Goal: Task Accomplishment & Management: Complete application form

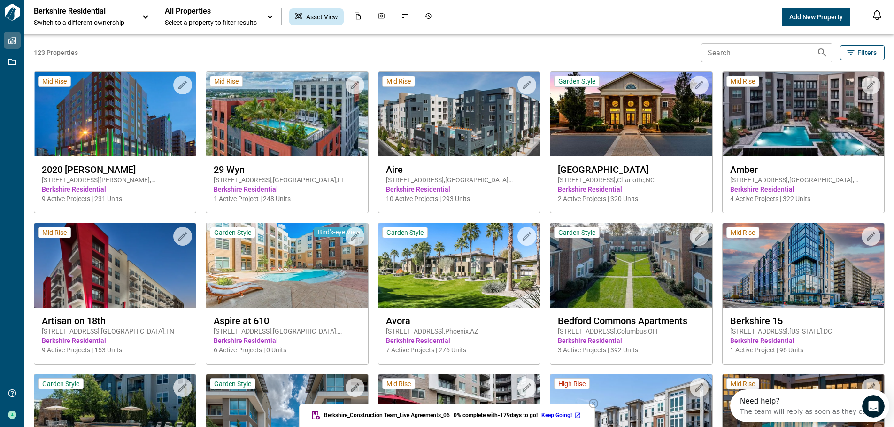
click at [597, 405] on icon "button" at bounding box center [593, 403] width 11 height 11
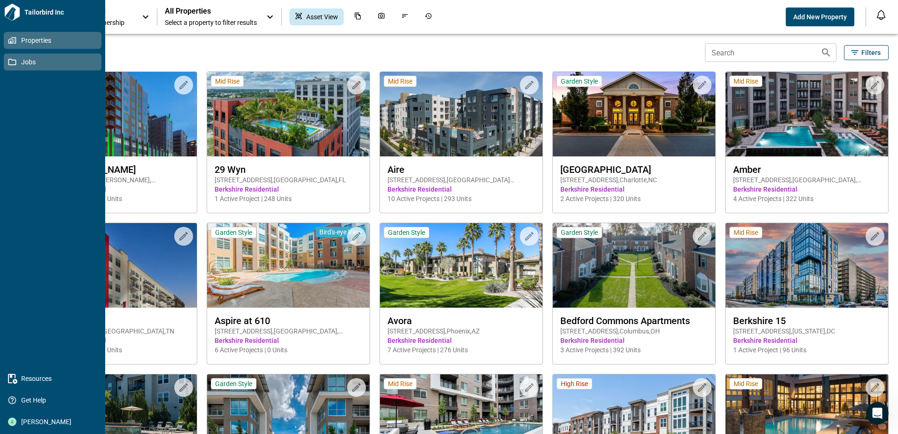
click at [13, 60] on icon at bounding box center [12, 62] width 8 height 7
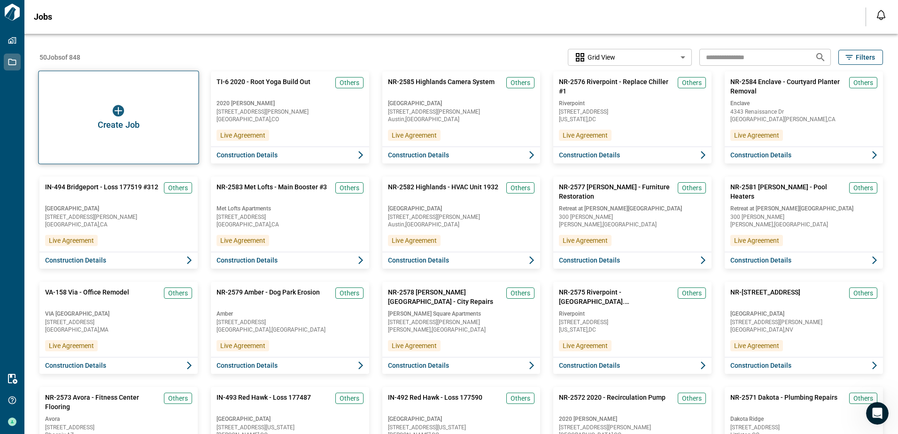
click at [93, 111] on div "Create Job" at bounding box center [118, 117] width 161 height 93
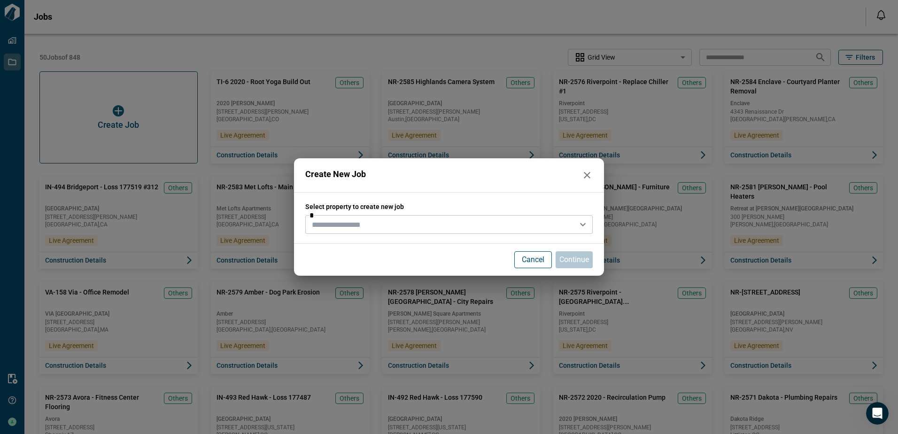
click at [394, 221] on input "text" at bounding box center [441, 224] width 266 height 13
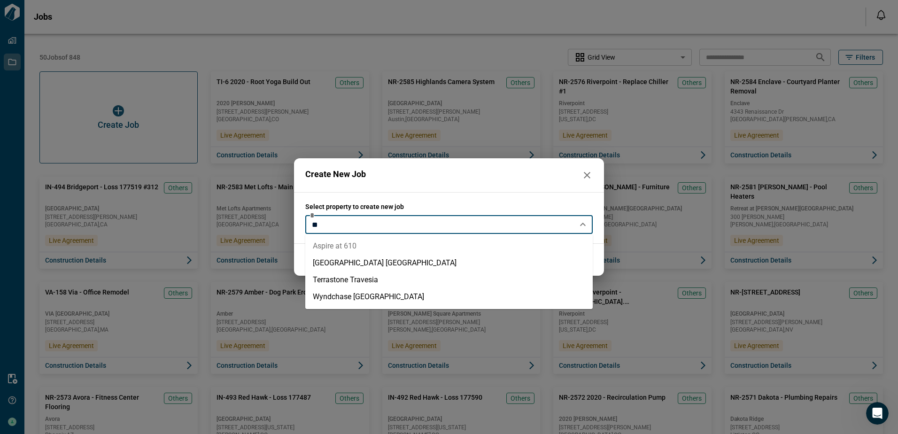
click at [356, 248] on li "Aspire at 610" at bounding box center [448, 246] width 287 height 17
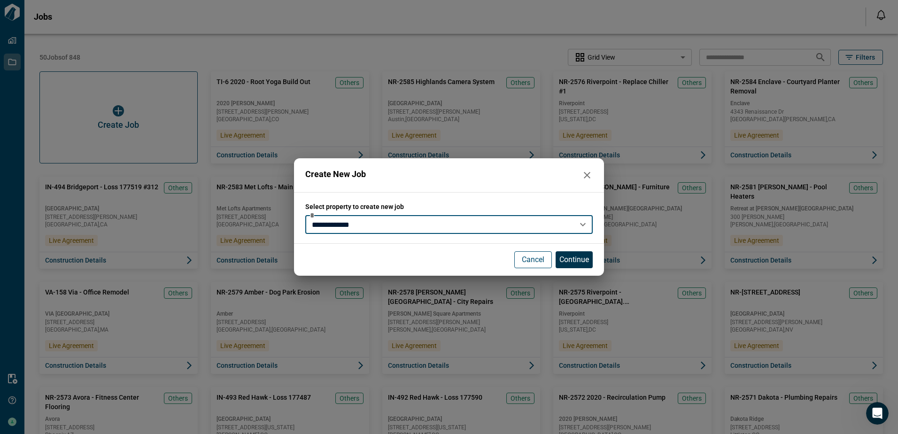
type input "**********"
click at [565, 260] on p "Continue" at bounding box center [574, 259] width 30 height 11
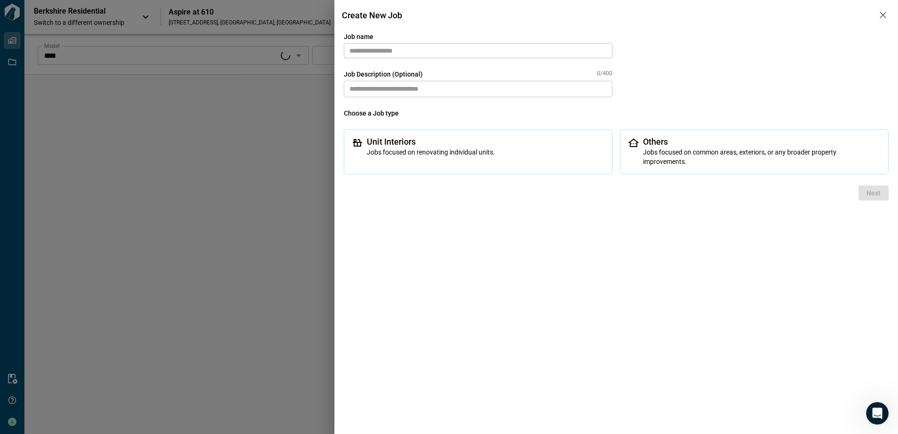
click at [439, 56] on input "text" at bounding box center [478, 50] width 269 height 15
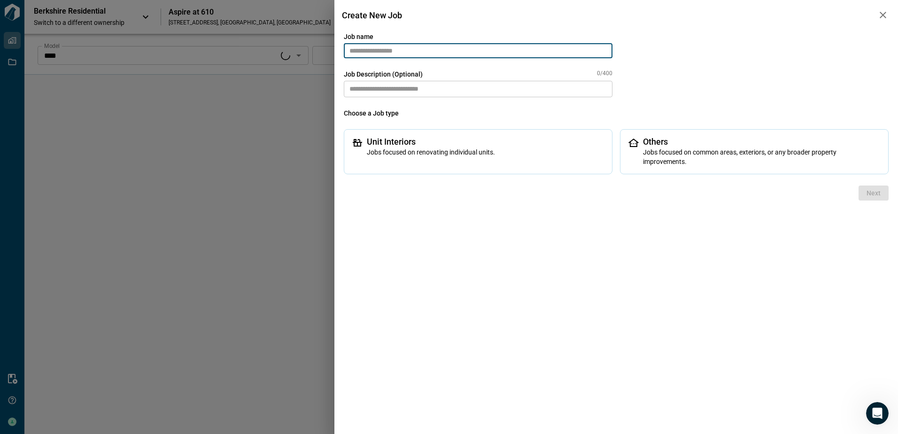
paste input "*******"
drag, startPoint x: 355, startPoint y: 51, endPoint x: 333, endPoint y: 54, distance: 22.7
click at [333, 54] on div "nr-2587 Job name ******* ​ Job Description (Optional) 0/400 * ​ Choose a Job ty…" at bounding box center [449, 217] width 898 height 434
click at [391, 49] on input "*******" at bounding box center [478, 50] width 269 height 15
click at [374, 52] on input "**********" at bounding box center [478, 50] width 269 height 15
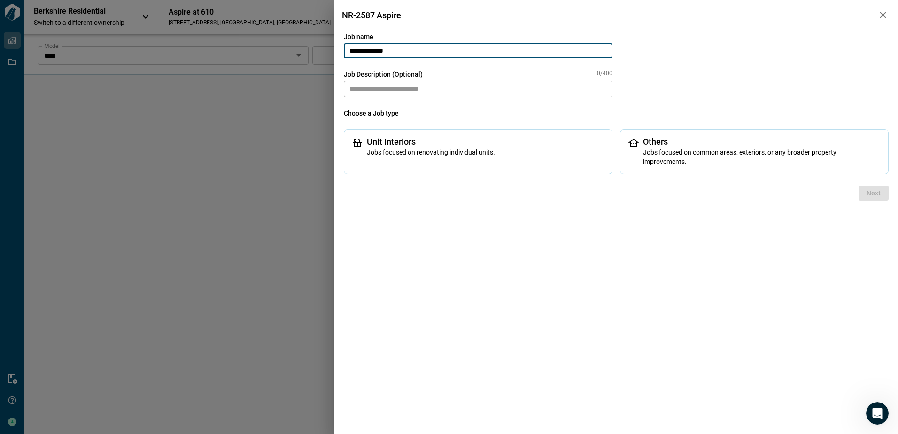
click at [401, 49] on input "**********" at bounding box center [478, 50] width 269 height 15
paste input "**********"
type input "**********"
click at [427, 92] on textarea at bounding box center [478, 89] width 269 height 16
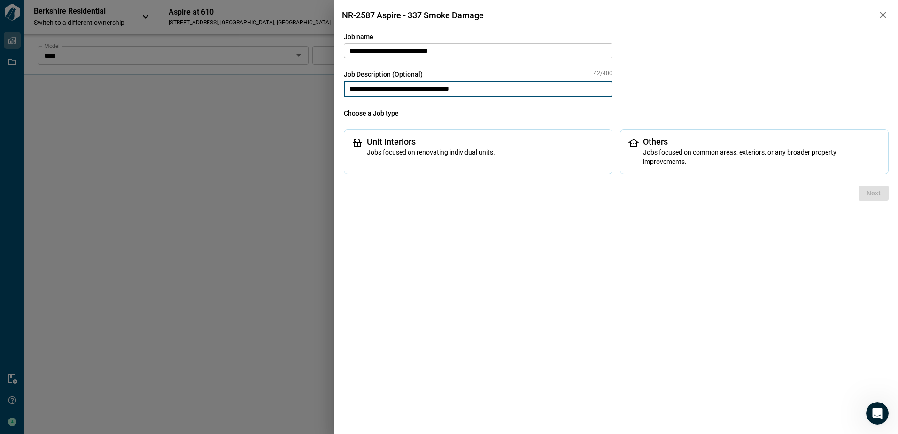
click at [437, 89] on textarea "**********" at bounding box center [478, 89] width 269 height 16
type textarea "**********"
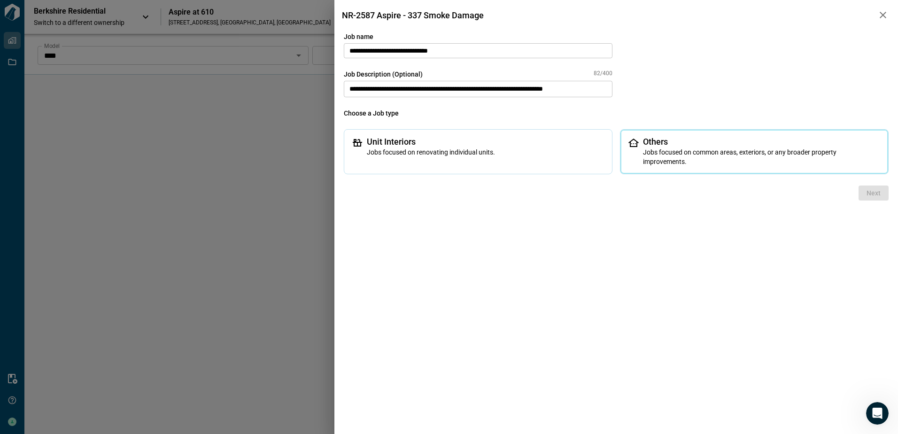
click at [735, 149] on span "Jobs focused on common areas, exteriors, or any broader property improvements." at bounding box center [762, 156] width 238 height 19
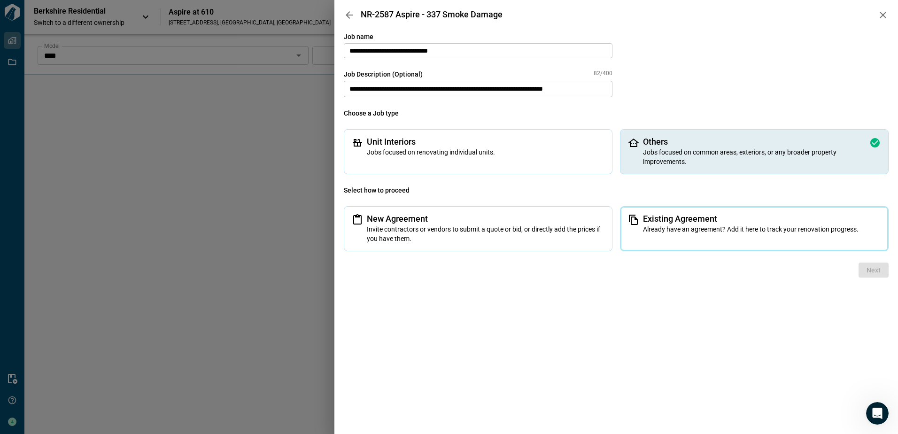
click at [706, 221] on span "Existing Agreement" at bounding box center [762, 218] width 238 height 9
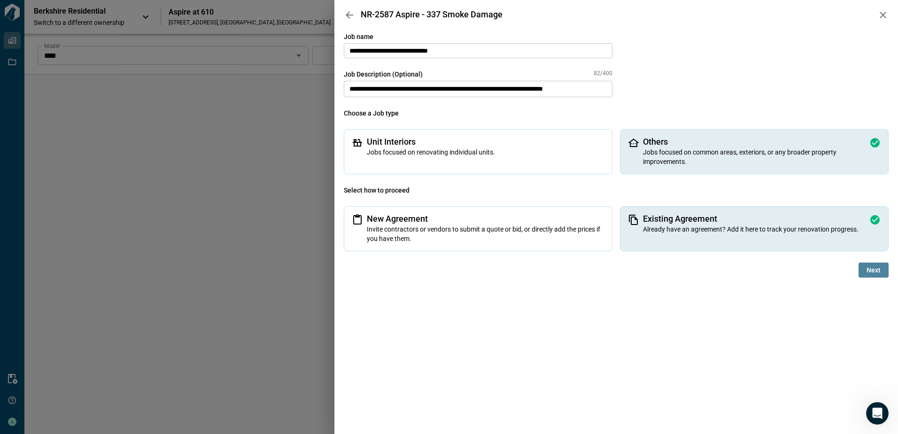
click at [870, 271] on span "Next" at bounding box center [874, 269] width 14 height 9
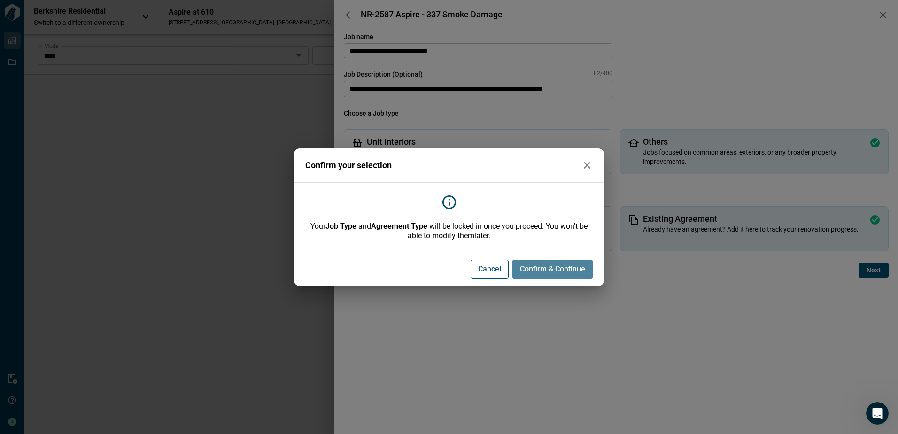
click at [546, 265] on span "Confirm & Continue" at bounding box center [552, 268] width 65 height 9
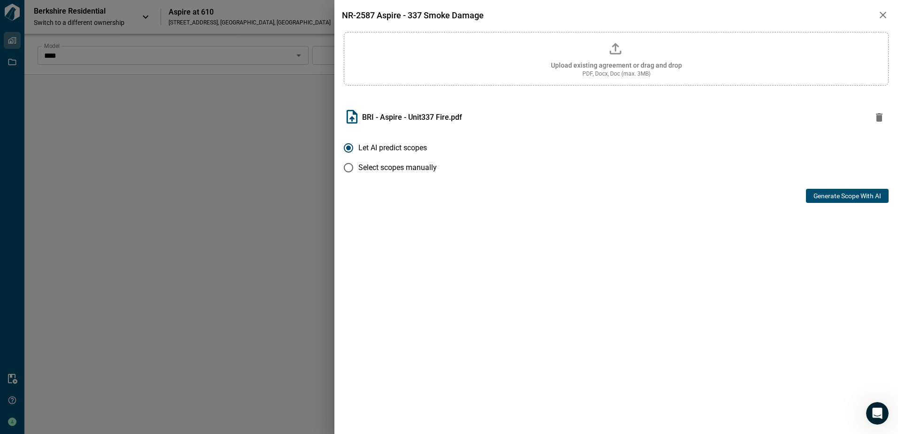
click at [834, 196] on button "Generate Scope with AI" at bounding box center [847, 196] width 83 height 14
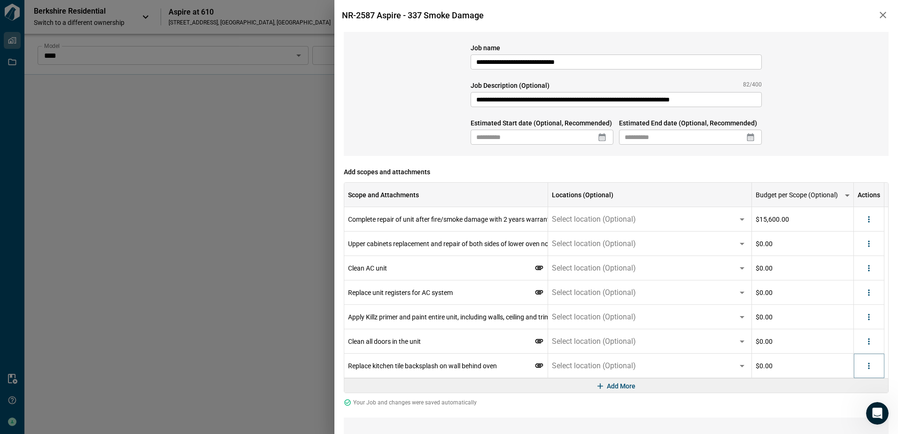
click at [866, 362] on icon "more" at bounding box center [868, 365] width 9 height 9
click at [844, 399] on div at bounding box center [839, 401] width 17 height 11
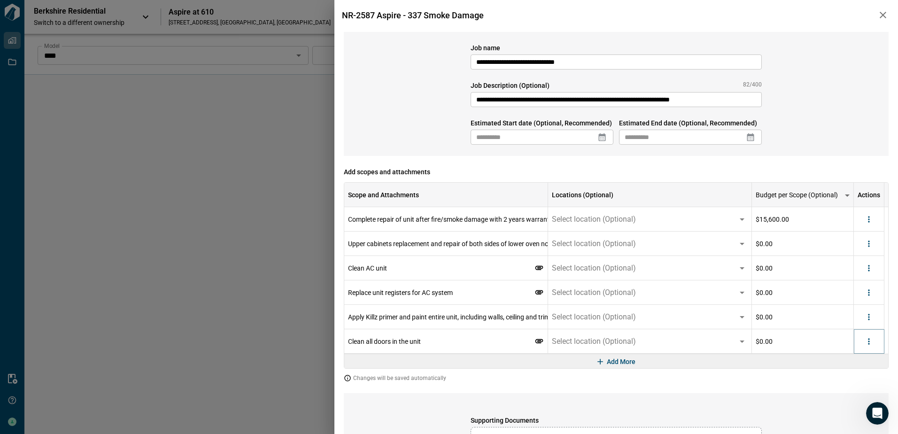
drag, startPoint x: 874, startPoint y: 338, endPoint x: 814, endPoint y: 380, distance: 73.0
click at [871, 341] on button "more" at bounding box center [869, 341] width 14 height 14
click at [837, 377] on icon at bounding box center [836, 377] width 11 height 11
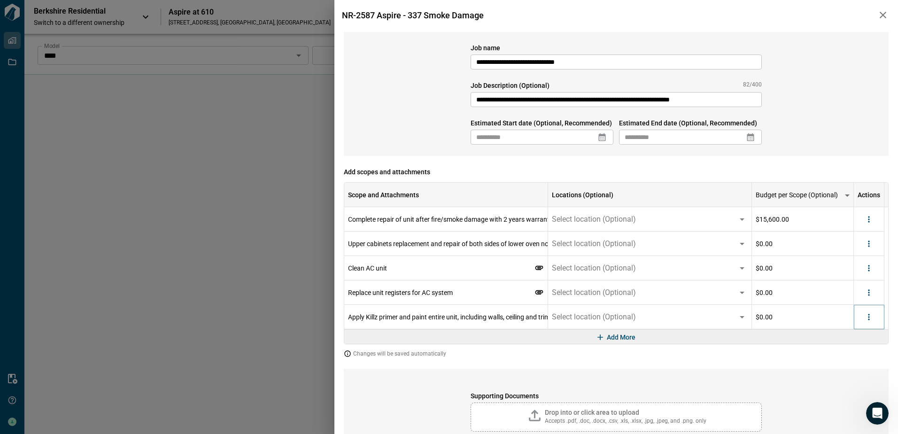
click at [870, 322] on button "more" at bounding box center [869, 317] width 14 height 14
click at [846, 356] on div at bounding box center [839, 353] width 17 height 11
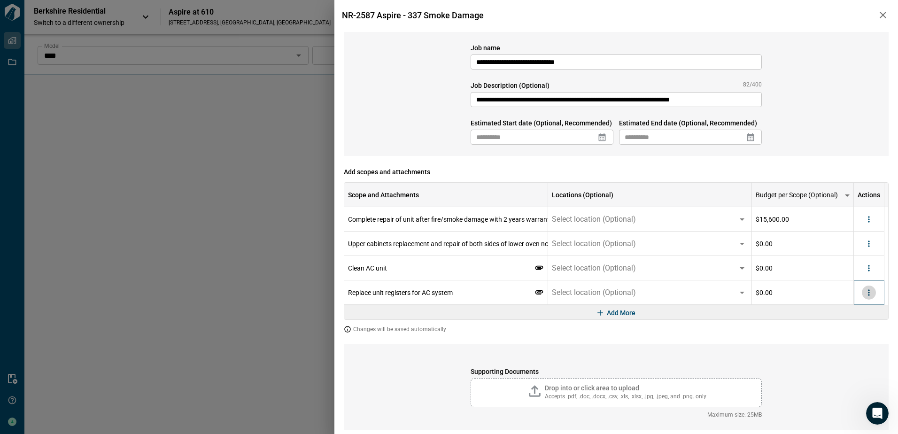
click at [874, 292] on button "more" at bounding box center [869, 293] width 14 height 14
click at [856, 332] on li "Delete" at bounding box center [849, 328] width 53 height 17
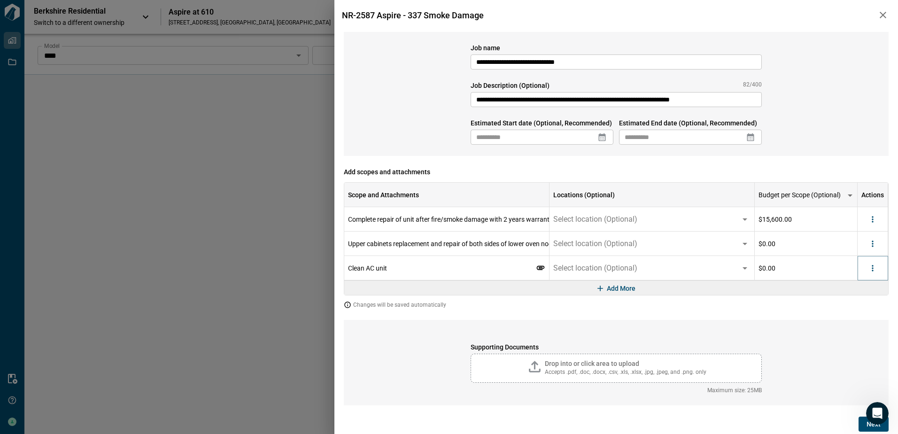
drag, startPoint x: 870, startPoint y: 265, endPoint x: 866, endPoint y: 270, distance: 6.3
click at [870, 266] on icon "more" at bounding box center [872, 268] width 9 height 9
click at [842, 303] on icon at bounding box center [840, 304] width 7 height 8
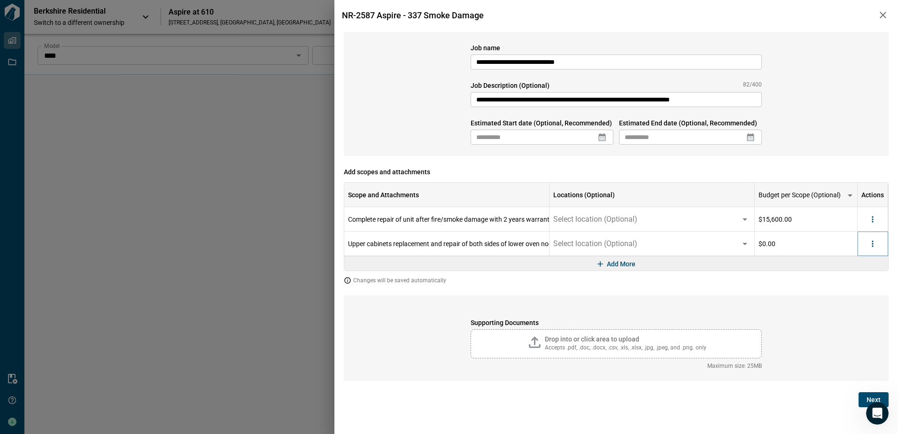
click at [875, 243] on icon "more" at bounding box center [872, 243] width 9 height 9
click at [854, 283] on li "Delete" at bounding box center [853, 280] width 53 height 17
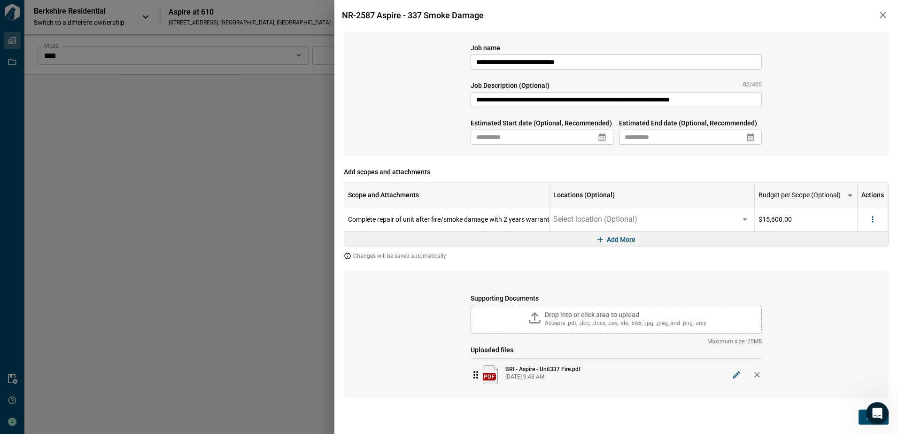
click at [603, 138] on icon at bounding box center [601, 136] width 9 height 9
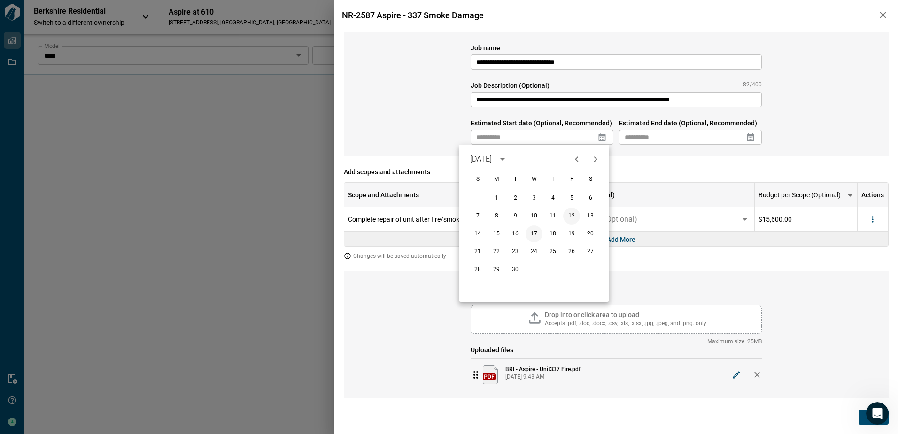
click at [535, 233] on button "17" at bounding box center [534, 233] width 17 height 17
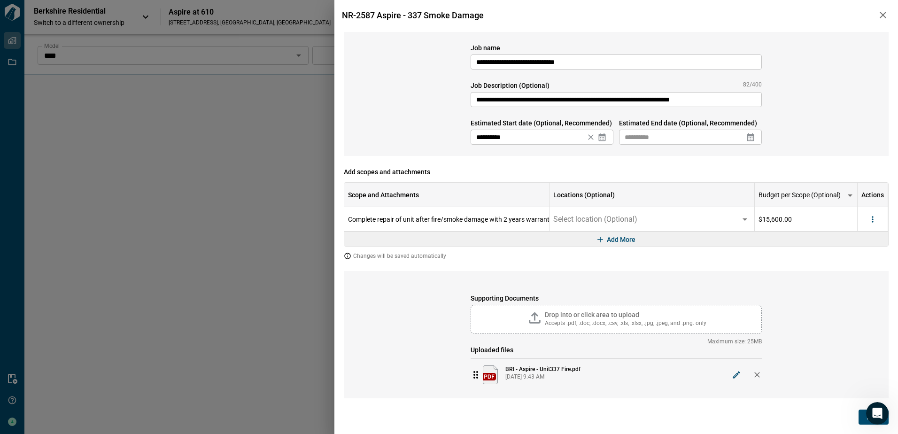
type input "**********"
click at [750, 138] on icon at bounding box center [750, 136] width 9 height 9
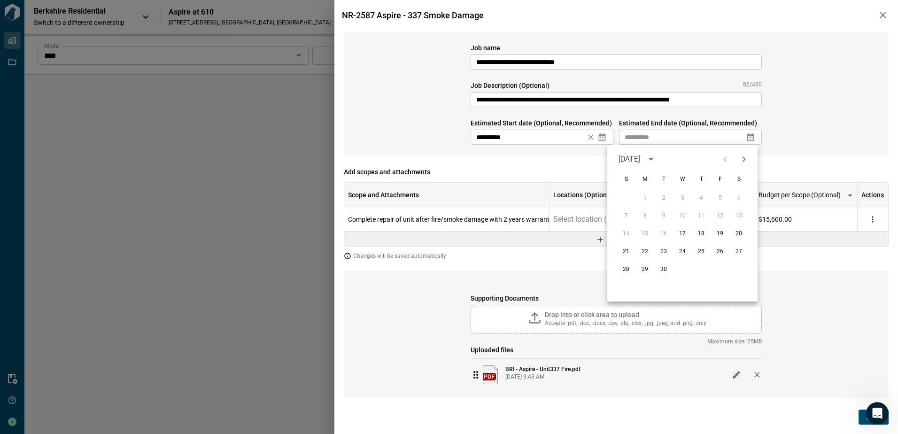
click at [743, 160] on icon "Next month" at bounding box center [743, 159] width 11 height 11
click at [678, 233] on button "15" at bounding box center [682, 233] width 17 height 17
type input "**********"
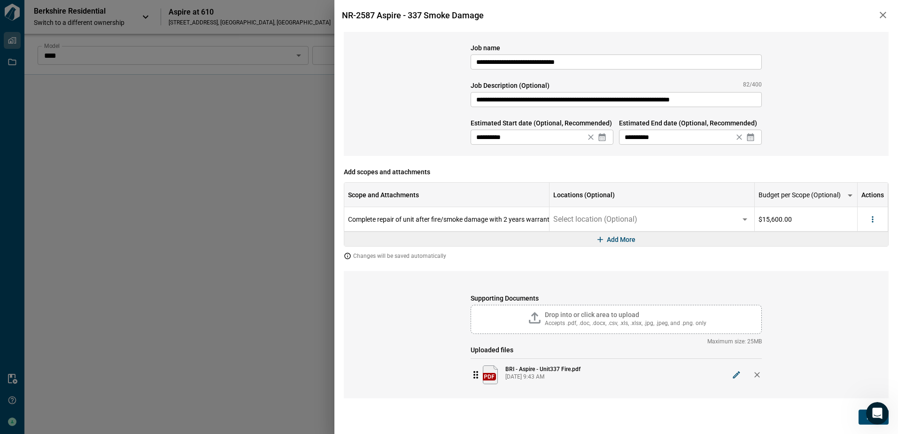
click at [859, 418] on button "Next" at bounding box center [874, 417] width 30 height 15
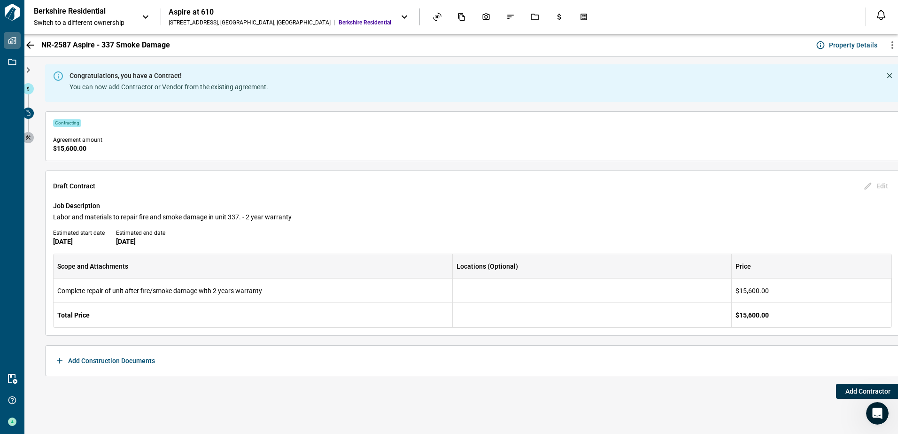
click at [845, 388] on button "Add Contractor" at bounding box center [868, 391] width 64 height 15
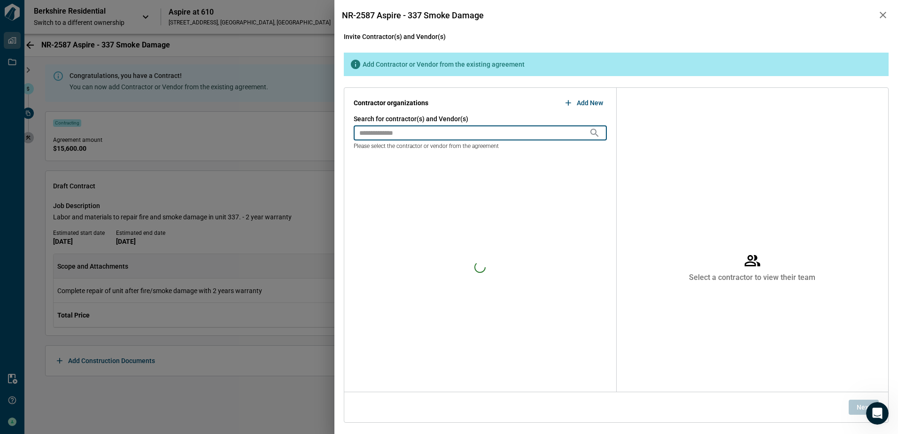
click at [379, 135] on input "text" at bounding box center [471, 132] width 235 height 15
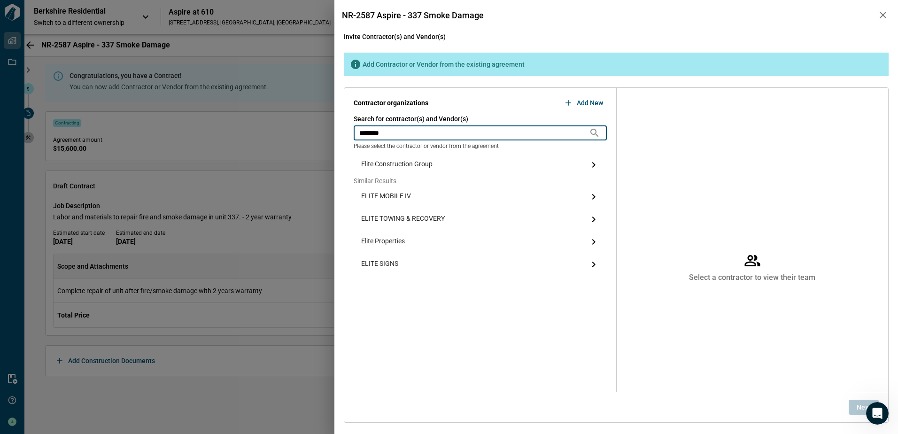
type input "********"
click at [384, 163] on span "Elite Construction Group" at bounding box center [396, 164] width 71 height 11
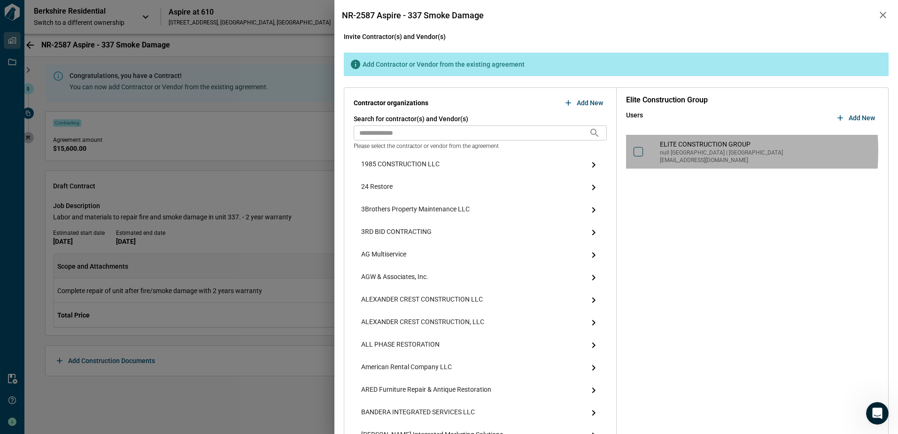
click at [642, 151] on div at bounding box center [647, 151] width 26 height 9
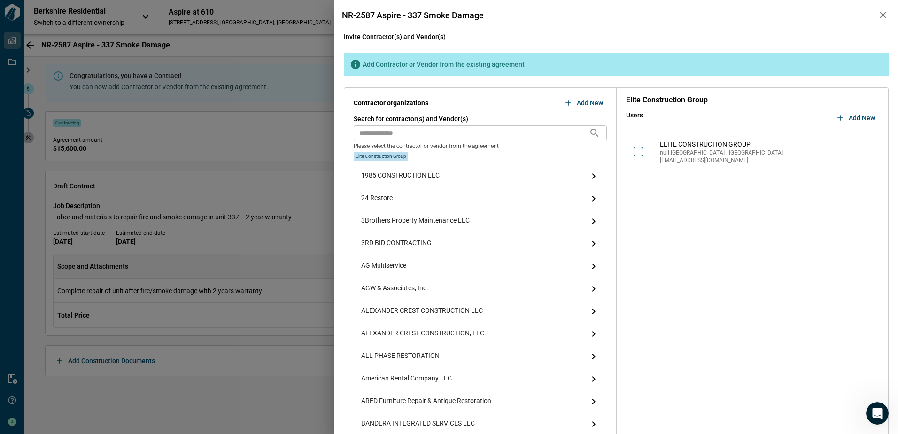
drag, startPoint x: 856, startPoint y: 119, endPoint x: 839, endPoint y: 163, distance: 46.2
click at [856, 119] on span "Add New" at bounding box center [862, 117] width 26 height 9
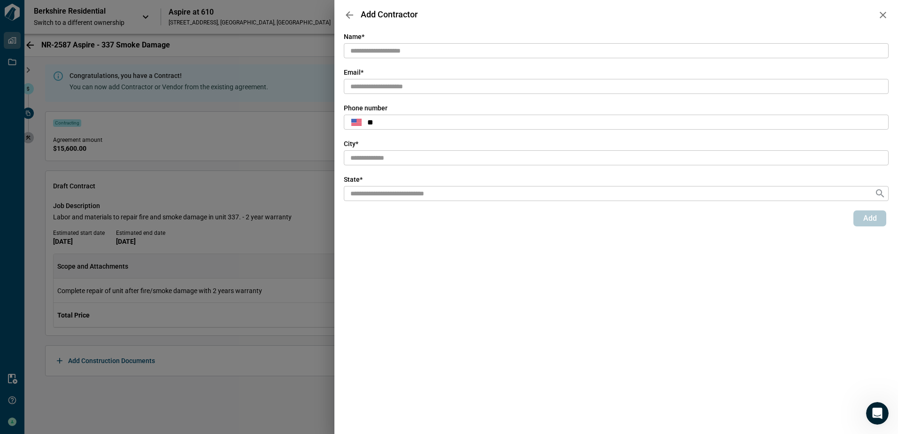
click at [449, 54] on input "text" at bounding box center [616, 51] width 545 height 16
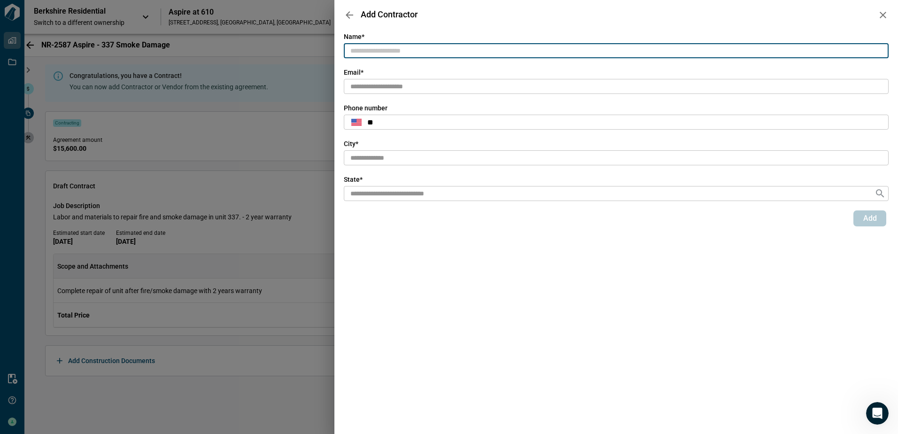
paste input "**********"
type input "**********"
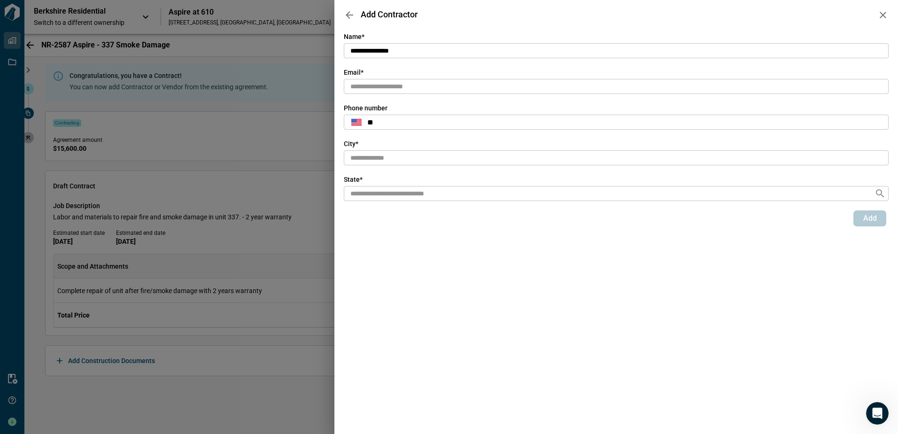
click at [487, 78] on div "Email *" at bounding box center [616, 73] width 545 height 11
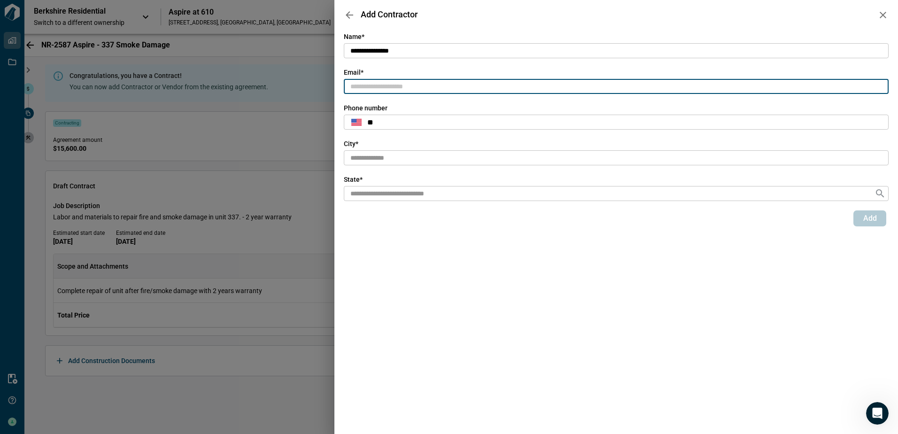
click at [484, 80] on input "text" at bounding box center [616, 87] width 545 height 16
paste input "**********"
type input "**********"
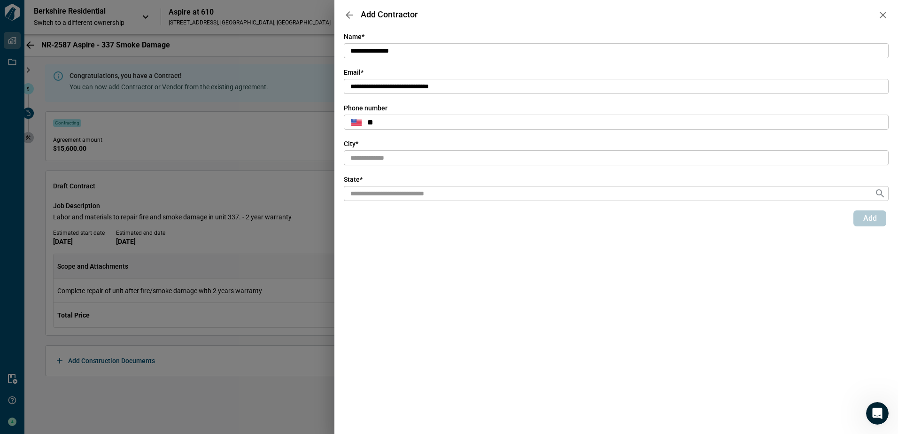
drag, startPoint x: 381, startPoint y: 159, endPoint x: 393, endPoint y: 146, distance: 17.3
click at [381, 159] on input "text" at bounding box center [616, 158] width 545 height 16
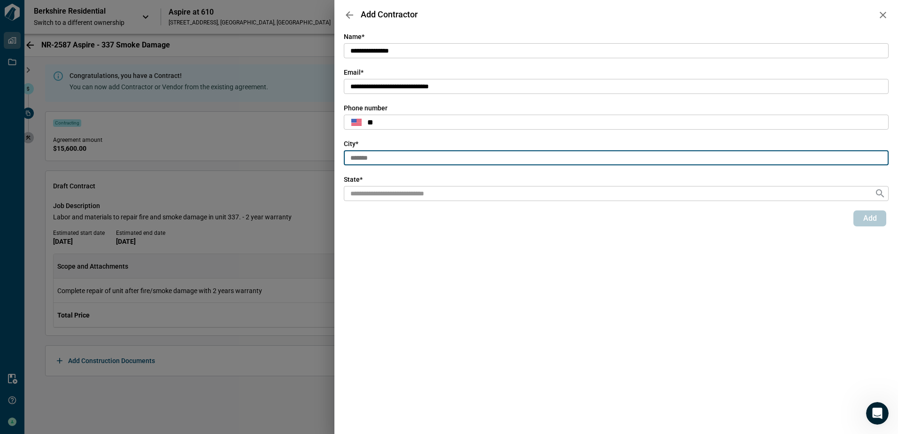
type input "*******"
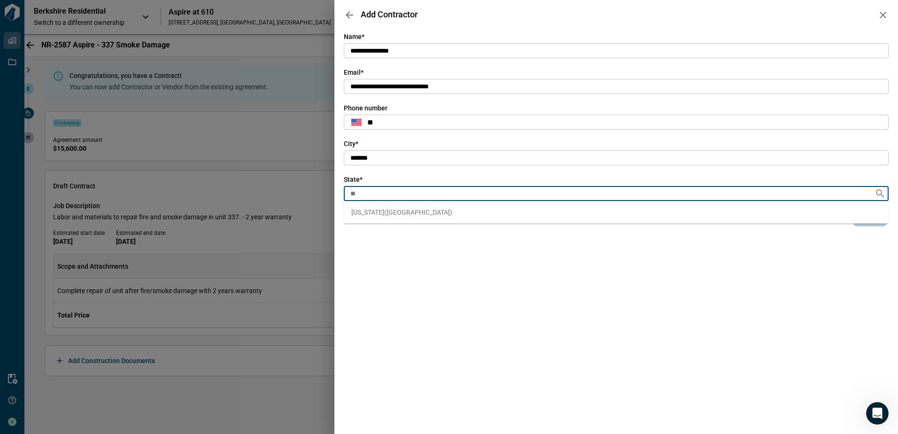
click at [364, 218] on li "[US_STATE] ( [GEOGRAPHIC_DATA] )" at bounding box center [616, 212] width 545 height 15
type input "**"
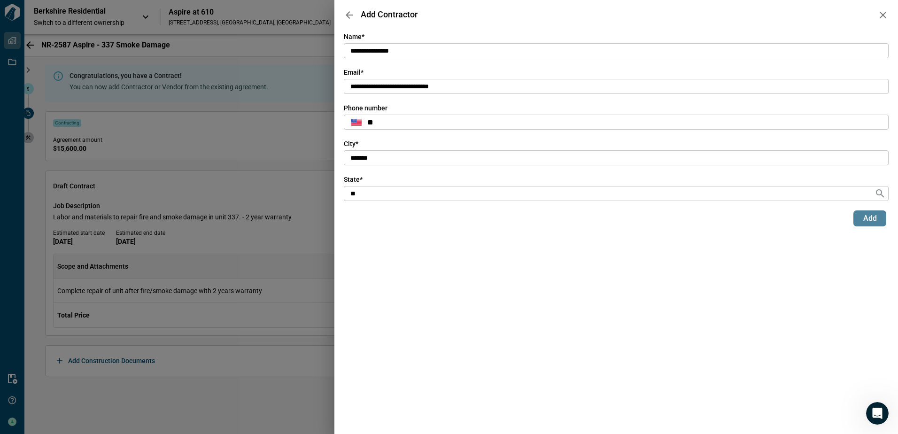
click at [872, 220] on span "Add" at bounding box center [870, 218] width 14 height 9
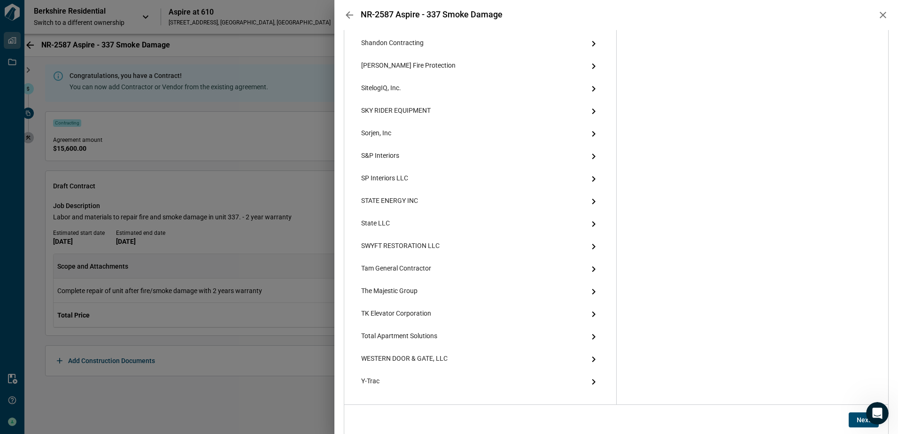
scroll to position [1712, 0]
click at [858, 419] on span "Next" at bounding box center [864, 418] width 14 height 9
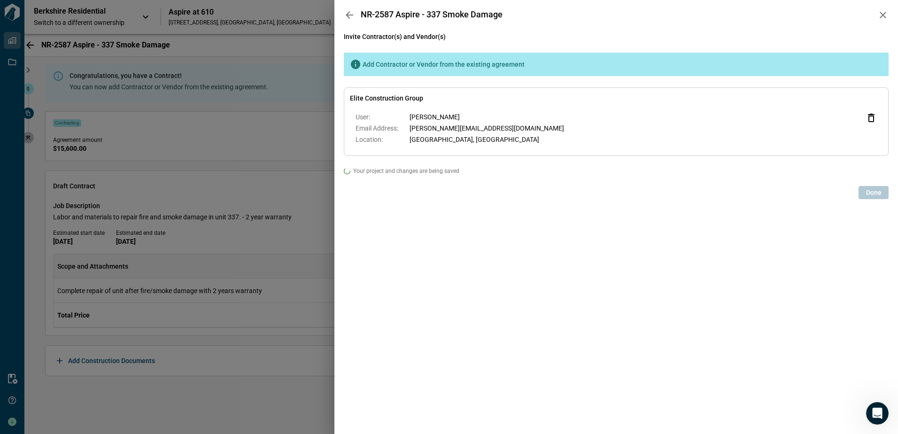
scroll to position [0, 0]
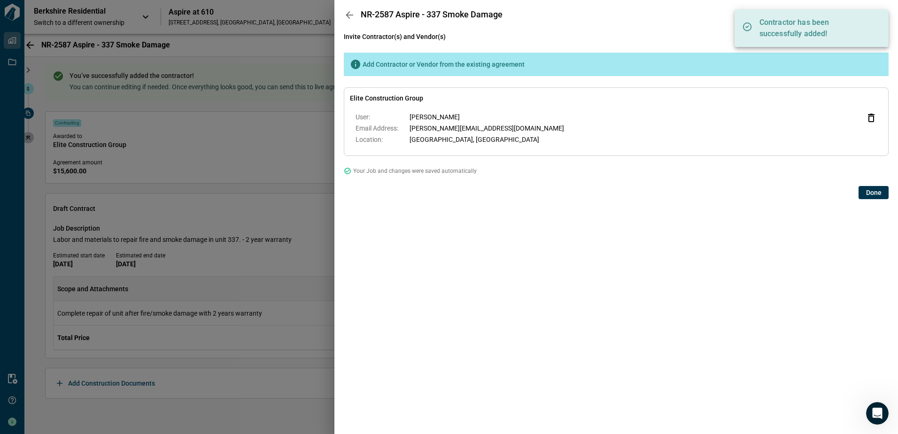
click at [876, 195] on span "Done" at bounding box center [874, 192] width 16 height 9
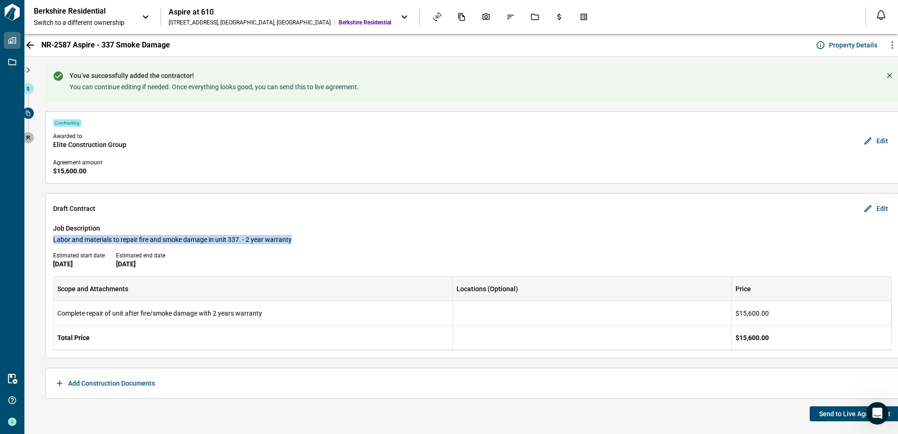
drag, startPoint x: 51, startPoint y: 239, endPoint x: 296, endPoint y: 241, distance: 245.2
click at [296, 241] on div "Draft [DEMOGRAPHIC_DATA] Edit Job Description Labor and materials to repair fir…" at bounding box center [472, 275] width 855 height 165
copy span "Labor and materials to repair fire and smoke damage in unit 337. - 2 year warra…"
click at [830, 414] on span "Send to Live Agreement" at bounding box center [854, 413] width 71 height 9
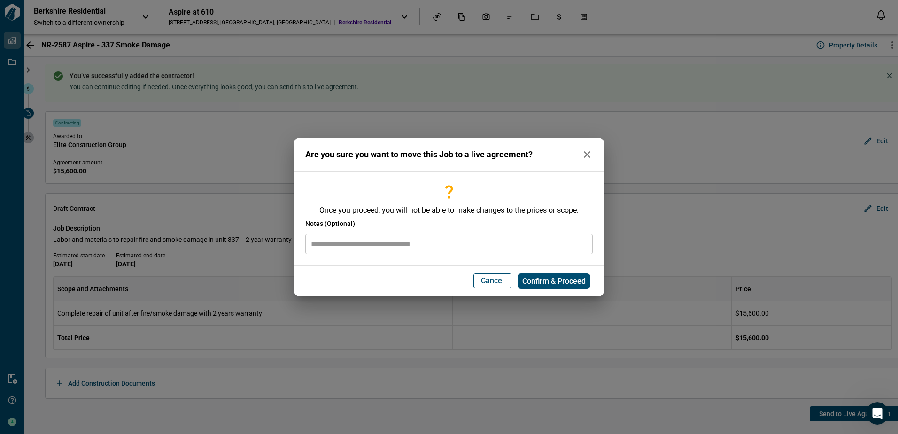
click at [446, 241] on input "text" at bounding box center [448, 244] width 287 height 20
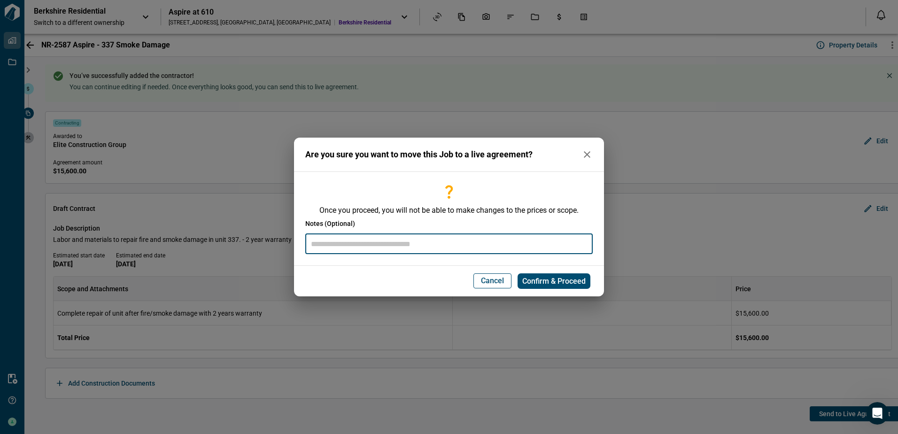
paste input "**********"
type input "**********"
click at [534, 277] on span "Confirm & Proceed" at bounding box center [553, 281] width 63 height 9
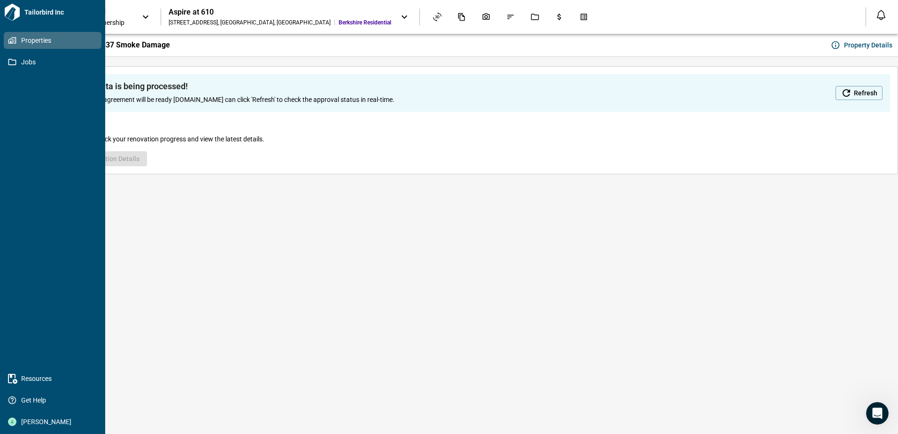
drag, startPoint x: 14, startPoint y: 62, endPoint x: 61, endPoint y: 88, distance: 54.0
click at [14, 62] on icon at bounding box center [12, 62] width 8 height 8
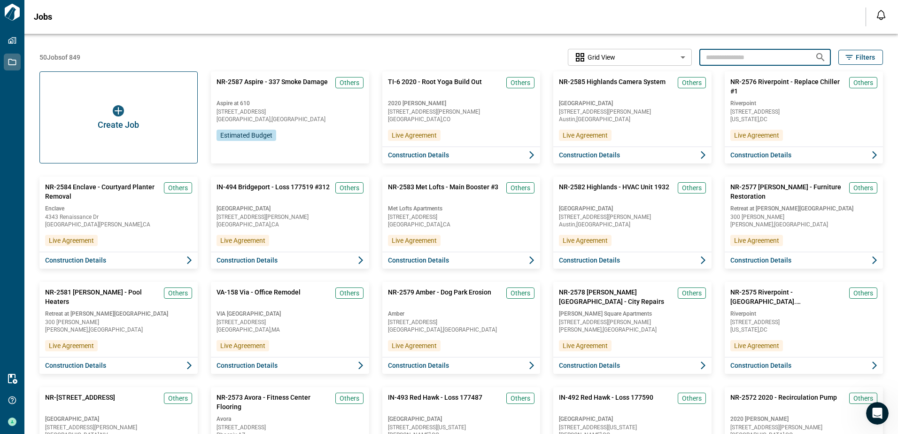
click at [724, 56] on input "text" at bounding box center [753, 56] width 108 height 17
type input "**********"
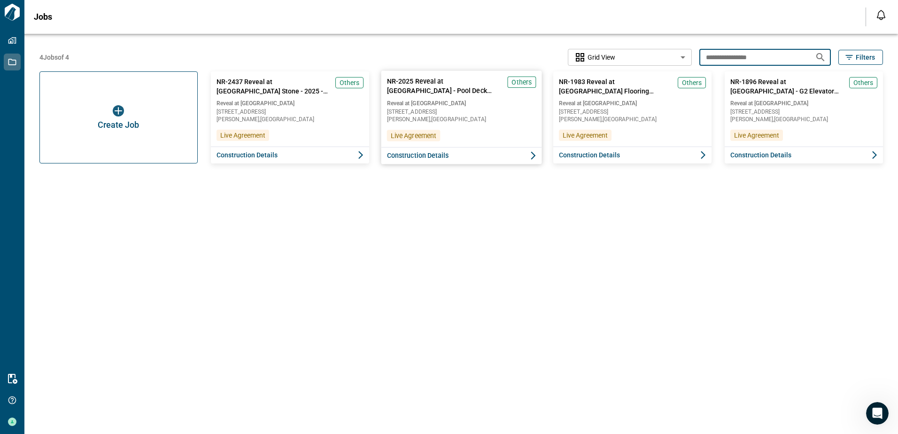
click at [480, 155] on button "Construction Details" at bounding box center [461, 155] width 161 height 17
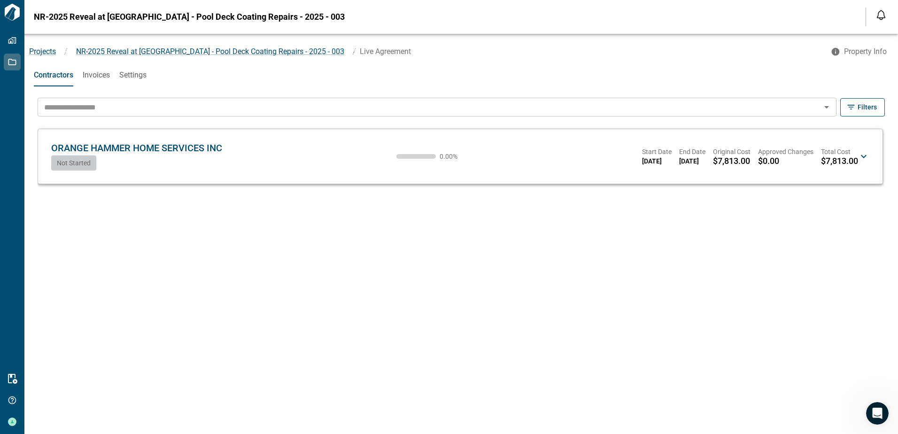
click at [189, 162] on div "Not Started" at bounding box center [136, 162] width 171 height 15
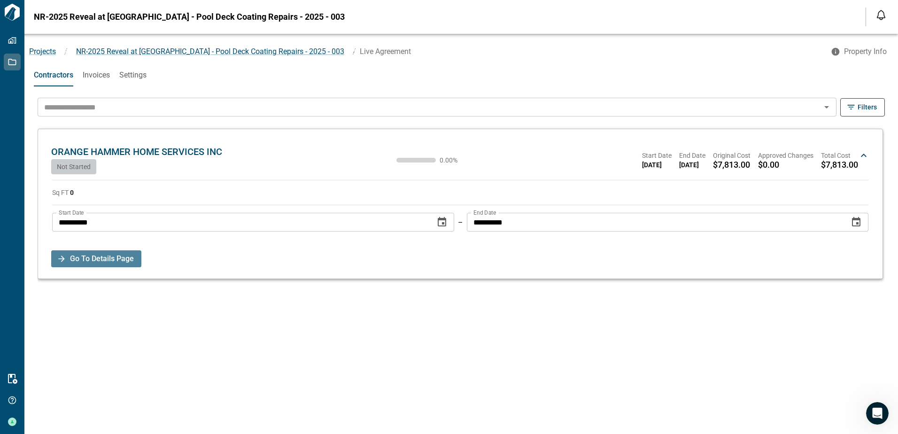
click at [113, 257] on span "Go To Details Page" at bounding box center [102, 258] width 64 height 17
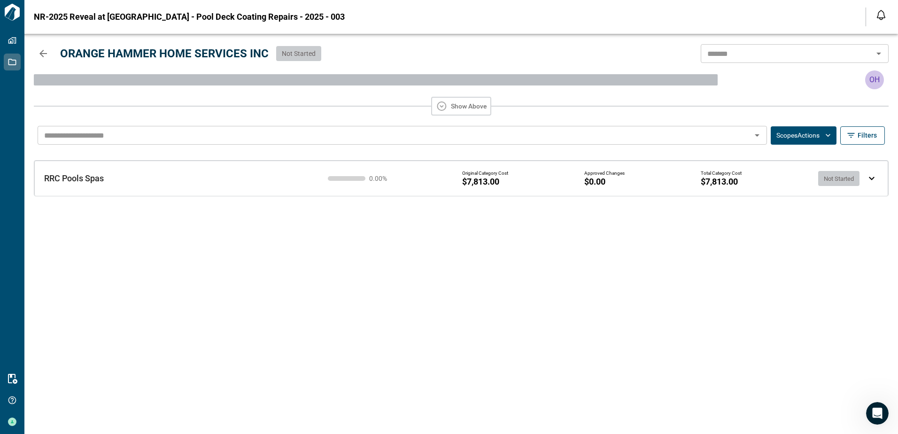
click at [807, 141] on button "Scopes Actions" at bounding box center [804, 135] width 66 height 18
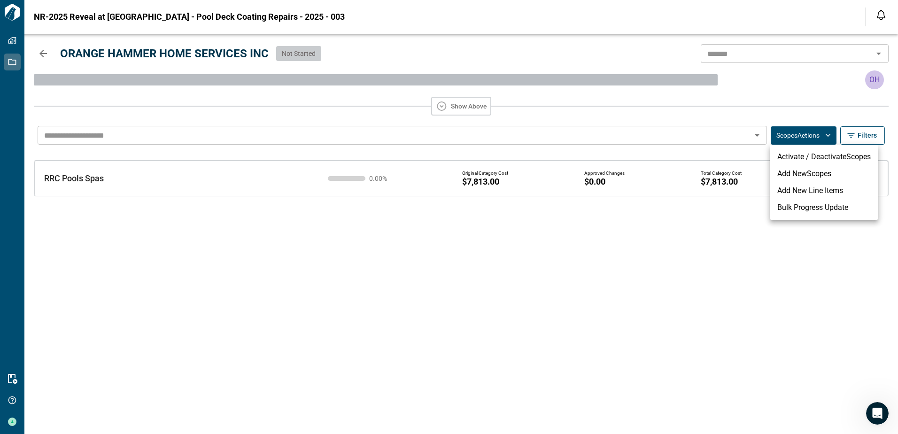
click at [801, 207] on li "Bulk Progress Update" at bounding box center [824, 207] width 109 height 17
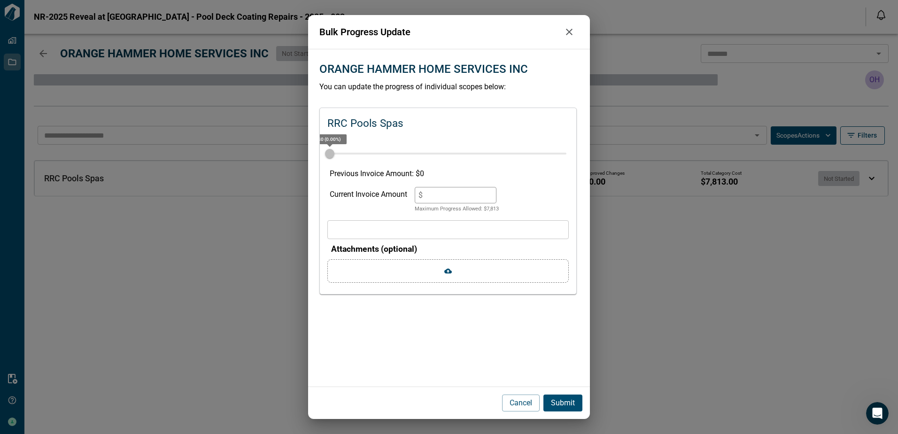
drag, startPoint x: 439, startPoint y: 197, endPoint x: 372, endPoint y: 194, distance: 66.3
click at [372, 194] on div "Current Invoice Amount $ * Maximum Progress Allowed: $ 7,813" at bounding box center [448, 200] width 237 height 26
type input "*"
type input "**"
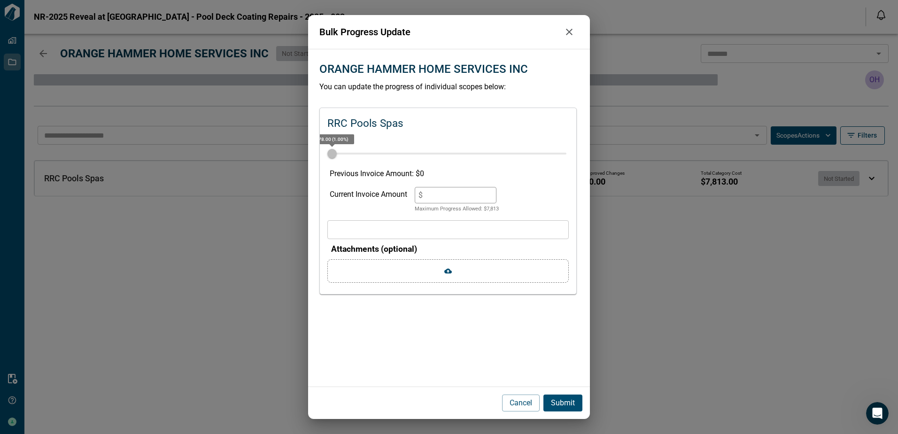
type input "*"
type input "***"
type input "**"
type input "****"
type input "***"
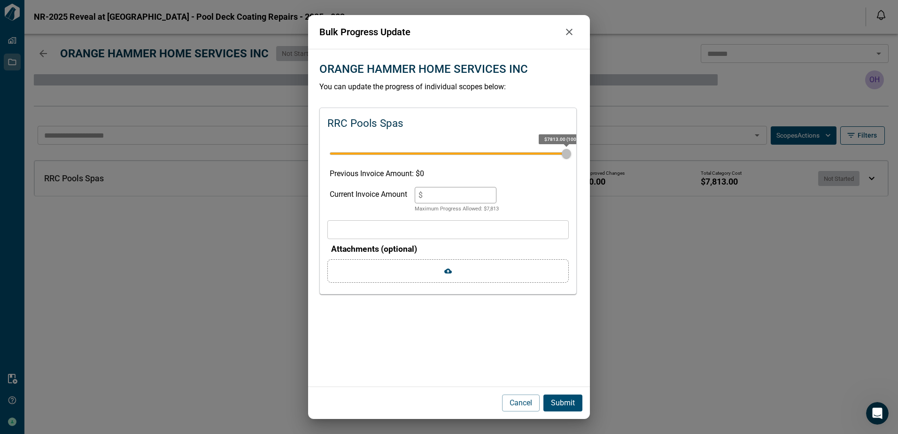
type input "****"
click at [566, 403] on p "Submit" at bounding box center [563, 402] width 24 height 11
type input "*"
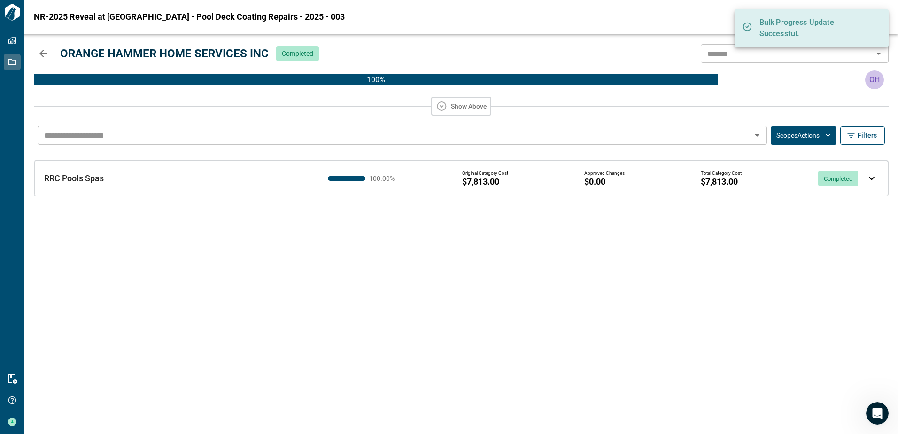
click at [43, 53] on icon "button" at bounding box center [43, 54] width 8 height 8
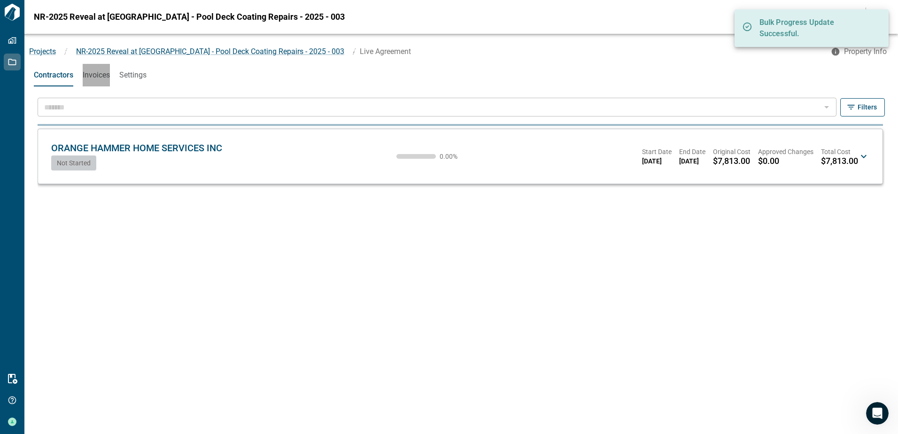
click at [102, 75] on span "Invoices" at bounding box center [96, 74] width 27 height 9
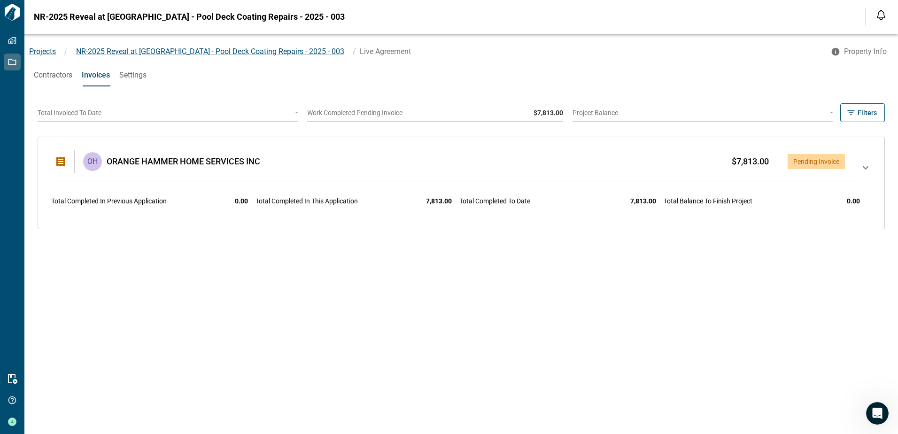
click at [860, 169] on icon at bounding box center [865, 182] width 11 height 41
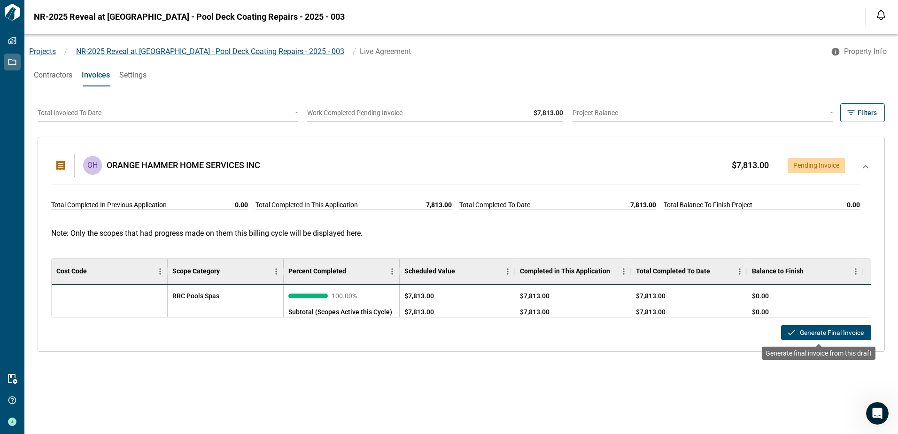
click at [812, 332] on button "Generate Final Invoice" at bounding box center [826, 332] width 90 height 15
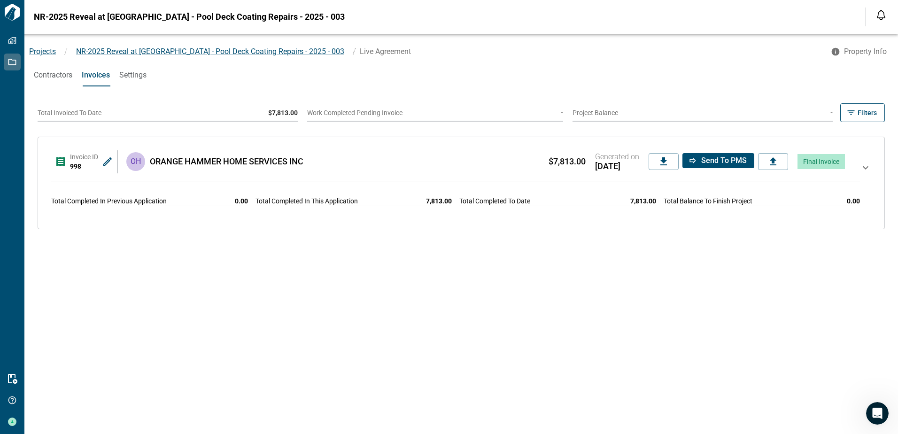
click at [108, 162] on icon at bounding box center [107, 161] width 11 height 11
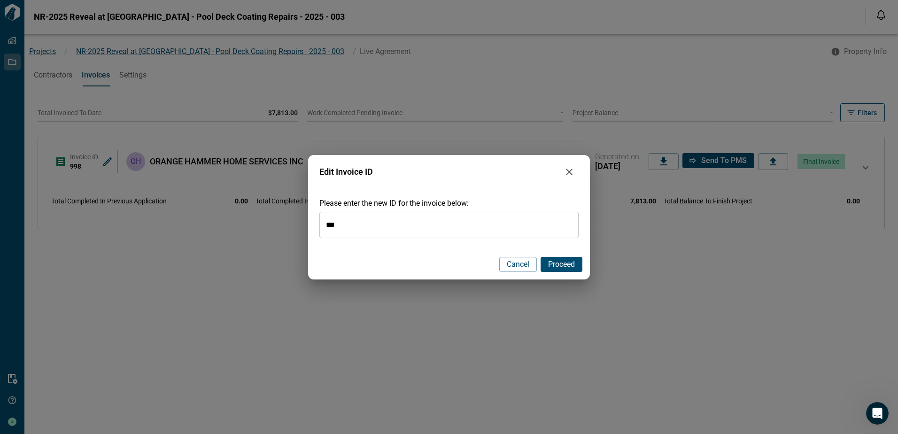
drag, startPoint x: 335, startPoint y: 224, endPoint x: 296, endPoint y: 224, distance: 38.5
click at [292, 224] on div "Edit Invoice ID Please enter the new ID for the invoice below: *** ​ Cancel Pro…" at bounding box center [449, 217] width 898 height 434
paste input "*"
type input "****"
click at [553, 263] on span "Proceed" at bounding box center [561, 264] width 27 height 9
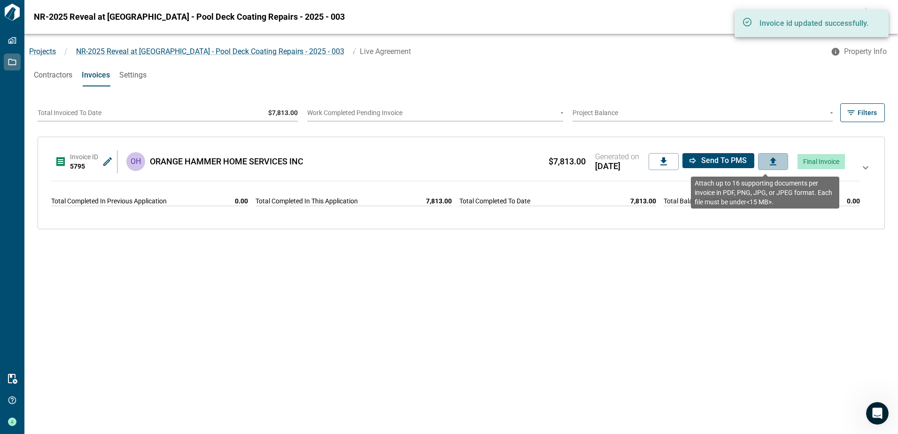
click at [768, 164] on icon at bounding box center [773, 161] width 11 height 11
click at [0, 0] on input "file" at bounding box center [0, 0] width 0 height 0
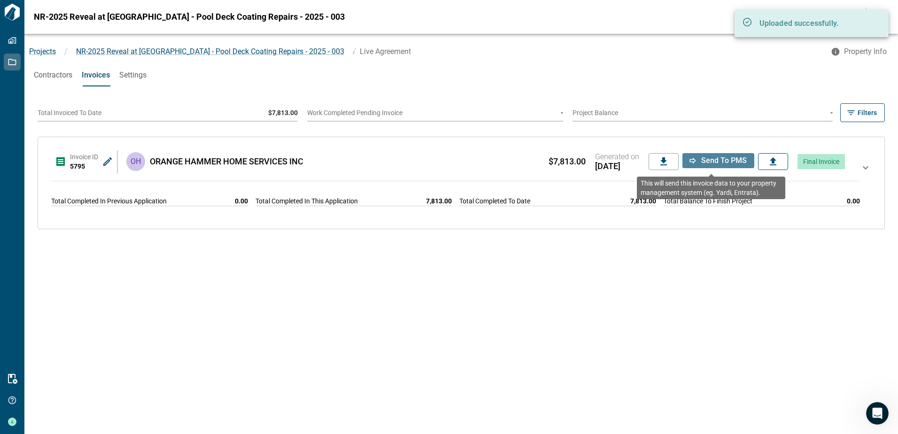
click at [701, 161] on span "Send to PMS" at bounding box center [724, 160] width 46 height 9
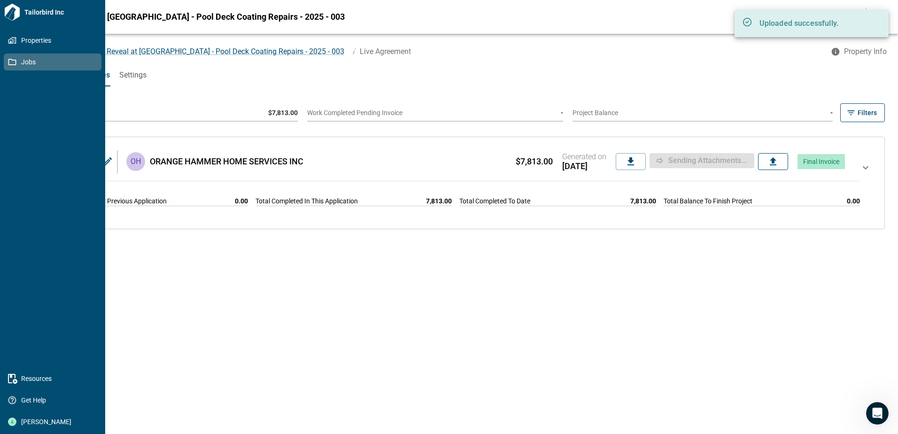
drag, startPoint x: 8, startPoint y: 57, endPoint x: 39, endPoint y: 56, distance: 30.5
click at [8, 57] on link "Jobs" at bounding box center [53, 62] width 98 height 17
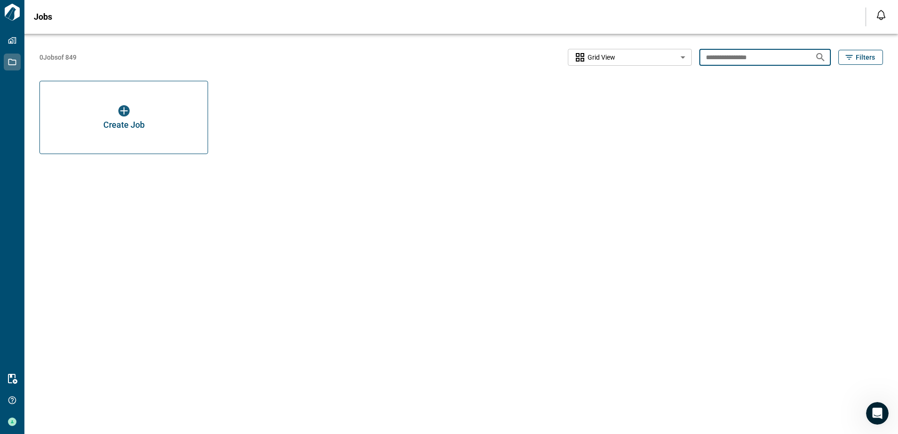
drag, startPoint x: 764, startPoint y: 52, endPoint x: 674, endPoint y: 55, distance: 90.7
click at [674, 55] on div "**********" at bounding box center [461, 57] width 844 height 17
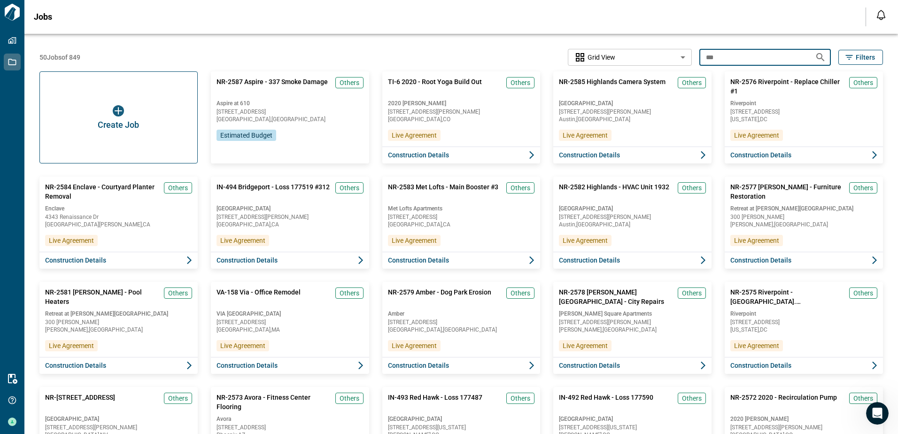
type input "***"
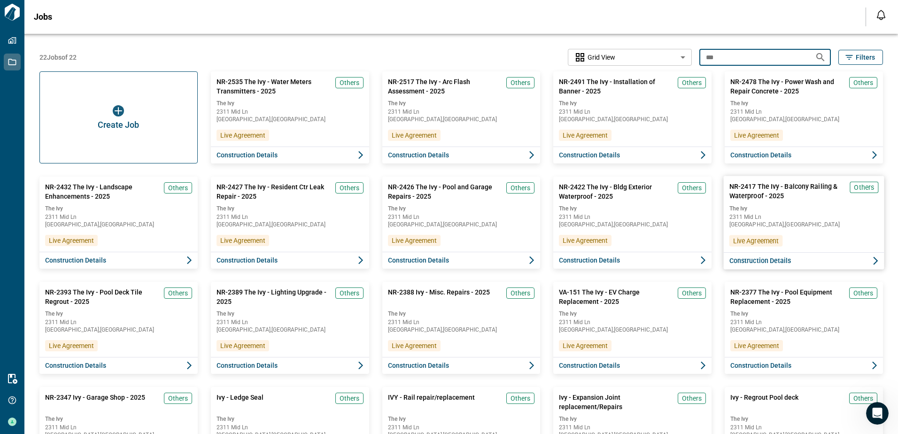
click at [755, 262] on span "Construction Details" at bounding box center [760, 260] width 62 height 9
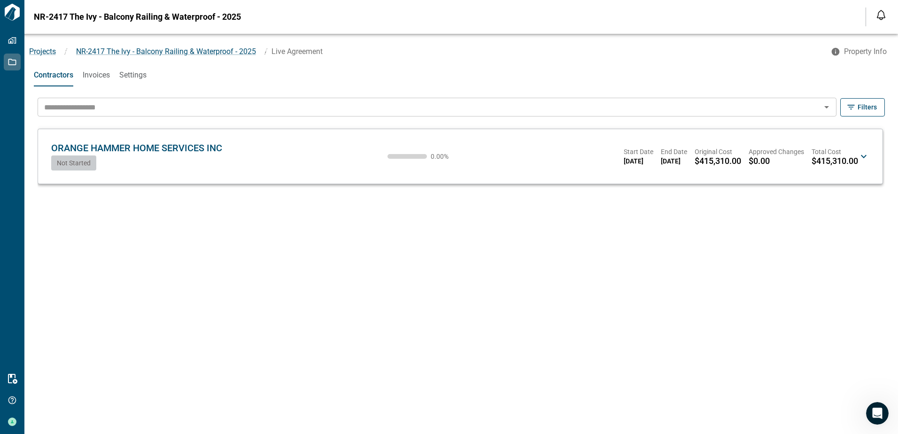
click at [160, 163] on div "Not Started" at bounding box center [136, 162] width 171 height 15
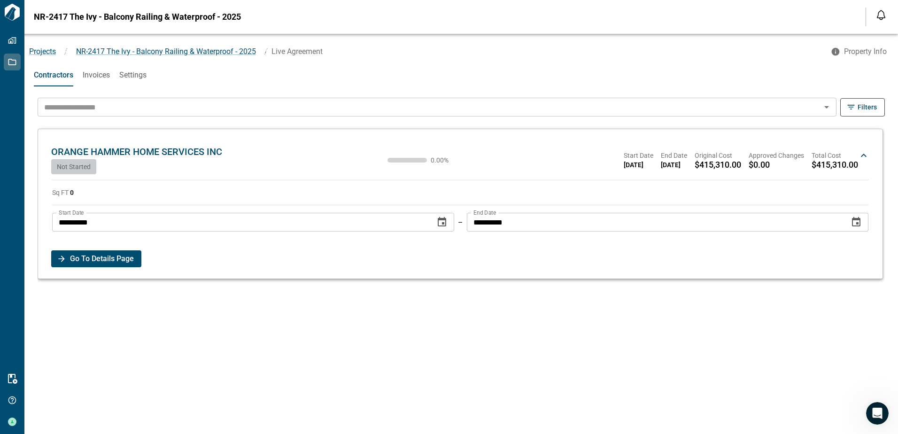
click at [111, 256] on span "Go To Details Page" at bounding box center [102, 258] width 64 height 17
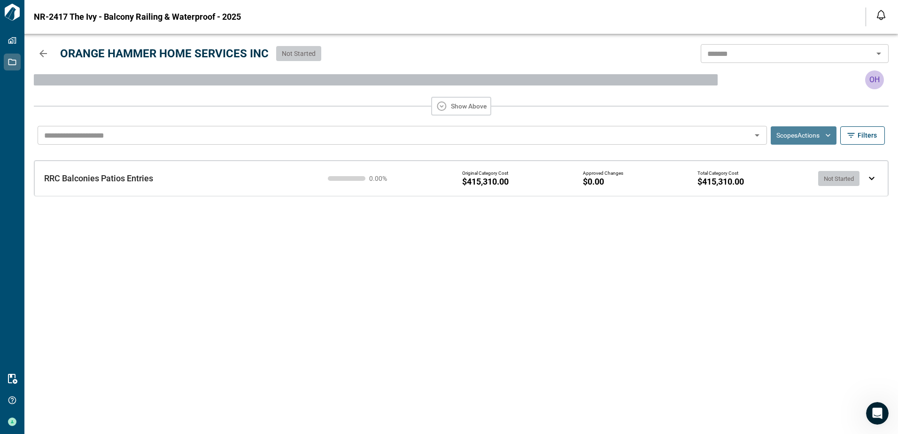
click at [820, 138] on button "Scopes Actions" at bounding box center [804, 135] width 66 height 18
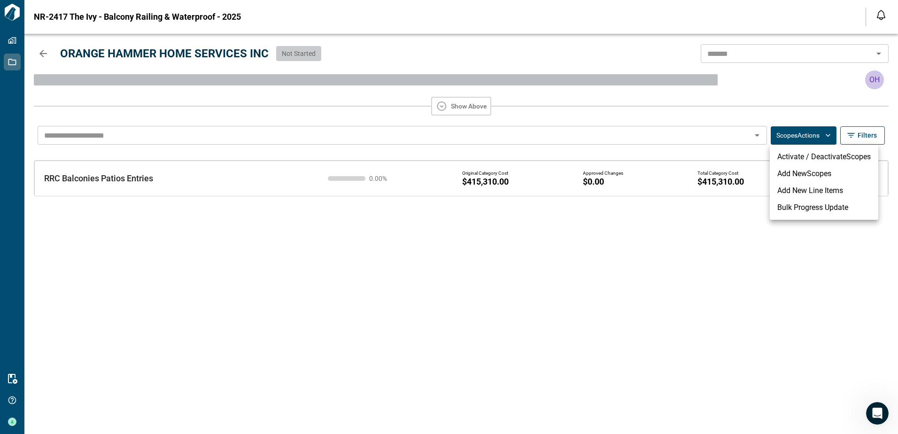
click at [812, 205] on li "Bulk Progress Update" at bounding box center [824, 207] width 109 height 17
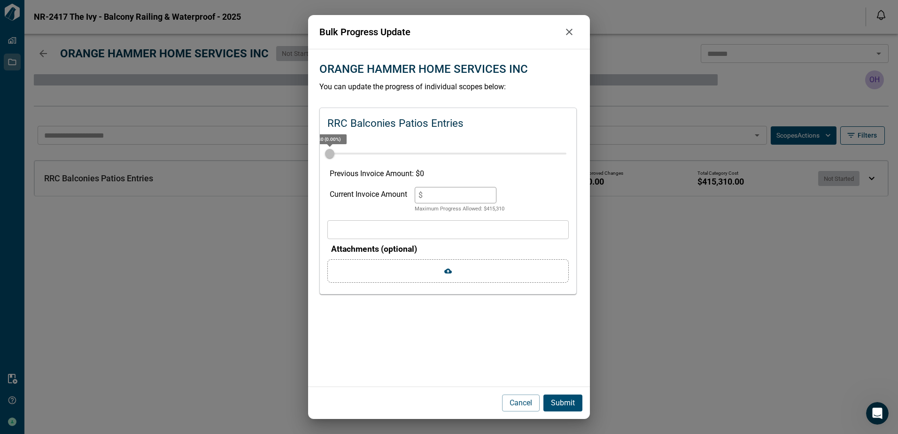
drag, startPoint x: 448, startPoint y: 196, endPoint x: 408, endPoint y: 195, distance: 40.0
click at [408, 195] on div "Current Invoice Amount $ * Maximum Progress Allowed: $ 415,310" at bounding box center [448, 200] width 237 height 26
paste input "********"
type input "*********"
type input "**"
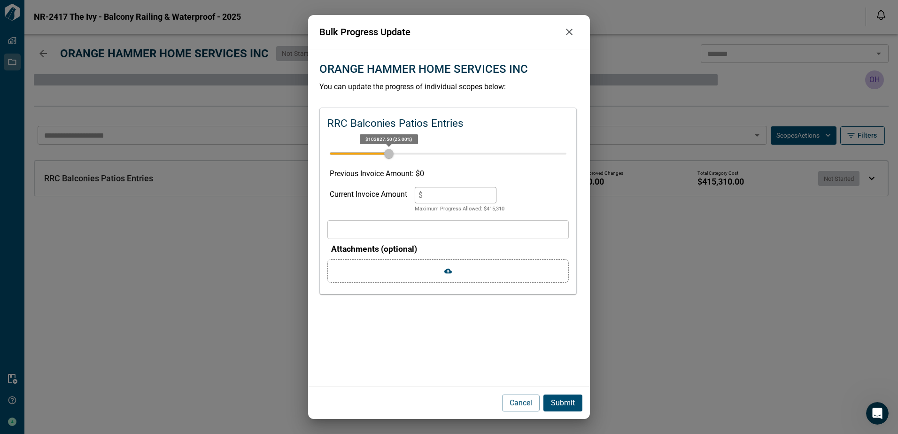
type input "*********"
click at [566, 408] on p "Submit" at bounding box center [563, 402] width 24 height 11
type input "*"
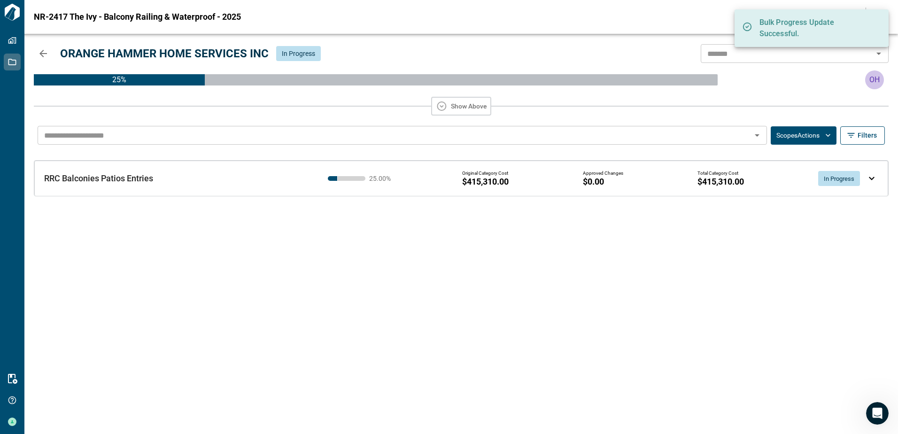
click at [43, 54] on icon "button" at bounding box center [43, 54] width 8 height 8
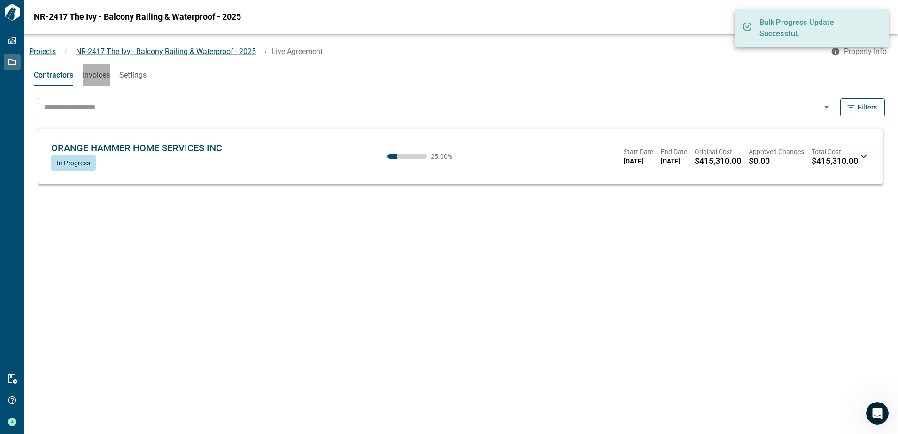
click at [100, 77] on span "Invoices" at bounding box center [96, 74] width 27 height 9
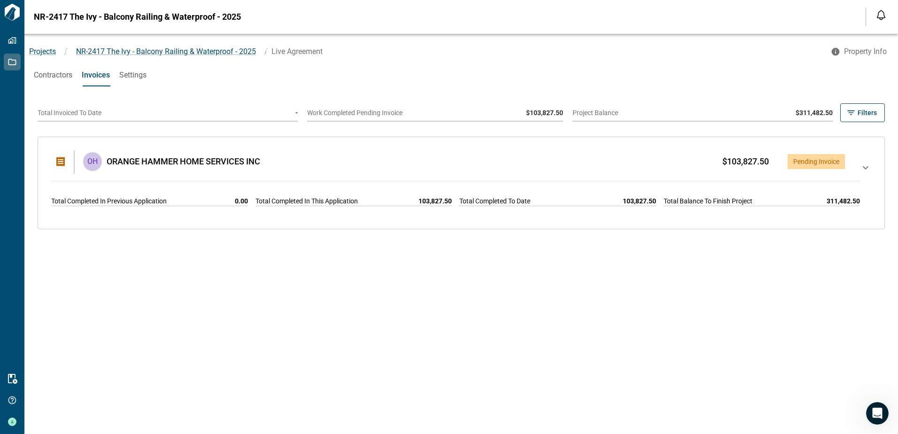
click at [860, 170] on icon at bounding box center [865, 182] width 11 height 41
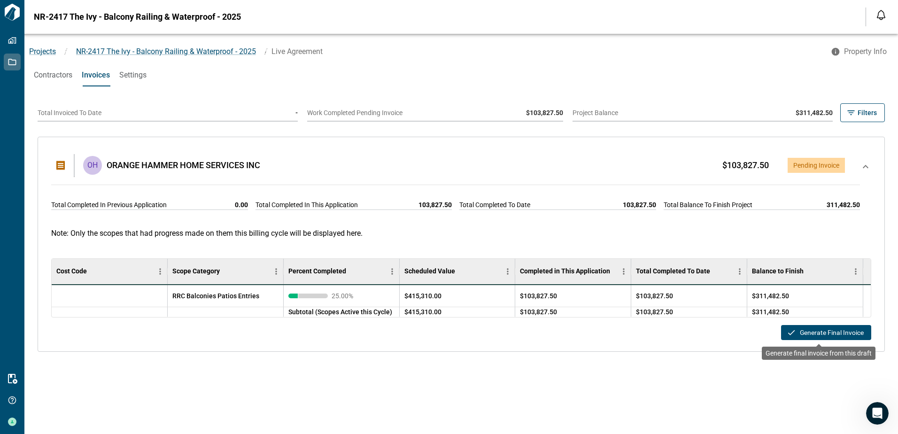
click at [801, 330] on button "Generate Final Invoice" at bounding box center [826, 332] width 90 height 15
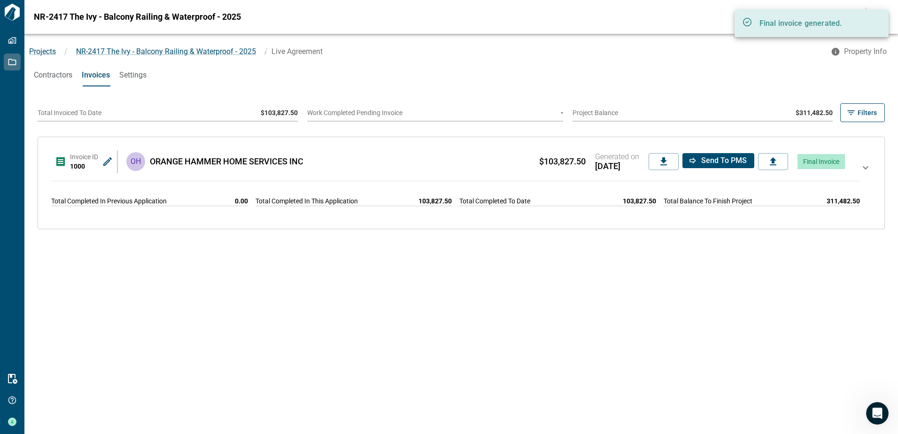
click at [108, 164] on icon at bounding box center [107, 161] width 11 height 11
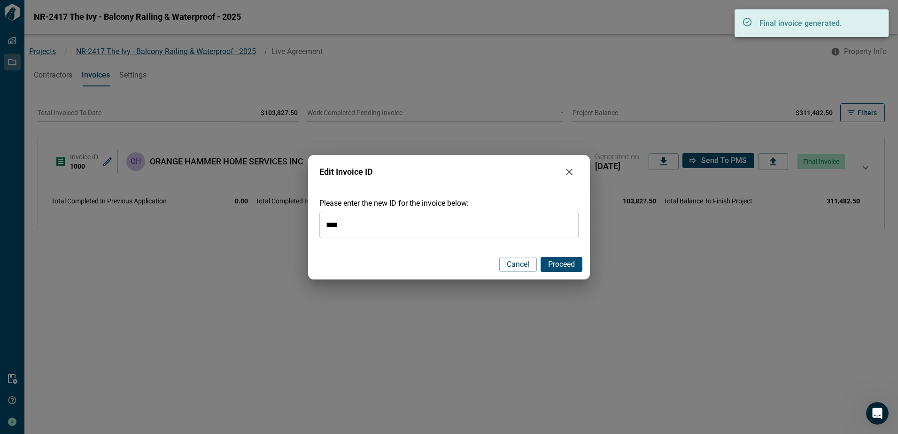
drag, startPoint x: 352, startPoint y: 226, endPoint x: 255, endPoint y: 225, distance: 96.8
click at [255, 225] on div "Edit Invoice ID Please enter the new ID for the invoice below: **** ​ Cancel Pr…" at bounding box center [449, 217] width 898 height 434
paste input "text"
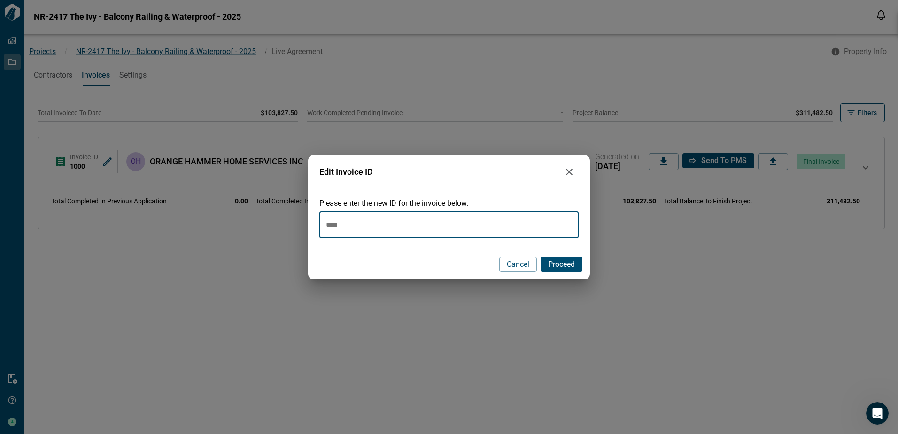
type input "****"
click at [566, 264] on span "Proceed" at bounding box center [561, 264] width 27 height 9
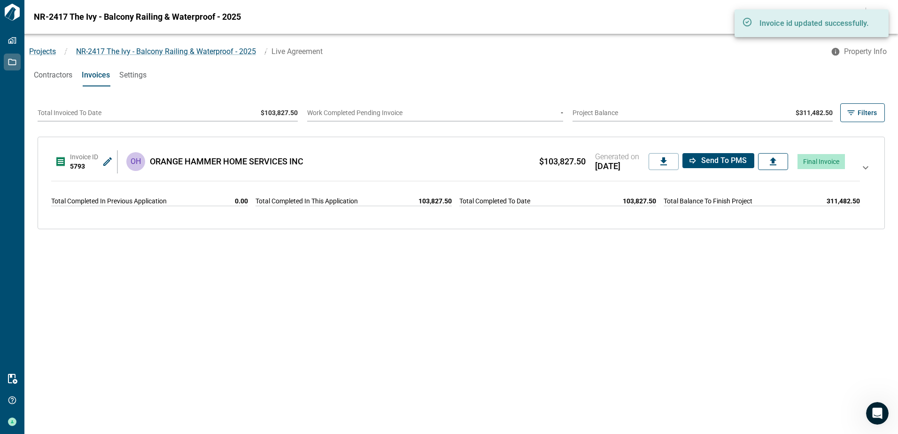
click at [768, 162] on icon at bounding box center [773, 161] width 11 height 11
click at [0, 0] on input "file" at bounding box center [0, 0] width 0 height 0
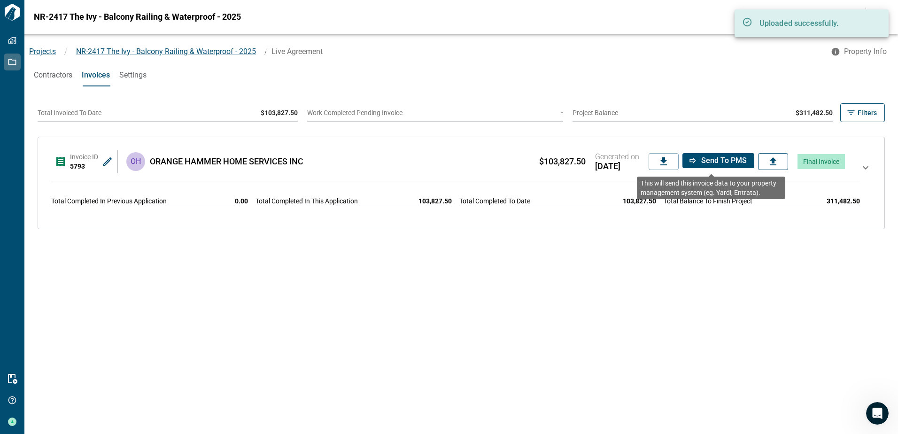
click at [701, 160] on span "Send to PMS" at bounding box center [724, 160] width 46 height 9
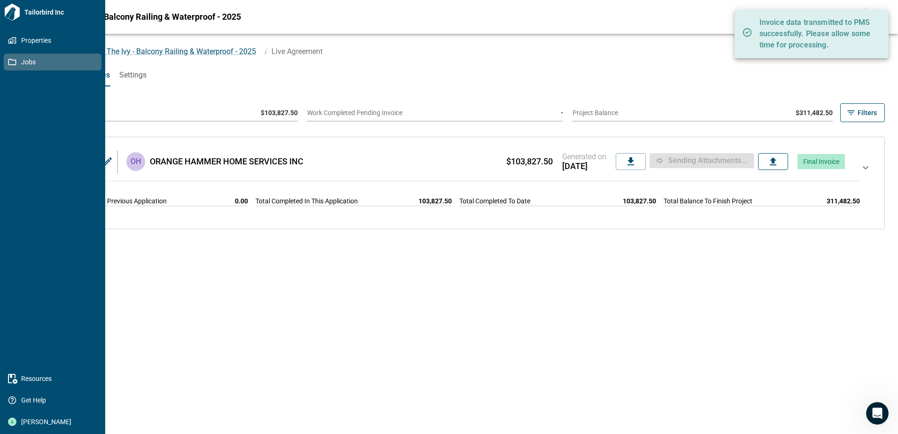
drag, startPoint x: 10, startPoint y: 60, endPoint x: 62, endPoint y: 65, distance: 52.8
click at [10, 60] on icon at bounding box center [12, 62] width 8 height 8
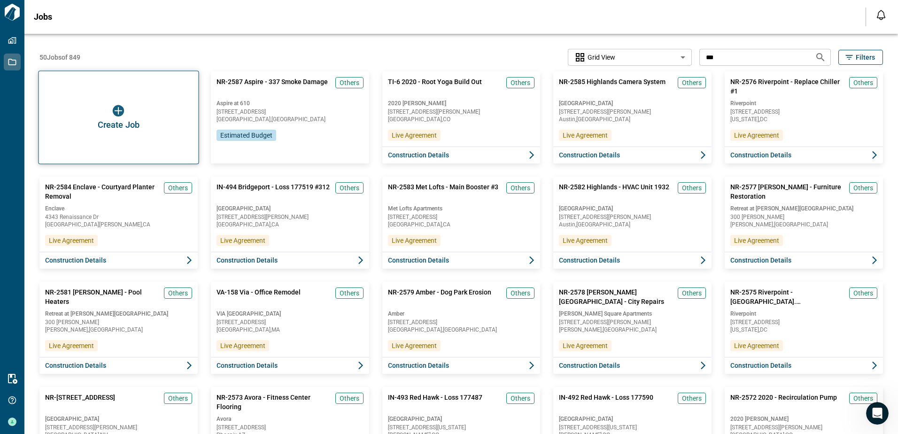
click at [71, 99] on div "Create Job" at bounding box center [118, 117] width 161 height 93
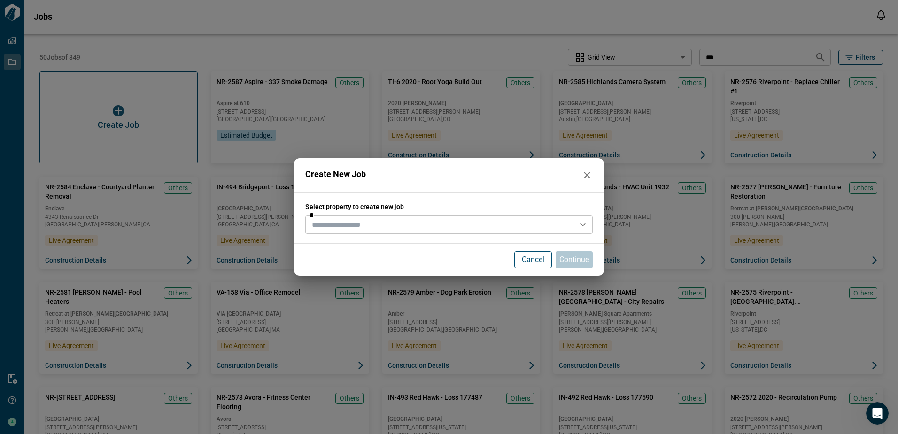
click at [389, 226] on input "text" at bounding box center [441, 224] width 266 height 13
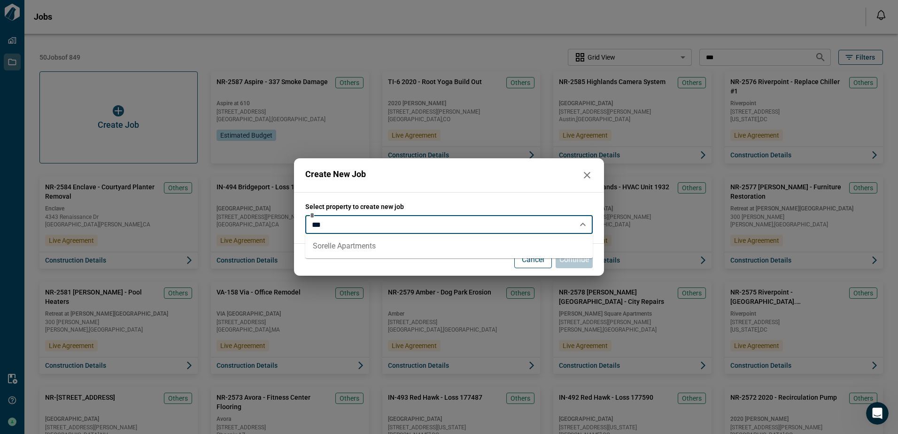
click at [349, 246] on li "Sorelle Apartments" at bounding box center [448, 246] width 287 height 17
type input "**********"
click at [572, 257] on p "Continue" at bounding box center [574, 259] width 30 height 11
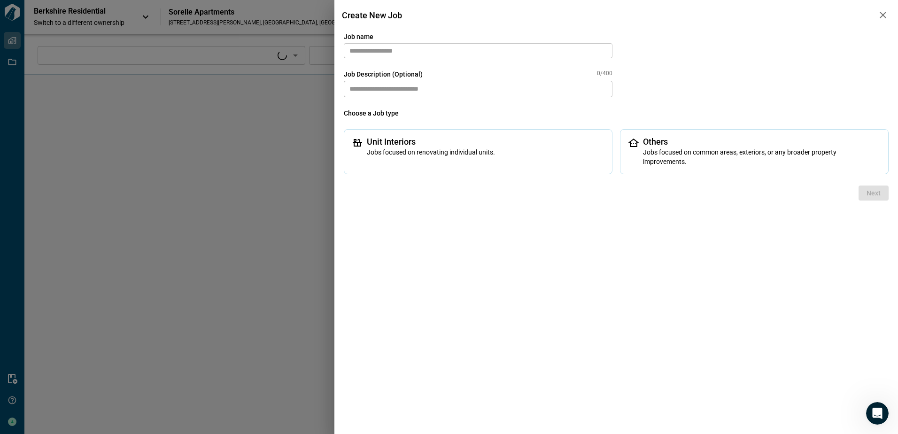
type input "****"
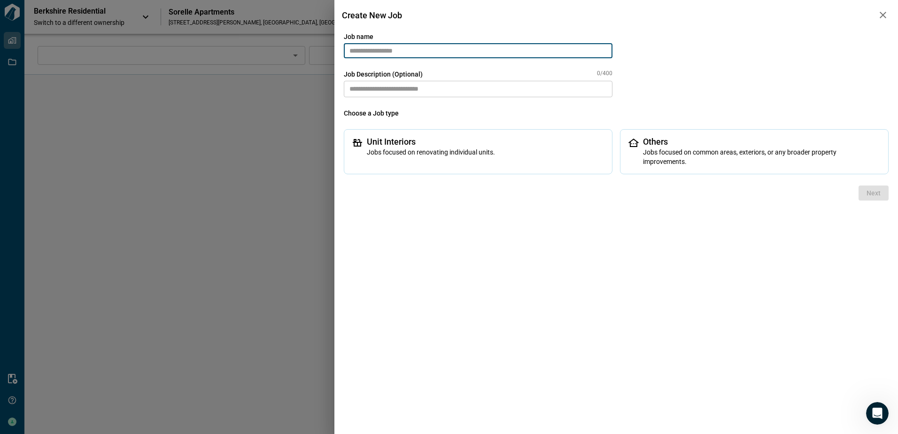
click at [371, 51] on input "text" at bounding box center [478, 50] width 269 height 15
paste input "*******"
drag, startPoint x: 354, startPoint y: 49, endPoint x: 325, endPoint y: 53, distance: 29.8
click at [325, 53] on div "nr-2588 Job name ******* ​ Job Description (Optional) 0/400 * ​ Choose a Job ty…" at bounding box center [449, 217] width 898 height 434
click at [431, 46] on input "*******" at bounding box center [478, 50] width 269 height 15
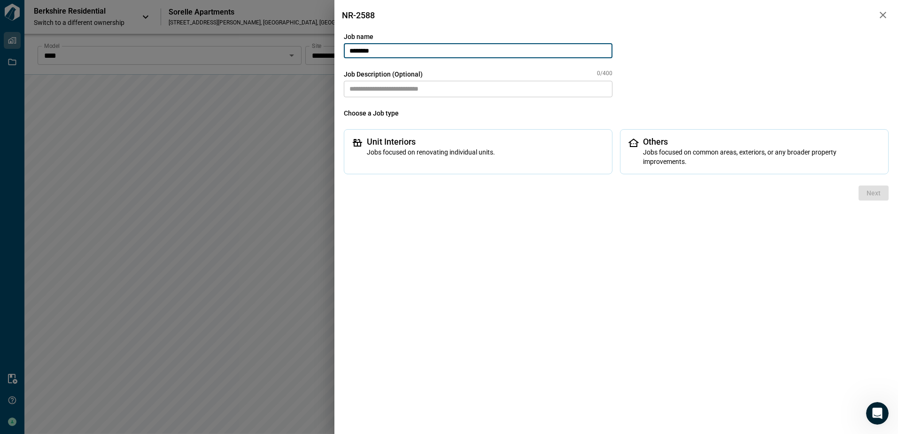
click at [449, 53] on input "*******" at bounding box center [478, 50] width 269 height 15
paste input "**********"
type input "**********"
click at [406, 88] on textarea at bounding box center [478, 89] width 269 height 16
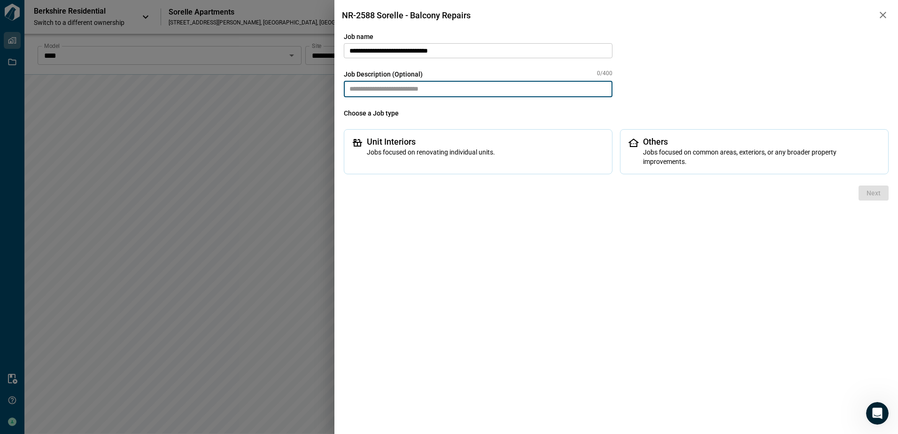
paste textarea "**********"
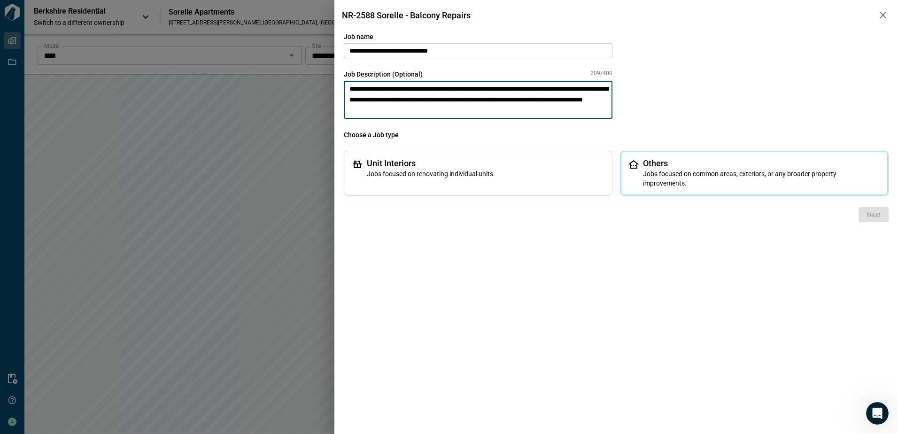
type textarea "**********"
click at [645, 171] on span "Jobs focused on common areas, exteriors, or any broader property improvements." at bounding box center [762, 178] width 238 height 19
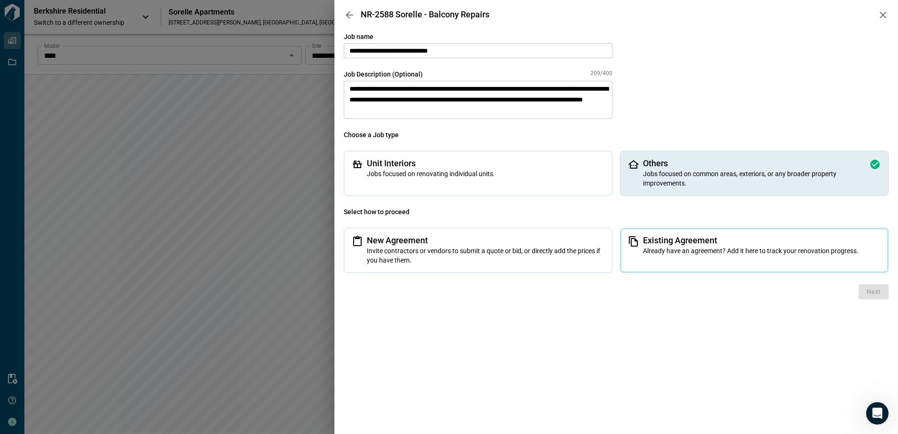
click at [670, 242] on span "Existing Agreement" at bounding box center [762, 240] width 238 height 9
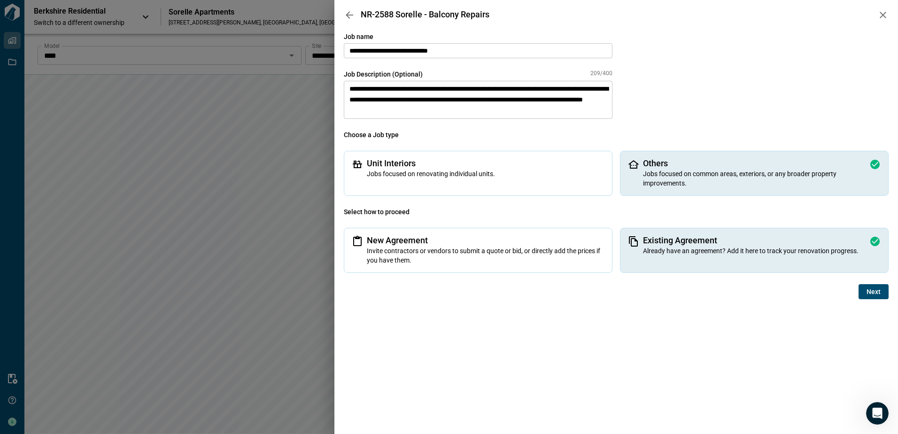
click at [866, 294] on button "Next" at bounding box center [874, 291] width 30 height 15
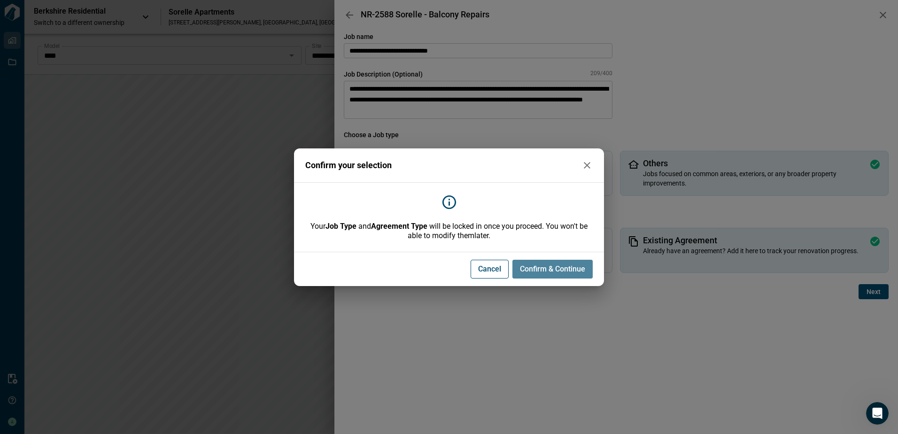
click at [558, 263] on button "Confirm & Continue" at bounding box center [552, 269] width 80 height 19
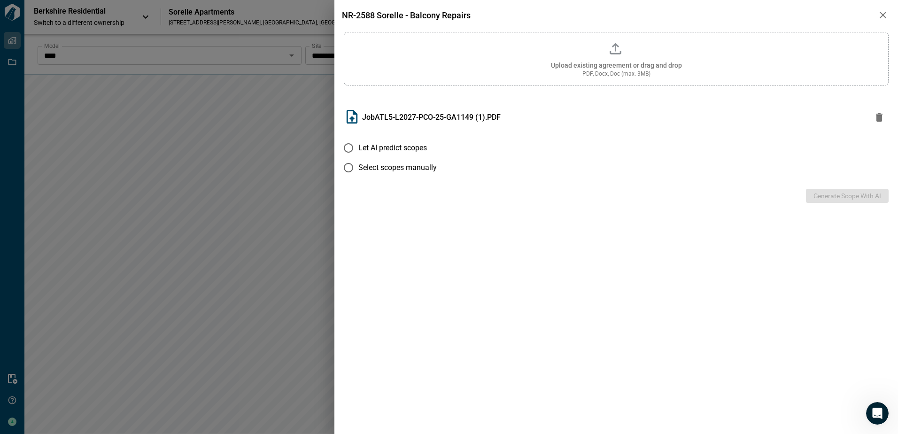
click at [360, 145] on span "Let AI predict scopes" at bounding box center [392, 147] width 69 height 11
click at [852, 198] on button "Generate Scope with AI" at bounding box center [847, 196] width 83 height 14
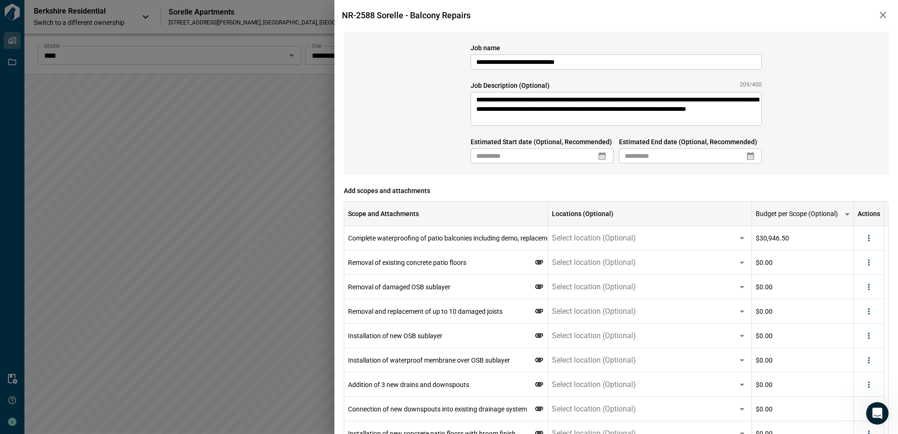
click at [603, 157] on icon at bounding box center [601, 155] width 9 height 9
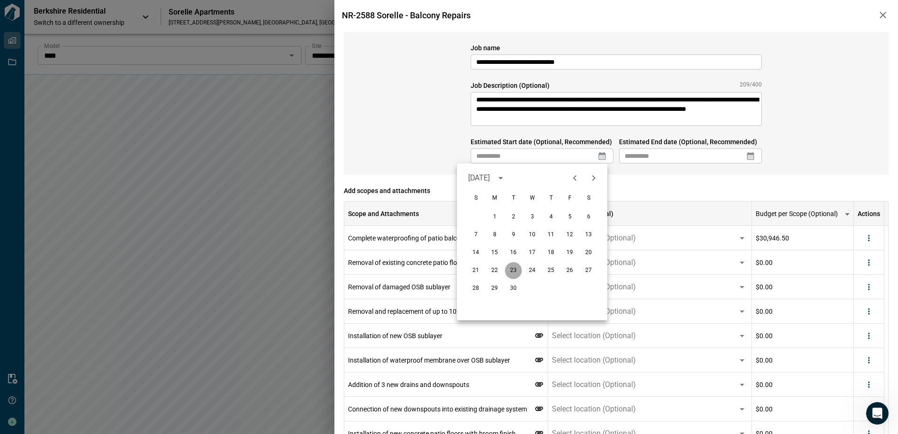
click at [512, 270] on button "23" at bounding box center [513, 270] width 17 height 17
type input "**********"
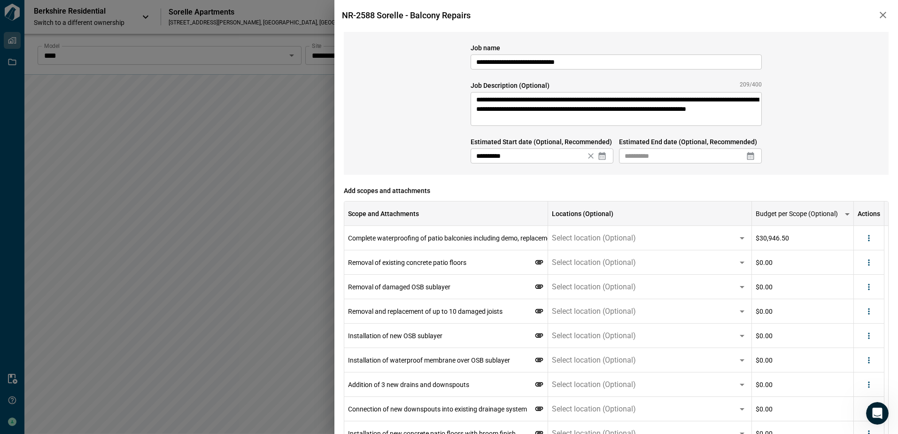
click at [749, 154] on icon at bounding box center [750, 156] width 7 height 8
click at [744, 181] on icon "Next month" at bounding box center [742, 177] width 11 height 11
click at [716, 216] on button "3" at bounding box center [718, 217] width 17 height 17
type input "**********"
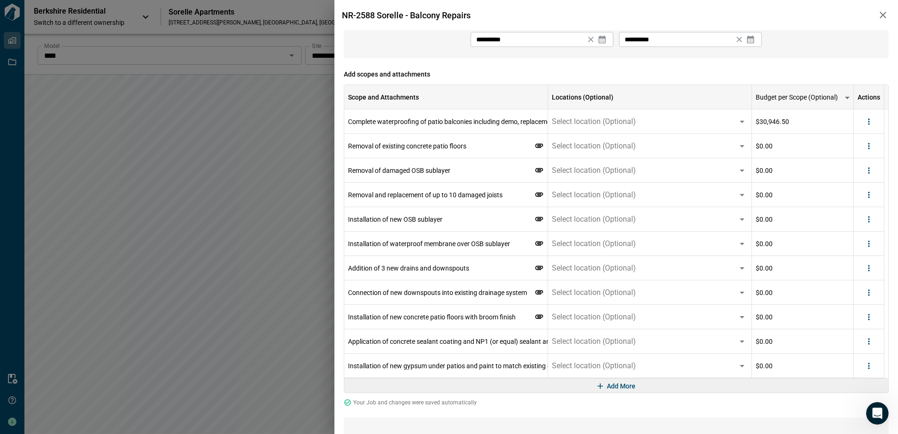
scroll to position [141, 0]
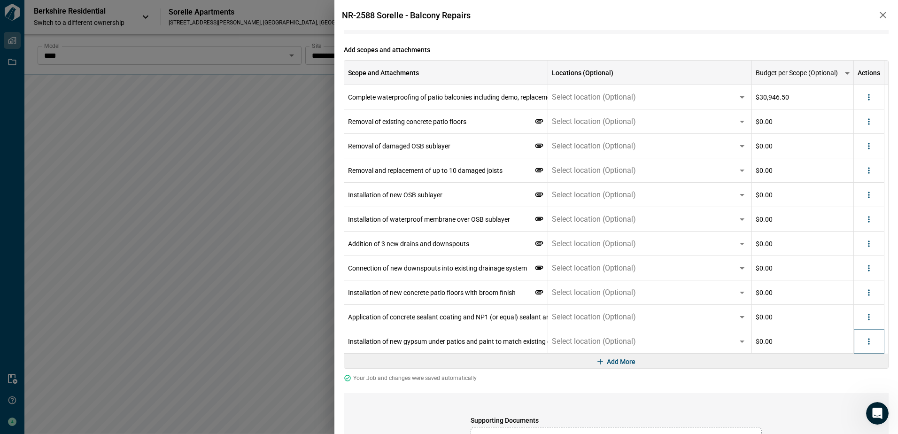
click at [870, 342] on icon "more" at bounding box center [868, 341] width 9 height 9
click at [864, 370] on li "Delete" at bounding box center [849, 377] width 53 height 17
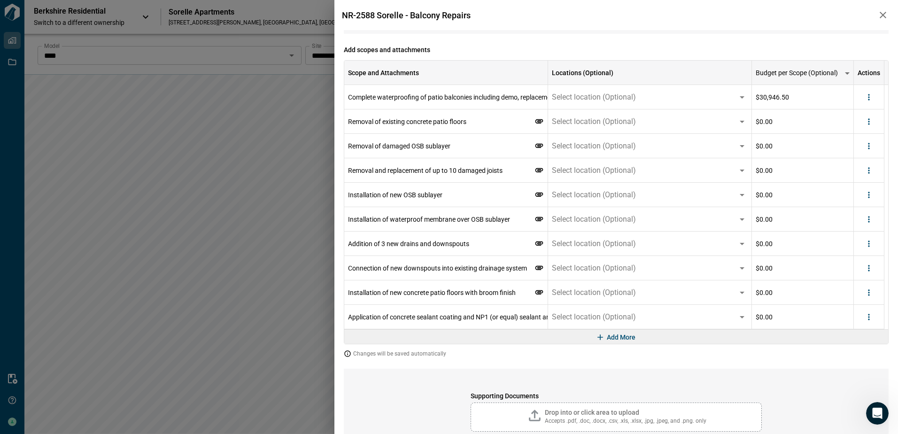
click at [873, 337] on div "Add More" at bounding box center [616, 336] width 544 height 15
click at [871, 322] on button "more" at bounding box center [869, 317] width 14 height 14
click at [861, 349] on li "Delete" at bounding box center [849, 353] width 53 height 17
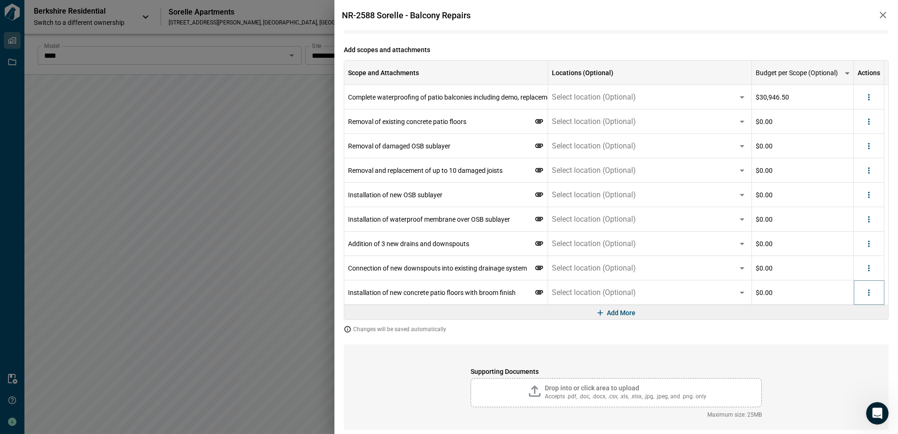
click at [870, 295] on icon "more" at bounding box center [868, 292] width 9 height 9
click at [851, 332] on li "Delete" at bounding box center [849, 328] width 53 height 17
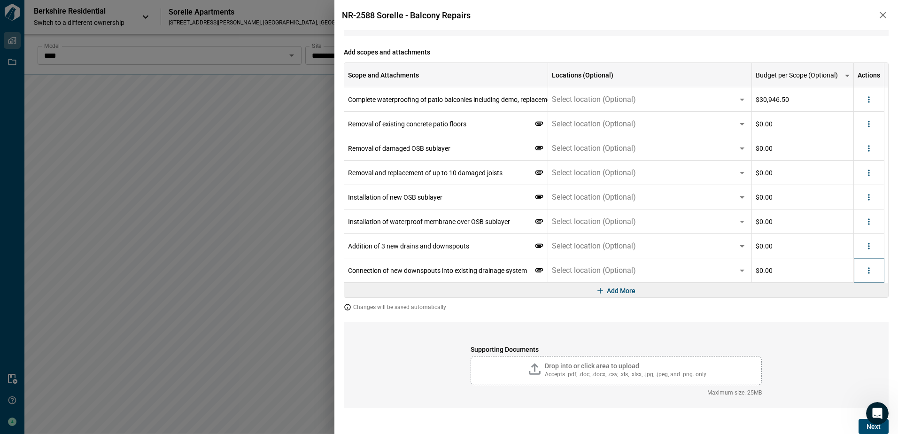
click at [873, 272] on icon "more" at bounding box center [868, 270] width 9 height 9
click at [852, 309] on li "Delete" at bounding box center [849, 306] width 53 height 17
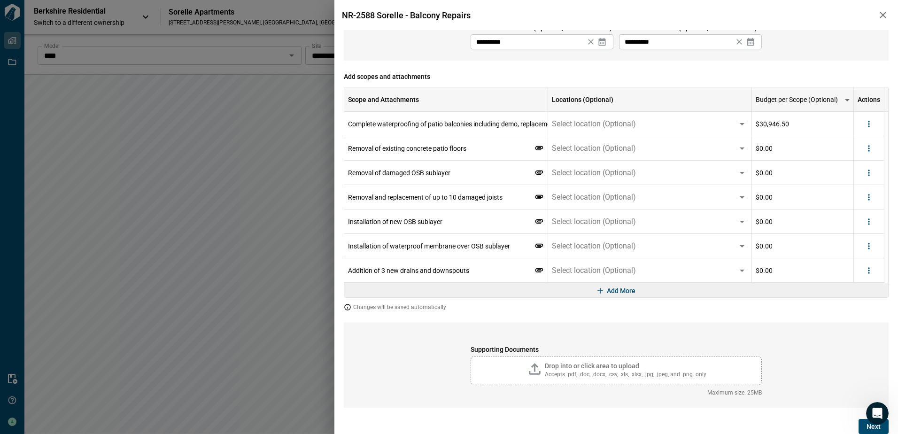
scroll to position [114, 0]
click at [872, 246] on icon "more" at bounding box center [868, 245] width 9 height 9
click at [862, 286] on li "Delete" at bounding box center [849, 282] width 53 height 17
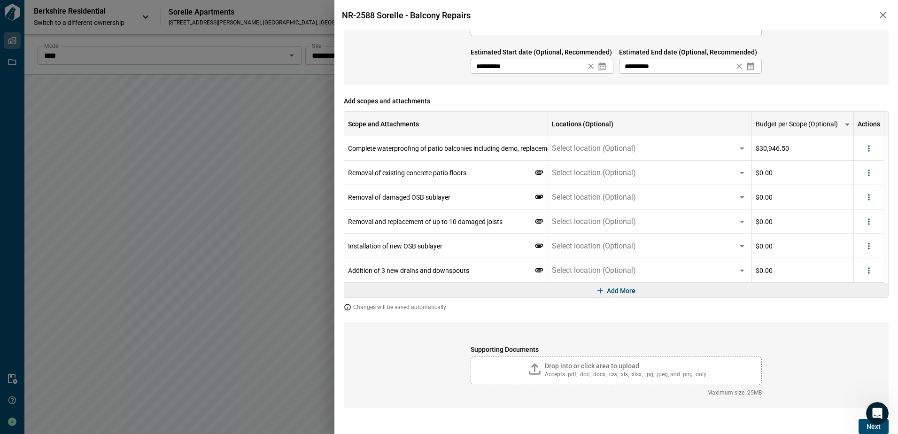
scroll to position [90, 0]
click at [871, 269] on icon "more" at bounding box center [868, 270] width 9 height 9
click at [857, 307] on li "Delete" at bounding box center [849, 306] width 53 height 17
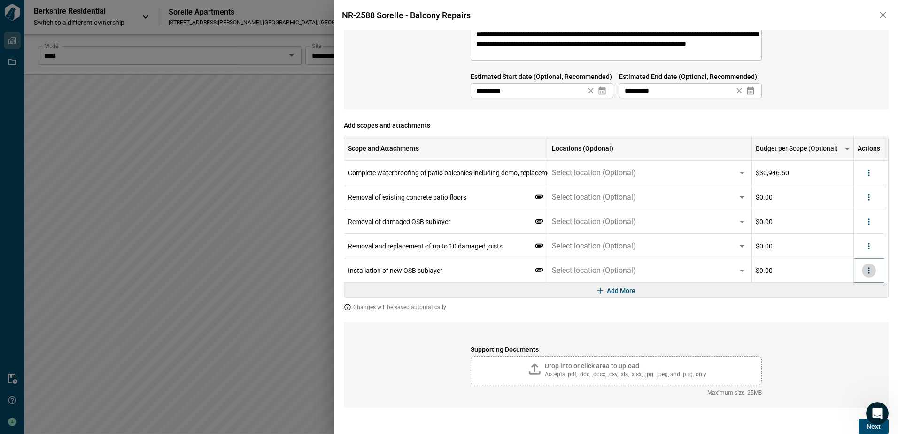
click at [864, 275] on button "more" at bounding box center [869, 271] width 14 height 14
click at [850, 310] on li "Delete" at bounding box center [849, 306] width 53 height 17
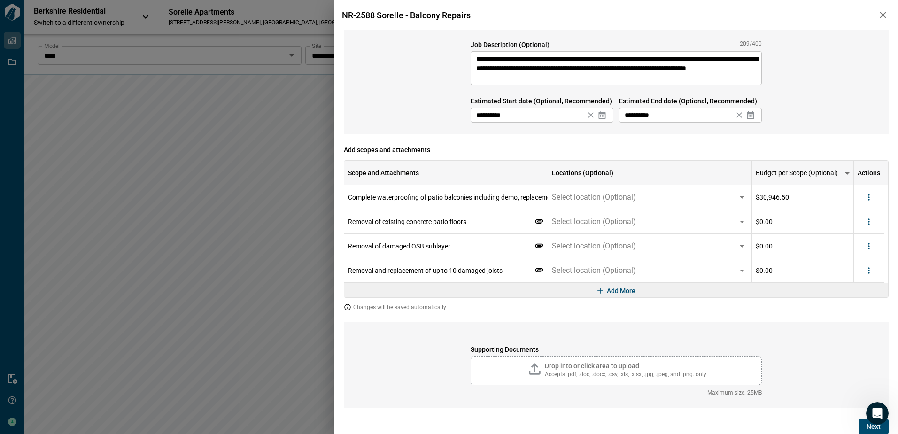
scroll to position [41, 0]
click at [868, 268] on icon "more" at bounding box center [868, 270] width 9 height 9
click at [850, 304] on li "Delete" at bounding box center [849, 306] width 53 height 17
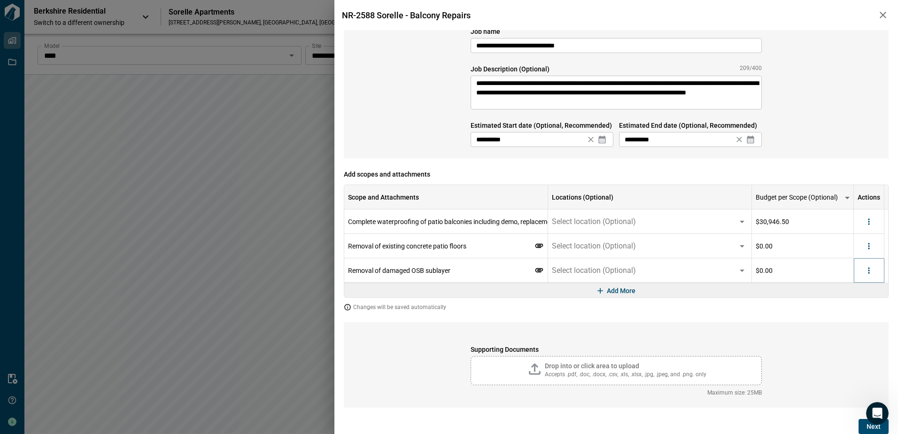
drag, startPoint x: 869, startPoint y: 268, endPoint x: 863, endPoint y: 276, distance: 9.8
click at [869, 268] on icon "more" at bounding box center [868, 270] width 1 height 6
click at [849, 305] on li "Delete" at bounding box center [849, 306] width 53 height 17
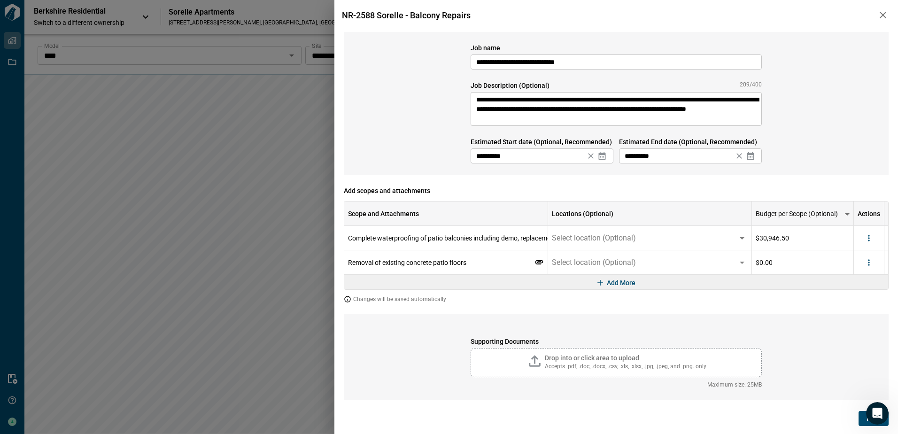
scroll to position [0, 0]
click at [870, 266] on icon "more" at bounding box center [872, 262] width 9 height 9
click at [854, 298] on li "Delete" at bounding box center [853, 298] width 53 height 17
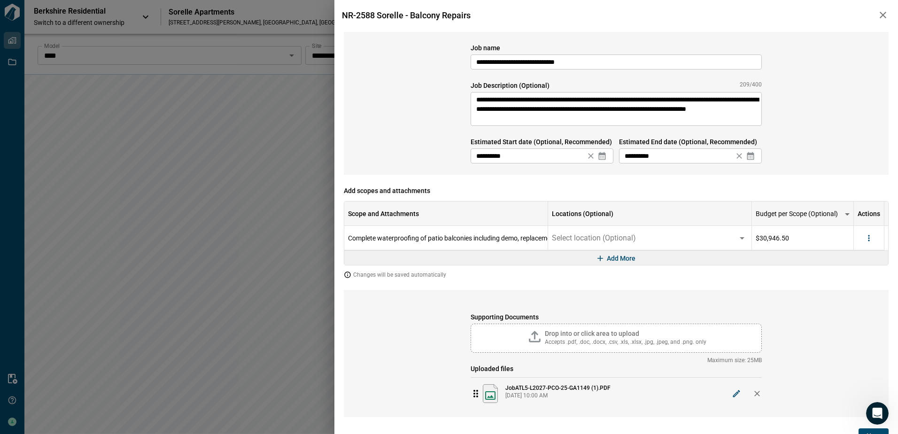
scroll to position [9, 0]
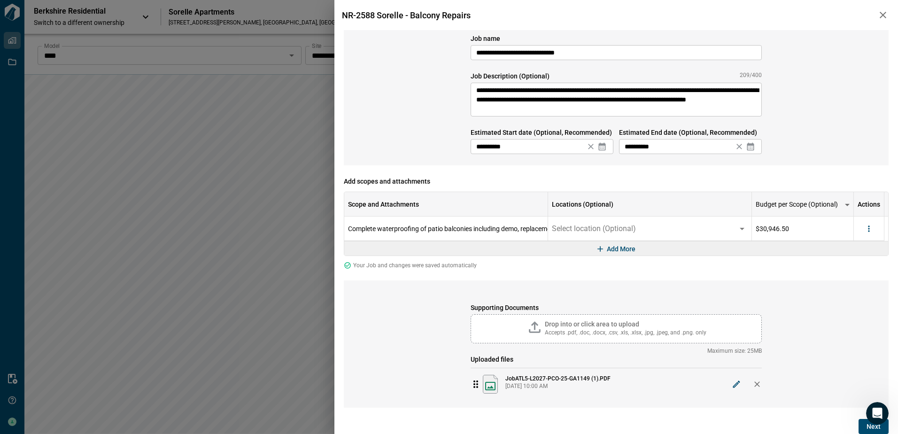
click at [861, 427] on button "Next" at bounding box center [874, 426] width 30 height 15
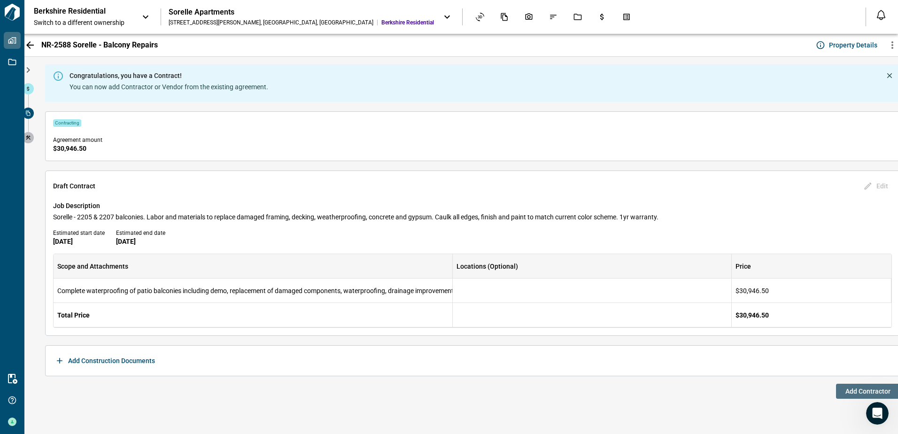
click at [846, 394] on span "Add Contractor" at bounding box center [868, 391] width 45 height 9
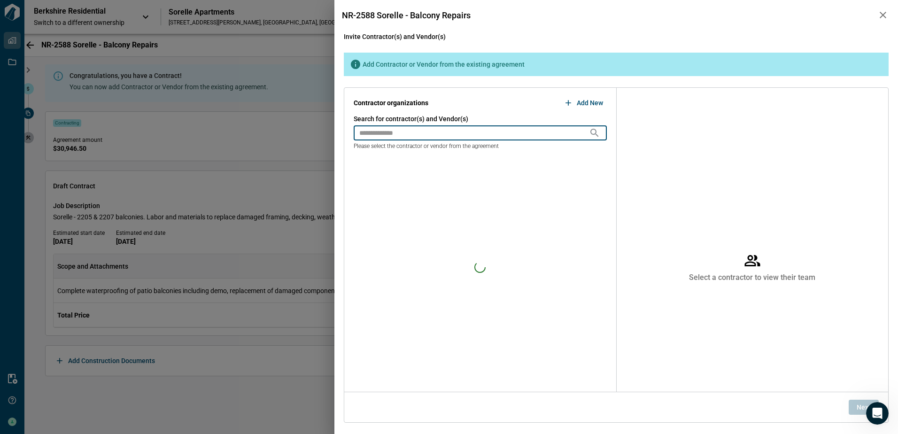
click at [409, 132] on input "text" at bounding box center [471, 132] width 235 height 15
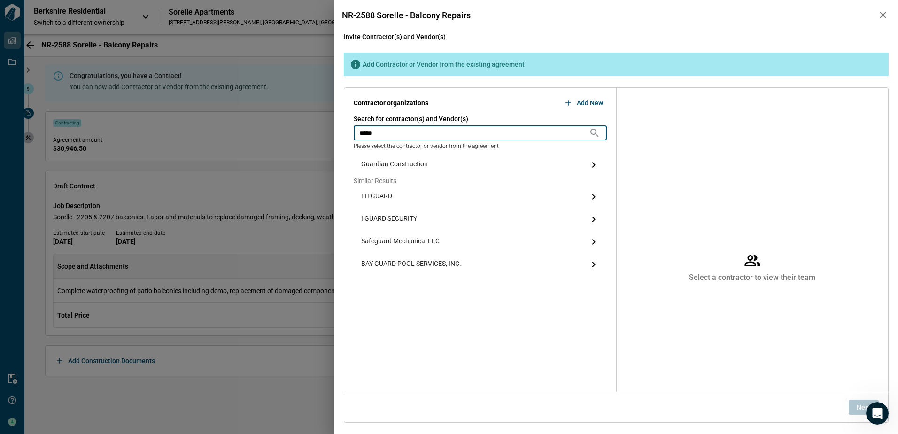
type input "*****"
click at [397, 160] on span "Guardian Construction" at bounding box center [394, 164] width 67 height 11
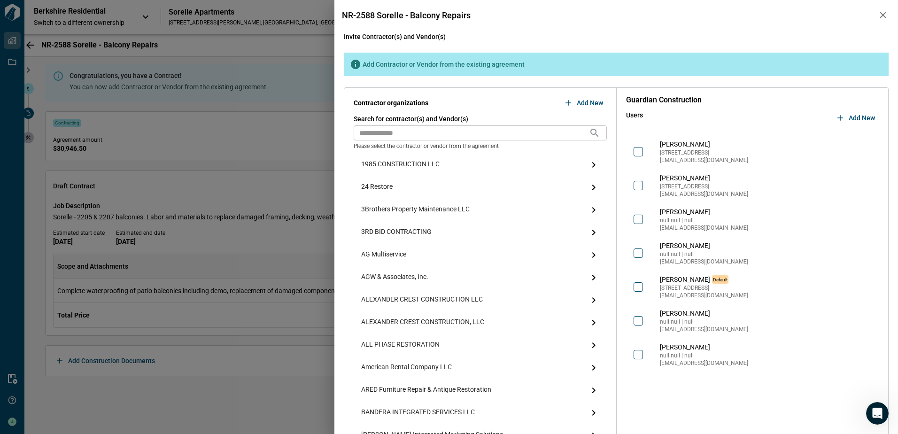
click at [849, 114] on span "Add New" at bounding box center [862, 117] width 26 height 9
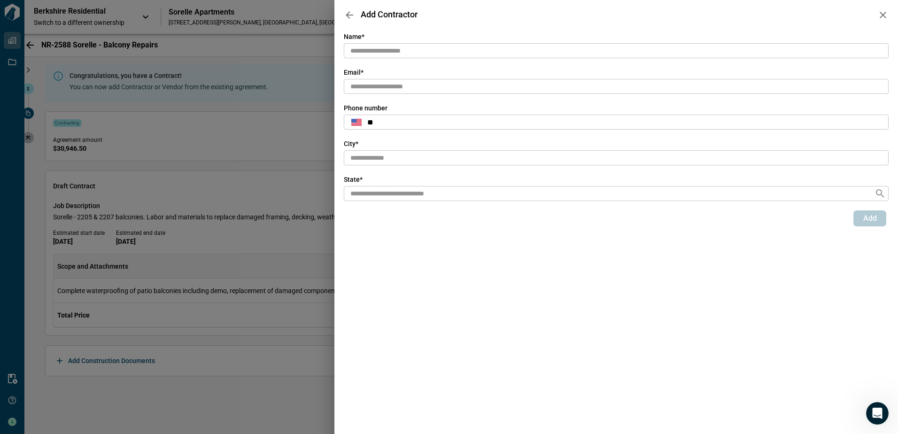
drag, startPoint x: 451, startPoint y: 53, endPoint x: 445, endPoint y: 52, distance: 6.6
click at [450, 51] on input "text" at bounding box center [616, 51] width 545 height 16
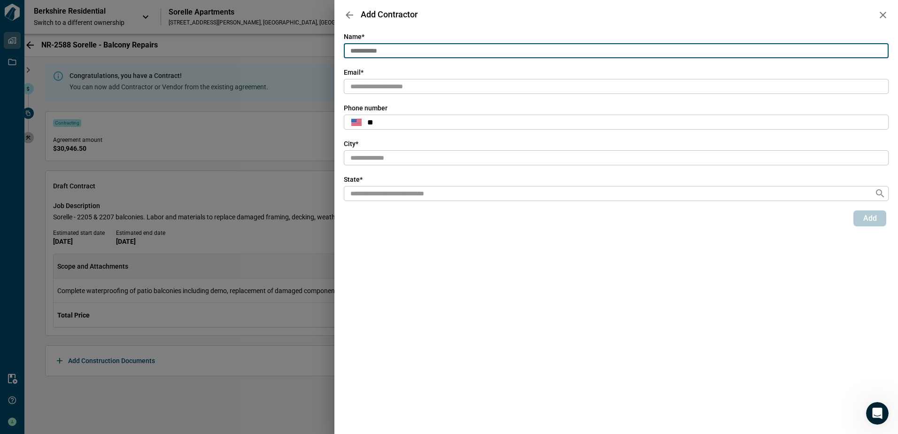
type input "**********"
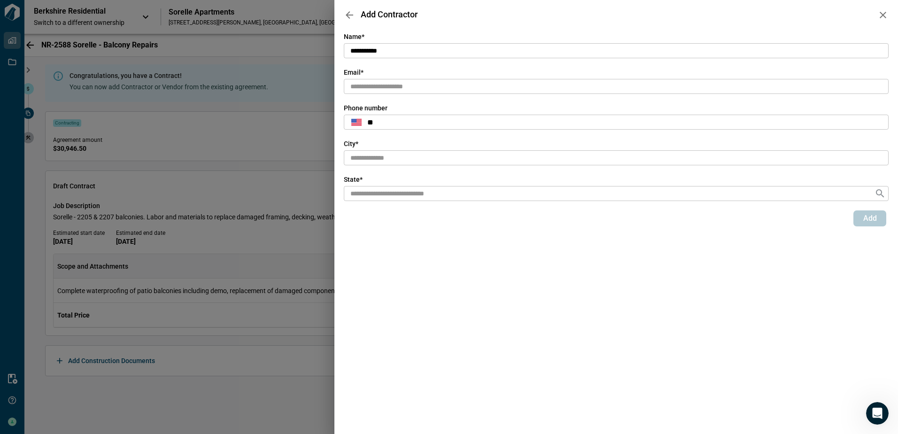
click at [412, 86] on input "text" at bounding box center [616, 87] width 545 height 16
paste input "**********"
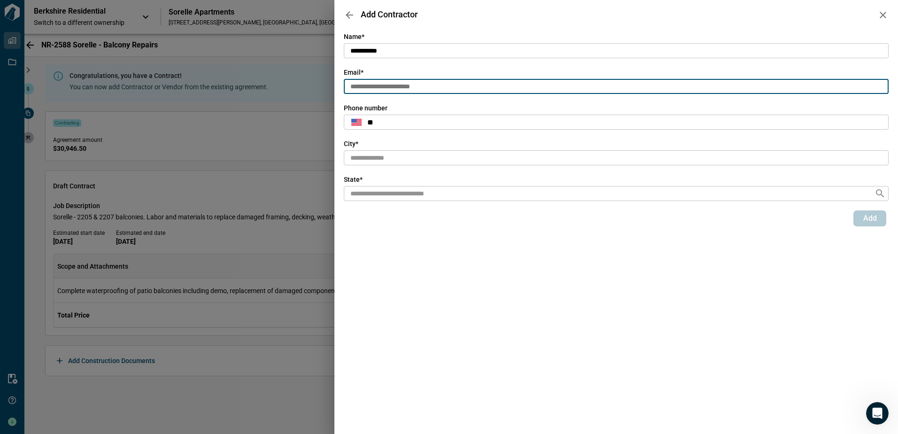
type input "**********"
click at [401, 161] on input "text" at bounding box center [616, 158] width 545 height 16
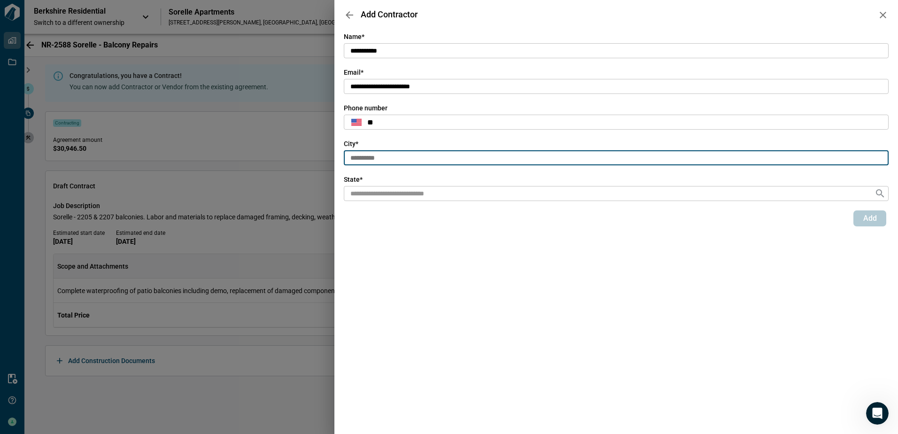
type input "**********"
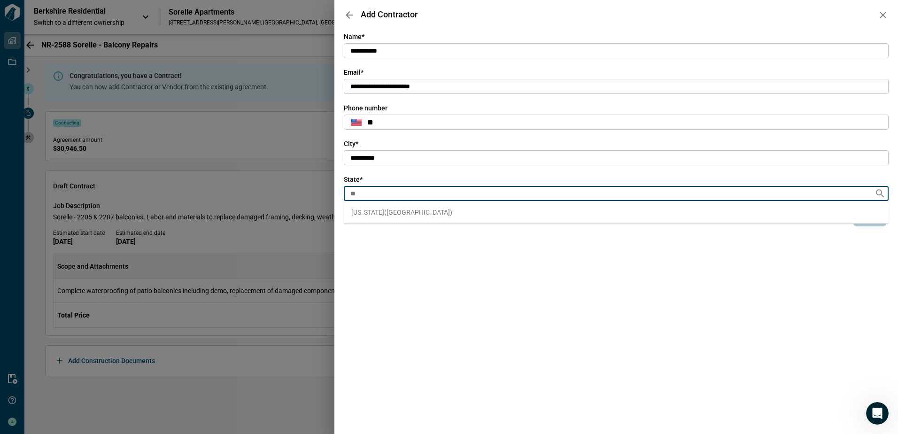
click at [379, 210] on span "[US_STATE] ( [GEOGRAPHIC_DATA] )" at bounding box center [401, 212] width 101 height 9
type input "**"
click at [873, 222] on span "Add" at bounding box center [870, 218] width 14 height 9
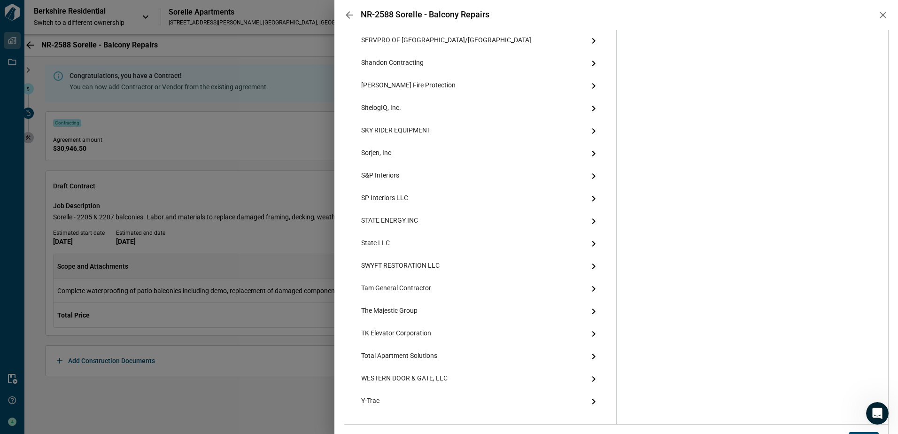
scroll to position [1735, 0]
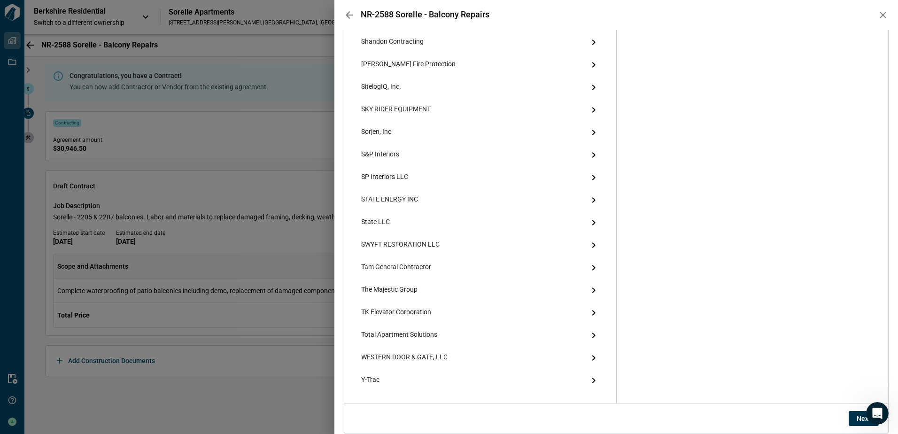
click at [849, 419] on button "Next" at bounding box center [864, 418] width 30 height 15
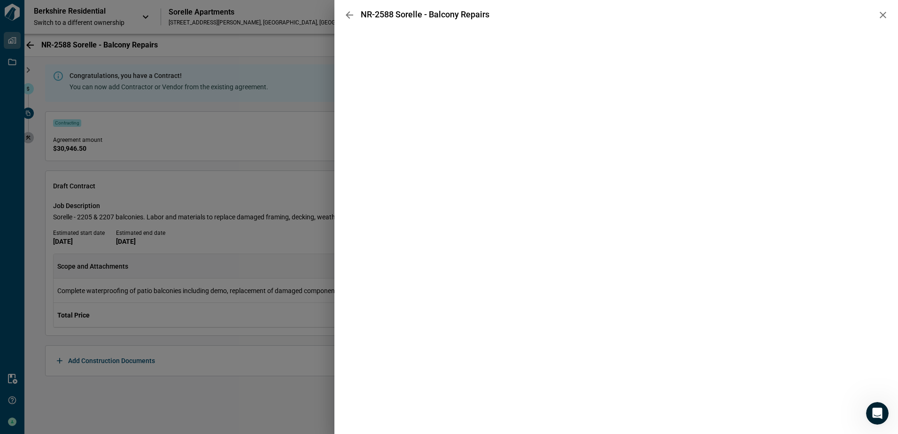
scroll to position [0, 0]
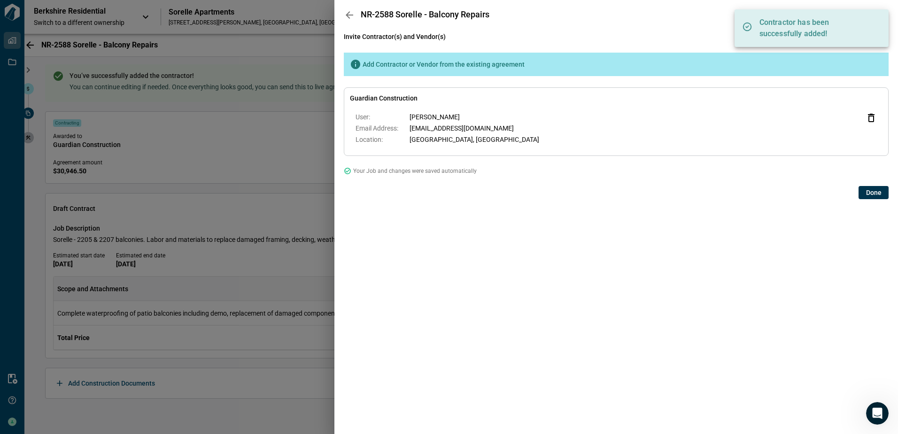
click at [870, 193] on span "Done" at bounding box center [874, 192] width 16 height 9
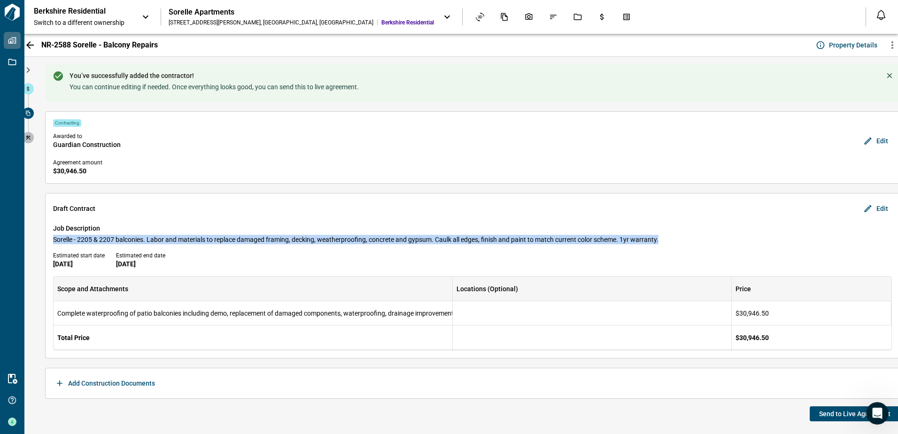
drag, startPoint x: 52, startPoint y: 239, endPoint x: 668, endPoint y: 238, distance: 616.3
click at [668, 238] on div "Draft [DEMOGRAPHIC_DATA] Edit Job Description Sorelle - 2205 & 2207 balconies. …" at bounding box center [472, 275] width 855 height 165
copy span "Sorelle - 2205 & 2207 balconies. Labor and materials to replace damaged framing…"
click at [842, 417] on span "Send to Live Agreement" at bounding box center [854, 413] width 71 height 9
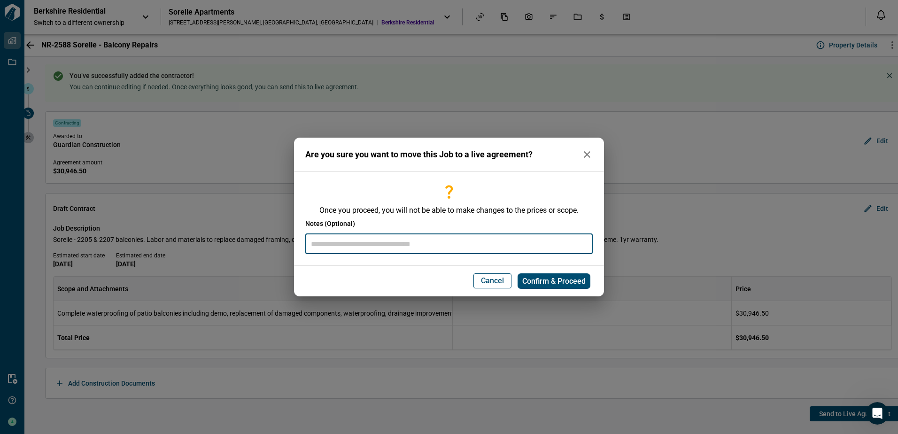
click at [424, 244] on input "text" at bounding box center [448, 244] width 287 height 20
paste input "**********"
type input "**********"
click at [538, 282] on span "Confirm & Proceed" at bounding box center [553, 281] width 63 height 9
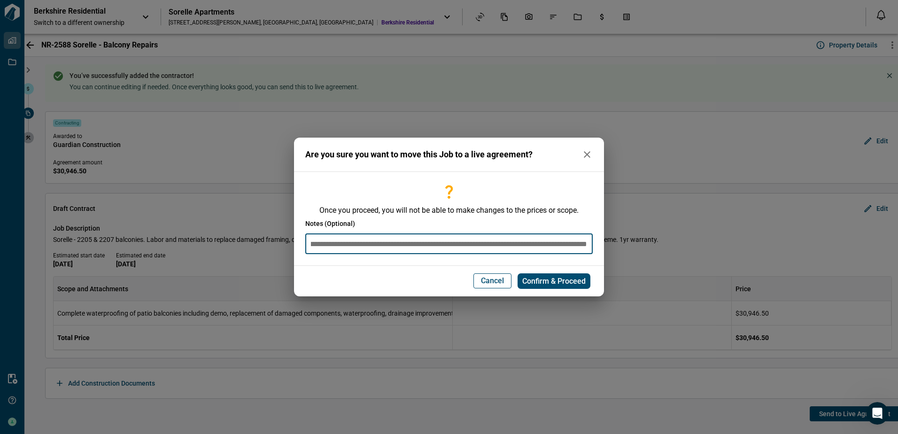
scroll to position [0, 0]
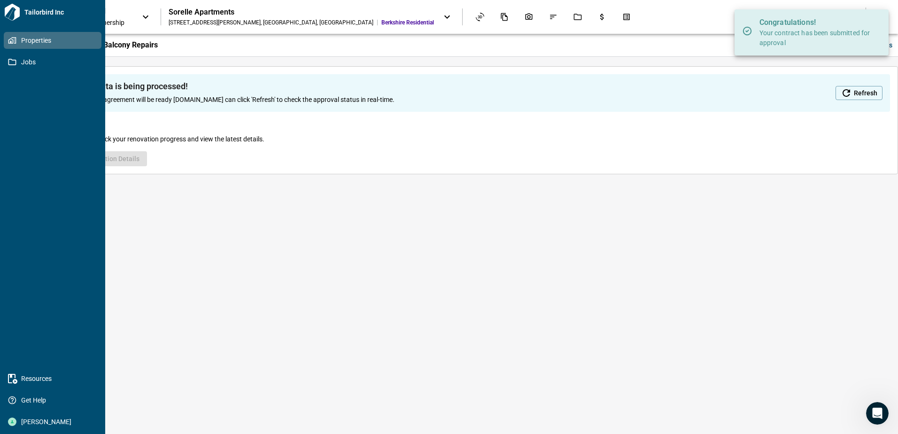
drag, startPoint x: 10, startPoint y: 60, endPoint x: 0, endPoint y: 55, distance: 11.4
click at [10, 60] on icon at bounding box center [12, 62] width 8 height 8
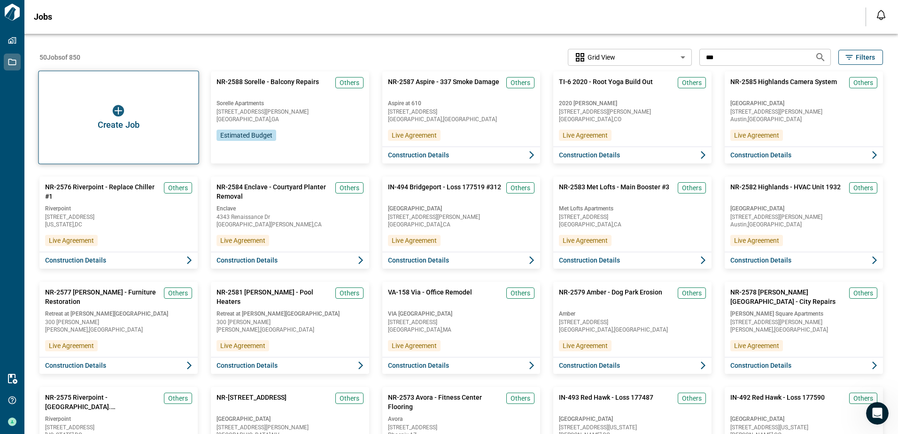
click at [81, 111] on div "Create Job" at bounding box center [118, 117] width 161 height 93
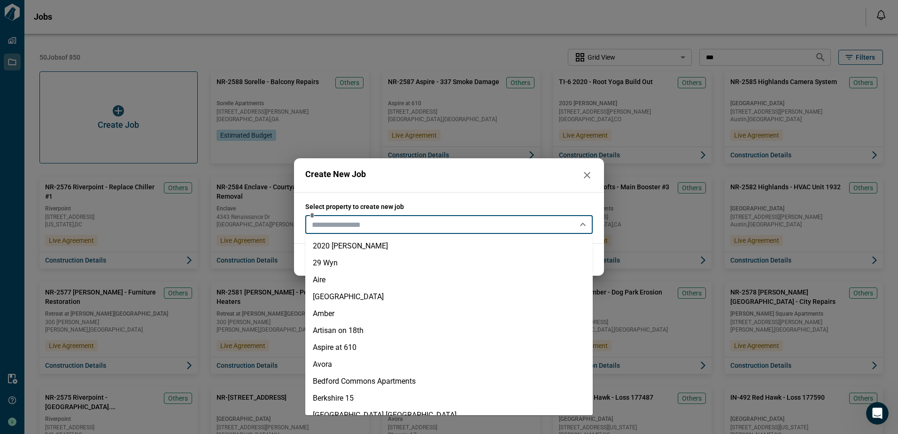
click at [345, 225] on input "text" at bounding box center [441, 224] width 266 height 13
click at [323, 250] on li "2020 [PERSON_NAME]" at bounding box center [448, 246] width 287 height 17
type input "**********"
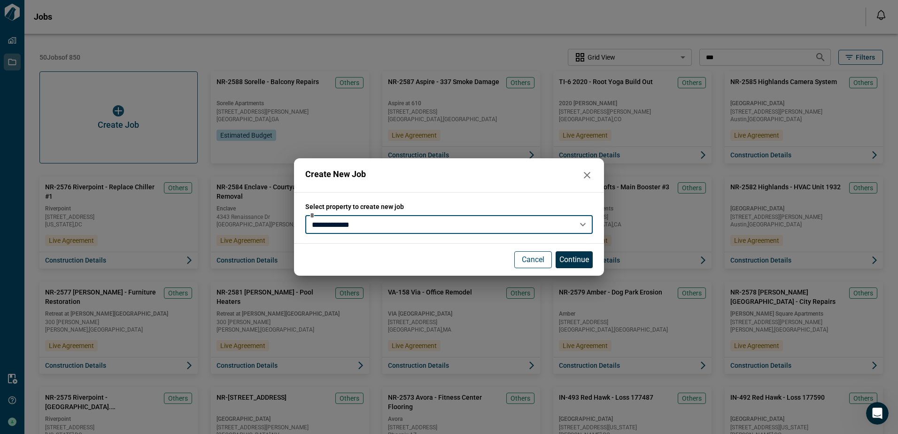
click at [578, 258] on p "Continue" at bounding box center [574, 259] width 30 height 11
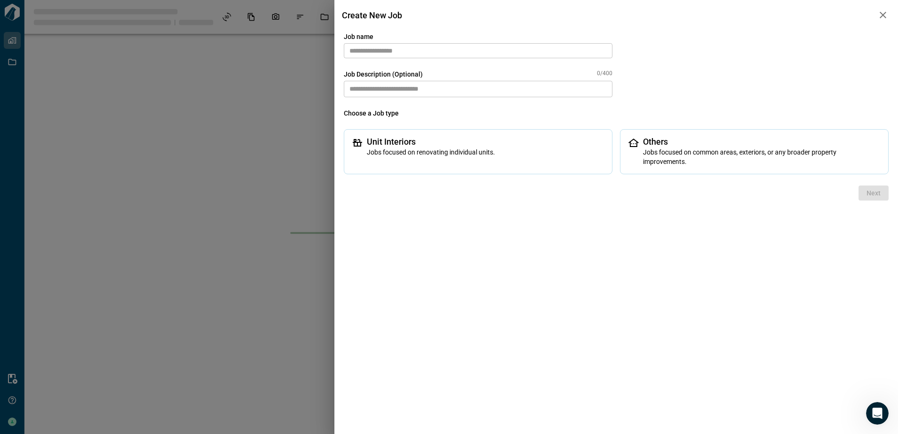
click at [384, 50] on input "text" at bounding box center [478, 50] width 269 height 15
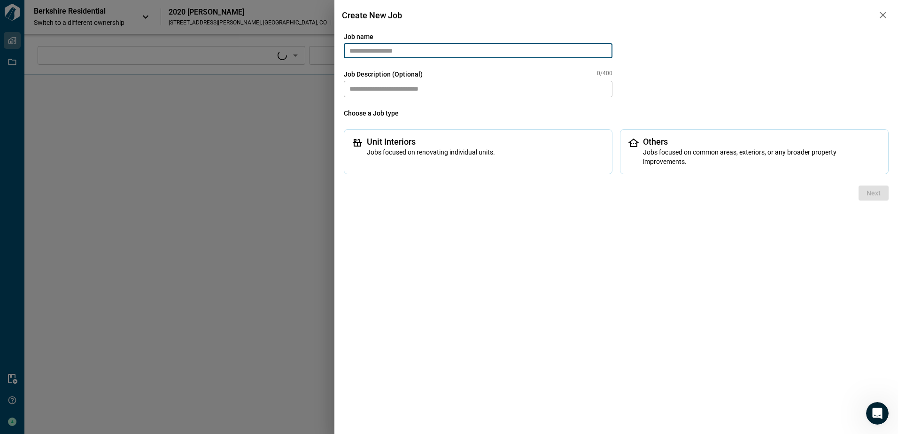
type input "****"
type input "**********"
click at [383, 89] on textarea at bounding box center [478, 89] width 269 height 16
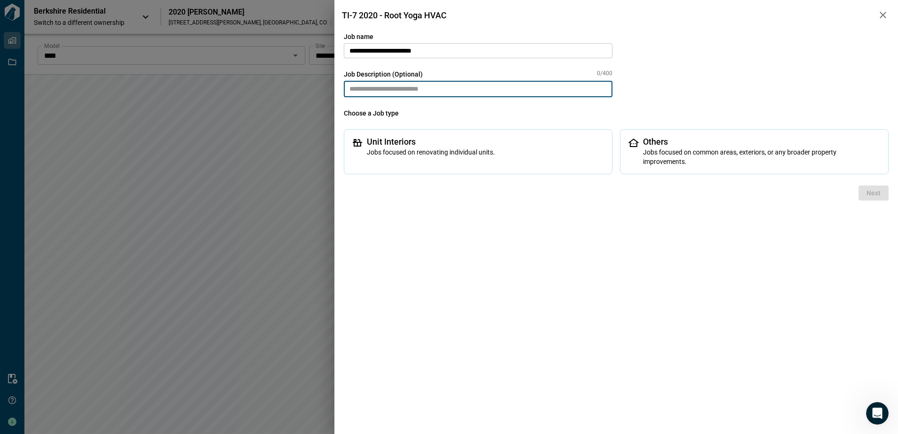
paste textarea "**********"
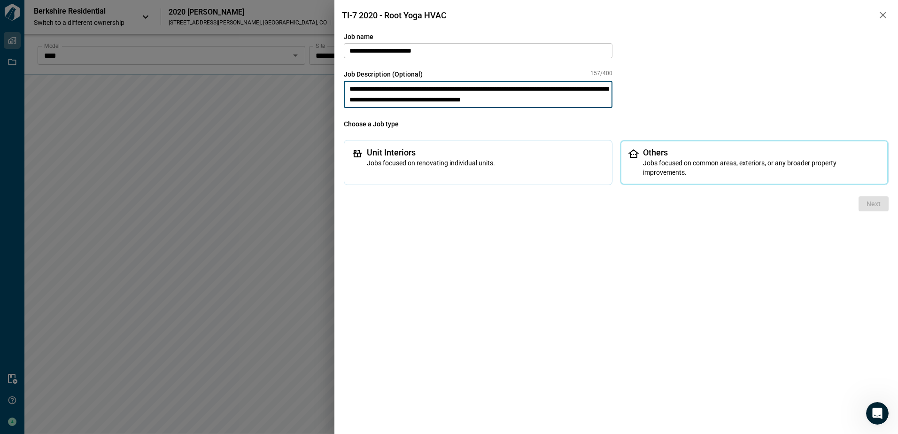
type textarea "**********"
click at [683, 162] on span "Jobs focused on common areas, exteriors, or any broader property improvements." at bounding box center [762, 167] width 238 height 19
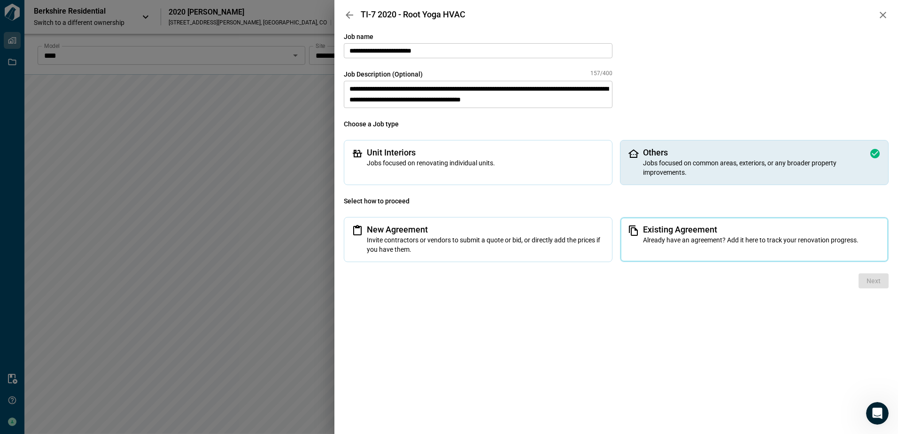
click at [673, 235] on span "Already have an agreement? Add it here to track your renovation progress." at bounding box center [762, 239] width 238 height 9
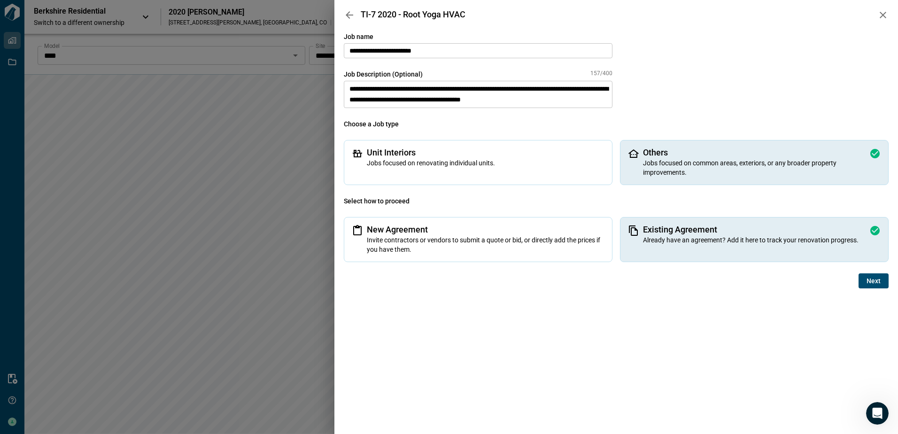
click at [868, 284] on span "Next" at bounding box center [874, 280] width 14 height 9
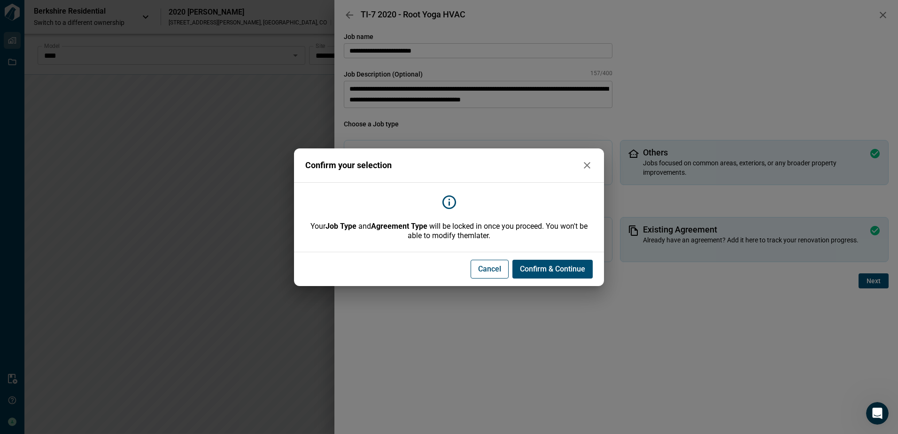
click at [549, 275] on button "Confirm & Continue" at bounding box center [552, 269] width 80 height 19
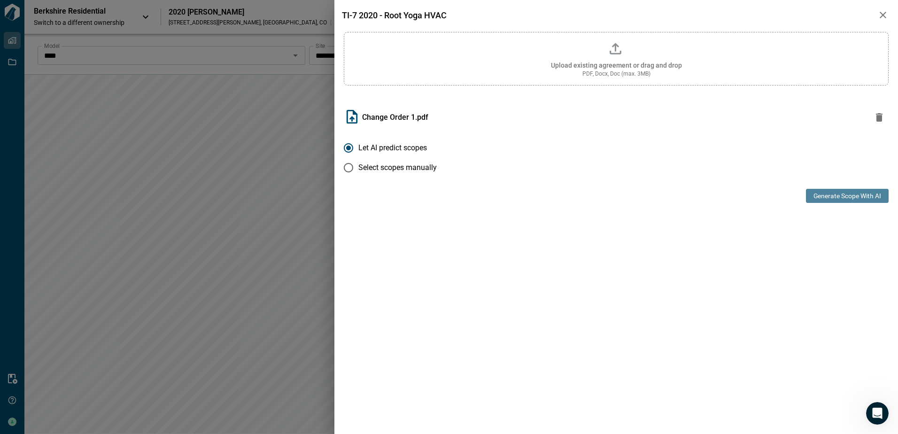
click at [829, 199] on button "Generate Scope with AI" at bounding box center [847, 196] width 83 height 14
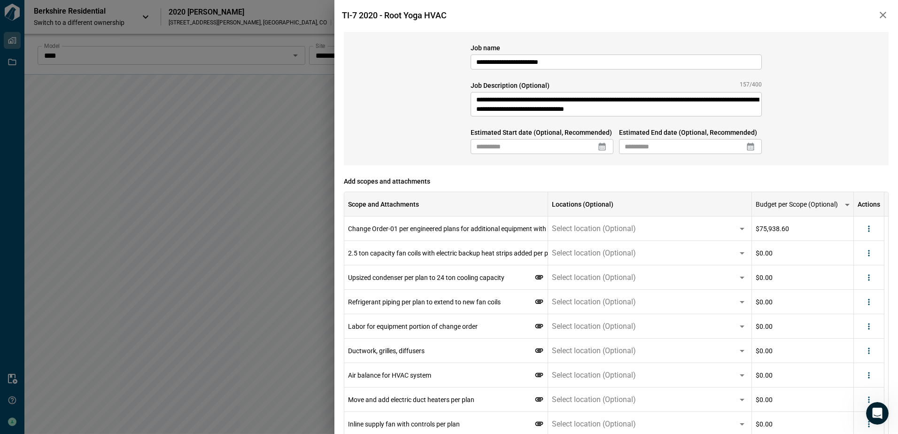
click at [605, 150] on icon at bounding box center [601, 146] width 9 height 9
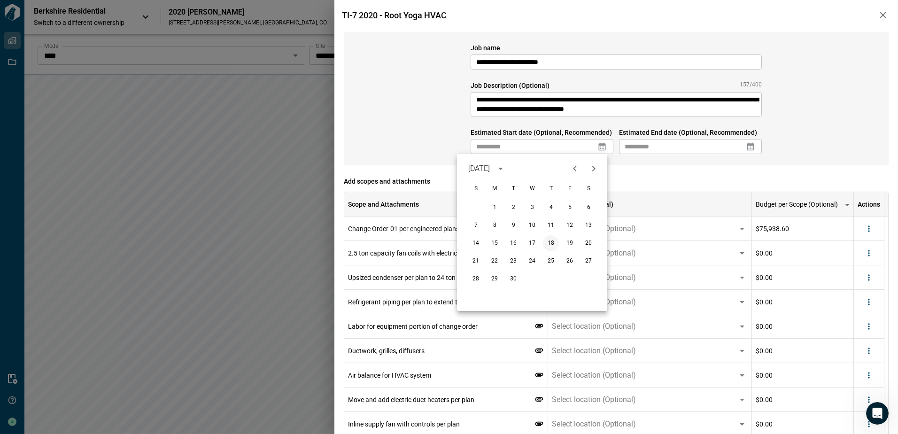
click at [552, 244] on button "18" at bounding box center [551, 243] width 17 height 17
type input "**********"
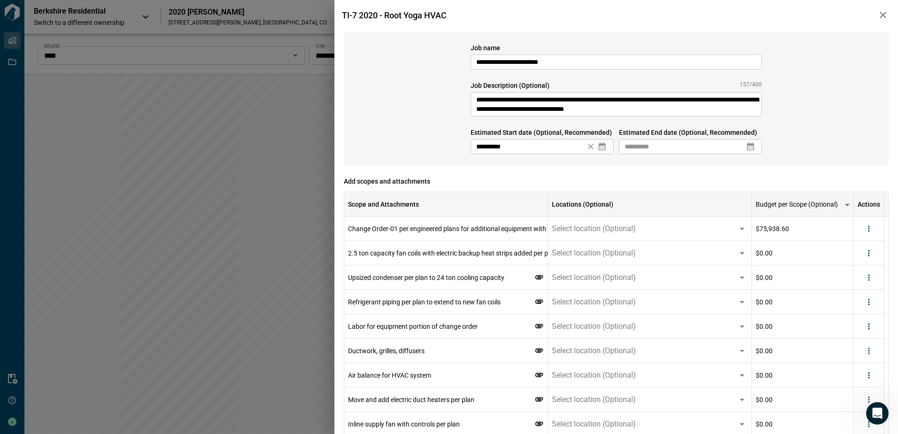
click at [752, 147] on icon at bounding box center [750, 147] width 7 height 8
click at [743, 171] on icon "Next month" at bounding box center [742, 168] width 11 height 11
click at [732, 264] on button "25" at bounding box center [737, 261] width 17 height 17
type input "**********"
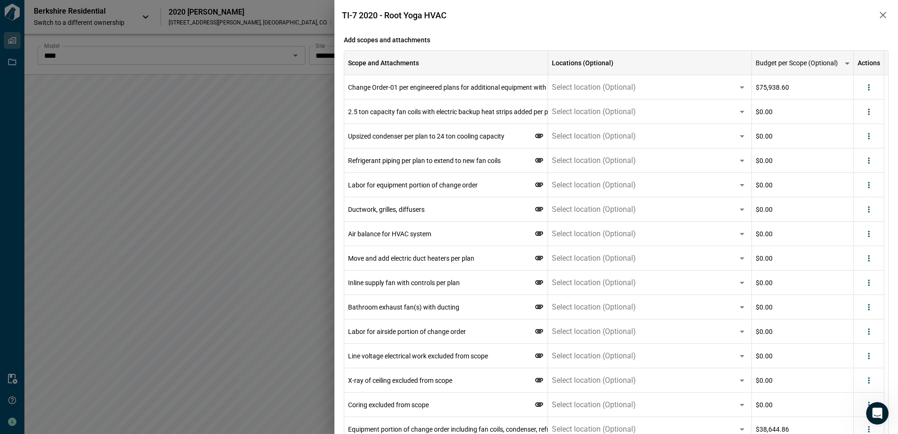
scroll to position [141, 0]
click at [870, 119] on button "more" at bounding box center [869, 112] width 14 height 14
click at [860, 147] on li "Delete" at bounding box center [849, 148] width 53 height 17
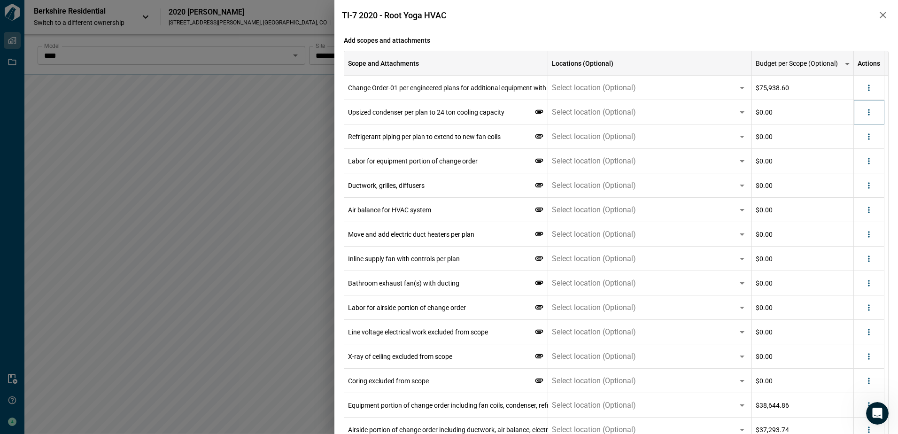
click at [868, 114] on icon "more" at bounding box center [868, 112] width 9 height 9
click at [861, 151] on li "Delete" at bounding box center [849, 148] width 53 height 17
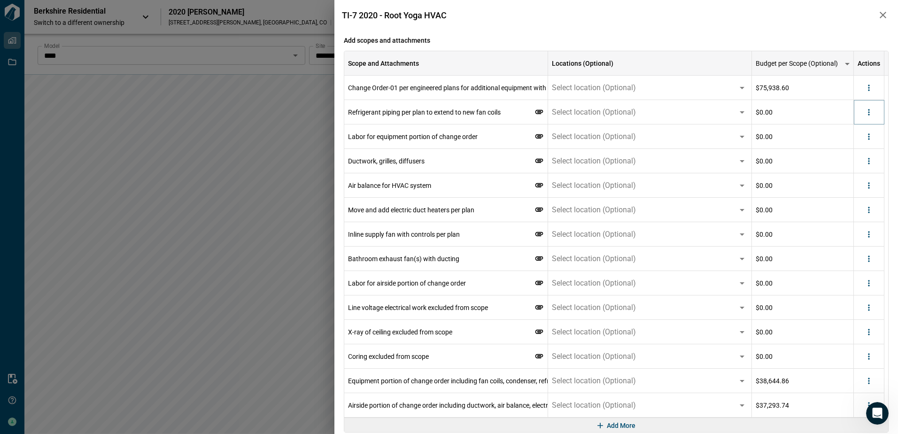
click at [869, 116] on icon "more" at bounding box center [868, 112] width 9 height 9
click at [865, 146] on li "Delete" at bounding box center [849, 148] width 53 height 17
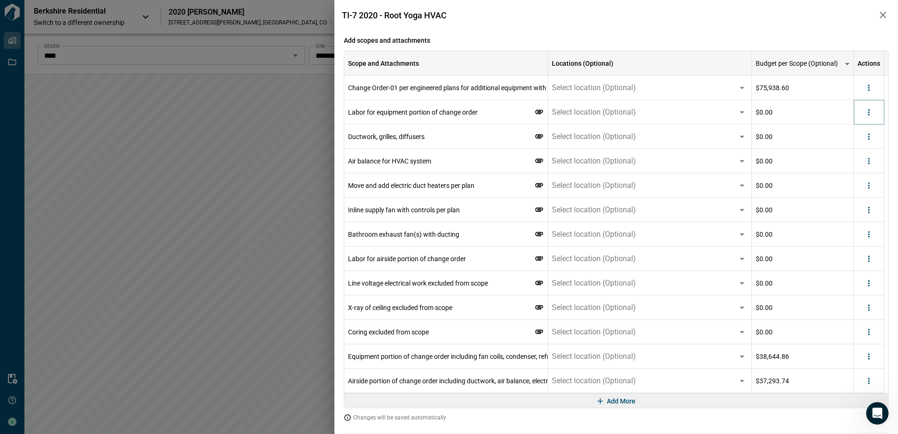
click at [871, 116] on icon "more" at bounding box center [868, 112] width 9 height 9
click at [868, 147] on li "Delete" at bounding box center [849, 148] width 53 height 17
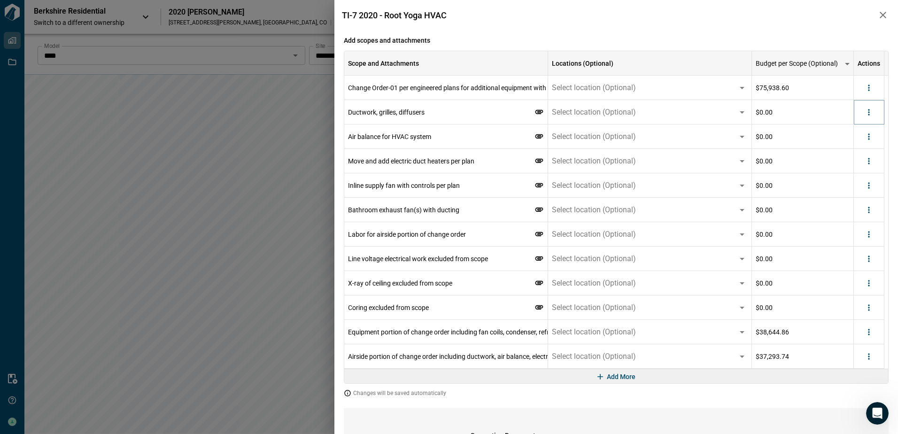
click at [871, 112] on icon "more" at bounding box center [868, 112] width 9 height 9
click at [863, 147] on li "Delete" at bounding box center [849, 148] width 53 height 17
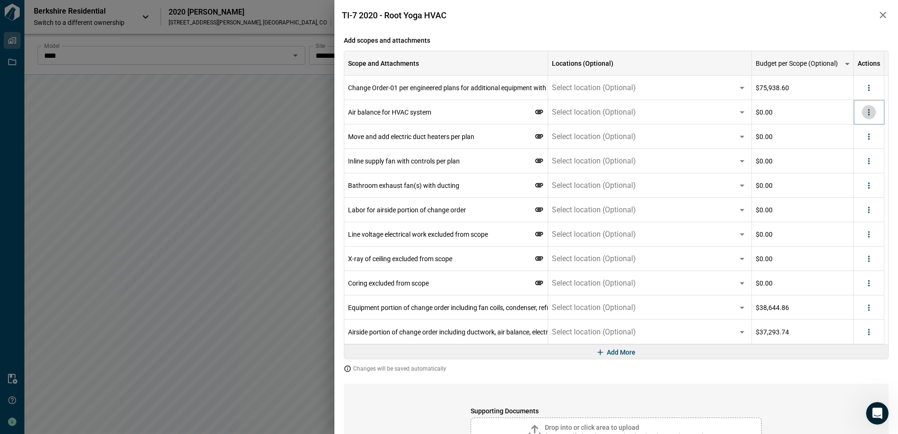
click at [866, 118] on button "more" at bounding box center [869, 112] width 14 height 14
drag, startPoint x: 862, startPoint y: 145, endPoint x: 866, endPoint y: 133, distance: 12.2
click at [862, 145] on li "Delete" at bounding box center [849, 148] width 53 height 17
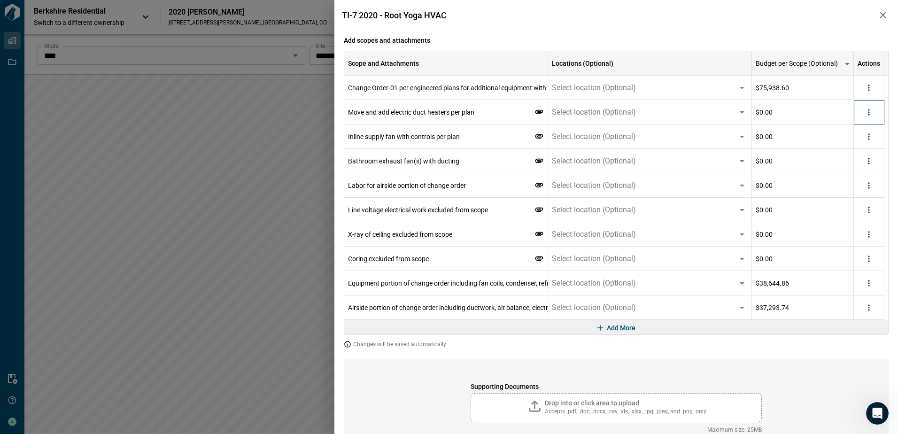
click at [867, 119] on div at bounding box center [869, 112] width 31 height 24
click at [869, 113] on icon "more" at bounding box center [868, 112] width 9 height 9
click at [861, 148] on li "Delete" at bounding box center [849, 148] width 53 height 17
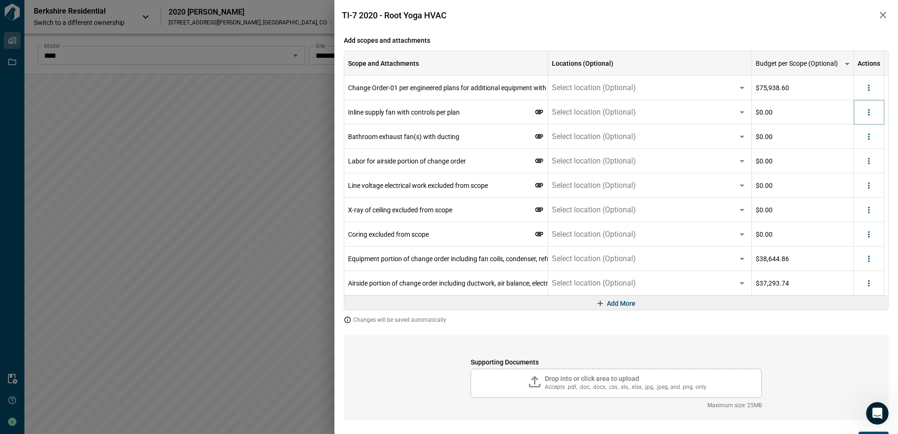
click at [869, 113] on icon "more" at bounding box center [868, 112] width 9 height 9
click at [864, 145] on li "Delete" at bounding box center [849, 148] width 53 height 17
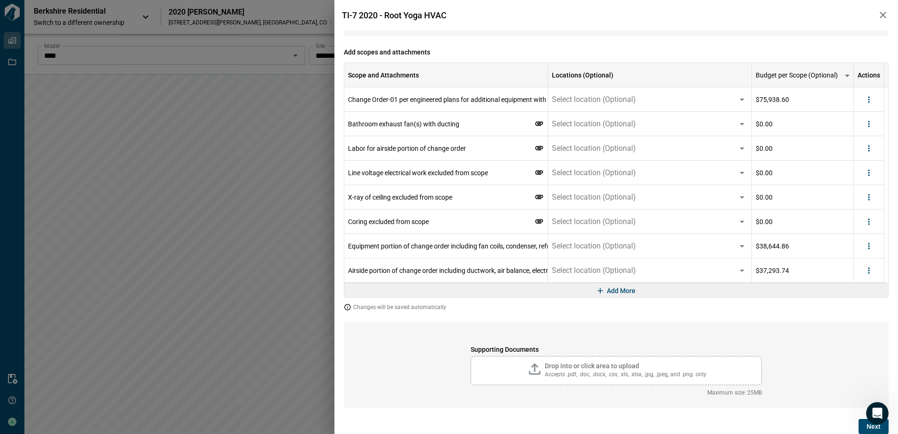
scroll to position [129, 0]
click at [869, 116] on div at bounding box center [869, 124] width 31 height 24
click at [865, 131] on div at bounding box center [869, 124] width 14 height 14
click at [869, 124] on icon "more" at bounding box center [868, 124] width 1 height 6
click at [858, 160] on li "Delete" at bounding box center [849, 160] width 53 height 17
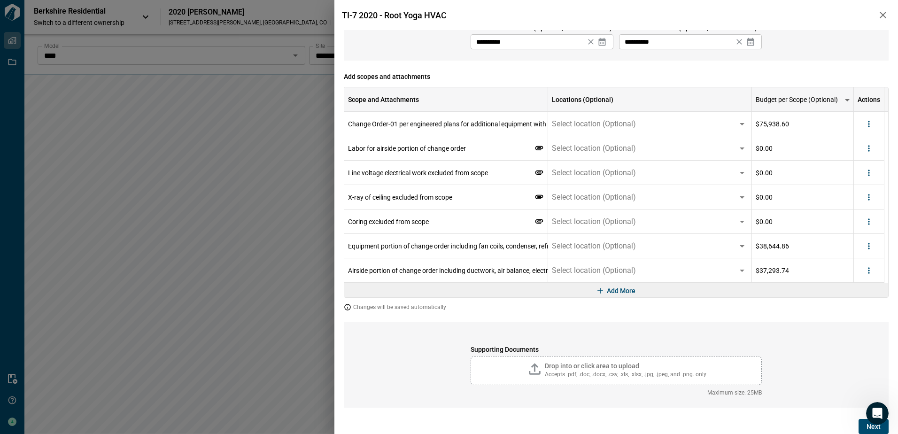
scroll to position [105, 0]
click at [865, 152] on icon "more" at bounding box center [868, 148] width 9 height 9
click at [860, 180] on li "Delete" at bounding box center [849, 184] width 53 height 17
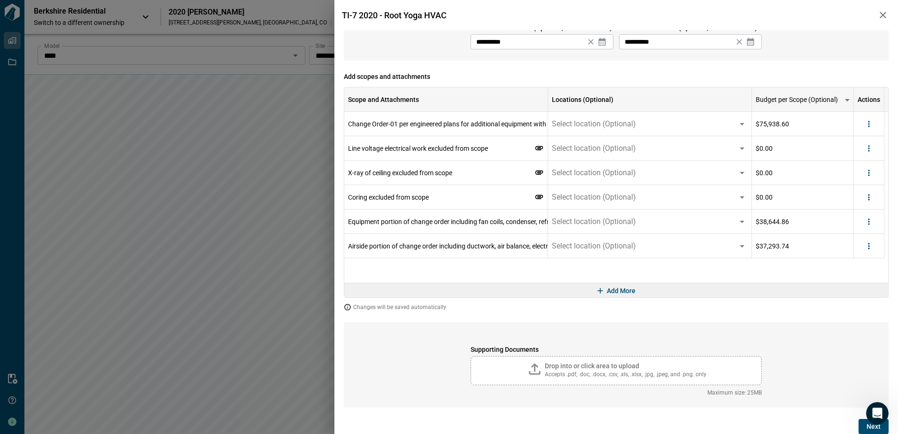
scroll to position [80, 0]
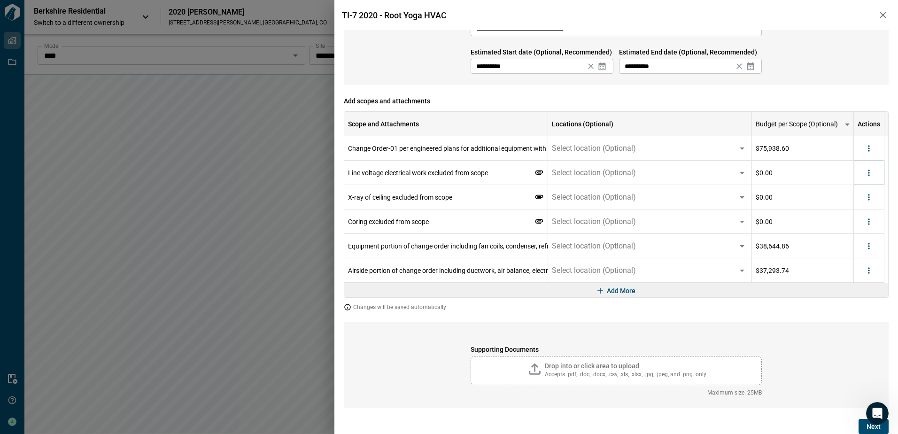
click at [869, 172] on icon "more" at bounding box center [868, 172] width 9 height 9
click at [858, 206] on li "Delete" at bounding box center [849, 209] width 53 height 17
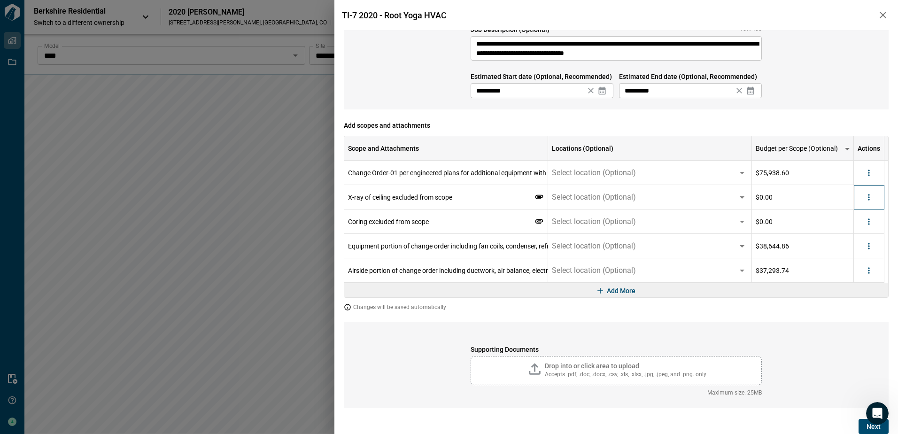
click at [866, 207] on div at bounding box center [869, 197] width 31 height 24
click at [869, 194] on icon "more" at bounding box center [868, 197] width 9 height 9
click at [859, 237] on li "Delete" at bounding box center [849, 233] width 53 height 17
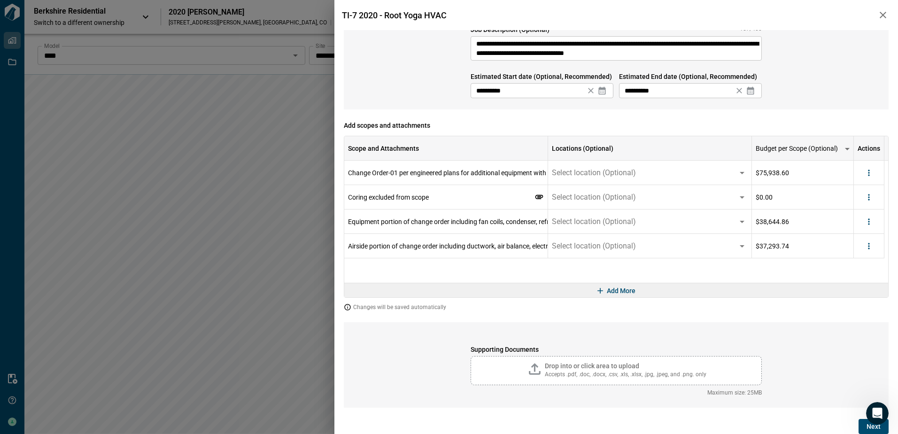
scroll to position [31, 0]
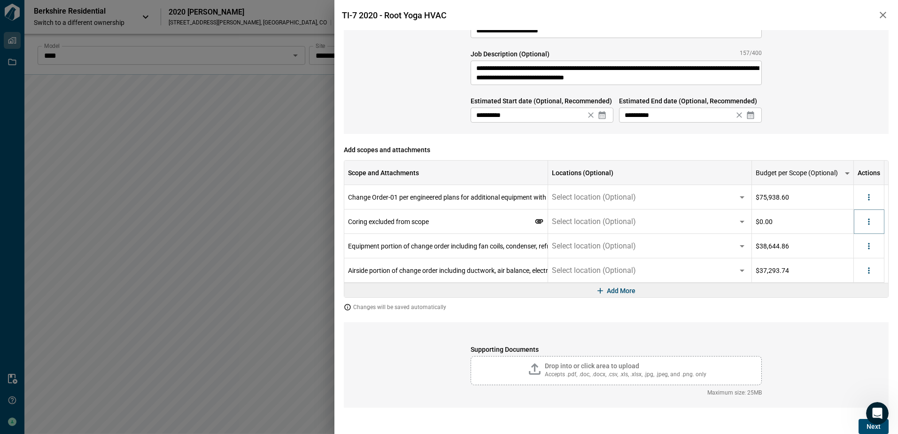
click at [868, 225] on icon "more" at bounding box center [868, 221] width 9 height 9
click at [861, 257] on li "Delete" at bounding box center [849, 257] width 53 height 17
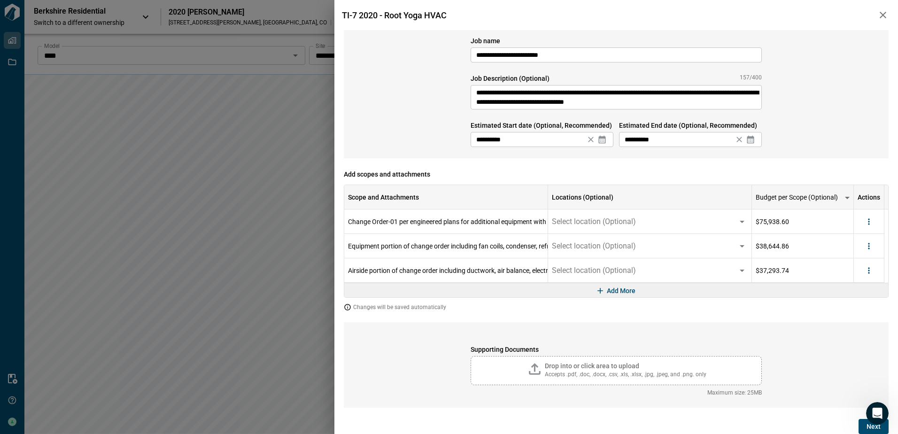
scroll to position [7, 0]
click at [870, 248] on icon "more" at bounding box center [868, 245] width 9 height 9
click at [854, 282] on li "Delete" at bounding box center [849, 282] width 53 height 17
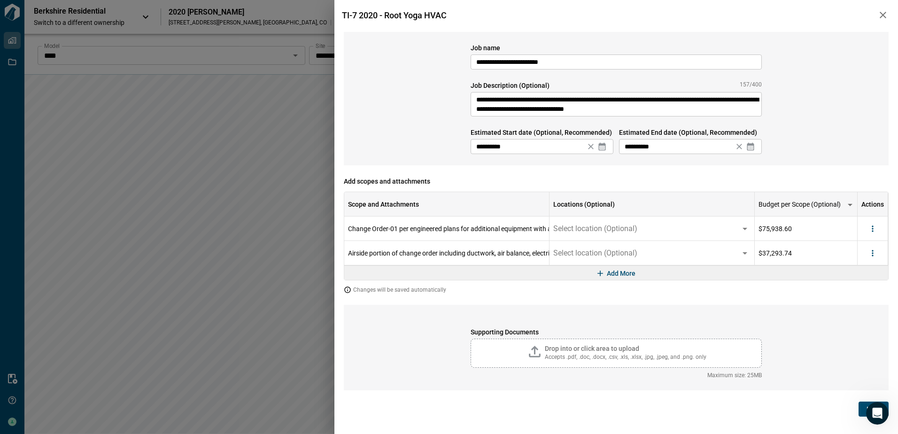
scroll to position [0, 0]
click at [877, 255] on button "more" at bounding box center [873, 253] width 14 height 14
click at [861, 284] on li "Delete" at bounding box center [853, 289] width 53 height 17
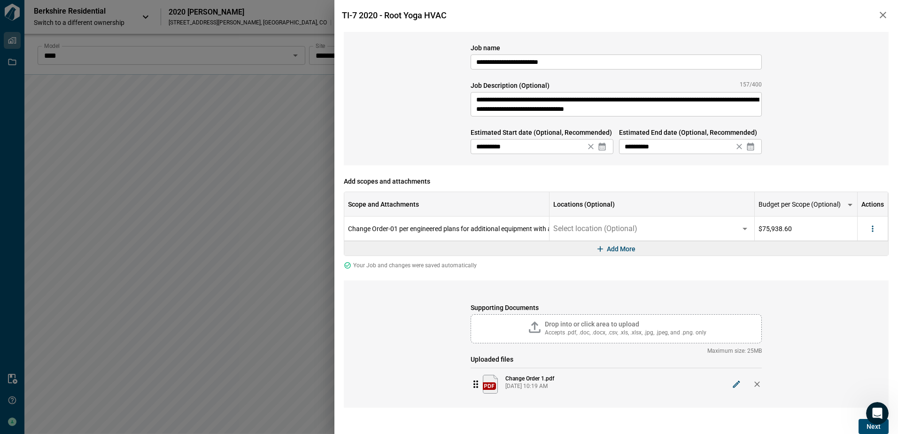
click at [862, 428] on button "Next" at bounding box center [874, 426] width 30 height 15
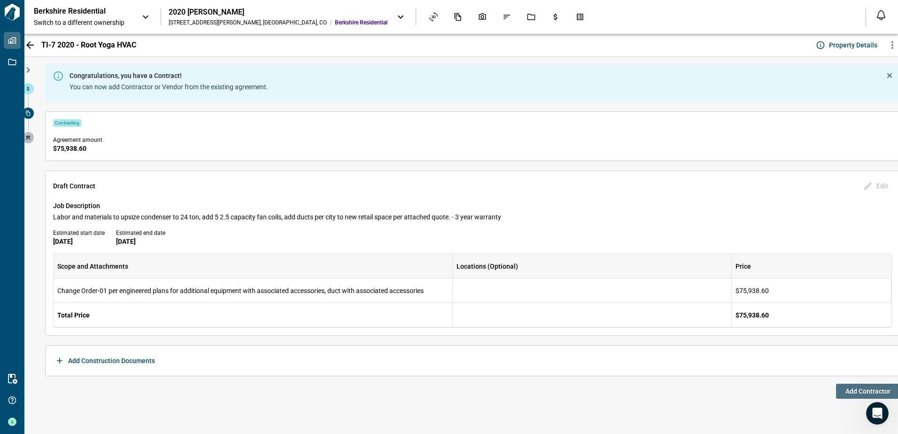
click at [842, 389] on button "Add Contractor" at bounding box center [868, 391] width 64 height 15
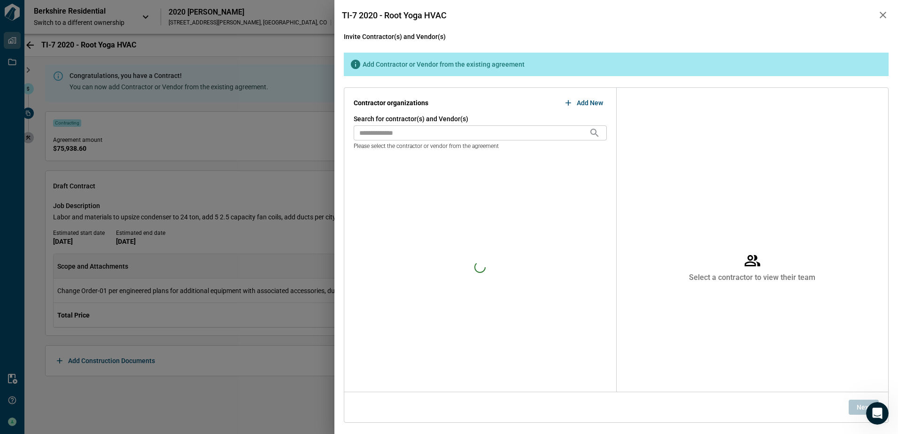
click at [418, 134] on input "text" at bounding box center [471, 132] width 235 height 15
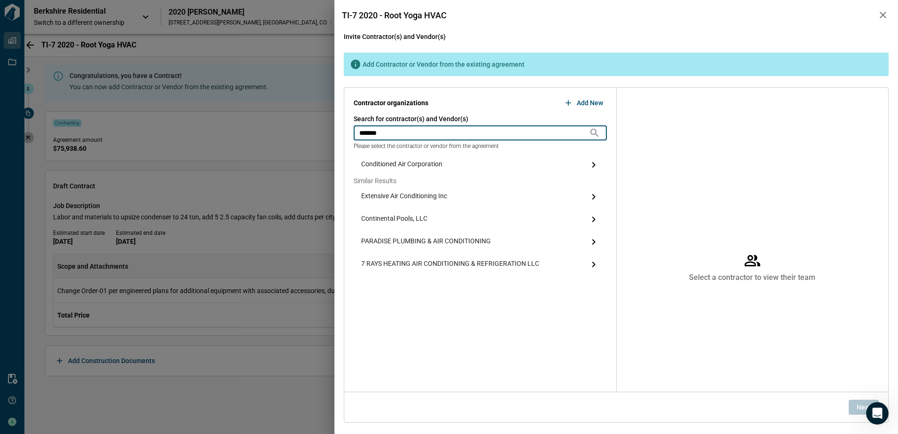
type input "*******"
click at [403, 158] on div "Conditioned Air Corporation" at bounding box center [480, 165] width 253 height 23
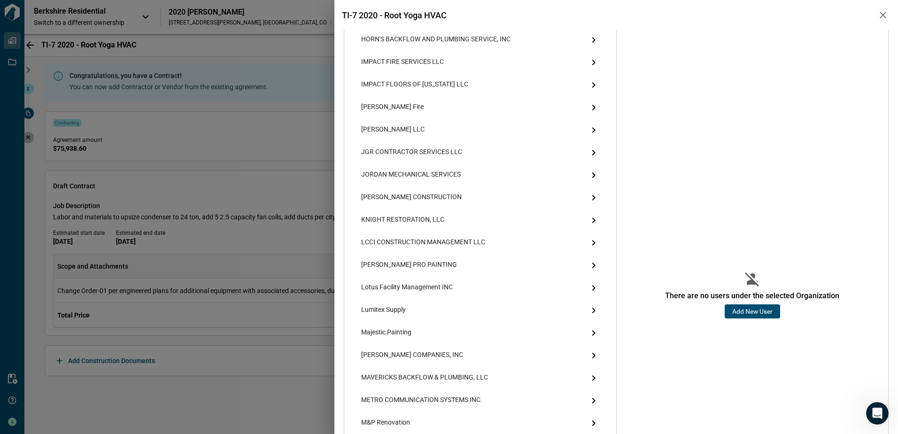
scroll to position [846, 0]
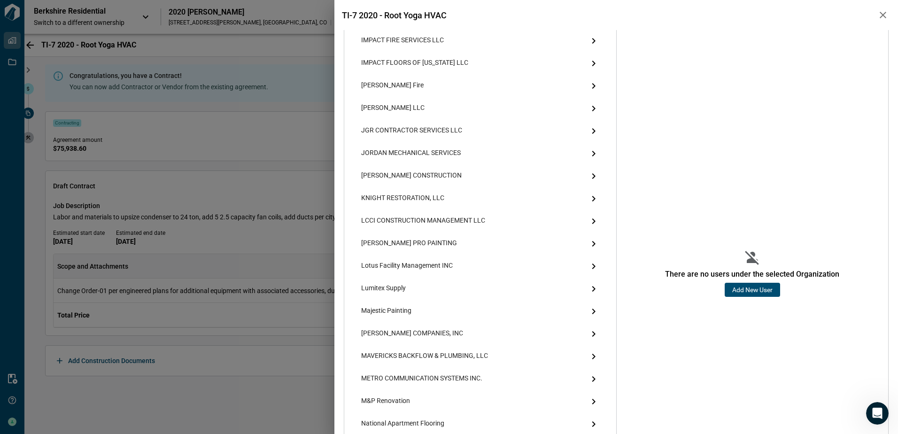
drag, startPoint x: 747, startPoint y: 293, endPoint x: 889, endPoint y: 265, distance: 145.0
click at [747, 293] on button "Add New User" at bounding box center [752, 290] width 55 height 14
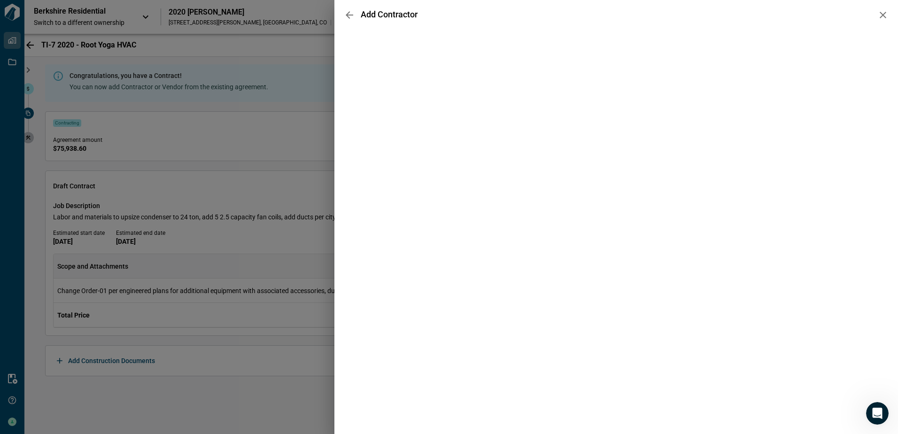
scroll to position [0, 0]
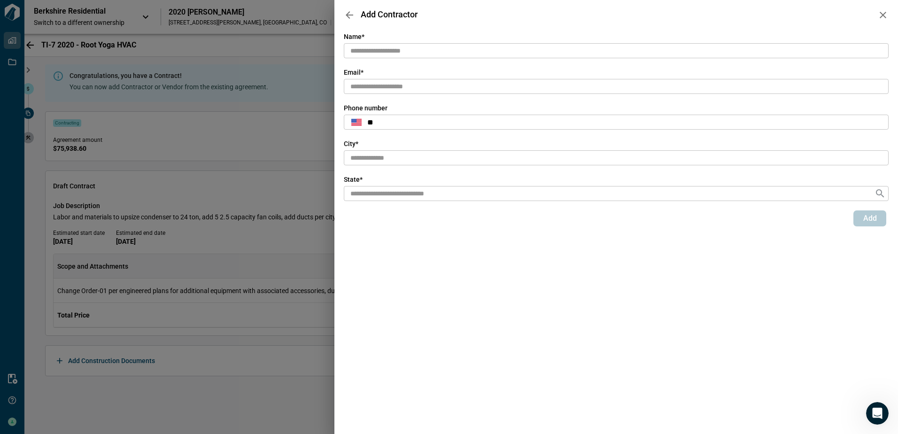
click at [433, 50] on input "text" at bounding box center [616, 51] width 545 height 16
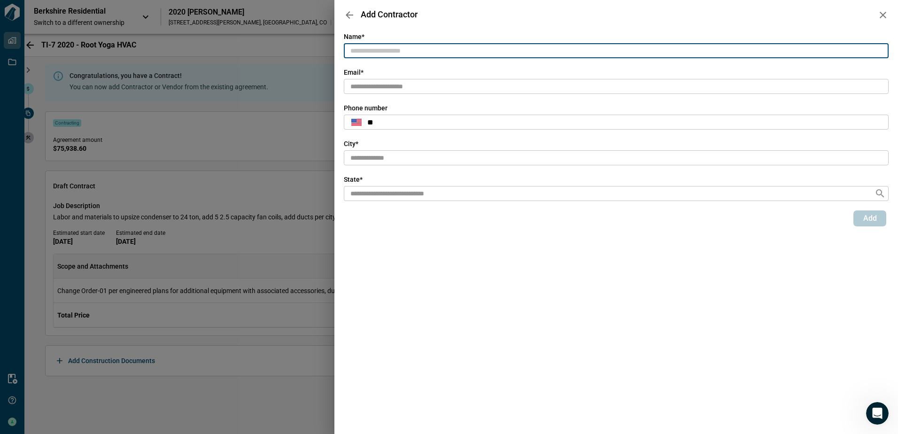
paste input "**********"
type input "**********"
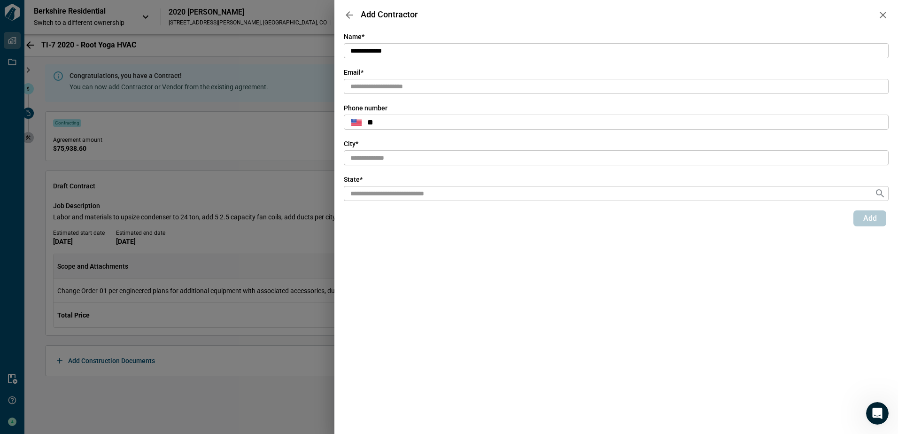
click at [415, 89] on input "text" at bounding box center [616, 87] width 545 height 16
paste input "**********"
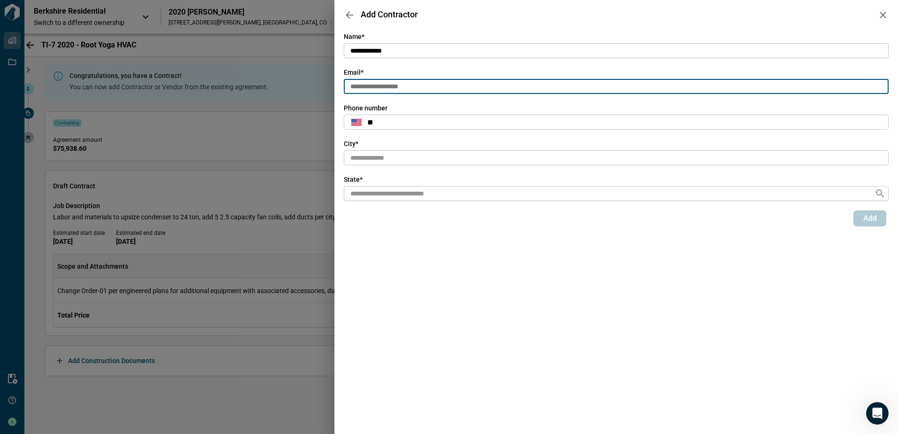
type input "**********"
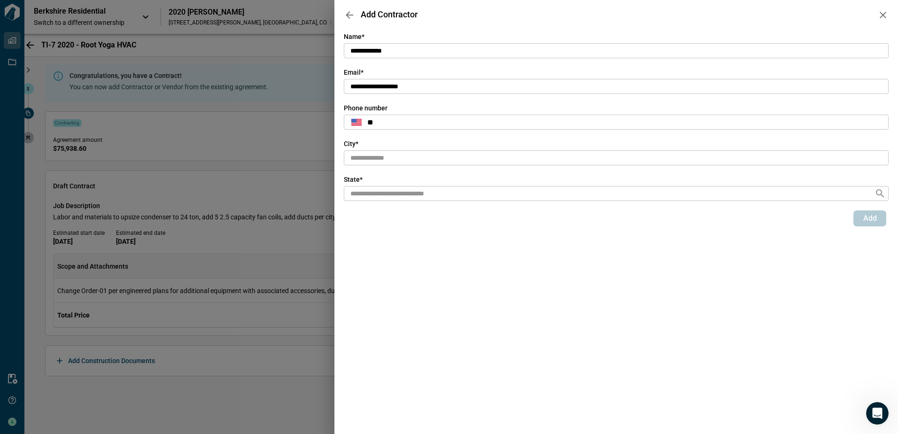
click at [387, 161] on input "text" at bounding box center [616, 158] width 545 height 16
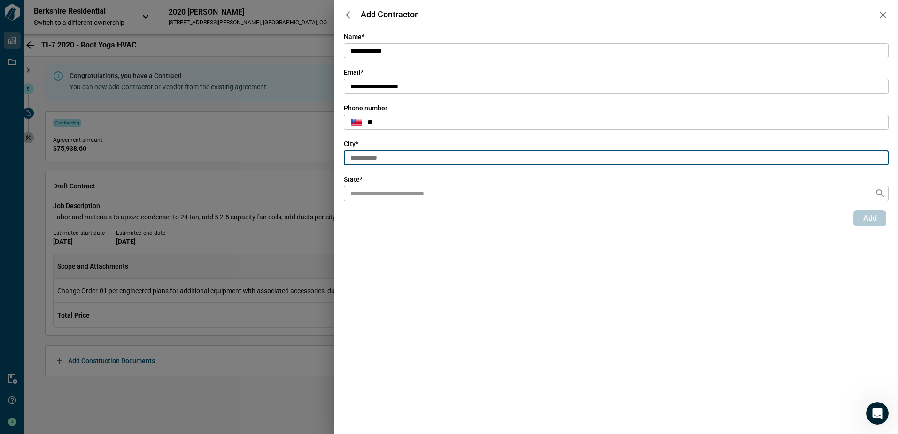
type input "**********"
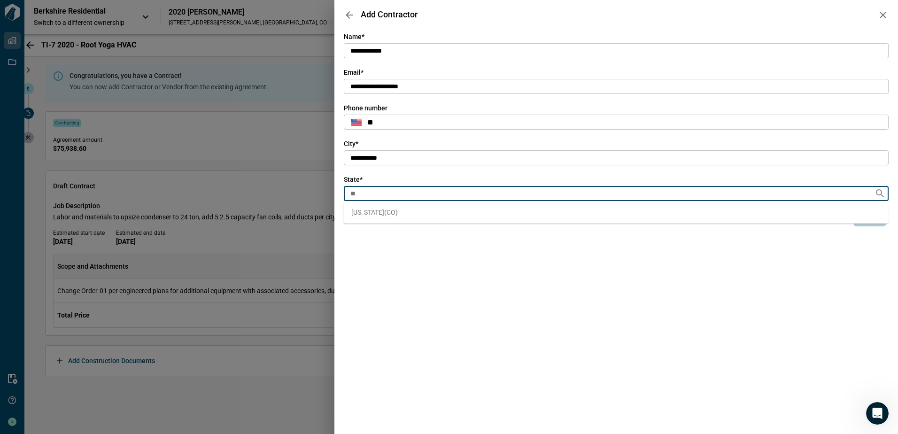
click at [360, 210] on span "[US_STATE] ( [GEOGRAPHIC_DATA] )" at bounding box center [374, 212] width 47 height 9
type input "**"
click at [863, 222] on span "Add" at bounding box center [870, 218] width 14 height 9
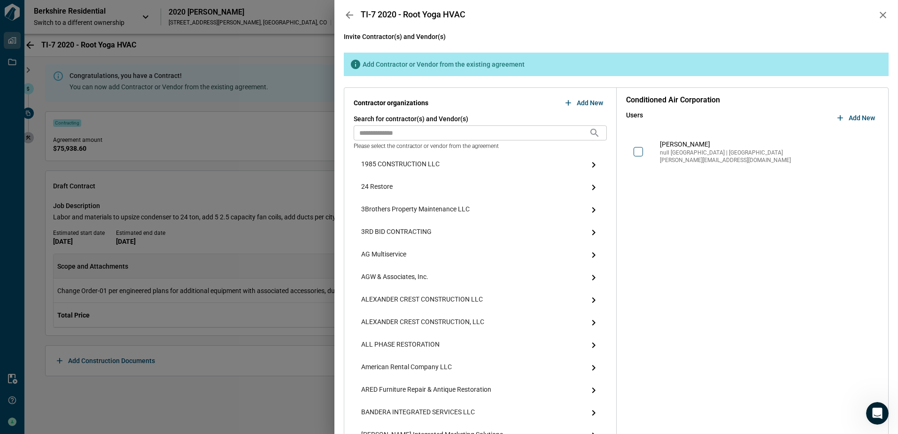
click at [634, 149] on icon at bounding box center [638, 151] width 9 height 9
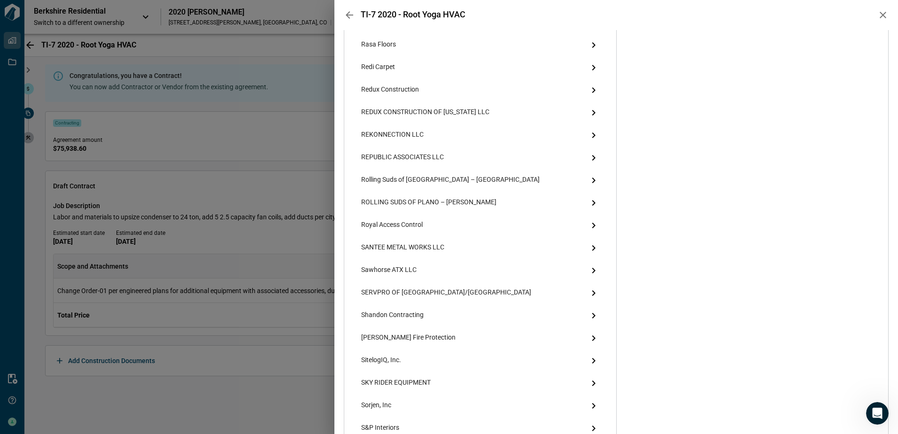
scroll to position [1757, 0]
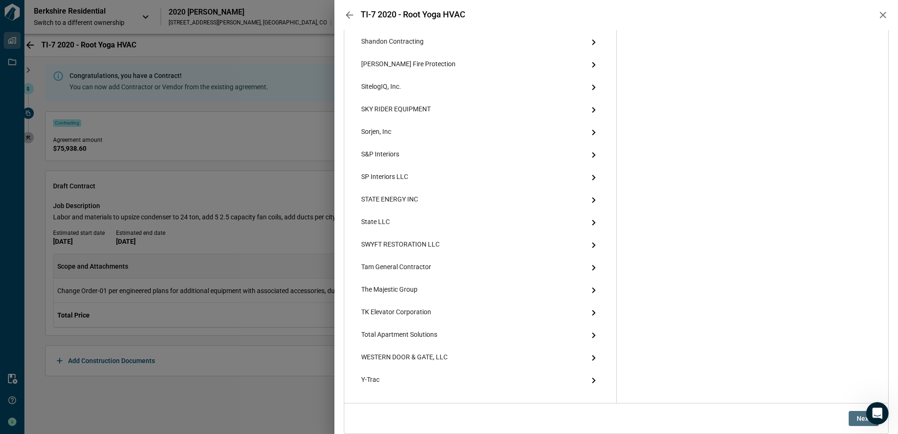
click at [849, 418] on button "Next" at bounding box center [864, 418] width 30 height 15
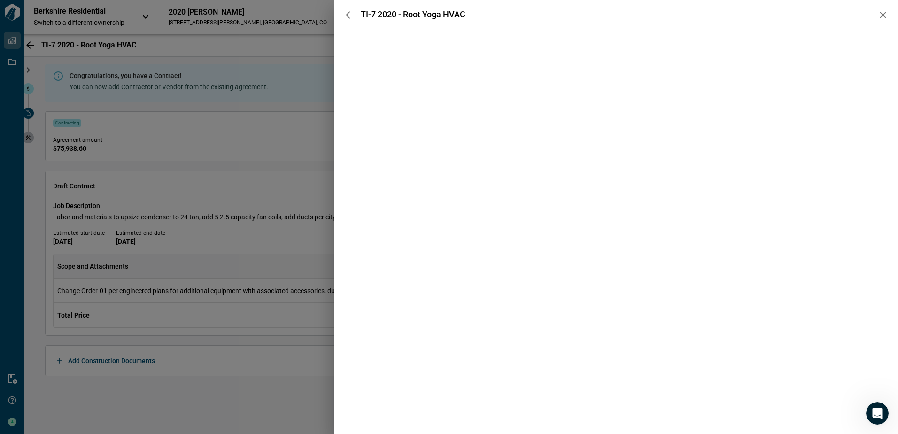
scroll to position [0, 0]
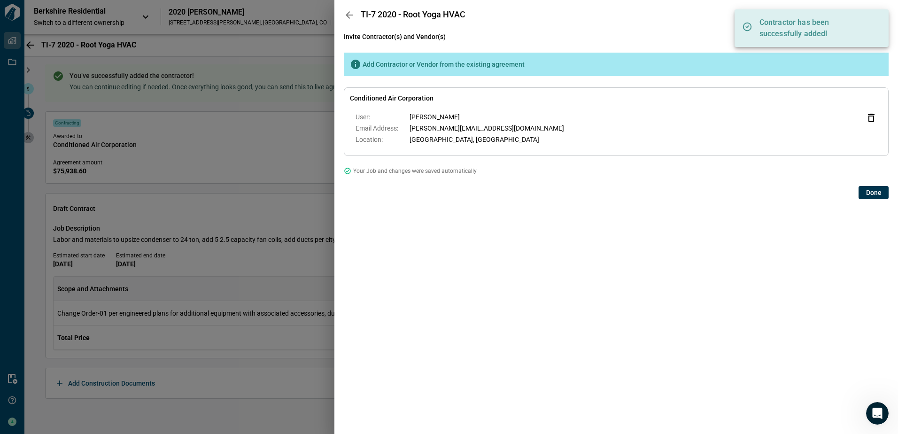
click at [877, 195] on span "Done" at bounding box center [874, 192] width 16 height 9
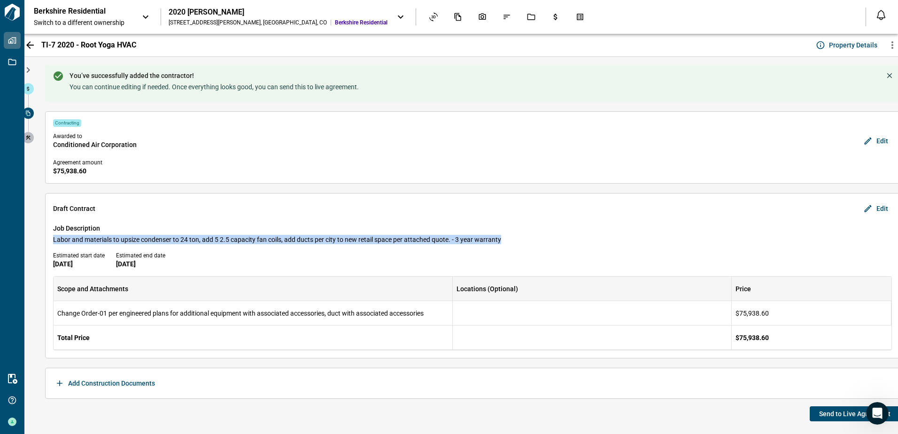
drag, startPoint x: 52, startPoint y: 238, endPoint x: 512, endPoint y: 243, distance: 459.9
click at [512, 243] on div "Draft [DEMOGRAPHIC_DATA] Edit Job Description Labor and materials to upsize con…" at bounding box center [472, 275] width 855 height 165
copy span "Labor and materials to upsize condenser to 24 ton, add 5 2.5 capacity fan coils…"
click at [822, 414] on span "Send to Live Agreement" at bounding box center [854, 413] width 71 height 9
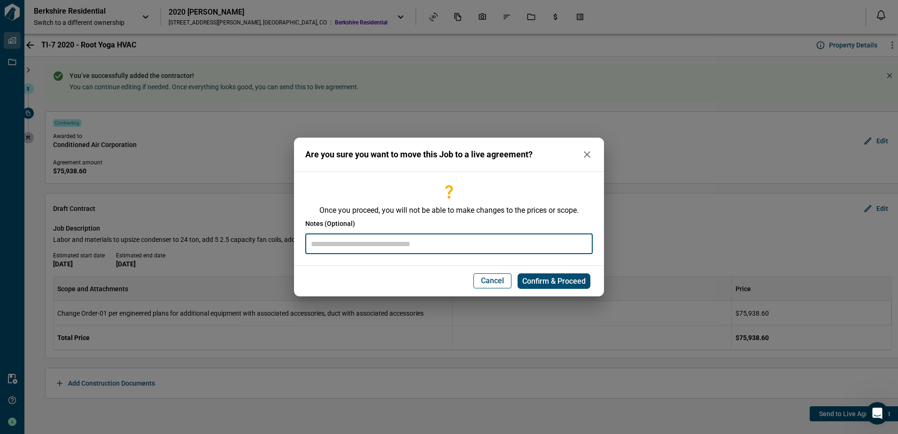
click at [515, 251] on input "text" at bounding box center [448, 244] width 287 height 20
paste input "**********"
type input "**********"
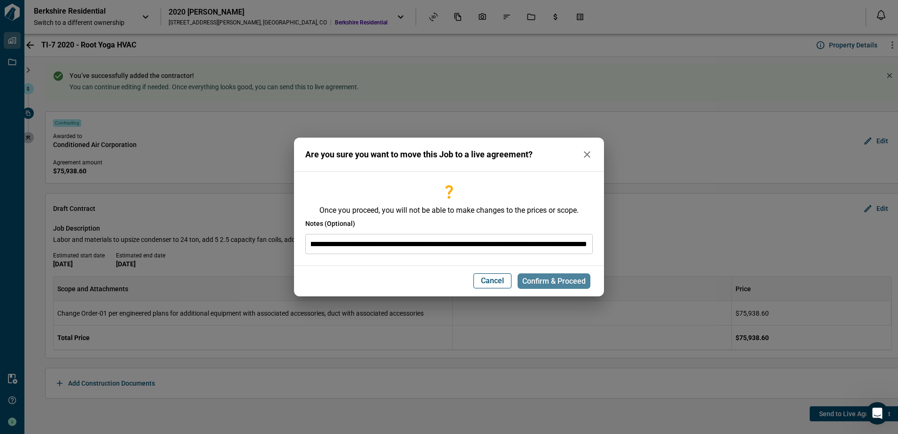
click at [551, 279] on span "Confirm & Proceed" at bounding box center [553, 281] width 63 height 9
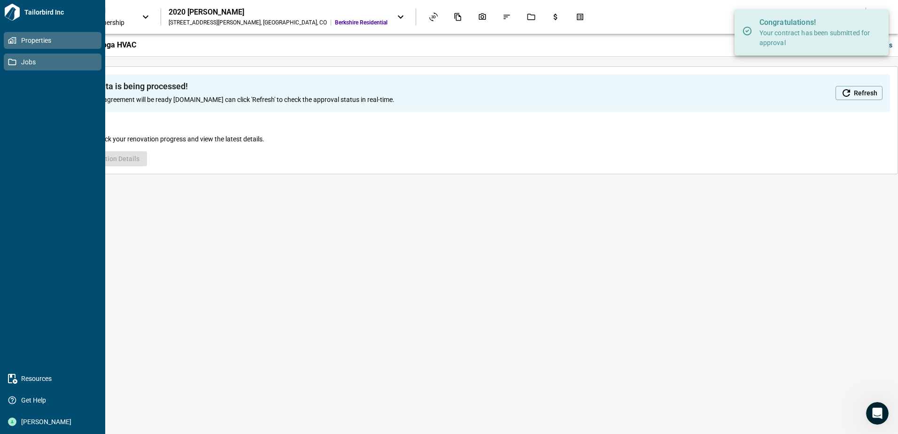
click at [13, 63] on icon at bounding box center [12, 62] width 8 height 8
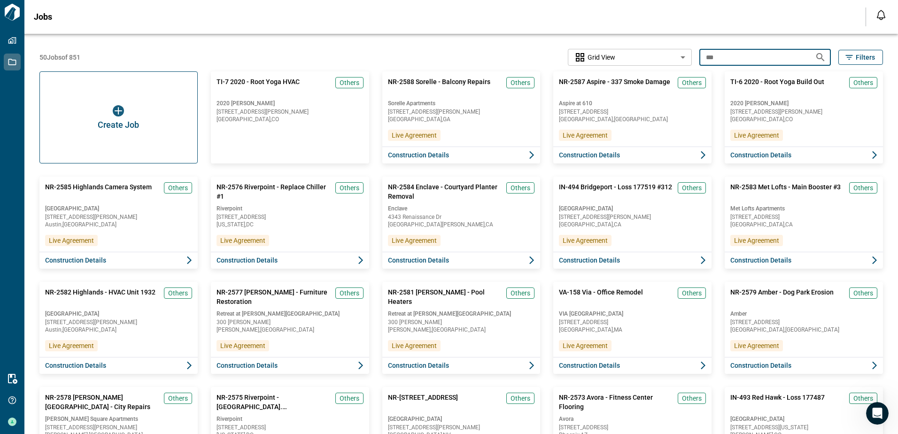
drag, startPoint x: 759, startPoint y: 63, endPoint x: 694, endPoint y: 63, distance: 64.8
type input "*******"
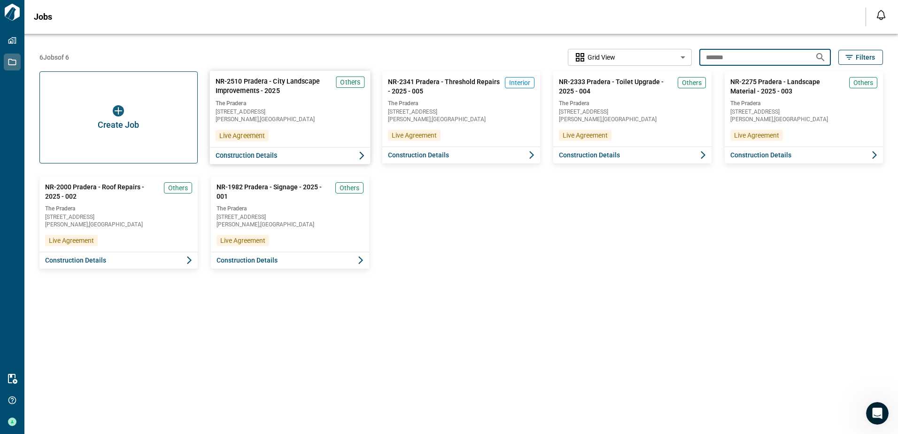
click at [271, 157] on span "Construction Details" at bounding box center [246, 155] width 62 height 9
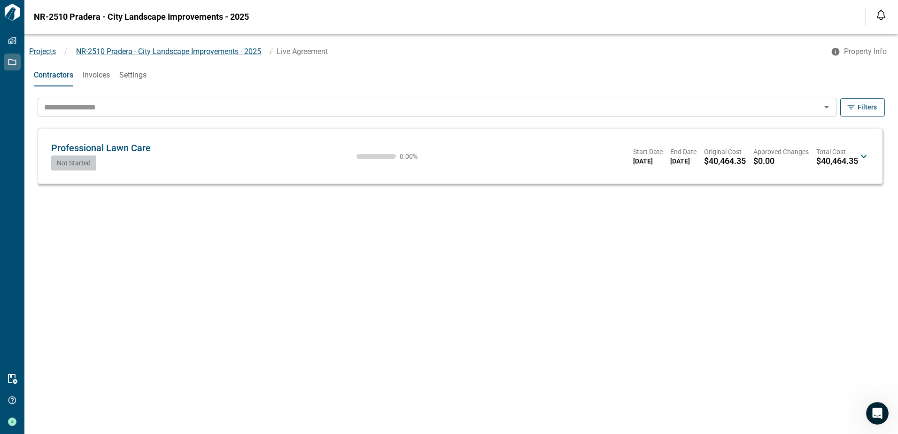
click at [168, 162] on div "Professional Lawn Care PL Not Started 0.00 % Start Date [DATE] End Date [DATE] …" at bounding box center [454, 156] width 807 height 28
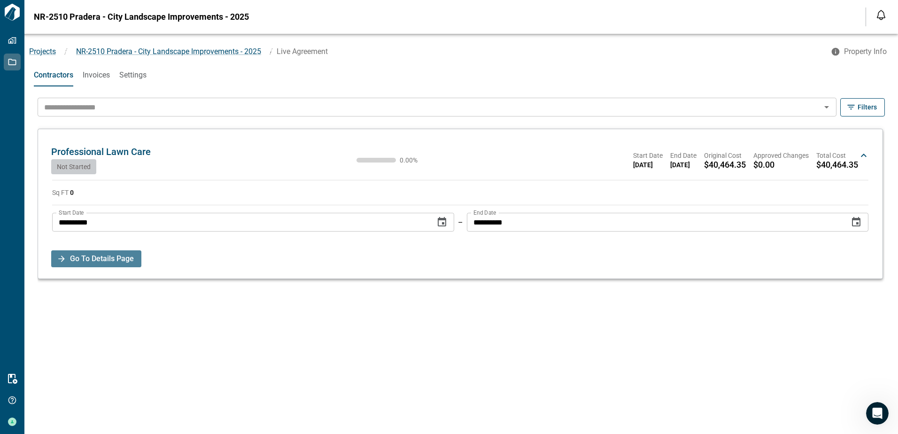
click at [82, 254] on span "Go To Details Page" at bounding box center [102, 258] width 64 height 17
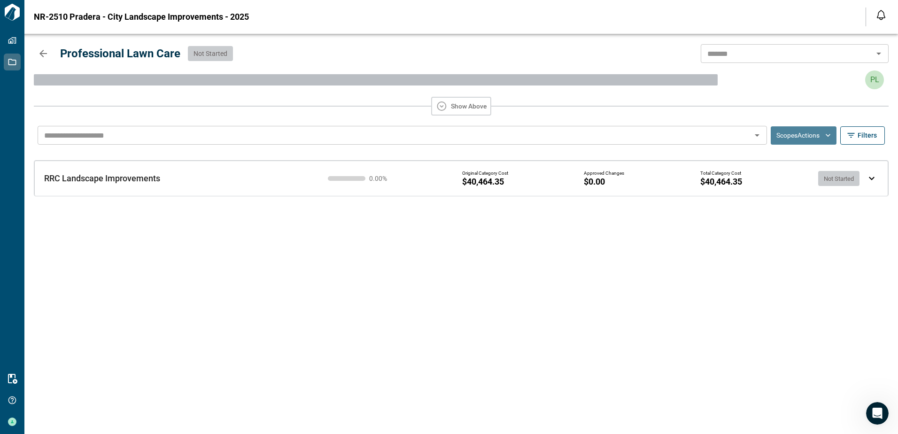
click at [820, 139] on button "Scopes Actions" at bounding box center [804, 135] width 66 height 18
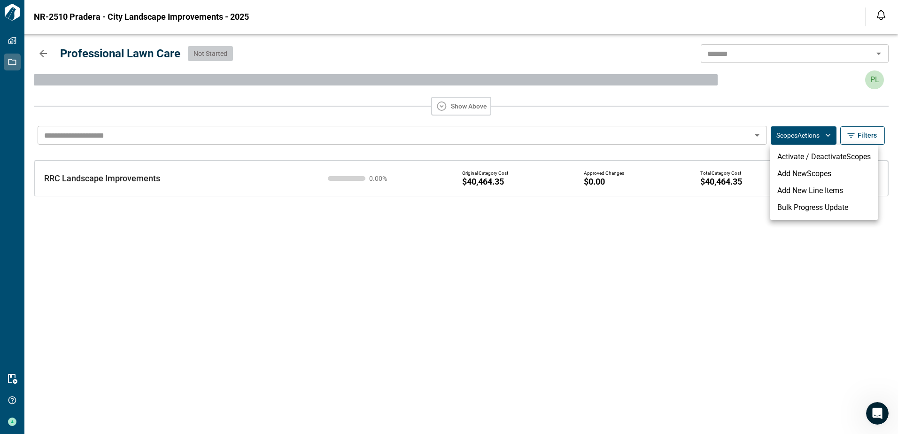
click at [802, 211] on li "Bulk Progress Update" at bounding box center [824, 207] width 109 height 17
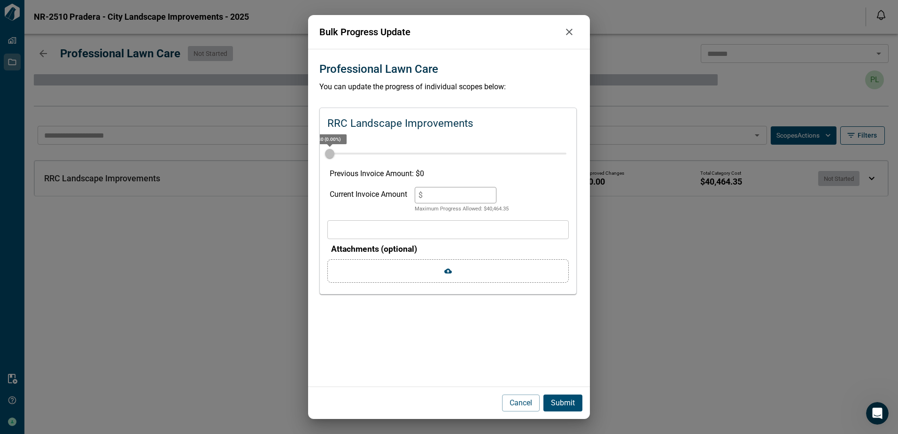
click at [508, 213] on p "Maximum Progress Allowed: $ 40,464.35" at bounding box center [462, 209] width 94 height 8
drag, startPoint x: 514, startPoint y: 208, endPoint x: 488, endPoint y: 213, distance: 26.7
click at [488, 213] on div "Current Invoice Amount $ * Maximum Progress Allowed: $ 40,464.35" at bounding box center [448, 200] width 237 height 26
copy p "40,464.35"
drag, startPoint x: 440, startPoint y: 190, endPoint x: 384, endPoint y: 192, distance: 55.9
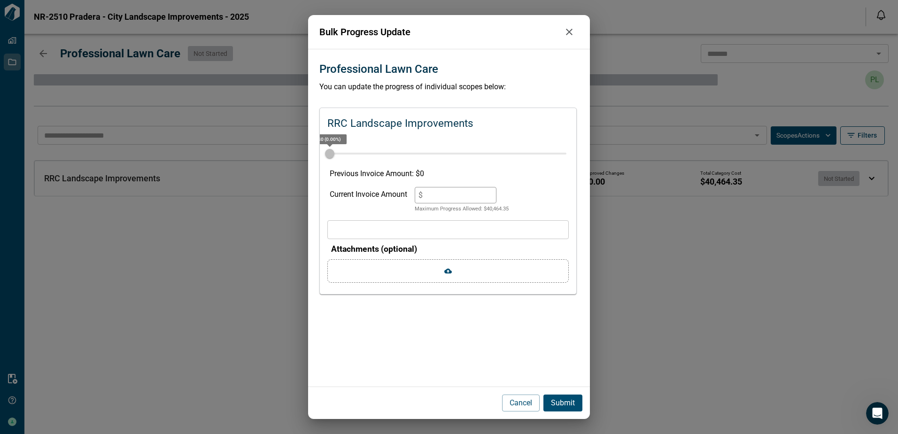
click at [386, 192] on div "Current Invoice Amount $ * Maximum Progress Allowed: $ 40,464.35" at bounding box center [448, 200] width 237 height 26
paste input "*******"
type input "********"
type input "***"
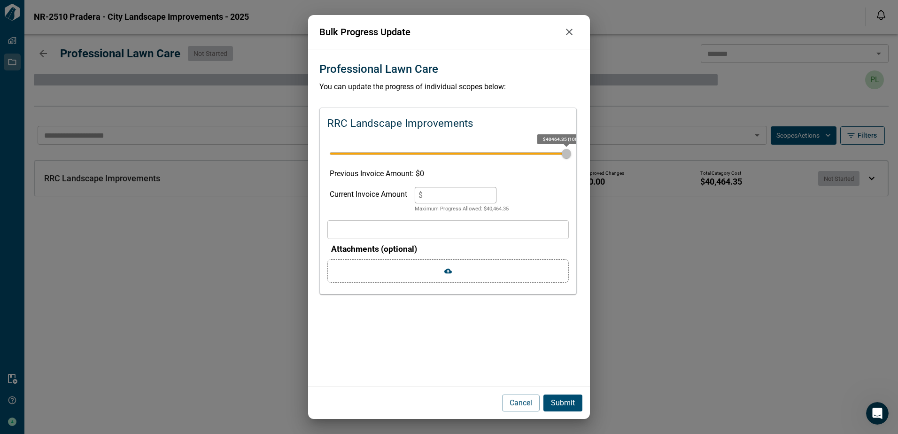
type input "********"
click at [560, 402] on p "Submit" at bounding box center [563, 402] width 24 height 11
type input "*"
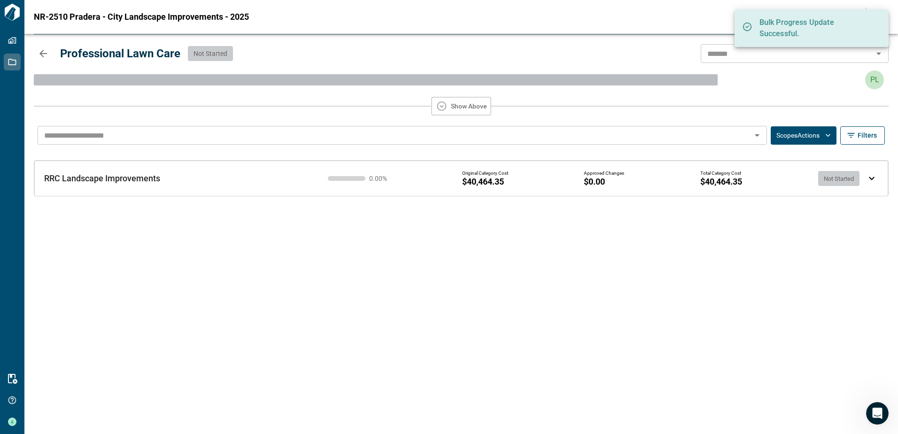
click at [45, 54] on icon "button" at bounding box center [43, 53] width 11 height 11
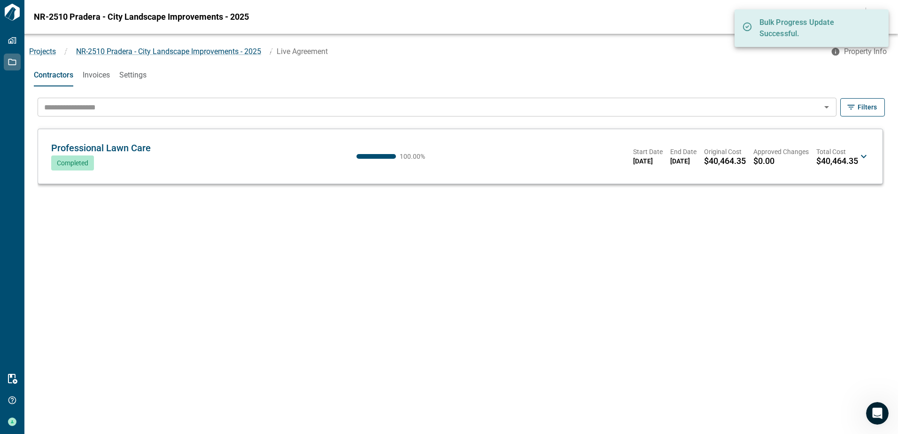
click at [96, 76] on span "Invoices" at bounding box center [96, 74] width 27 height 9
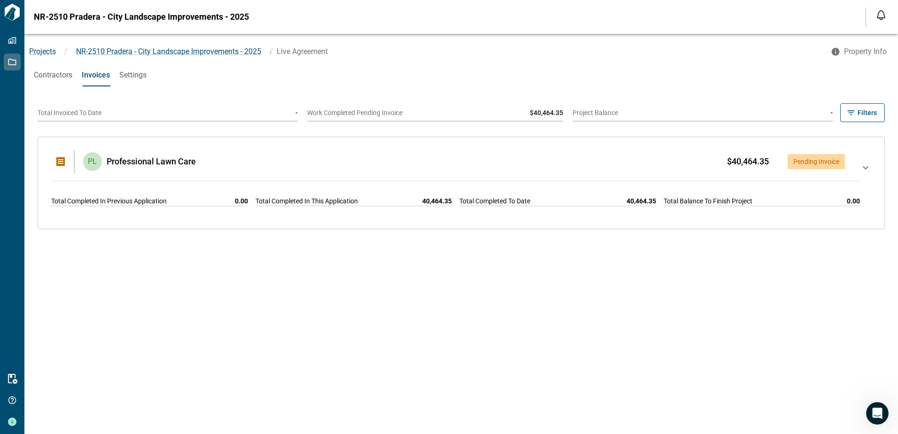
click at [860, 166] on icon at bounding box center [865, 182] width 11 height 41
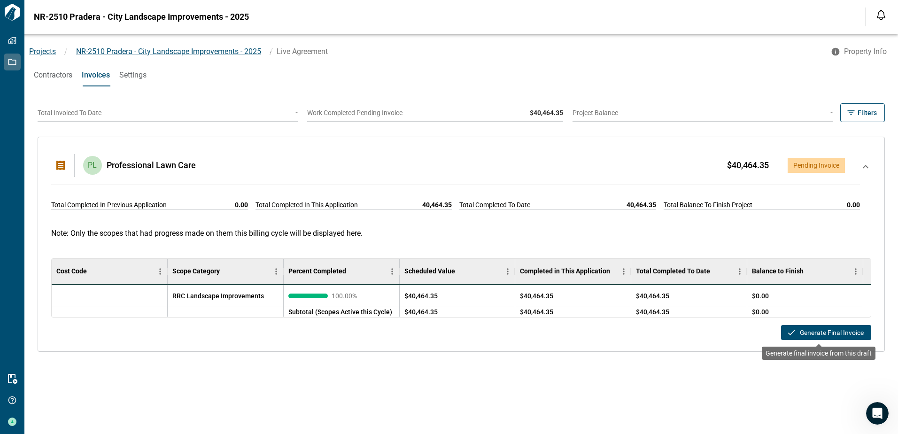
click at [830, 335] on button "Generate Final Invoice" at bounding box center [826, 332] width 90 height 15
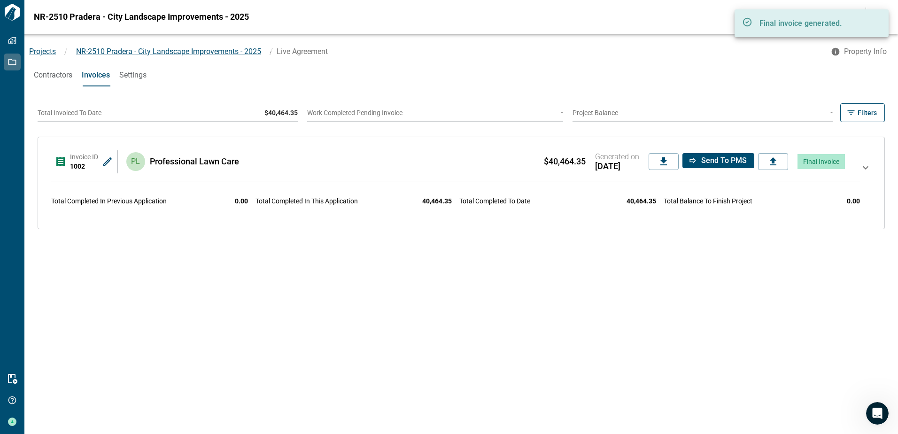
click at [111, 164] on icon at bounding box center [107, 161] width 11 height 11
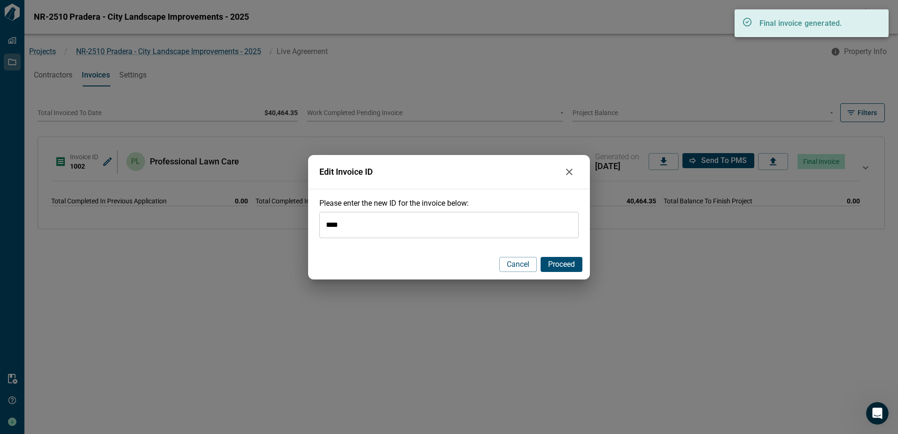
drag, startPoint x: 367, startPoint y: 224, endPoint x: 271, endPoint y: 222, distance: 96.3
click at [271, 222] on div "Edit Invoice ID Please enter the new ID for the invoice below: **** ​ Cancel Pr…" at bounding box center [449, 217] width 898 height 434
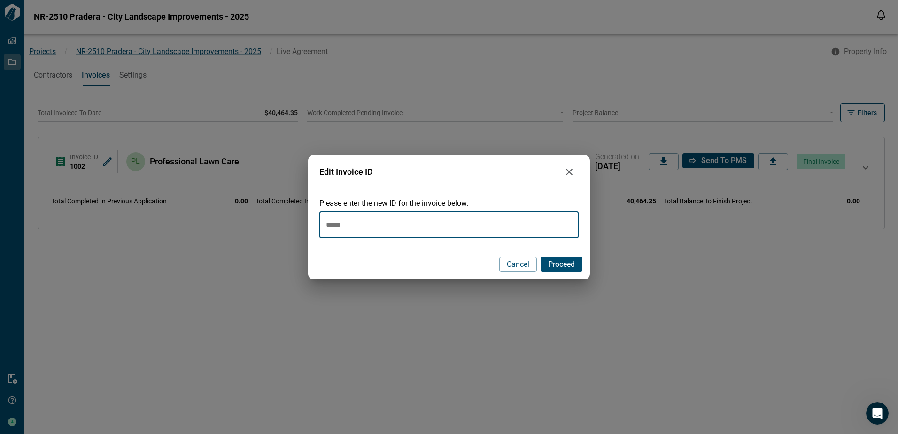
type input "*****"
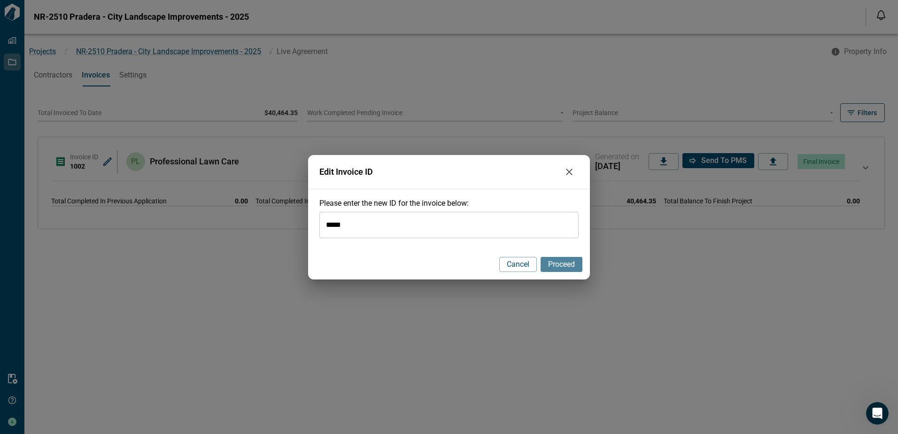
click at [562, 268] on span "Proceed" at bounding box center [561, 264] width 27 height 9
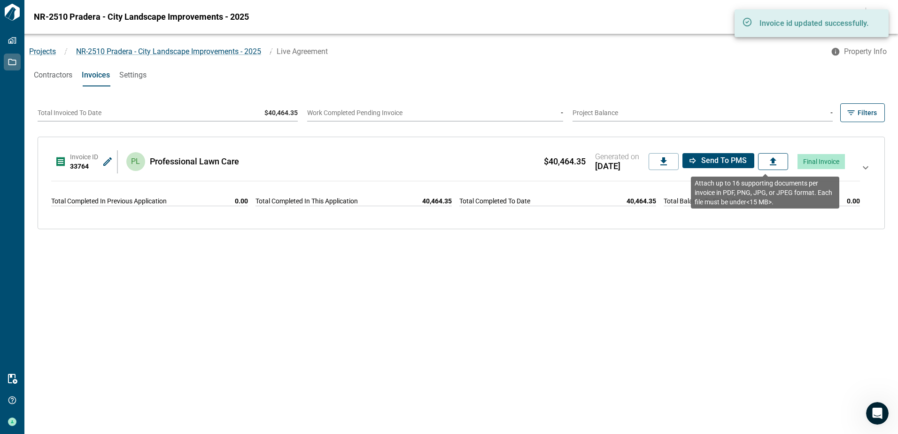
click at [768, 166] on icon at bounding box center [773, 161] width 11 height 11
click at [0, 0] on input "file" at bounding box center [0, 0] width 0 height 0
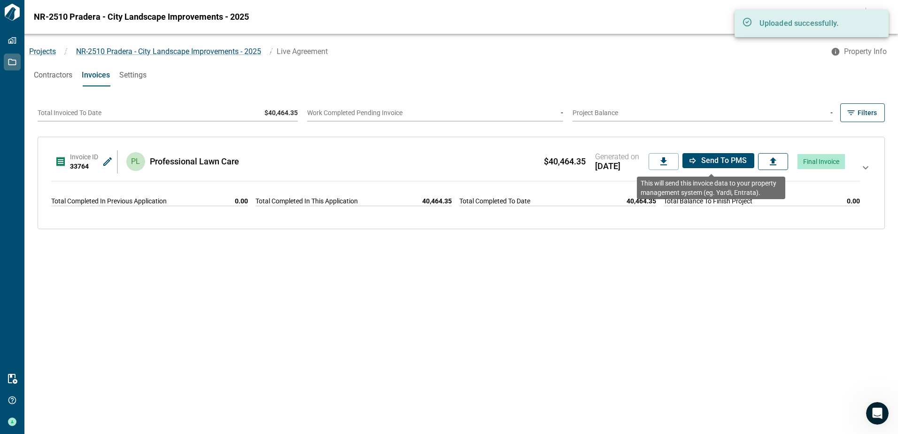
click at [715, 164] on span "Send to PMS" at bounding box center [724, 160] width 46 height 9
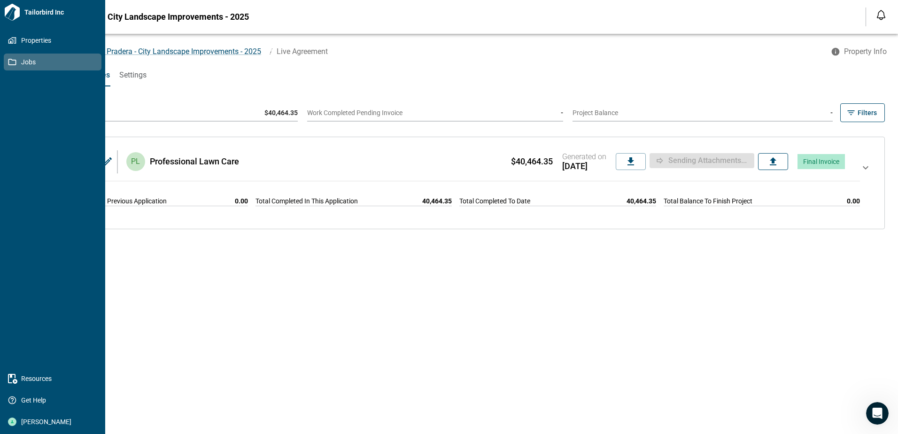
drag, startPoint x: 12, startPoint y: 59, endPoint x: 29, endPoint y: 59, distance: 16.9
click at [12, 59] on icon at bounding box center [12, 62] width 8 height 8
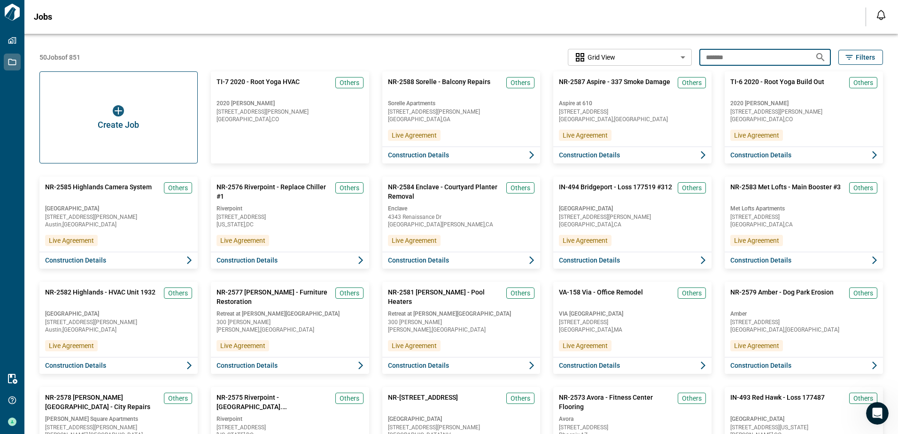
drag, startPoint x: 742, startPoint y: 60, endPoint x: 695, endPoint y: 61, distance: 47.0
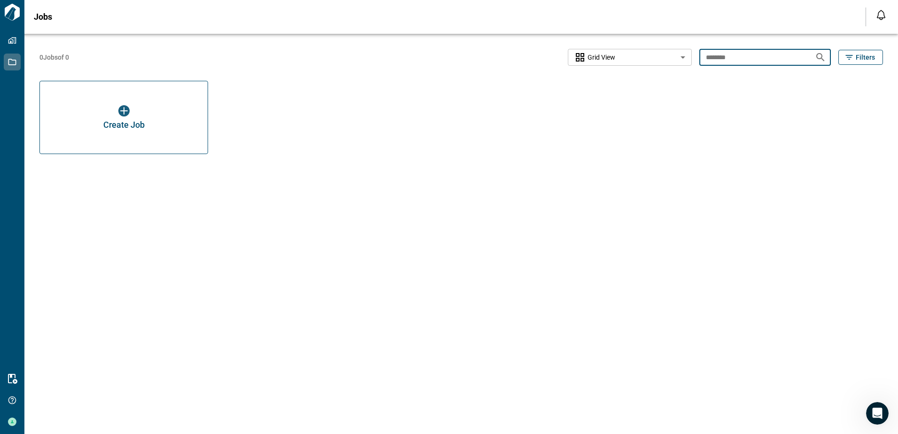
type input "********"
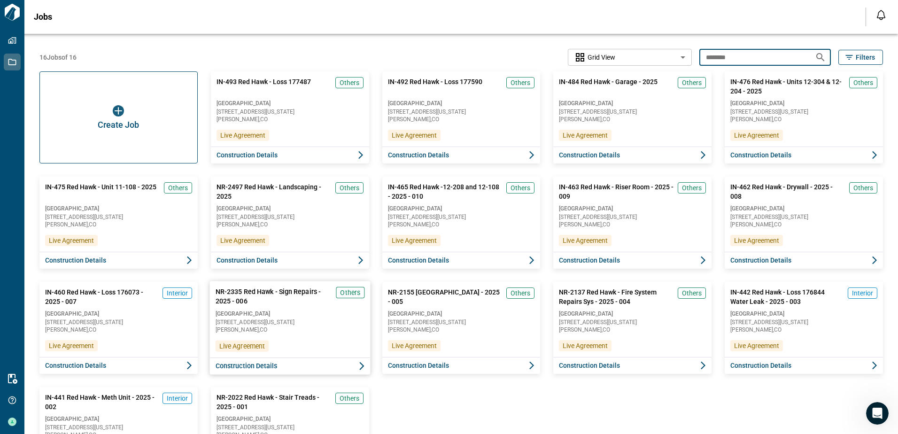
click at [288, 367] on button "Construction Details" at bounding box center [290, 365] width 161 height 17
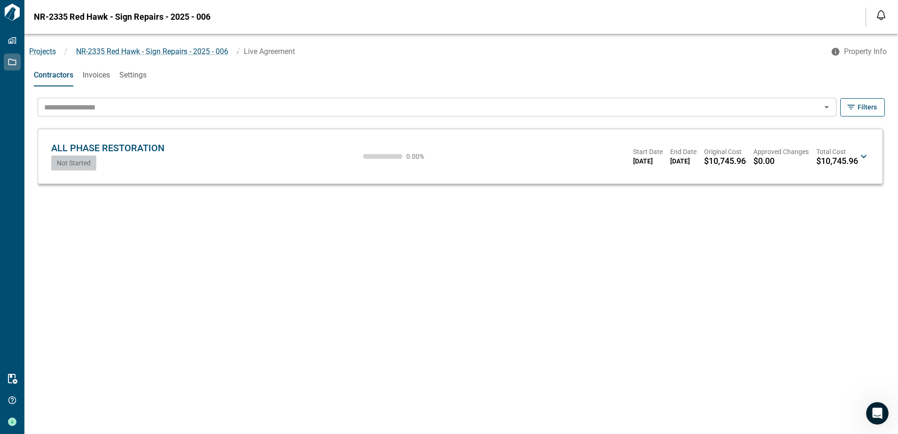
click at [227, 146] on div "ALL PHASE RESTORATION AP Not Started 0.00 % Start Date [DATE] End Date [DATE] O…" at bounding box center [454, 156] width 807 height 28
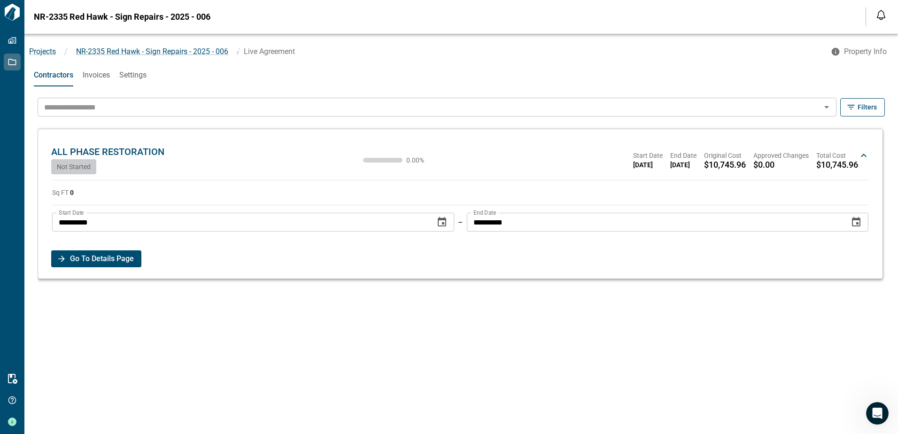
click at [101, 259] on span "Go To Details Page" at bounding box center [102, 258] width 64 height 17
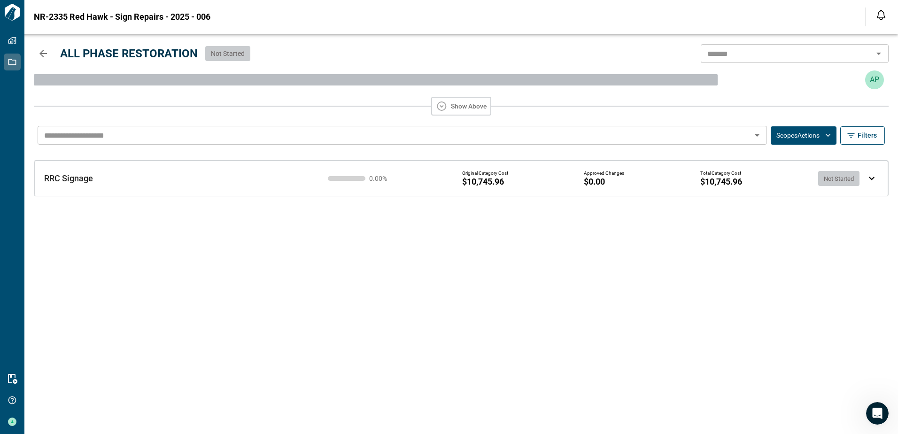
click at [796, 132] on button "Scopes Actions" at bounding box center [804, 135] width 66 height 18
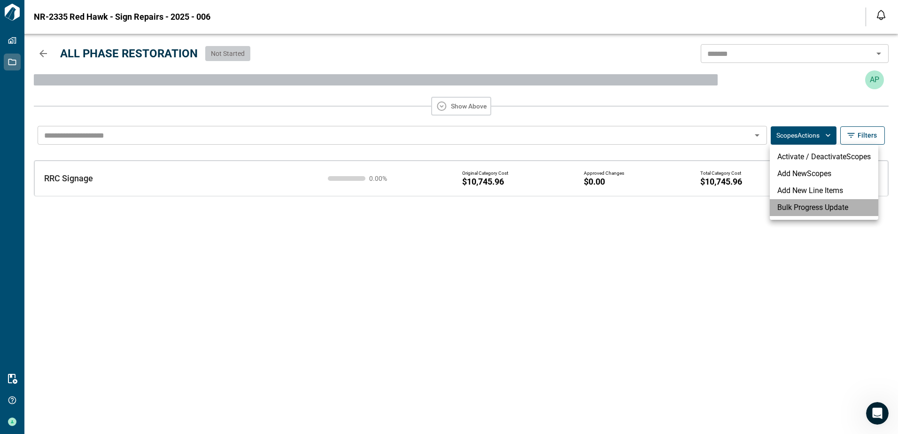
click at [797, 209] on li "Bulk Progress Update" at bounding box center [824, 207] width 109 height 17
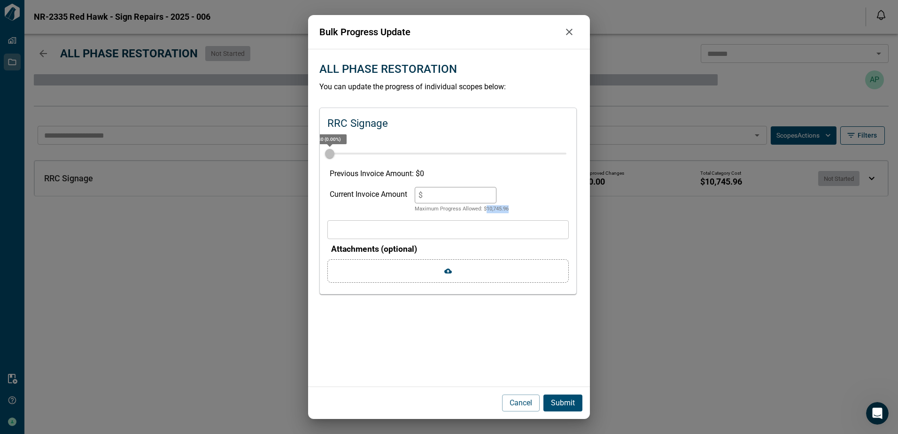
drag, startPoint x: 513, startPoint y: 210, endPoint x: 489, endPoint y: 211, distance: 24.4
click at [489, 211] on div "Current Invoice Amount $ * Maximum Progress Allowed: $ 10,745.96" at bounding box center [448, 200] width 237 height 26
copy p "10,745.96"
drag, startPoint x: 446, startPoint y: 194, endPoint x: 399, endPoint y: 196, distance: 47.0
click at [399, 196] on div "Current Invoice Amount $ * Maximum Progress Allowed: $ 10,745.96" at bounding box center [448, 200] width 237 height 26
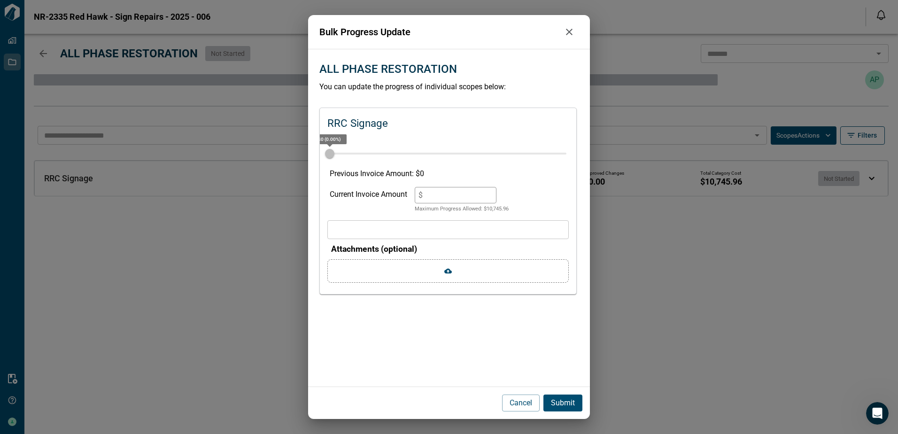
paste input "*******"
type input "********"
type input "***"
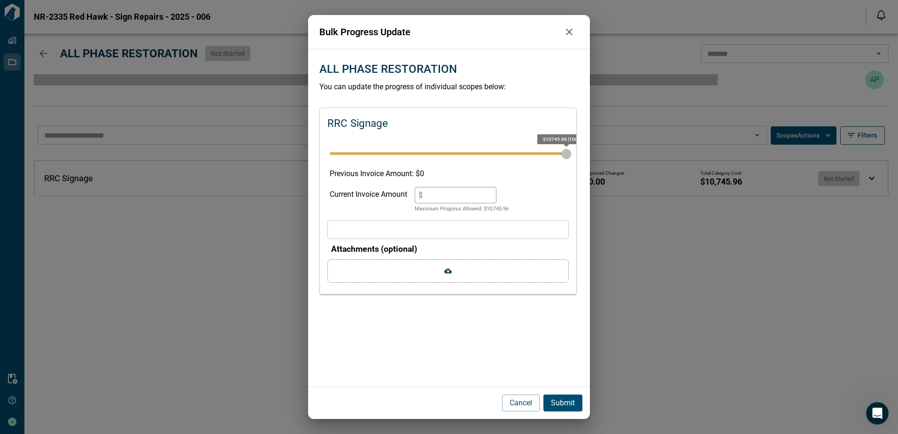
type input "********"
drag, startPoint x: 562, startPoint y: 401, endPoint x: 547, endPoint y: 387, distance: 20.6
click at [563, 401] on p "Submit" at bounding box center [563, 402] width 24 height 11
type input "*"
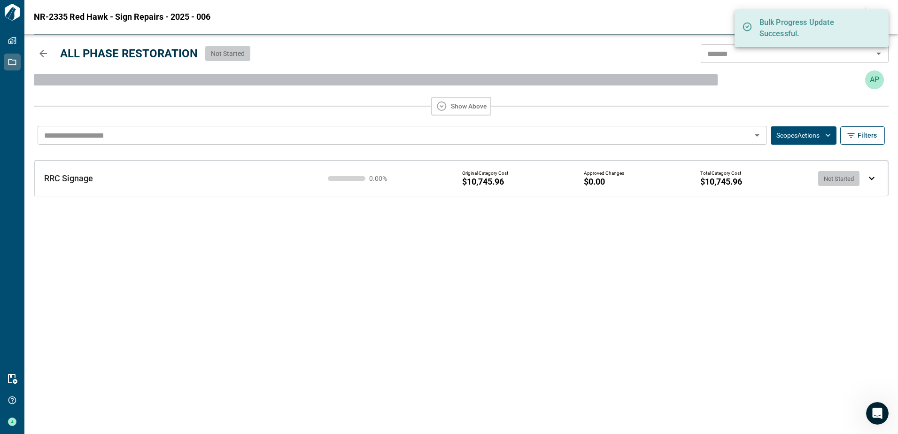
click at [40, 59] on icon "button" at bounding box center [43, 53] width 11 height 11
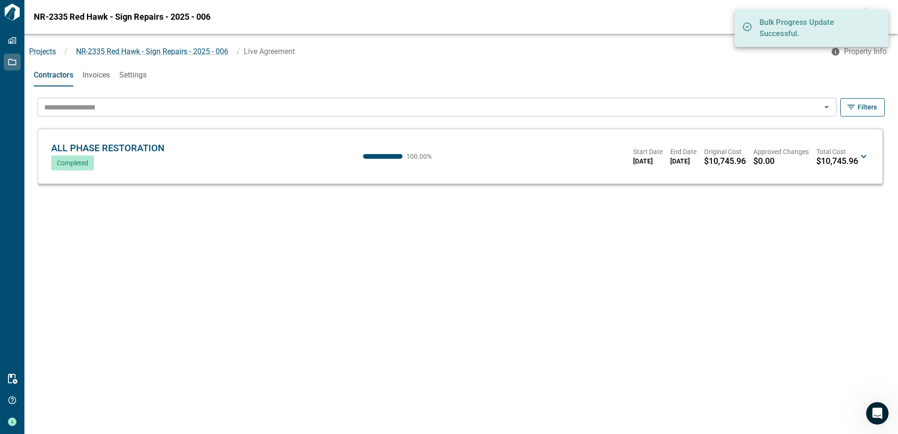
click at [99, 77] on span "Invoices" at bounding box center [96, 74] width 27 height 9
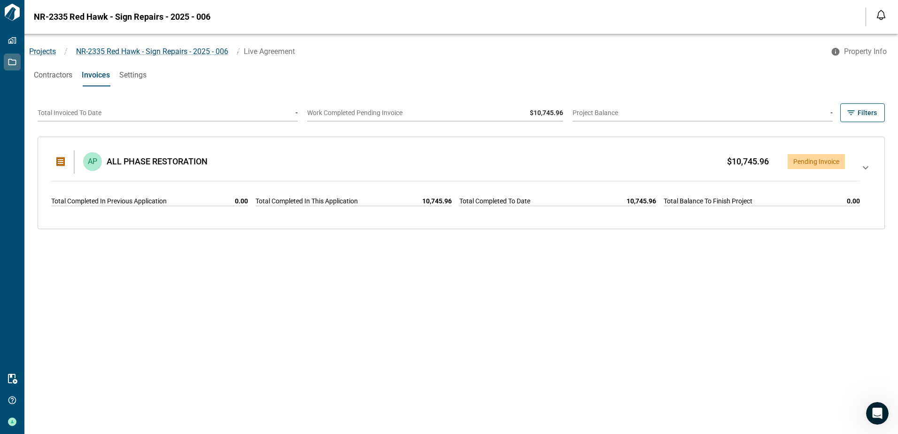
drag, startPoint x: 862, startPoint y: 170, endPoint x: 839, endPoint y: 214, distance: 49.8
click at [862, 170] on icon at bounding box center [865, 182] width 11 height 41
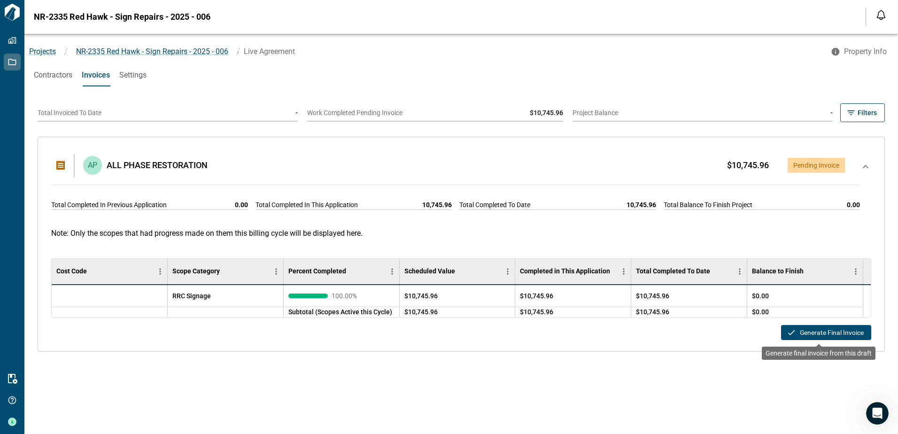
click at [813, 329] on button "Generate Final Invoice" at bounding box center [826, 332] width 90 height 15
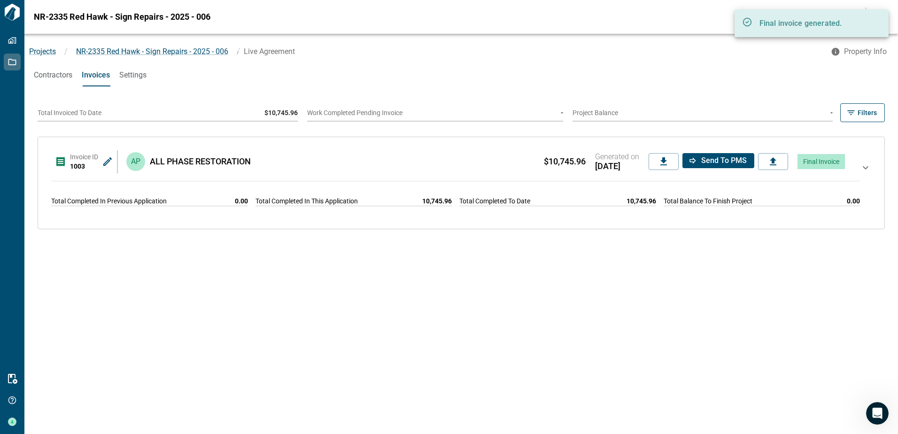
click at [103, 163] on icon at bounding box center [107, 161] width 11 height 11
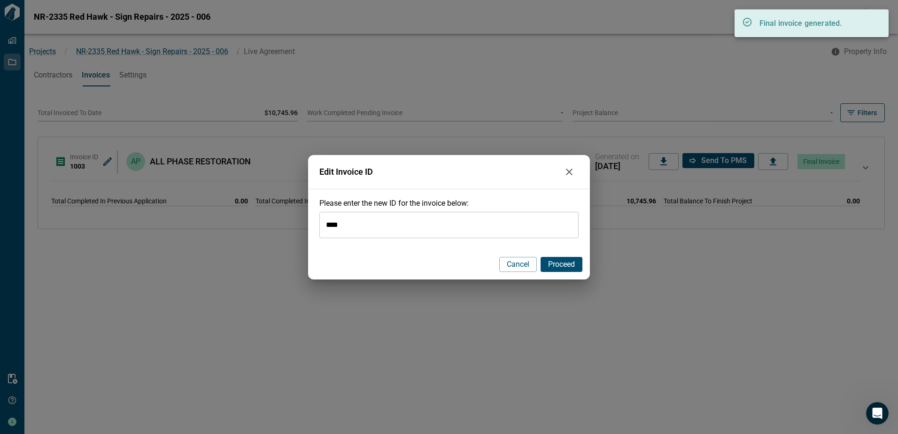
drag, startPoint x: 355, startPoint y: 229, endPoint x: 274, endPoint y: 224, distance: 80.9
click at [274, 224] on div "Edit Invoice ID Please enter the new ID for the invoice below: **** ​ Cancel Pr…" at bounding box center [449, 217] width 898 height 434
paste input "****"
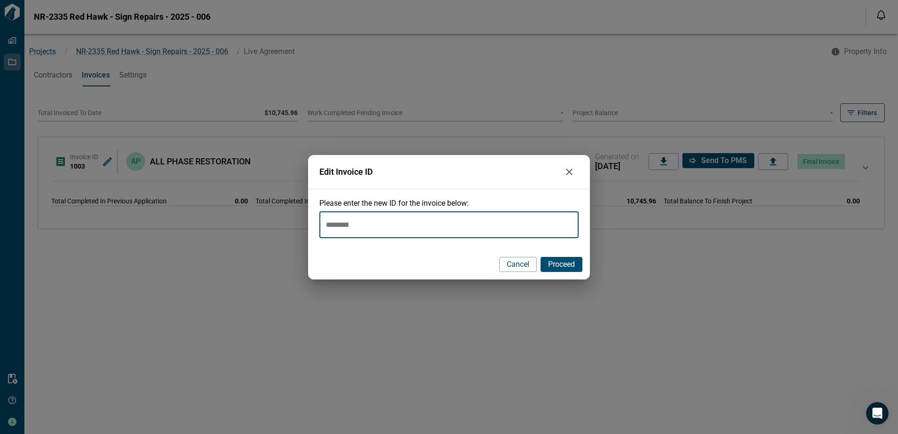
type input "********"
click at [569, 270] on button "Proceed" at bounding box center [562, 264] width 42 height 15
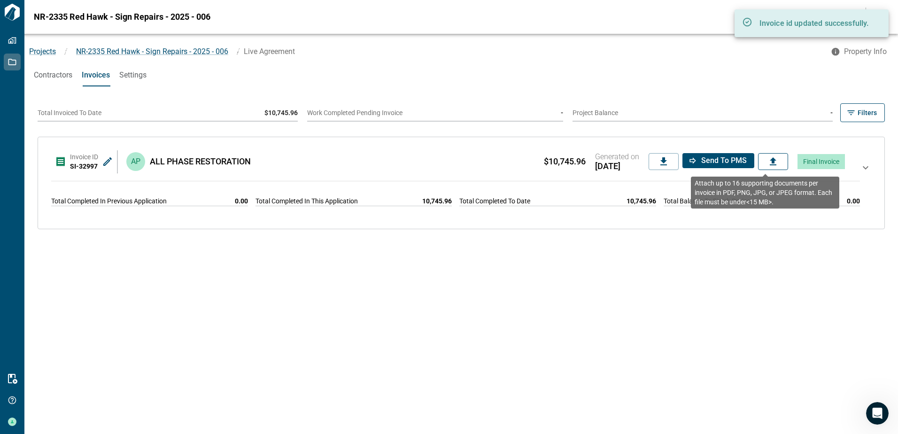
click at [770, 163] on icon at bounding box center [773, 161] width 7 height 8
click at [0, 0] on input "file" at bounding box center [0, 0] width 0 height 0
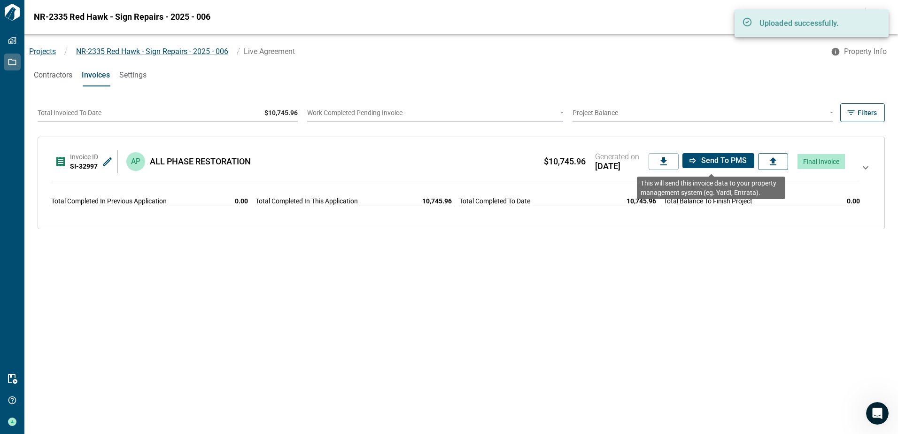
click at [708, 154] on button "Send to PMS" at bounding box center [719, 160] width 72 height 15
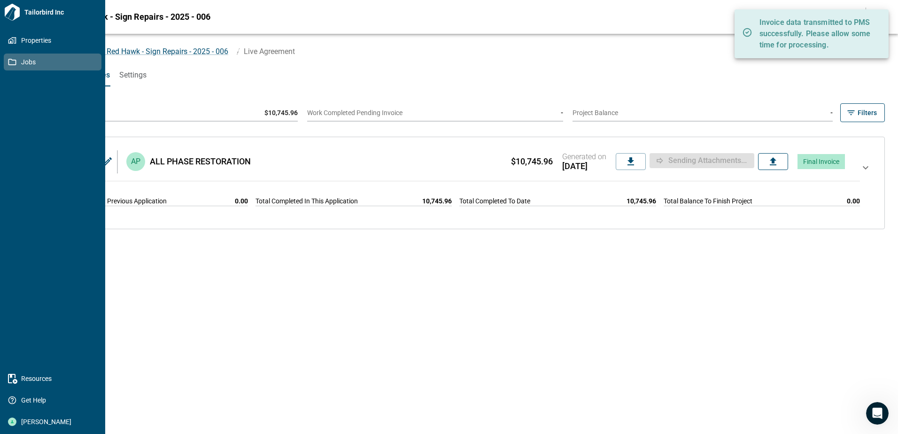
drag, startPoint x: 7, startPoint y: 62, endPoint x: 95, endPoint y: 77, distance: 89.4
click at [7, 62] on link "Jobs" at bounding box center [53, 62] width 98 height 17
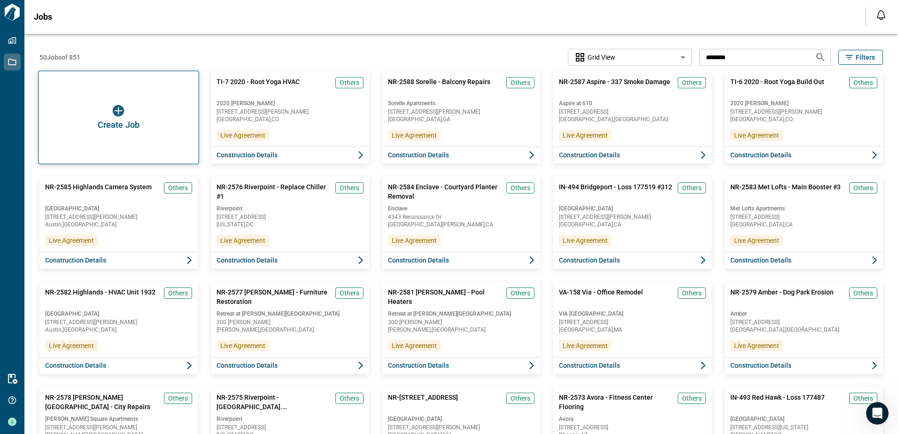
click at [100, 125] on span "Create Job" at bounding box center [119, 124] width 42 height 9
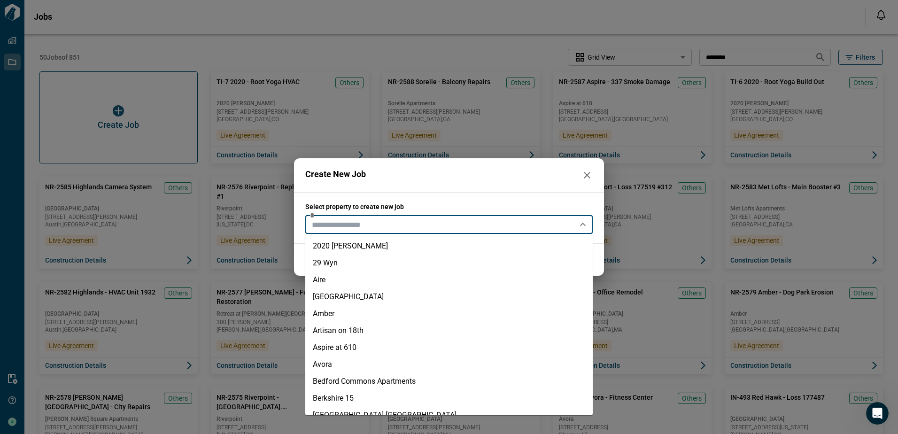
click at [412, 221] on input "text" at bounding box center [441, 224] width 266 height 13
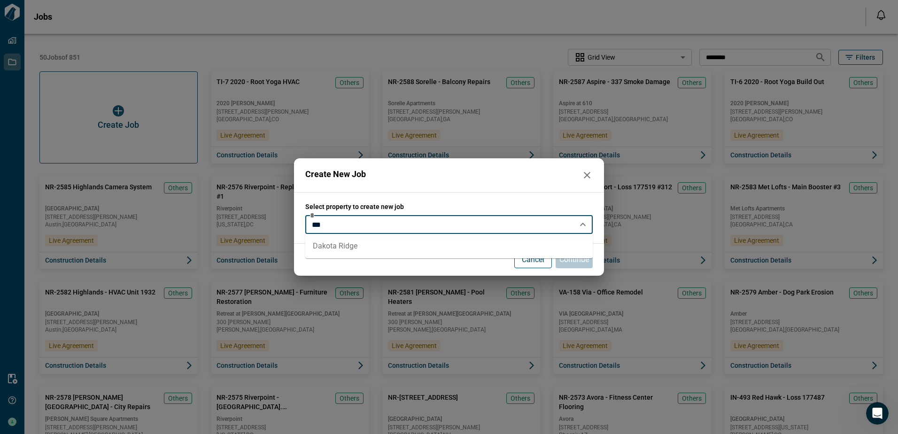
click at [358, 240] on li "Dakota Ridge" at bounding box center [448, 246] width 287 height 17
type input "**********"
click at [577, 255] on p "Continue" at bounding box center [574, 259] width 30 height 11
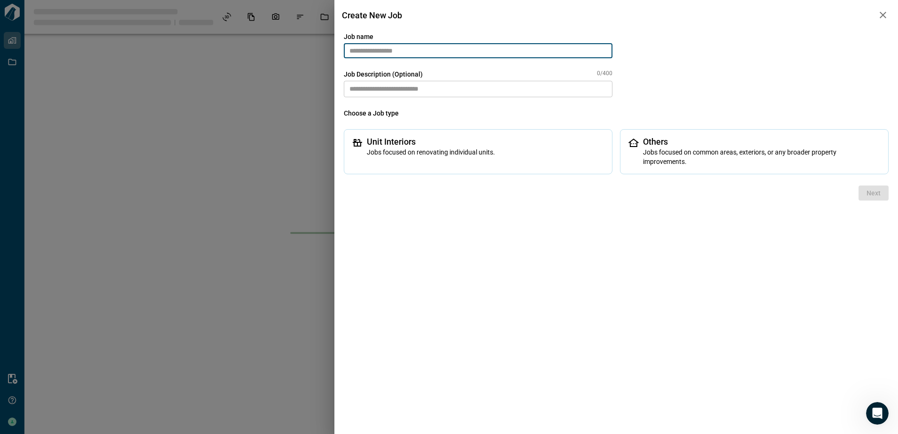
click at [456, 49] on input "text" at bounding box center [478, 50] width 269 height 15
type input "*"
type input "****"
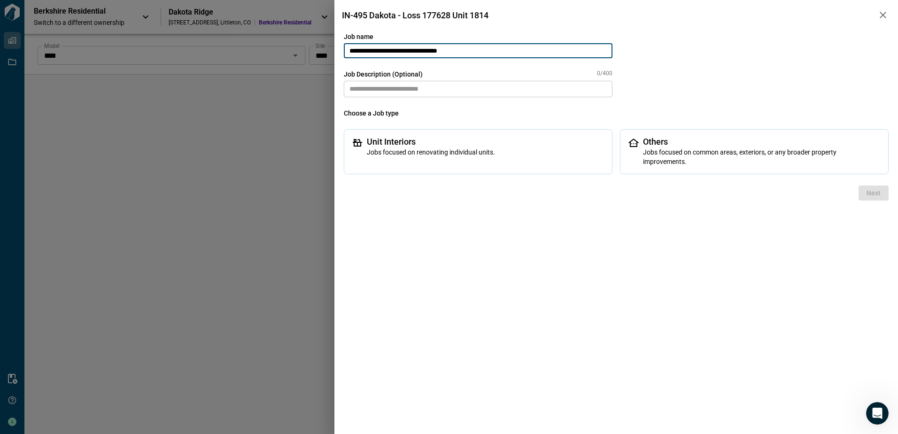
type input "**********"
click at [476, 90] on textarea at bounding box center [478, 89] width 269 height 16
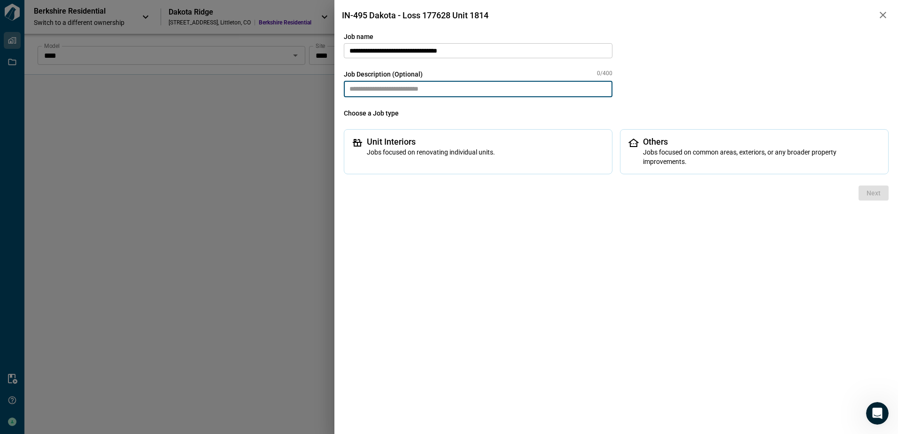
paste textarea "**********"
type textarea "**********"
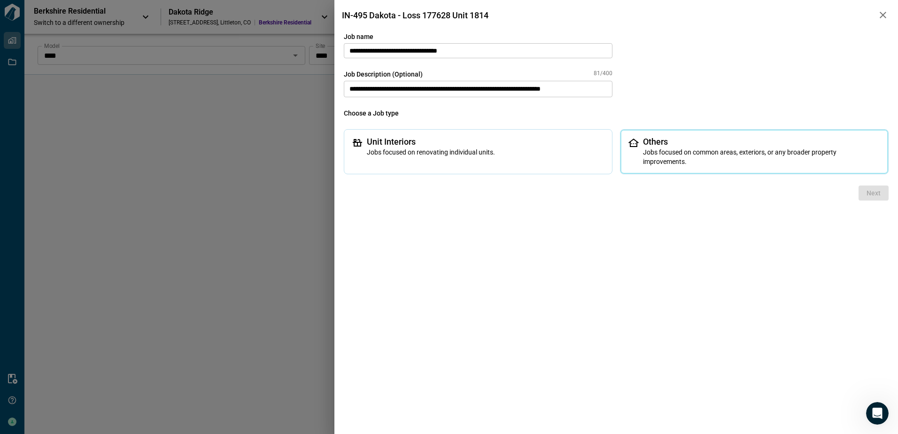
drag, startPoint x: 676, startPoint y: 150, endPoint x: 690, endPoint y: 158, distance: 16.0
click at [676, 150] on span "Jobs focused on common areas, exteriors, or any broader property improvements." at bounding box center [762, 156] width 238 height 19
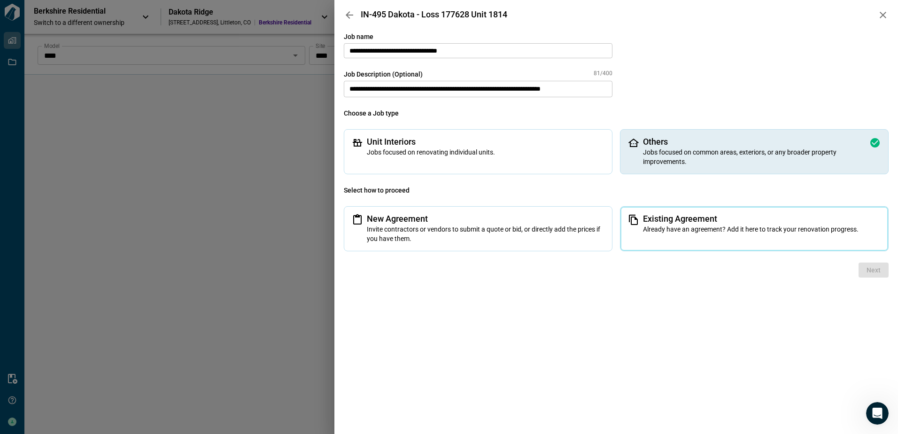
click at [702, 222] on span "Existing Agreement" at bounding box center [762, 218] width 238 height 9
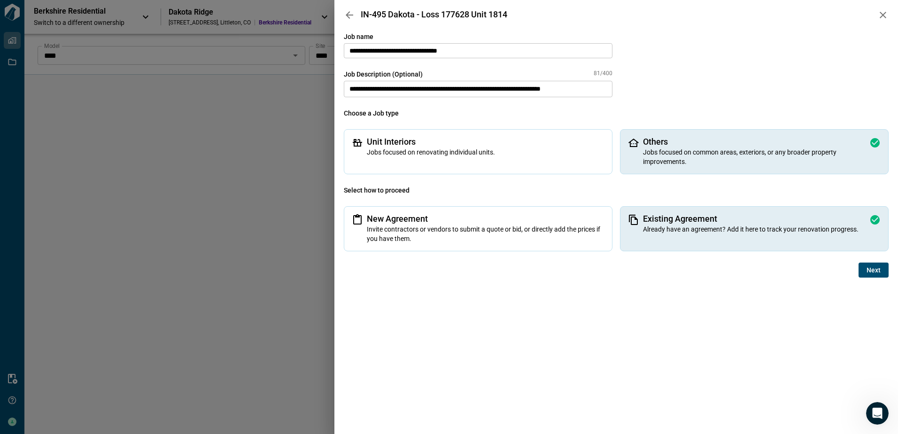
click at [875, 272] on span "Next" at bounding box center [874, 269] width 14 height 9
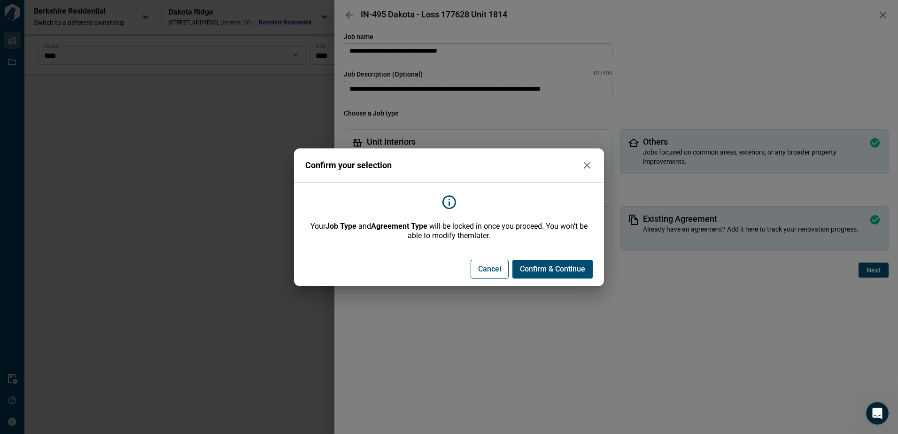
click at [540, 270] on span "Confirm & Continue" at bounding box center [552, 268] width 65 height 9
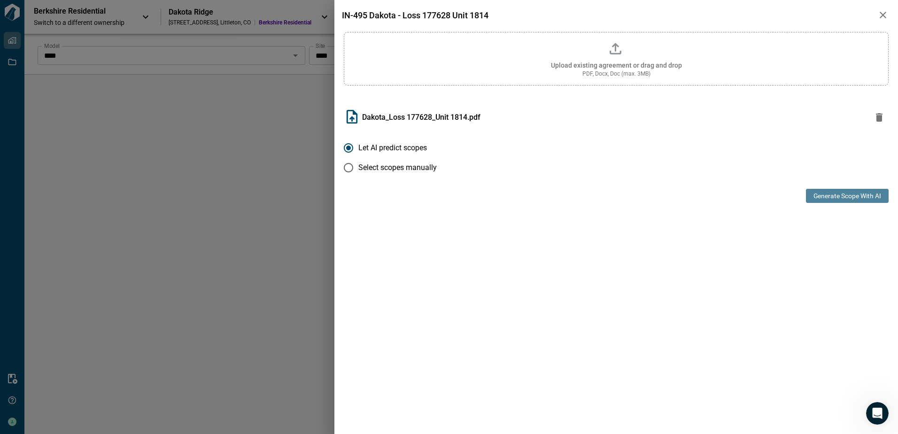
click at [870, 195] on button "Generate Scope with AI" at bounding box center [847, 196] width 83 height 14
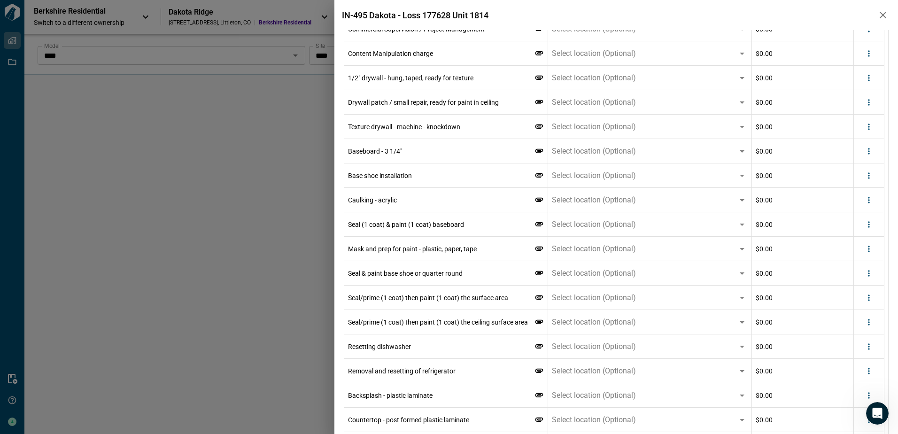
scroll to position [931, 0]
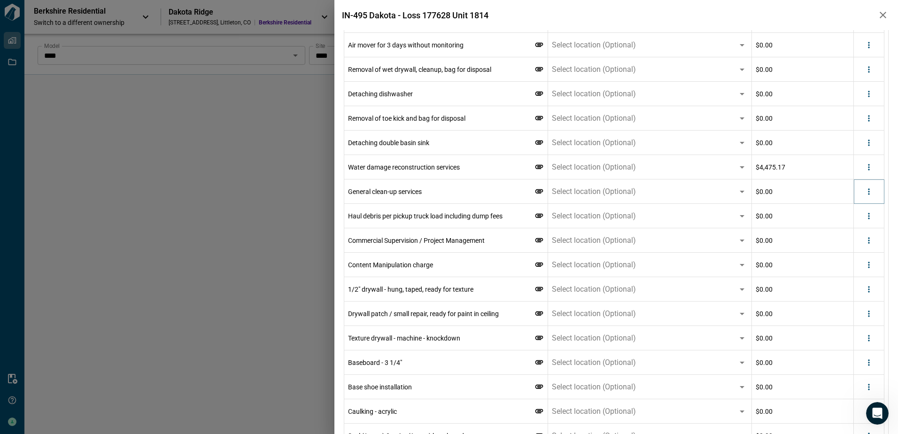
click at [863, 195] on button "more" at bounding box center [869, 192] width 14 height 14
click at [869, 194] on icon "more" at bounding box center [868, 191] width 1 height 6
click at [856, 233] on li "Delete" at bounding box center [849, 227] width 53 height 17
click at [856, 228] on div at bounding box center [869, 240] width 31 height 24
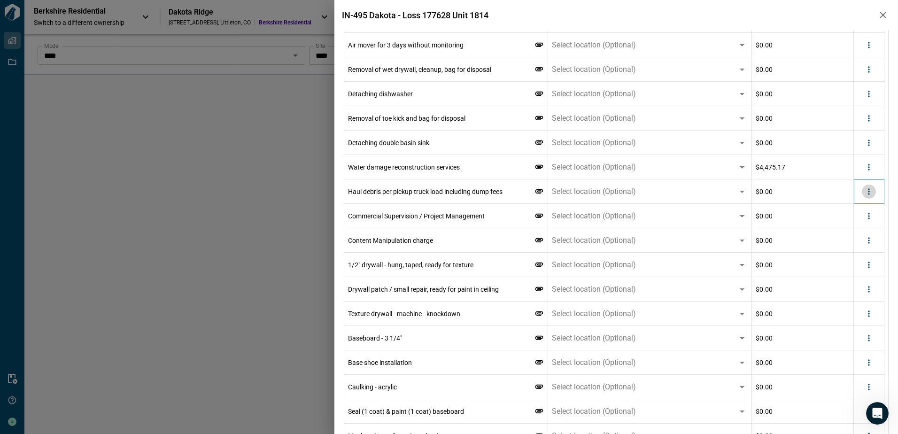
click at [872, 195] on icon "more" at bounding box center [868, 191] width 9 height 9
click at [858, 224] on li "Delete" at bounding box center [849, 227] width 53 height 17
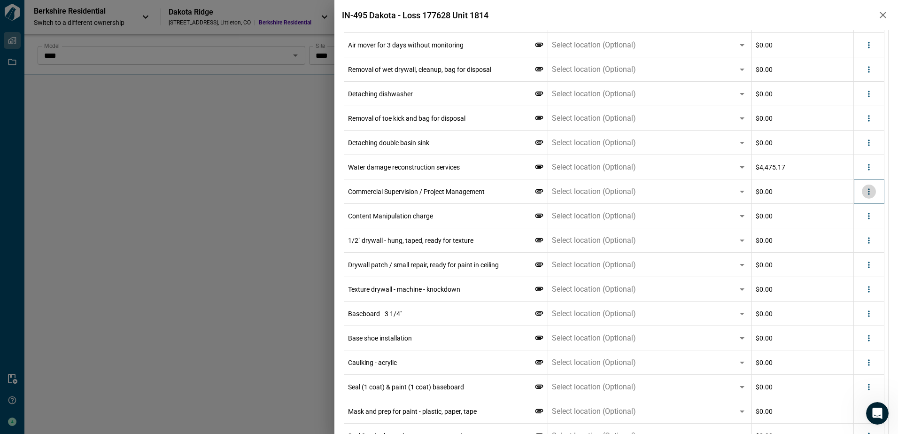
click at [872, 193] on icon "more" at bounding box center [868, 191] width 9 height 9
click at [861, 231] on li "Delete" at bounding box center [849, 227] width 53 height 17
click at [874, 209] on button "more" at bounding box center [869, 216] width 14 height 14
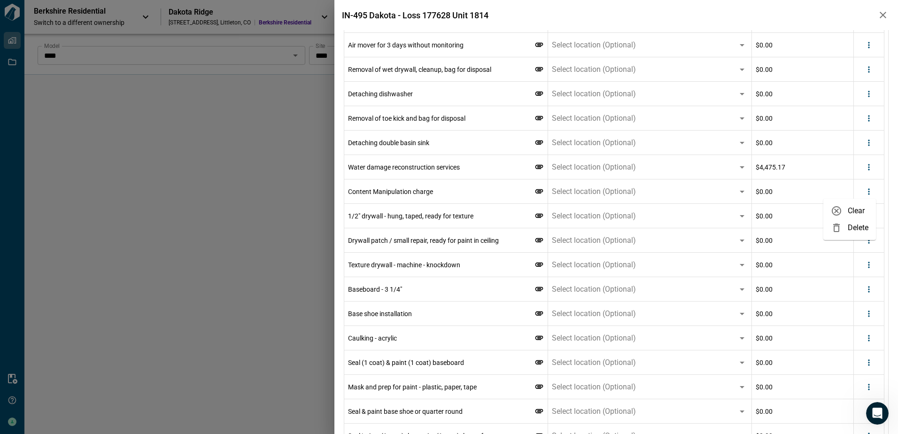
click at [852, 226] on li "Delete" at bounding box center [849, 227] width 53 height 17
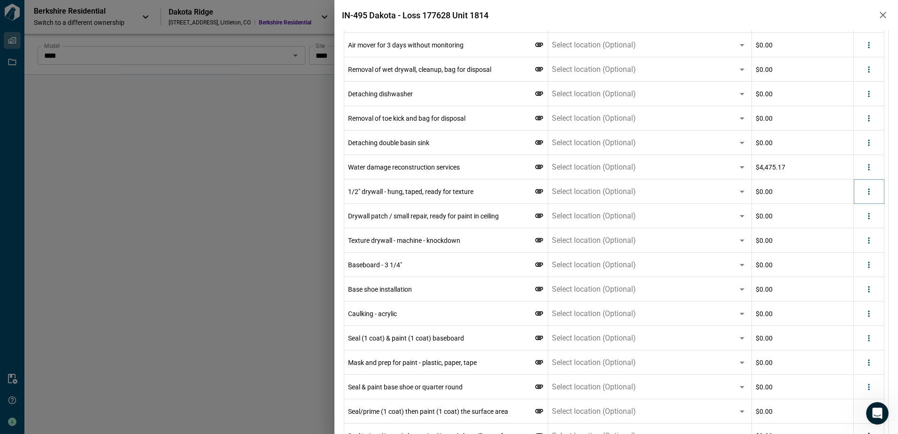
click at [874, 194] on button "more" at bounding box center [869, 192] width 14 height 14
click at [848, 225] on li "Delete" at bounding box center [849, 227] width 53 height 17
click at [868, 194] on icon "more" at bounding box center [868, 191] width 9 height 9
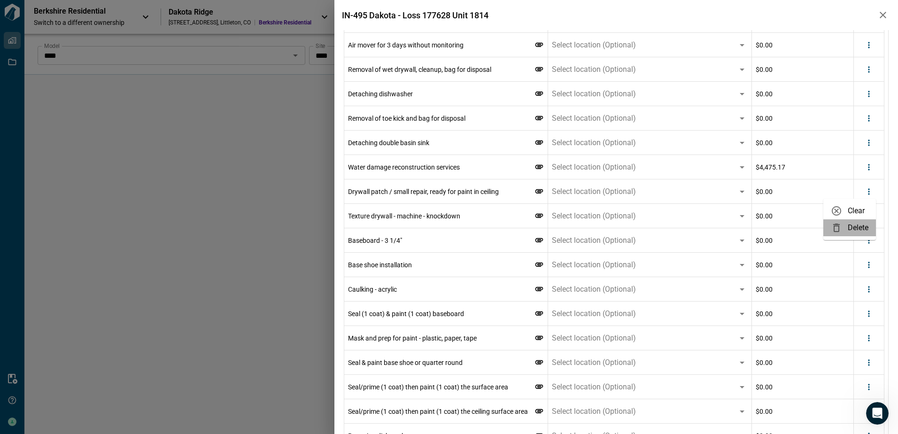
click at [845, 226] on div at bounding box center [839, 227] width 17 height 11
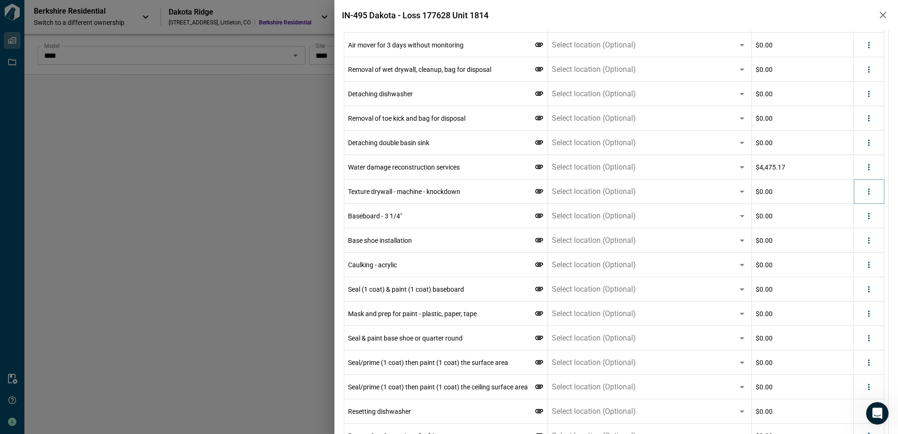
click at [872, 194] on icon "more" at bounding box center [868, 191] width 9 height 9
click at [856, 222] on li "Delete" at bounding box center [849, 227] width 53 height 17
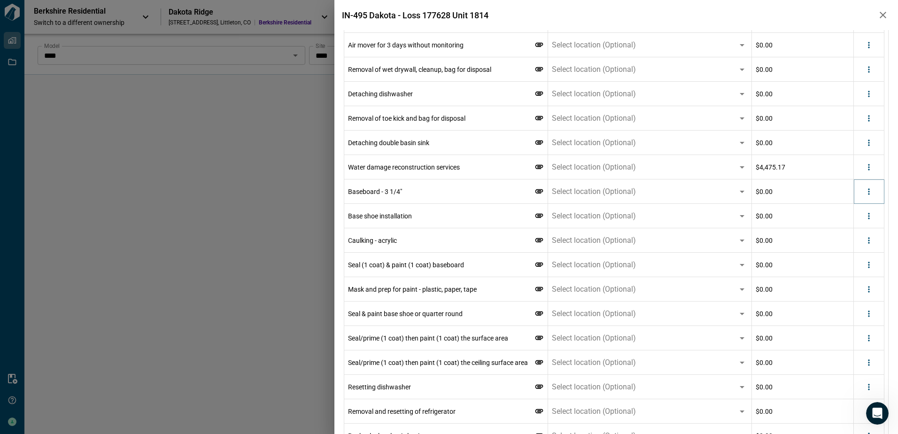
click at [870, 195] on icon "more" at bounding box center [868, 191] width 9 height 9
click at [854, 228] on li "Delete" at bounding box center [849, 227] width 53 height 17
click at [874, 209] on button "more" at bounding box center [869, 216] width 14 height 14
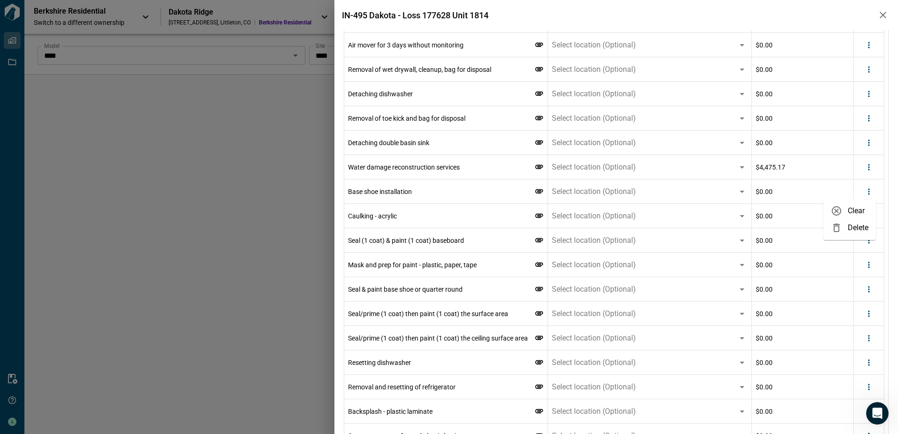
click at [857, 230] on li "Delete" at bounding box center [849, 227] width 53 height 17
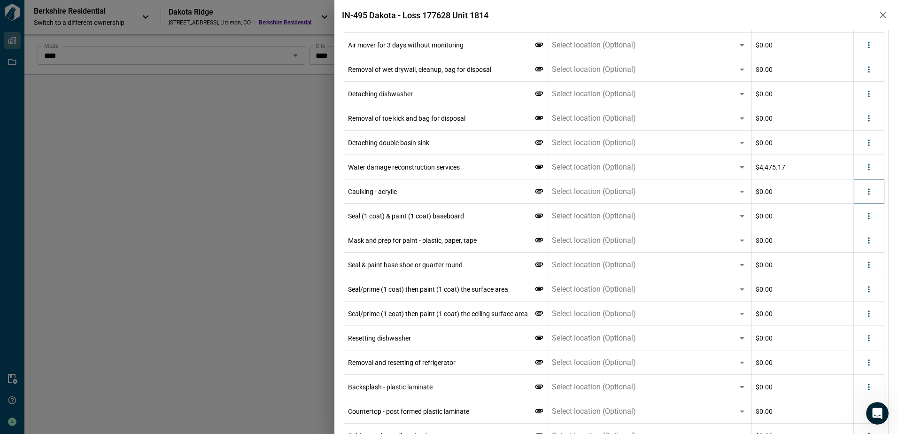
click at [870, 196] on button "more" at bounding box center [869, 192] width 14 height 14
click at [863, 225] on li "Delete" at bounding box center [849, 227] width 53 height 17
click at [869, 213] on icon "more" at bounding box center [868, 216] width 1 height 6
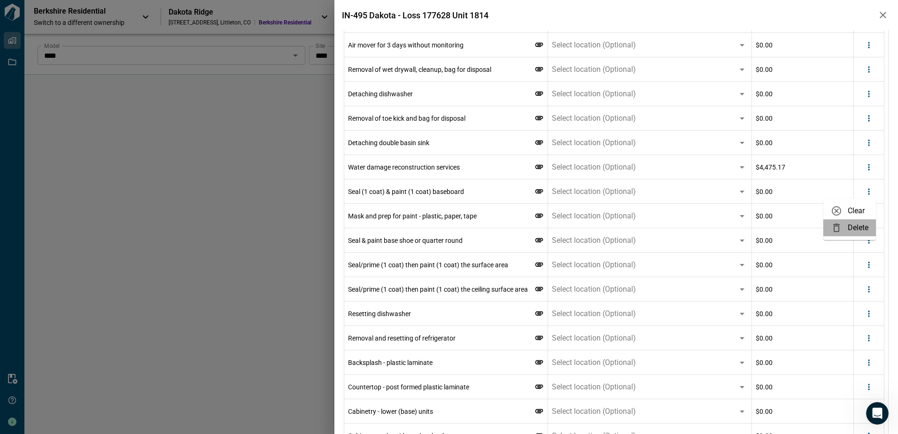
click at [851, 223] on li "Delete" at bounding box center [849, 227] width 53 height 17
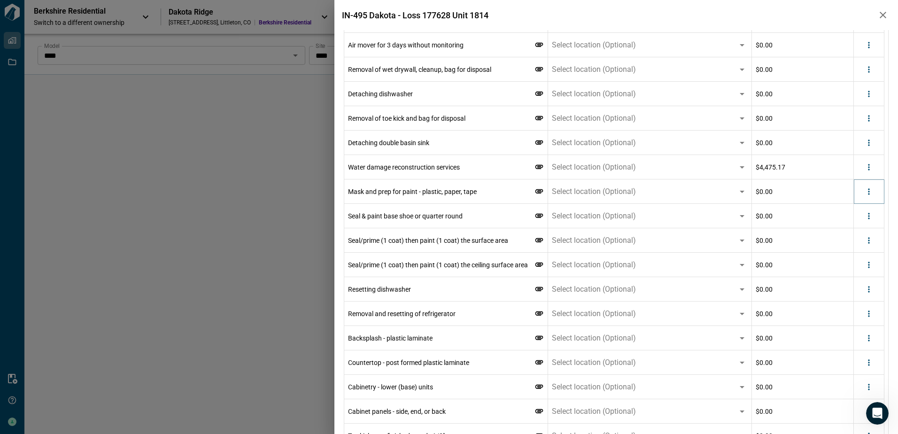
click at [869, 196] on button "more" at bounding box center [869, 192] width 14 height 14
click at [860, 229] on li "Delete" at bounding box center [849, 227] width 53 height 17
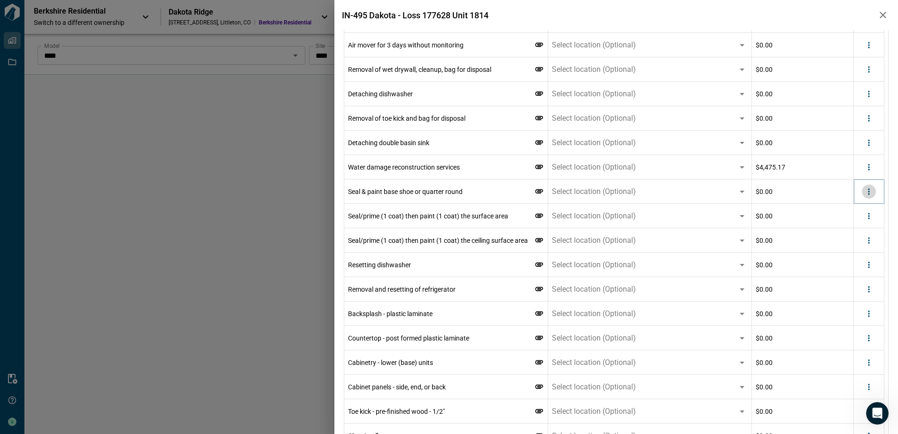
click at [873, 196] on icon "more" at bounding box center [868, 191] width 9 height 9
click at [855, 229] on li "Delete" at bounding box center [849, 227] width 53 height 17
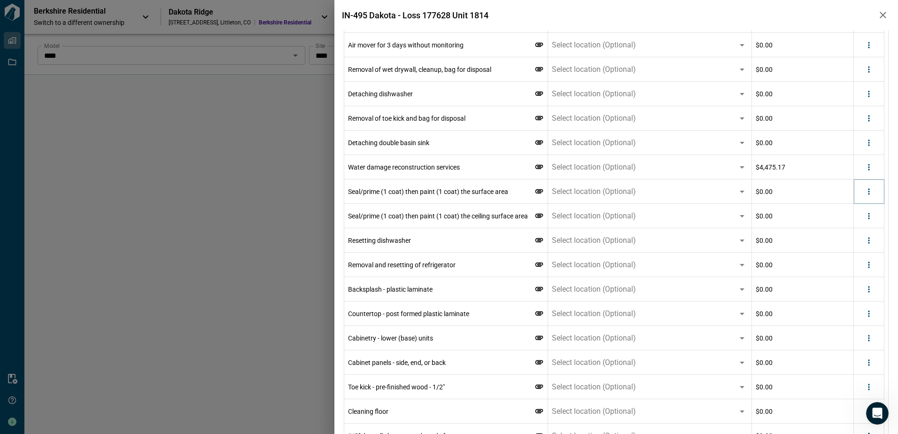
click at [868, 196] on icon "more" at bounding box center [868, 191] width 9 height 9
click at [854, 226] on li "Delete" at bounding box center [849, 227] width 53 height 17
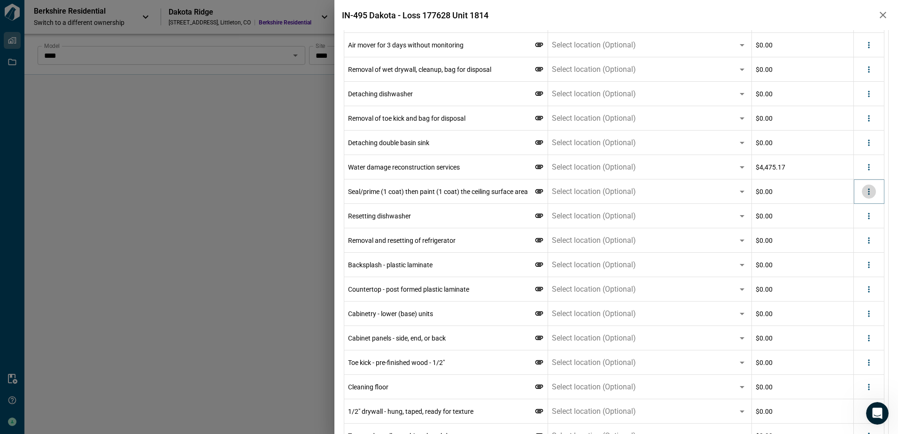
click at [872, 194] on icon "more" at bounding box center [868, 191] width 9 height 9
click at [852, 230] on li "Delete" at bounding box center [849, 227] width 53 height 17
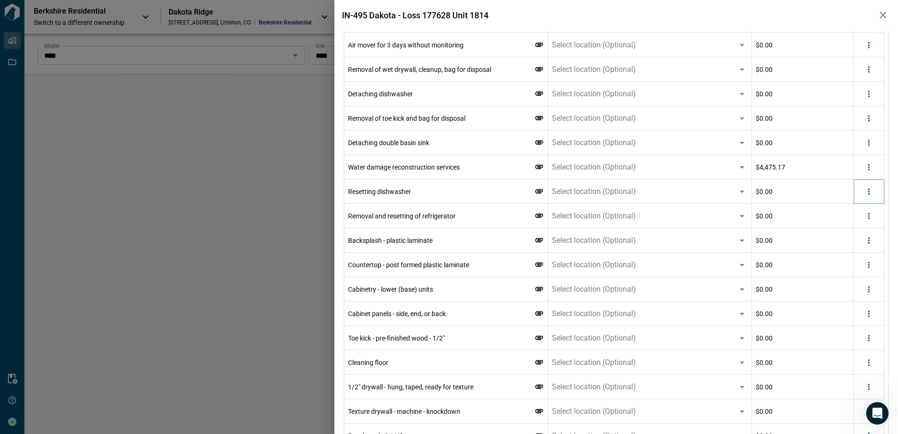
click at [871, 198] on button "more" at bounding box center [869, 192] width 14 height 14
click at [858, 233] on li "Delete" at bounding box center [849, 227] width 53 height 17
click at [867, 201] on div at bounding box center [869, 191] width 31 height 24
click at [868, 194] on icon "more" at bounding box center [868, 191] width 9 height 9
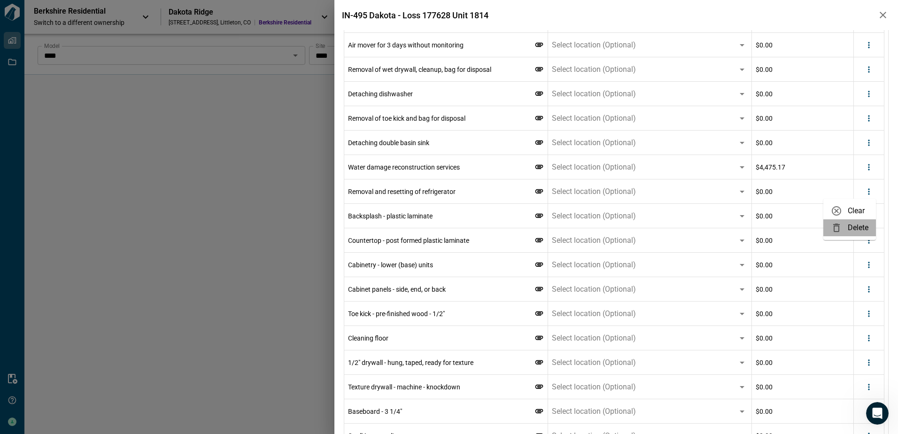
click at [849, 229] on li "Delete" at bounding box center [849, 227] width 53 height 17
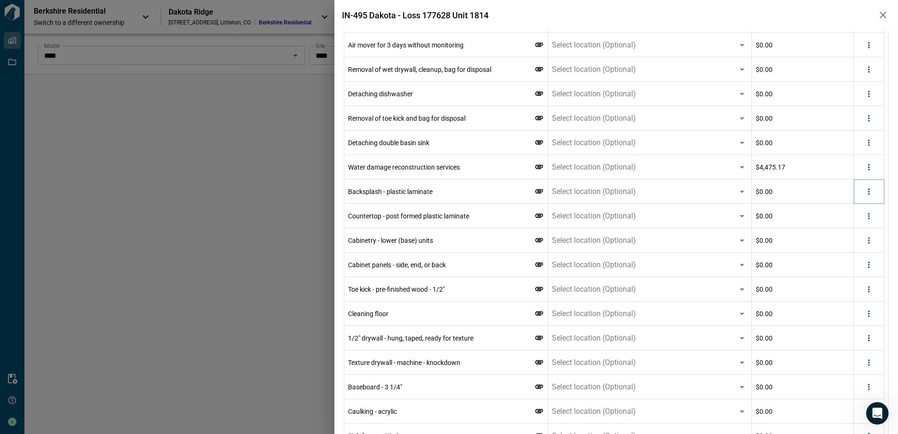
click at [870, 198] on button "more" at bounding box center [869, 192] width 14 height 14
click at [843, 224] on div at bounding box center [839, 227] width 17 height 11
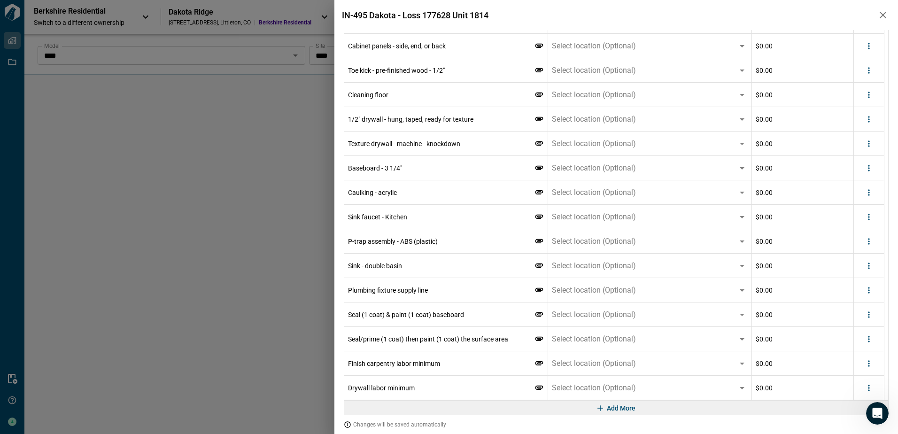
scroll to position [1166, 0]
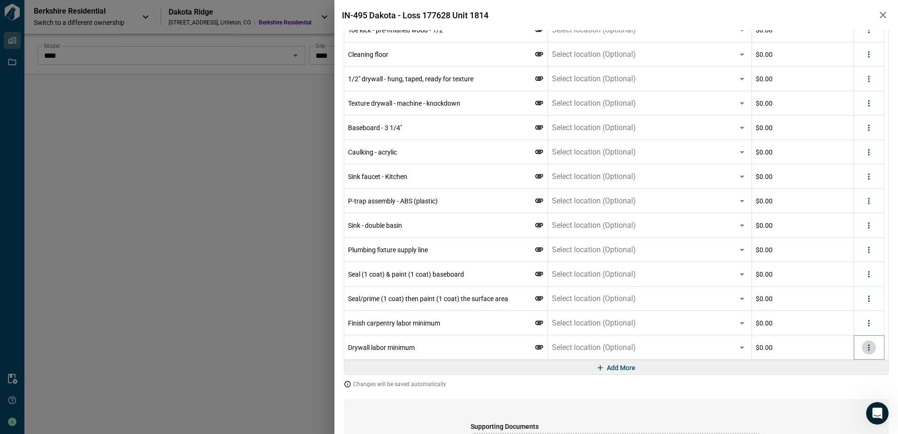
click at [872, 352] on button "more" at bounding box center [869, 348] width 14 height 14
click at [838, 384] on icon at bounding box center [836, 384] width 7 height 8
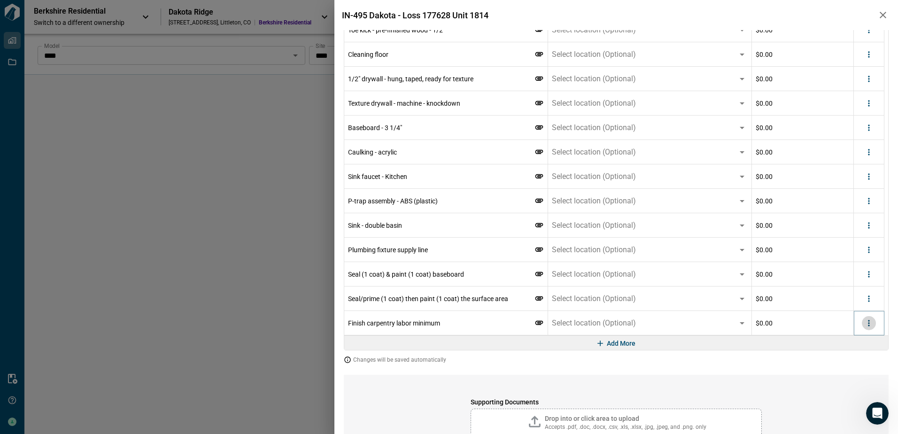
click at [872, 322] on icon "more" at bounding box center [868, 322] width 9 height 9
click at [849, 359] on li "Delete" at bounding box center [849, 359] width 53 height 17
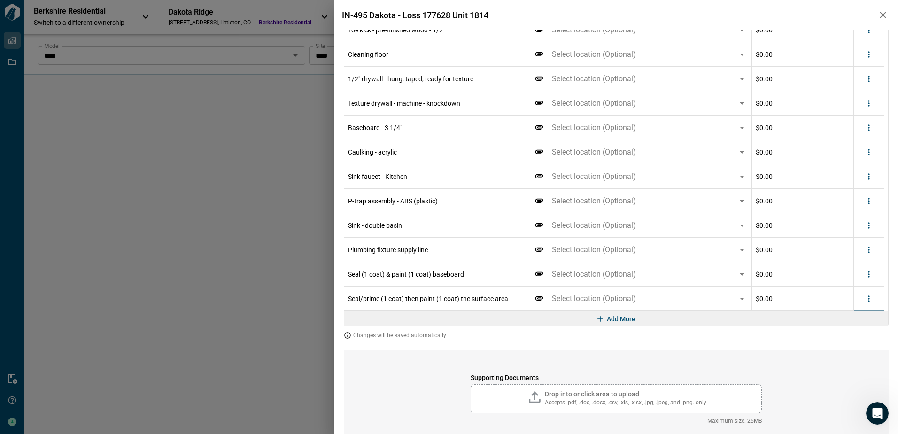
click at [871, 301] on icon "more" at bounding box center [868, 298] width 9 height 9
click at [864, 334] on li "Delete" at bounding box center [849, 334] width 53 height 17
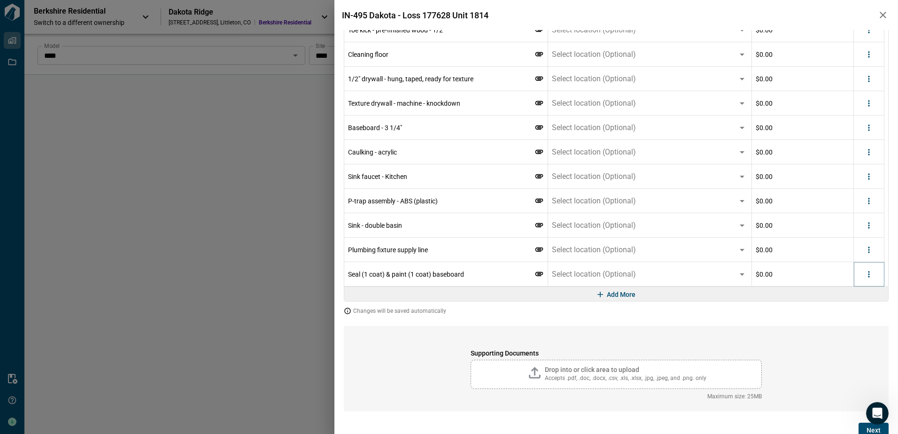
click at [870, 272] on icon "more" at bounding box center [868, 274] width 9 height 9
click at [847, 315] on li "Delete" at bounding box center [849, 310] width 53 height 17
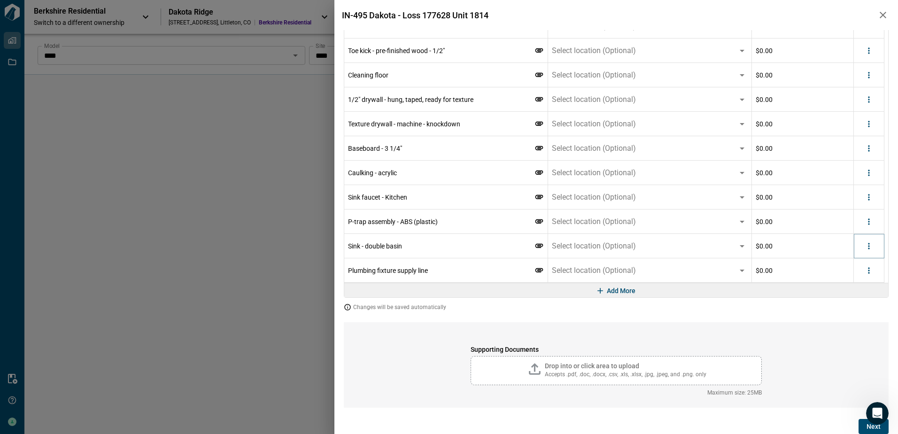
click at [870, 249] on icon "more" at bounding box center [868, 245] width 9 height 9
click at [861, 283] on li "Delete" at bounding box center [849, 282] width 53 height 17
click at [869, 247] on icon "more" at bounding box center [868, 245] width 9 height 9
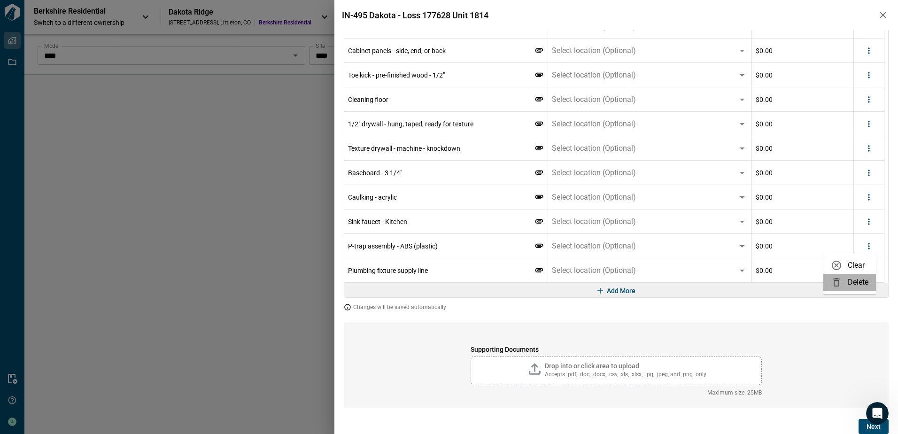
click at [858, 285] on li "Delete" at bounding box center [849, 282] width 53 height 17
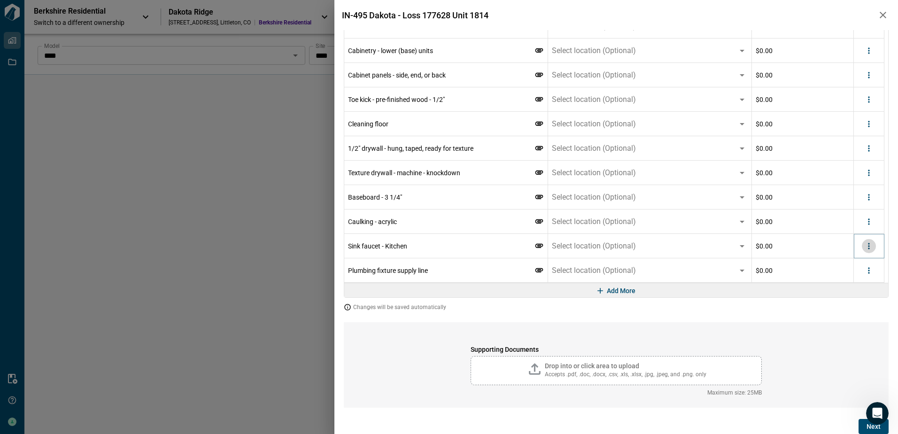
click at [870, 248] on icon "more" at bounding box center [868, 245] width 9 height 9
click at [857, 281] on li "Delete" at bounding box center [849, 282] width 53 height 17
click at [866, 268] on icon "more" at bounding box center [868, 270] width 9 height 9
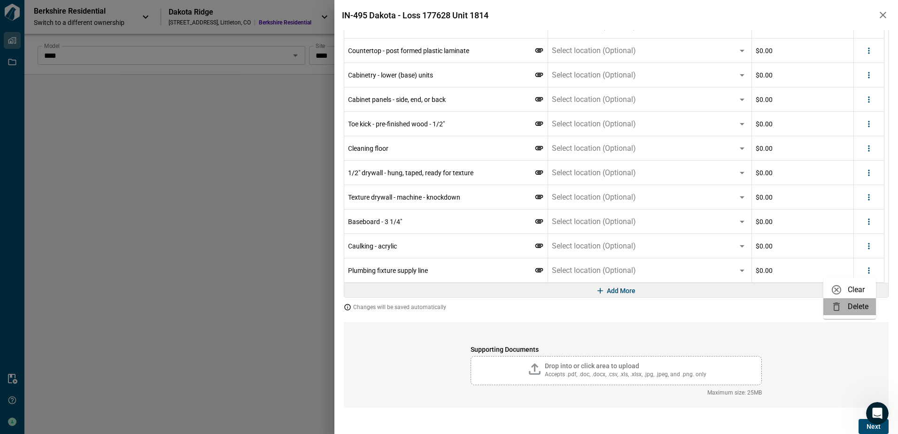
click at [852, 302] on li "Delete" at bounding box center [849, 306] width 53 height 17
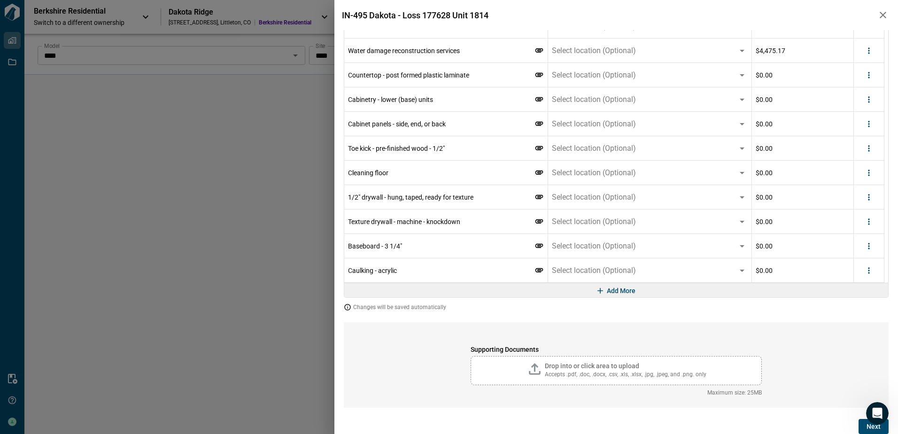
scroll to position [1048, 0]
click at [866, 269] on icon "more" at bounding box center [868, 270] width 9 height 9
click at [853, 303] on li "Delete" at bounding box center [849, 306] width 53 height 17
click at [871, 272] on icon "more" at bounding box center [868, 270] width 9 height 9
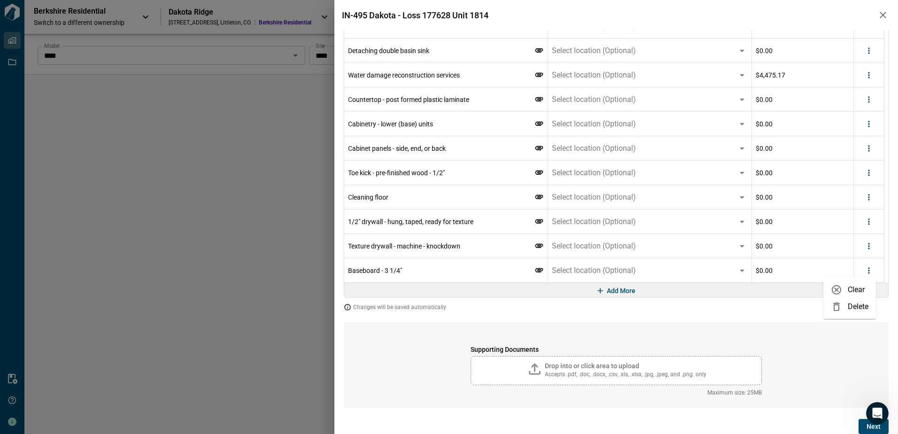
click at [855, 306] on li "Delete" at bounding box center [849, 306] width 53 height 17
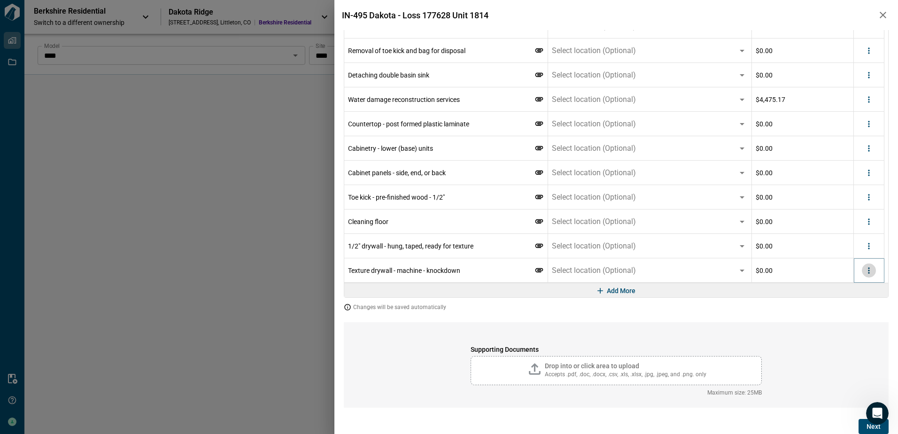
drag, startPoint x: 872, startPoint y: 270, endPoint x: 869, endPoint y: 275, distance: 6.5
click at [871, 271] on icon "more" at bounding box center [868, 270] width 9 height 9
click at [855, 303] on li "Delete" at bounding box center [849, 306] width 53 height 17
click at [871, 272] on icon "more" at bounding box center [868, 270] width 9 height 9
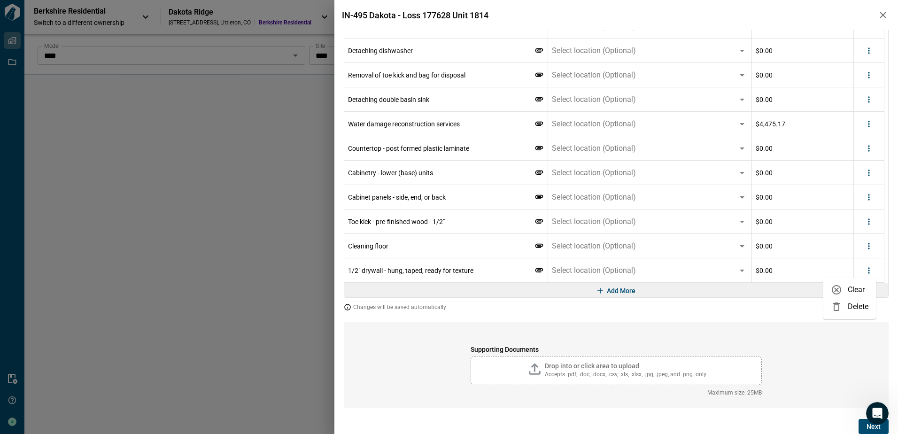
click at [853, 304] on li "Delete" at bounding box center [849, 306] width 53 height 17
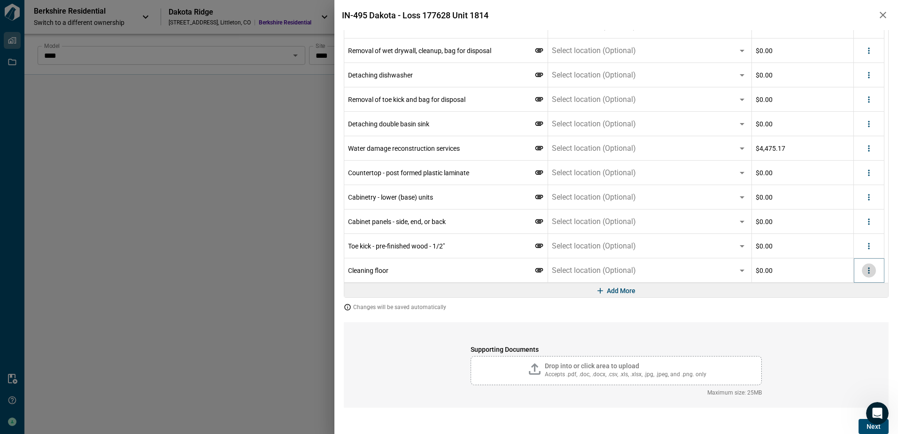
click at [870, 269] on icon "more" at bounding box center [868, 270] width 9 height 9
click at [852, 304] on li "Delete" at bounding box center [849, 306] width 53 height 17
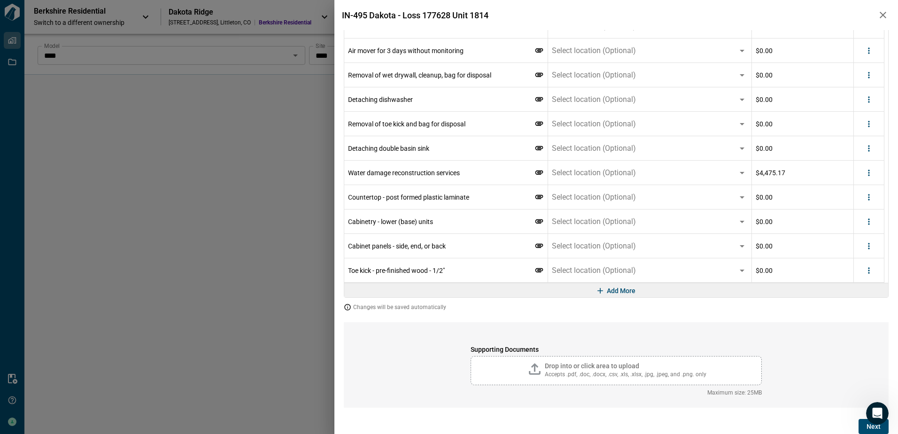
scroll to position [926, 0]
click at [872, 272] on icon "more" at bounding box center [868, 270] width 9 height 9
click at [855, 303] on li "Delete" at bounding box center [849, 306] width 53 height 17
click at [870, 269] on icon "more" at bounding box center [868, 270] width 9 height 9
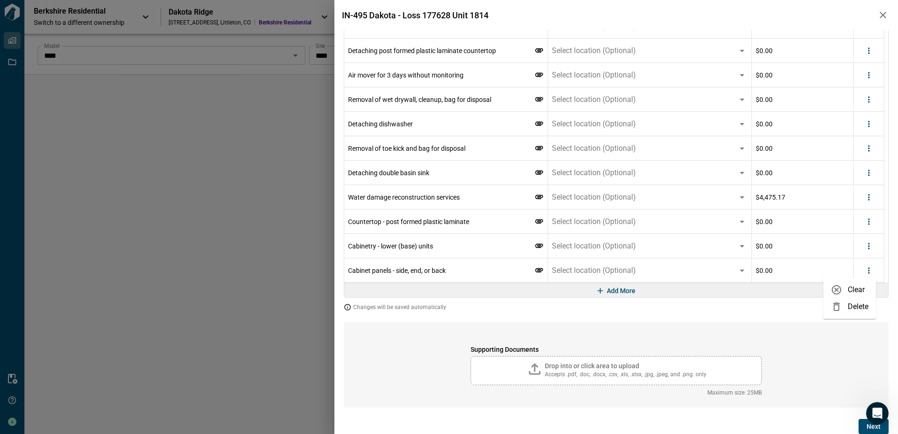
click at [847, 308] on li "Delete" at bounding box center [849, 306] width 53 height 17
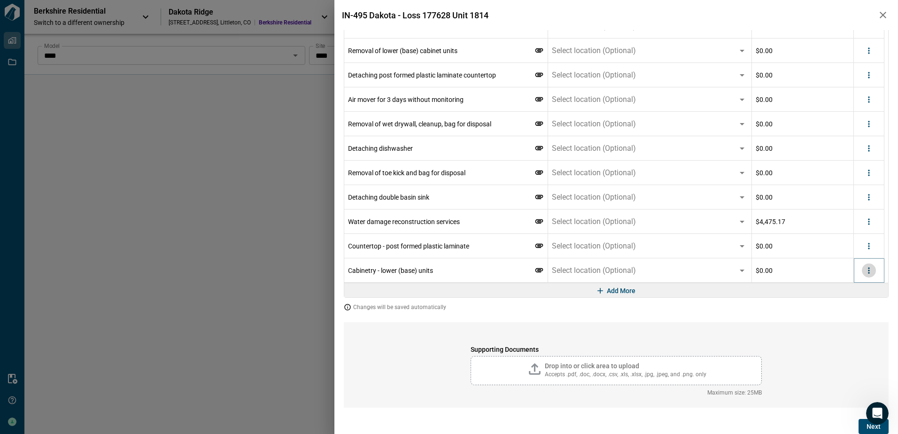
click at [869, 270] on icon "more" at bounding box center [868, 270] width 9 height 9
click at [855, 305] on li "Delete" at bounding box center [849, 306] width 53 height 17
click at [875, 271] on button "more" at bounding box center [869, 271] width 14 height 14
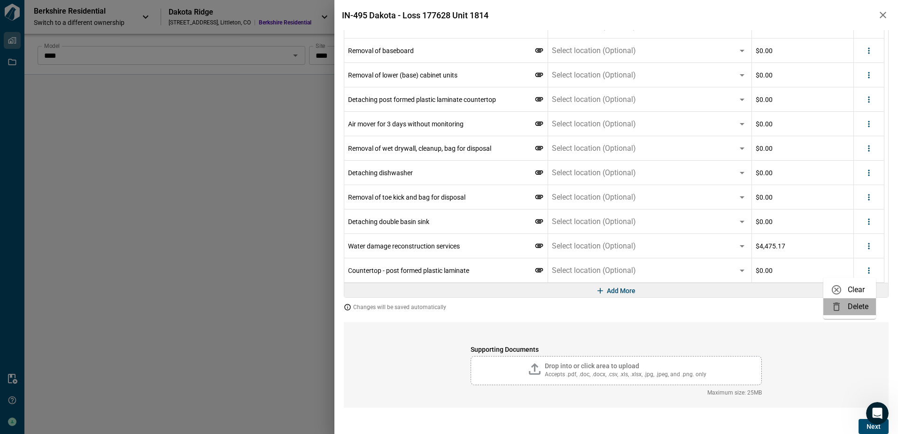
click at [868, 307] on li "Delete" at bounding box center [849, 306] width 53 height 17
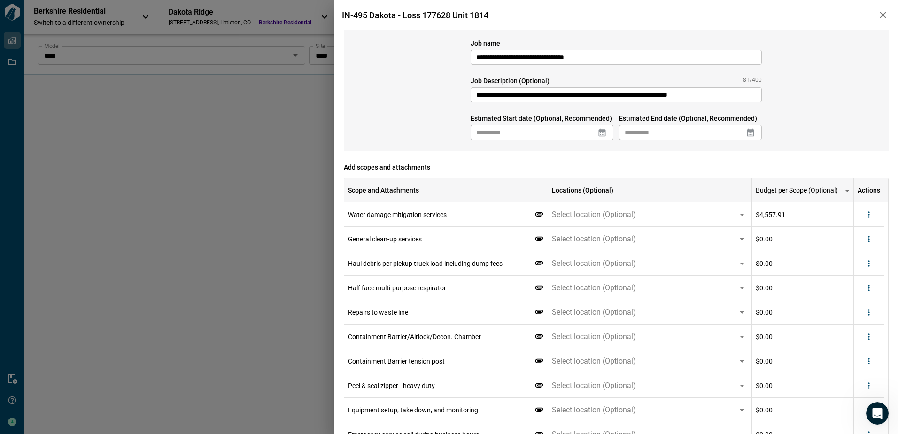
scroll to position [0, 0]
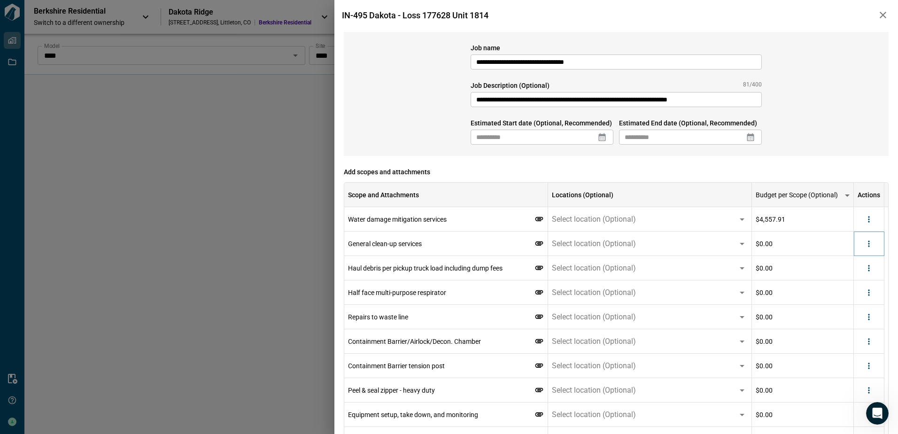
click at [874, 246] on button "more" at bounding box center [869, 244] width 14 height 14
click at [844, 281] on div at bounding box center [839, 279] width 17 height 11
click at [868, 268] on icon "more" at bounding box center [868, 268] width 9 height 9
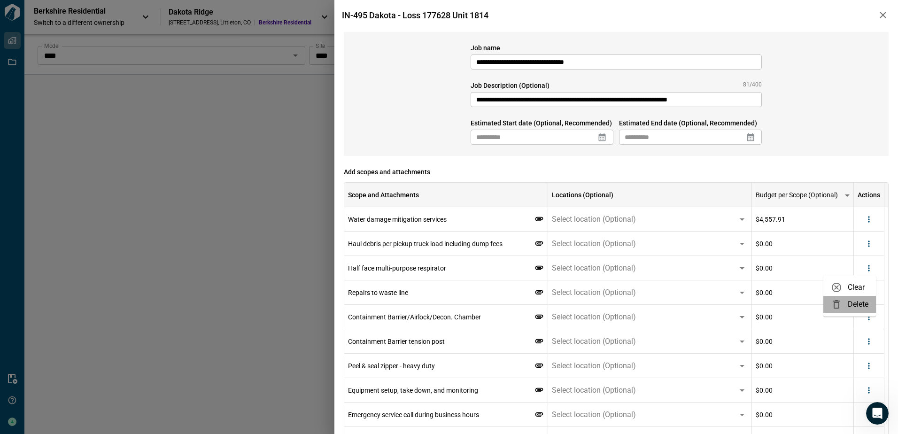
click at [856, 302] on li "Delete" at bounding box center [849, 304] width 53 height 17
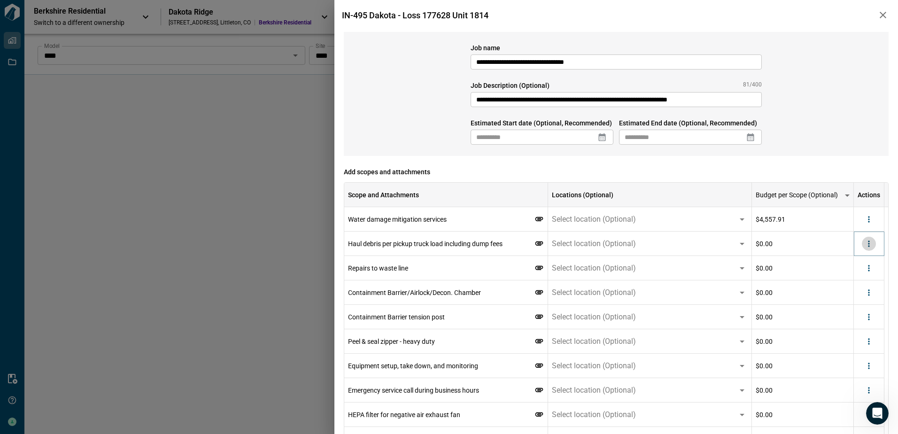
click at [866, 246] on icon "more" at bounding box center [868, 243] width 9 height 9
click at [857, 279] on li "Delete" at bounding box center [849, 280] width 53 height 17
click at [871, 242] on icon "more" at bounding box center [868, 243] width 9 height 9
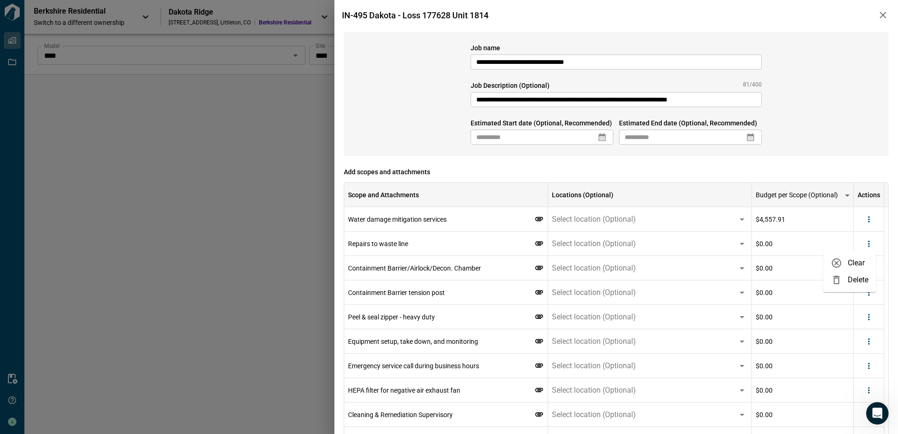
click at [860, 277] on li "Delete" at bounding box center [849, 280] width 53 height 17
click at [867, 248] on icon "more" at bounding box center [868, 243] width 9 height 9
click at [861, 275] on li "Delete" at bounding box center [849, 280] width 53 height 17
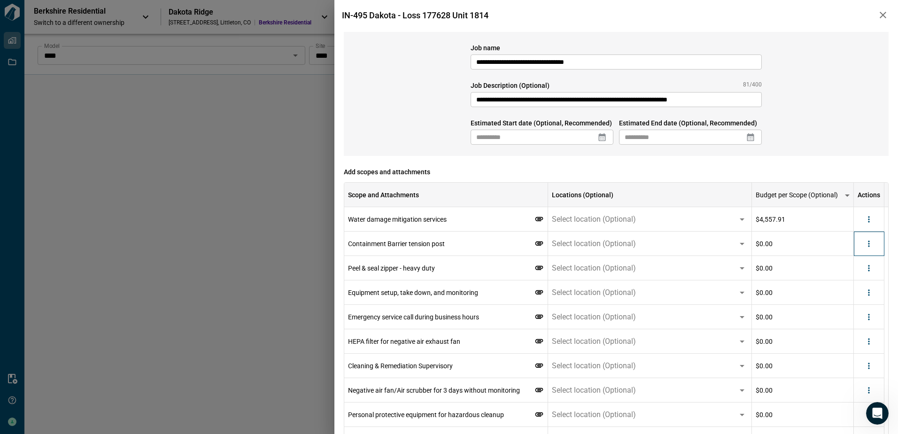
click at [869, 254] on div at bounding box center [869, 244] width 31 height 24
click at [871, 248] on icon "more" at bounding box center [868, 243] width 9 height 9
click at [859, 278] on li "Delete" at bounding box center [849, 280] width 53 height 17
click at [874, 248] on button "more" at bounding box center [869, 244] width 14 height 14
click at [861, 277] on li "Delete" at bounding box center [849, 280] width 53 height 17
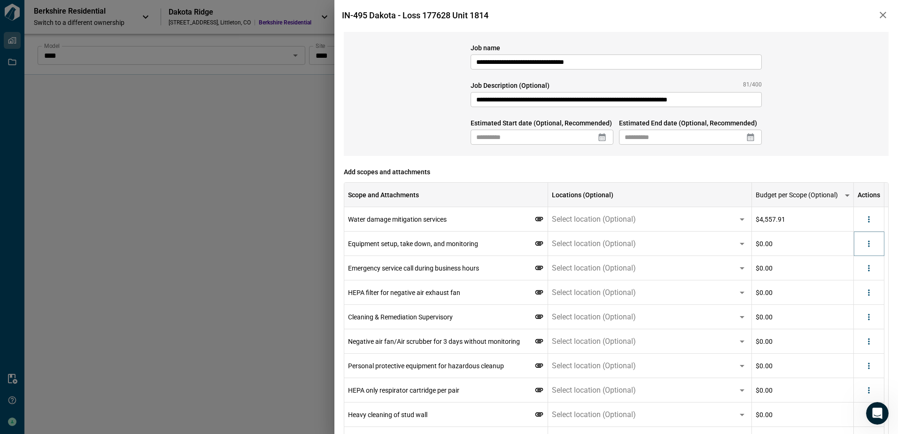
click at [872, 246] on icon "more" at bounding box center [868, 243] width 9 height 9
click at [858, 282] on li "Delete" at bounding box center [849, 280] width 53 height 17
click at [874, 248] on button "more" at bounding box center [869, 244] width 14 height 14
click at [866, 279] on li "Delete" at bounding box center [849, 280] width 53 height 17
click at [871, 249] on button "more" at bounding box center [869, 244] width 14 height 14
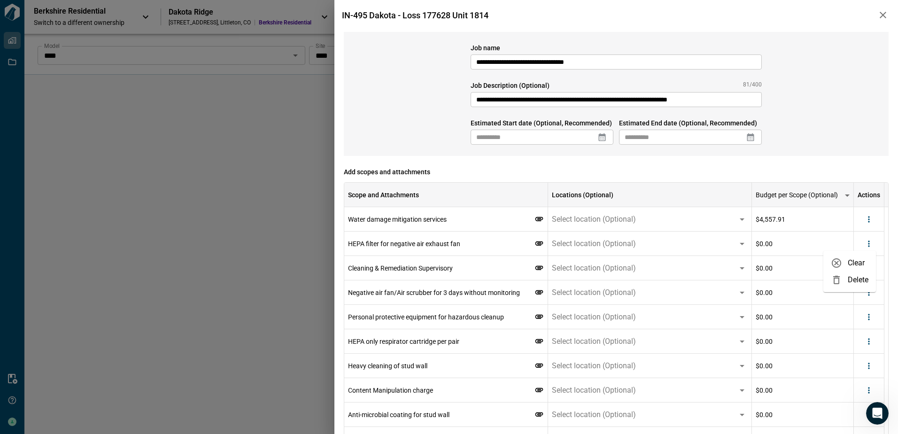
click at [861, 277] on li "Delete" at bounding box center [849, 280] width 53 height 17
click at [869, 250] on button "more" at bounding box center [869, 244] width 14 height 14
click at [861, 279] on li "Delete" at bounding box center [849, 280] width 53 height 17
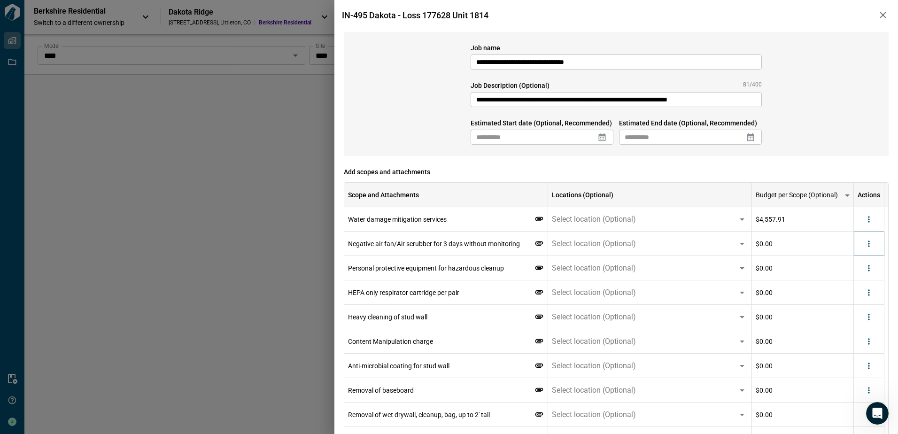
click at [872, 250] on div at bounding box center [869, 244] width 14 height 14
click at [867, 248] on icon "more" at bounding box center [868, 243] width 9 height 9
click at [857, 279] on li "Delete" at bounding box center [849, 280] width 53 height 17
click at [870, 247] on icon "more" at bounding box center [868, 243] width 9 height 9
click at [859, 282] on li "Delete" at bounding box center [849, 280] width 53 height 17
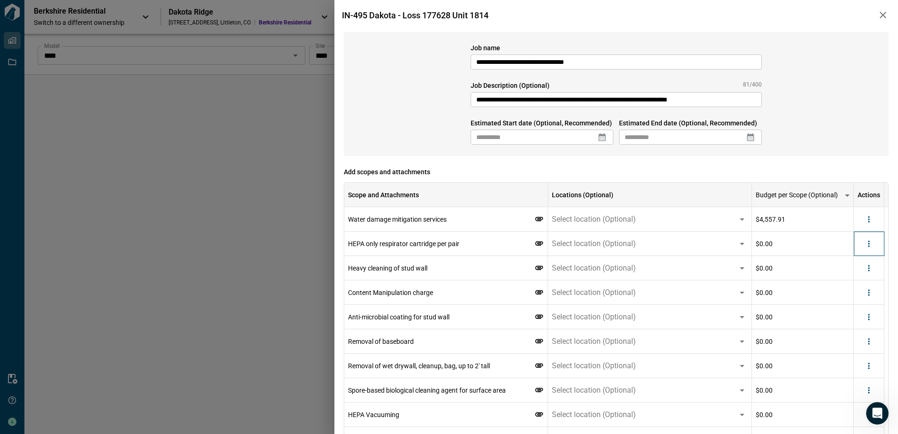
click at [869, 252] on div at bounding box center [869, 244] width 31 height 24
click at [871, 248] on icon "more" at bounding box center [868, 243] width 9 height 9
click at [860, 280] on li "Delete" at bounding box center [849, 280] width 53 height 17
click at [867, 251] on div at bounding box center [869, 244] width 31 height 24
click at [870, 245] on icon "more" at bounding box center [868, 243] width 9 height 9
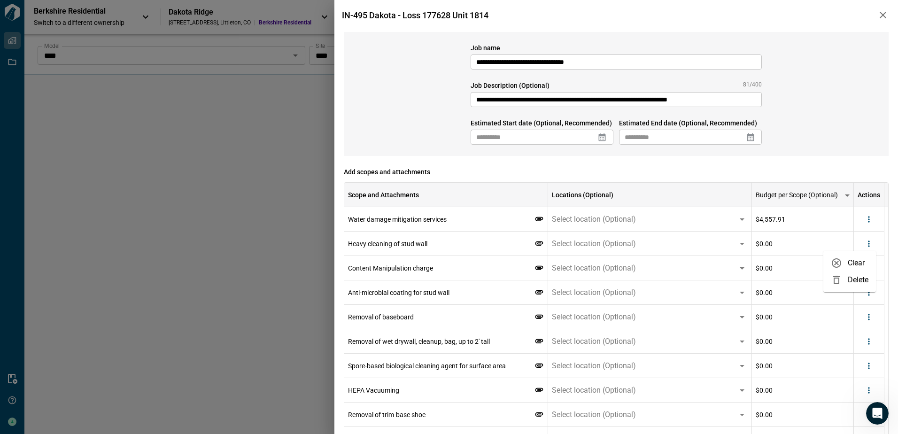
click at [853, 280] on li "Delete" at bounding box center [849, 280] width 53 height 17
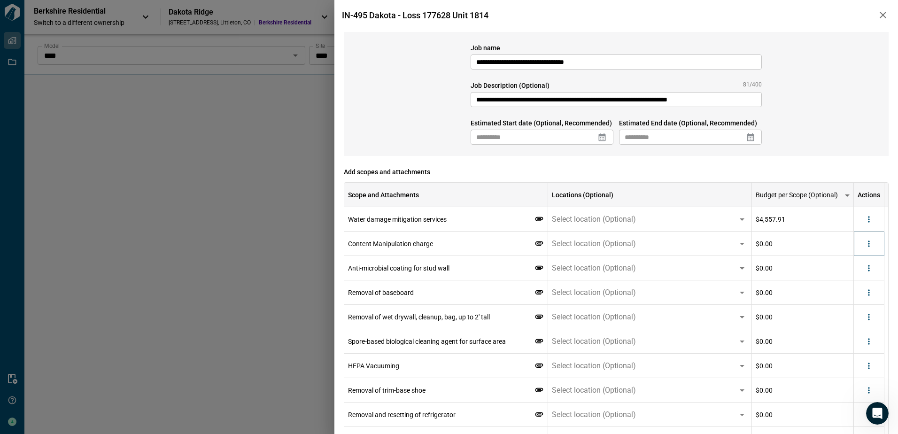
click at [869, 248] on icon "more" at bounding box center [868, 243] width 9 height 9
click at [856, 280] on li "Delete" at bounding box center [849, 280] width 53 height 17
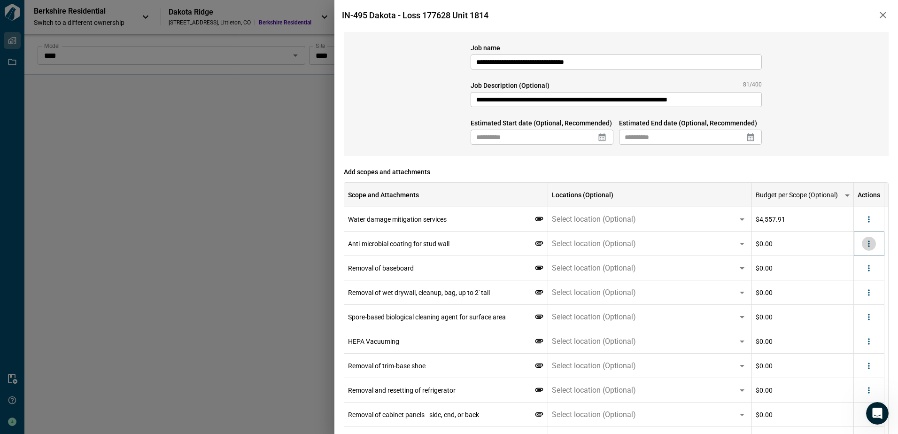
click at [871, 248] on icon "more" at bounding box center [868, 243] width 9 height 9
click at [859, 280] on li "Delete" at bounding box center [849, 280] width 53 height 17
click at [871, 248] on icon "more" at bounding box center [868, 243] width 9 height 9
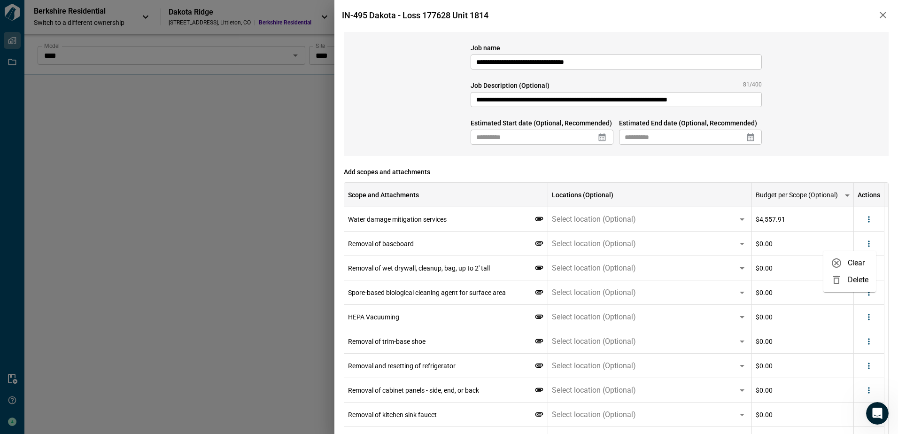
click at [863, 275] on li "Delete" at bounding box center [849, 280] width 53 height 17
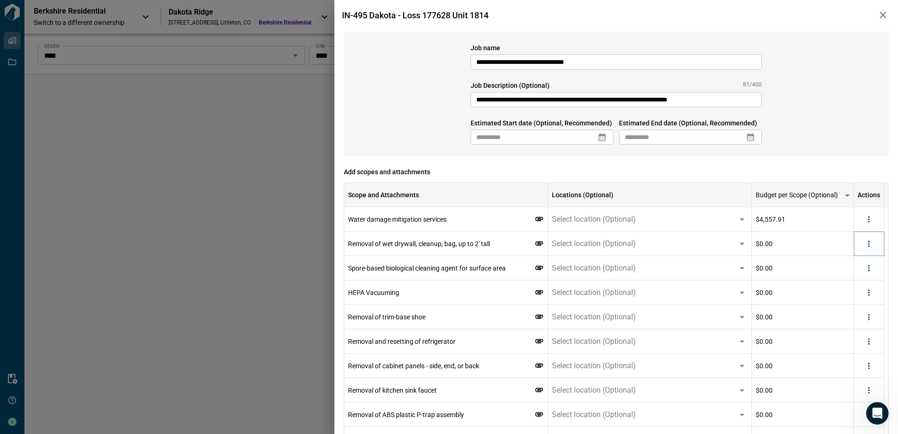
click at [868, 245] on icon "more" at bounding box center [868, 243] width 9 height 9
click at [855, 278] on li "Delete" at bounding box center [849, 280] width 53 height 17
click at [869, 245] on icon "more" at bounding box center [868, 243] width 9 height 9
click at [864, 278] on li "Delete" at bounding box center [849, 280] width 53 height 17
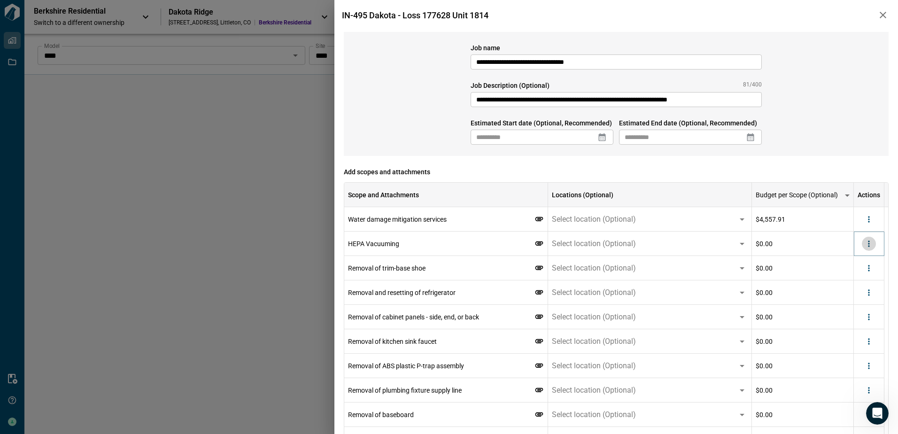
click at [871, 246] on icon "more" at bounding box center [868, 243] width 9 height 9
click at [855, 279] on li "Delete" at bounding box center [849, 280] width 53 height 17
click at [870, 247] on icon "more" at bounding box center [868, 243] width 9 height 9
click at [867, 278] on li "Delete" at bounding box center [849, 280] width 53 height 17
click at [875, 248] on button "more" at bounding box center [869, 244] width 14 height 14
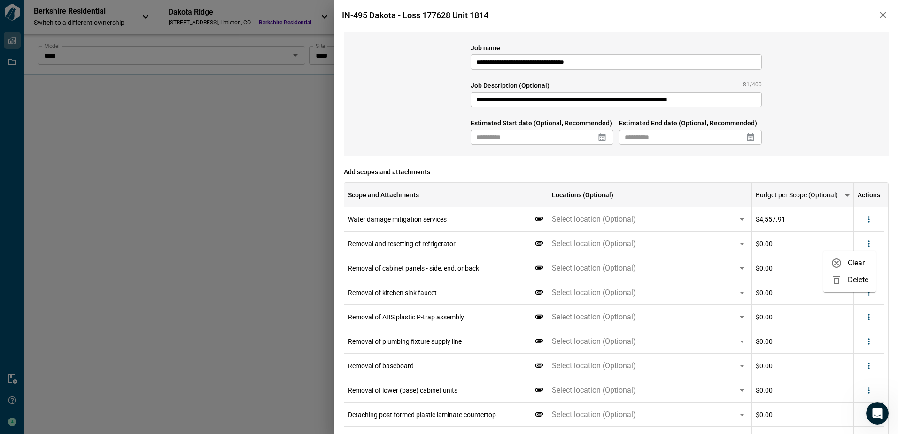
click at [863, 283] on li "Delete" at bounding box center [849, 280] width 53 height 17
drag, startPoint x: 870, startPoint y: 245, endPoint x: 868, endPoint y: 250, distance: 5.5
click at [869, 245] on icon "more" at bounding box center [868, 243] width 9 height 9
click at [857, 281] on li "Delete" at bounding box center [849, 280] width 53 height 17
click at [869, 244] on icon "more" at bounding box center [868, 244] width 1 height 6
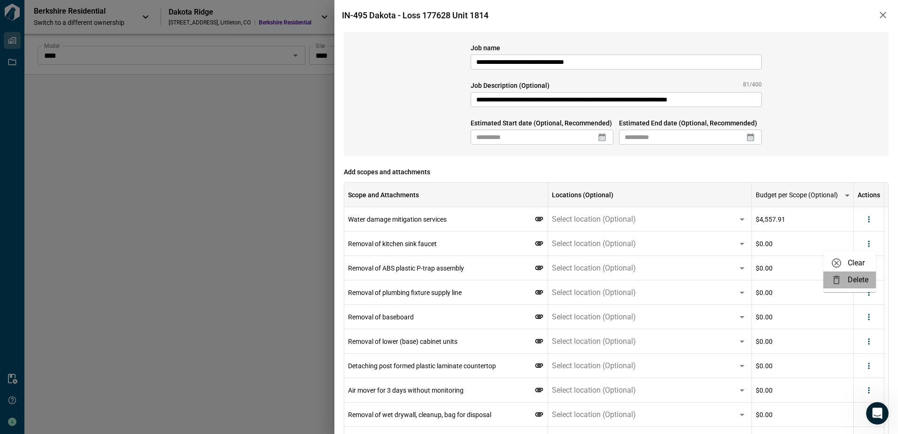
click at [864, 279] on li "Delete" at bounding box center [849, 280] width 53 height 17
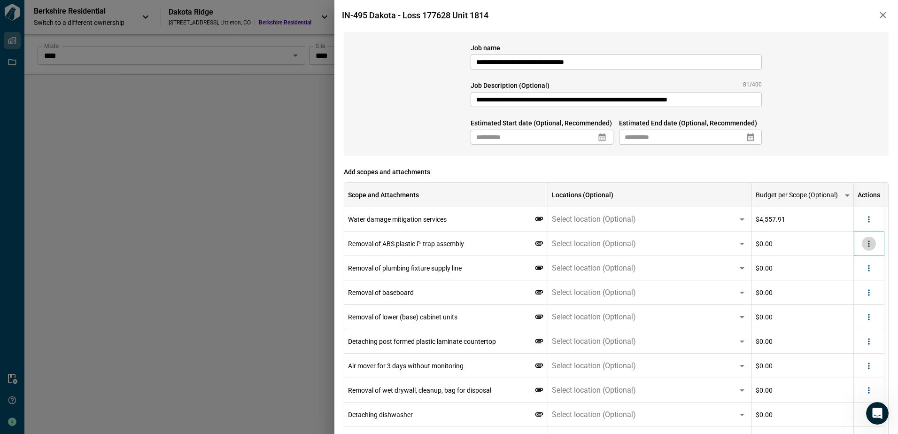
drag, startPoint x: 873, startPoint y: 244, endPoint x: 869, endPoint y: 250, distance: 7.2
click at [873, 245] on icon "more" at bounding box center [868, 243] width 9 height 9
click at [861, 279] on li "Delete" at bounding box center [849, 280] width 53 height 17
click at [873, 246] on icon "more" at bounding box center [868, 243] width 9 height 9
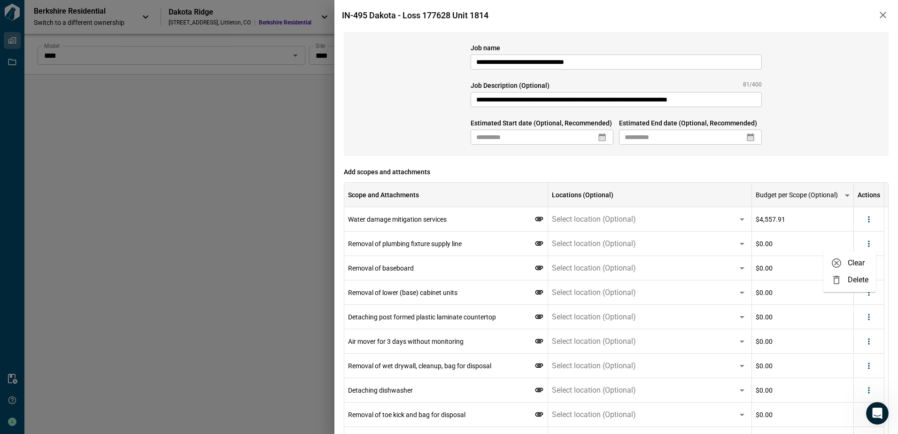
click at [868, 281] on li "Delete" at bounding box center [849, 280] width 53 height 17
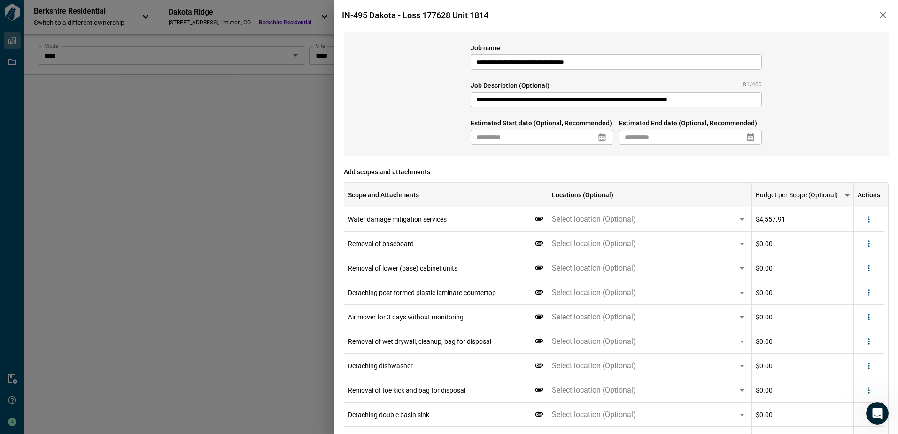
click at [872, 245] on icon "more" at bounding box center [868, 243] width 9 height 9
click at [860, 282] on li "Delete" at bounding box center [849, 280] width 53 height 17
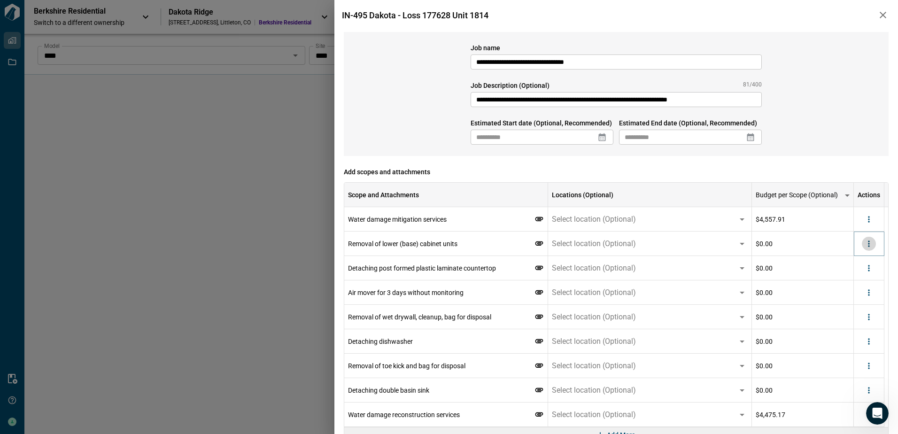
click at [871, 247] on icon "more" at bounding box center [868, 243] width 9 height 9
click at [864, 278] on li "Delete" at bounding box center [849, 280] width 53 height 17
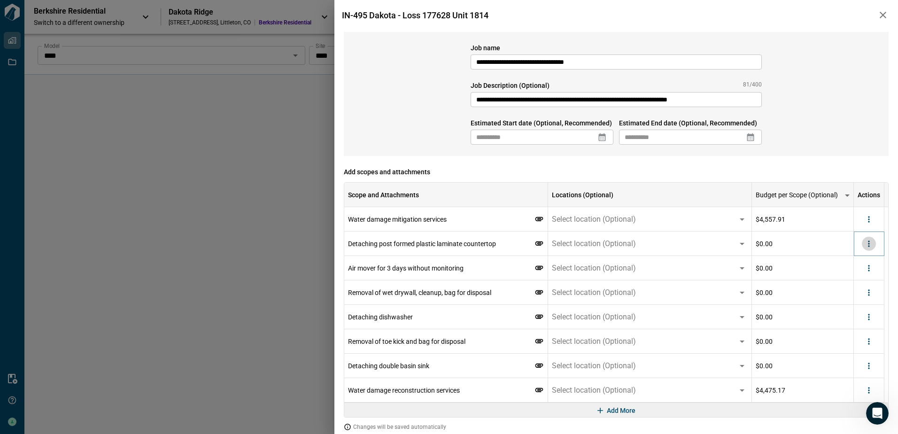
click at [869, 245] on icon "more" at bounding box center [868, 243] width 9 height 9
click at [863, 277] on li "Delete" at bounding box center [849, 280] width 53 height 17
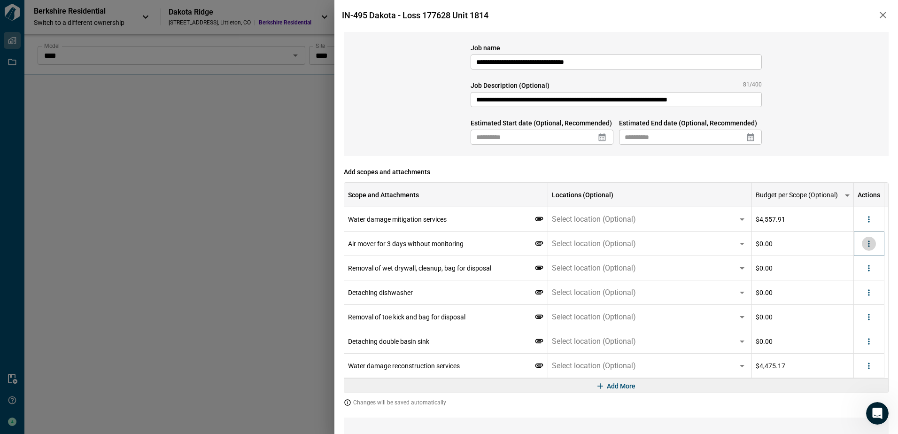
click at [872, 247] on icon "more" at bounding box center [868, 243] width 9 height 9
click at [861, 277] on li "Delete" at bounding box center [849, 280] width 53 height 17
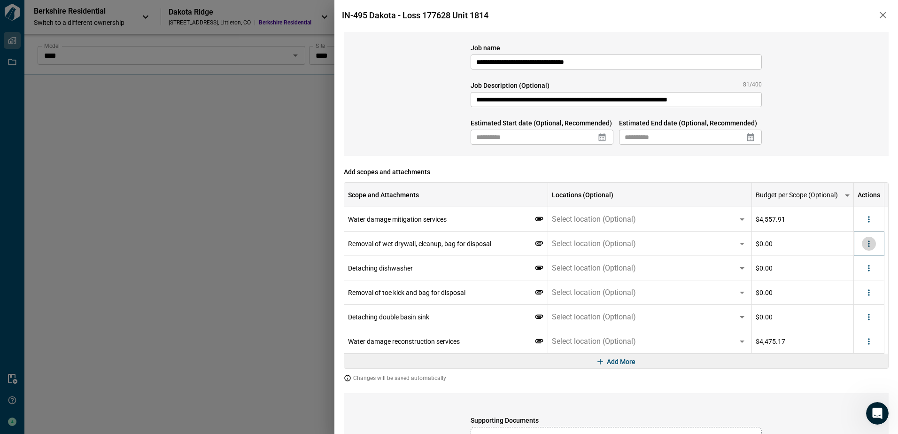
drag, startPoint x: 871, startPoint y: 246, endPoint x: 870, endPoint y: 250, distance: 4.7
click at [871, 246] on icon "more" at bounding box center [868, 243] width 9 height 9
click at [867, 281] on li "Delete" at bounding box center [849, 280] width 53 height 17
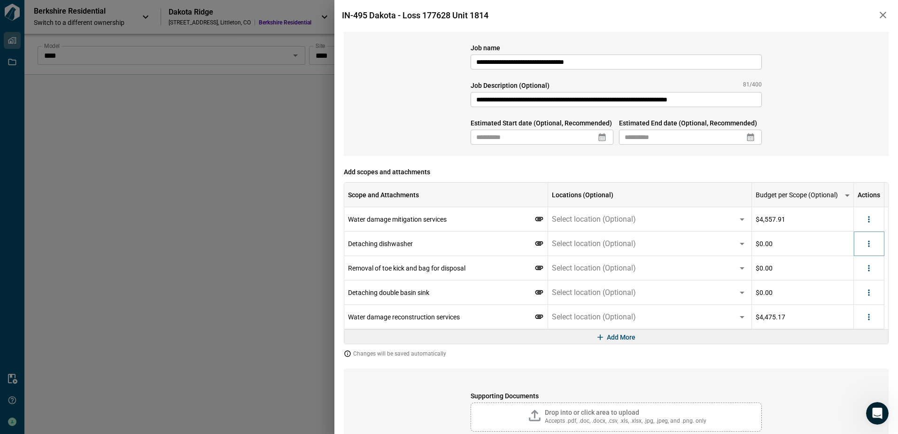
click at [874, 246] on button "more" at bounding box center [869, 244] width 14 height 14
drag, startPoint x: 866, startPoint y: 283, endPoint x: 873, endPoint y: 257, distance: 26.8
click at [865, 283] on li "Delete" at bounding box center [849, 280] width 53 height 17
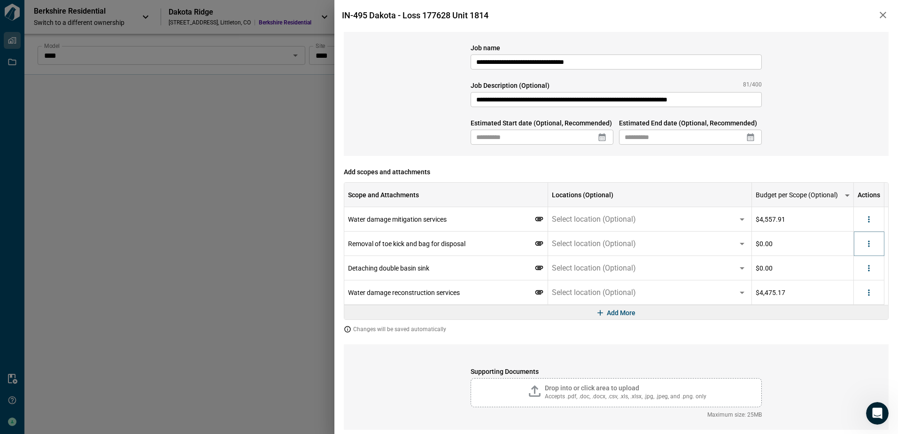
click at [874, 243] on button "more" at bounding box center [869, 244] width 14 height 14
click at [859, 281] on li "Delete" at bounding box center [849, 280] width 53 height 17
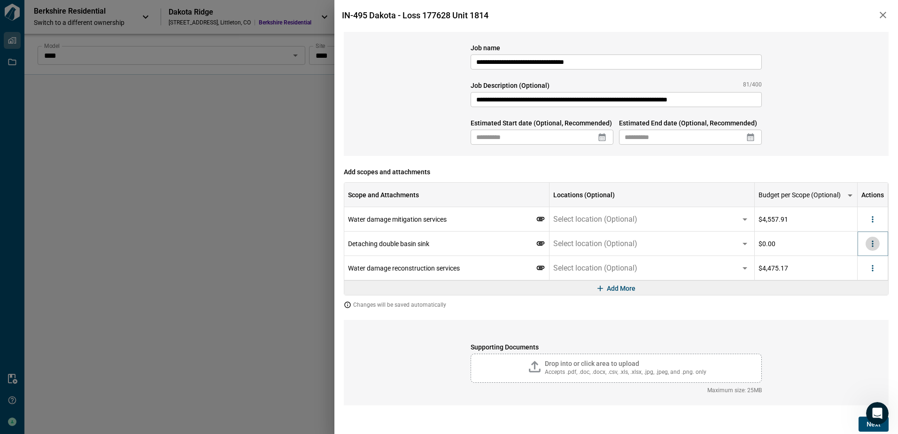
click at [872, 242] on icon "more" at bounding box center [872, 243] width 9 height 9
click at [865, 279] on li "Delete" at bounding box center [853, 280] width 53 height 17
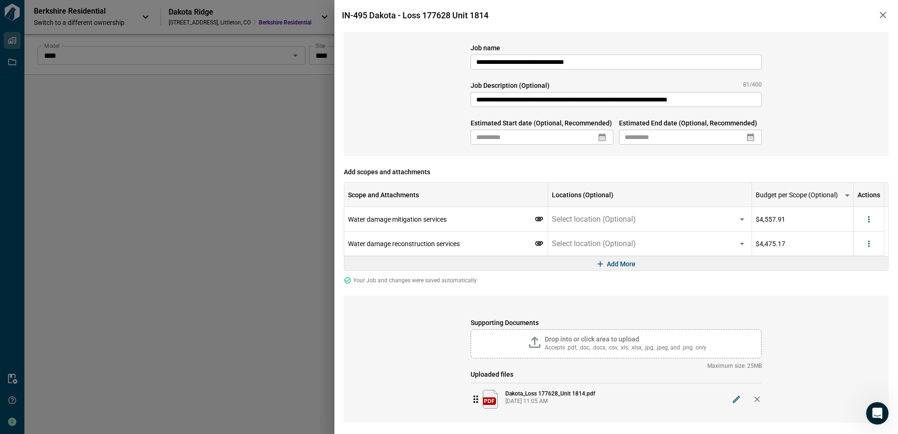
click at [597, 134] on icon at bounding box center [601, 136] width 9 height 9
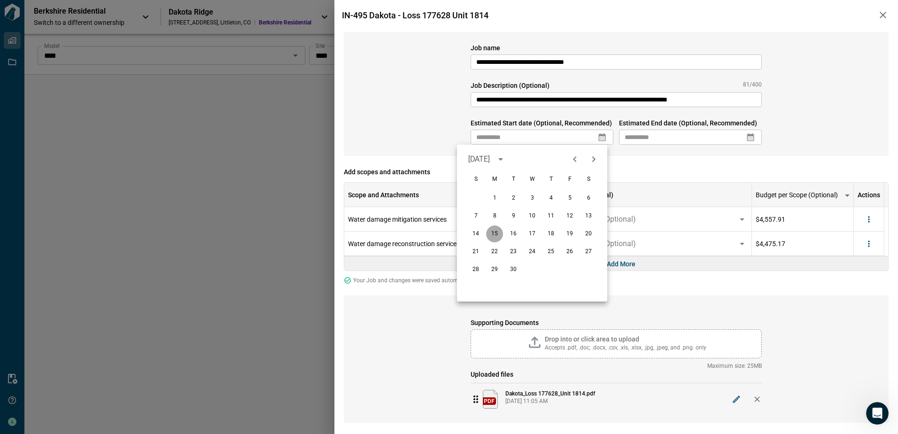
drag, startPoint x: 497, startPoint y: 236, endPoint x: 720, endPoint y: 150, distance: 239.7
click at [497, 235] on button "15" at bounding box center [494, 233] width 17 height 17
type input "**********"
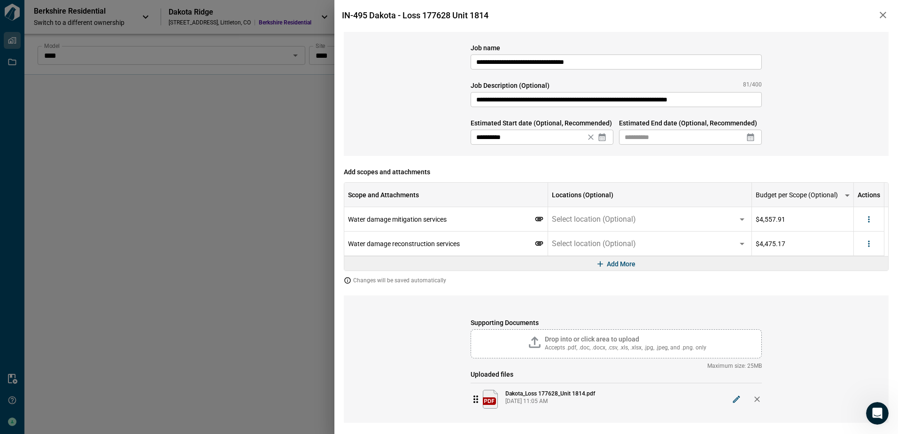
click at [747, 142] on div "​" at bounding box center [690, 137] width 143 height 15
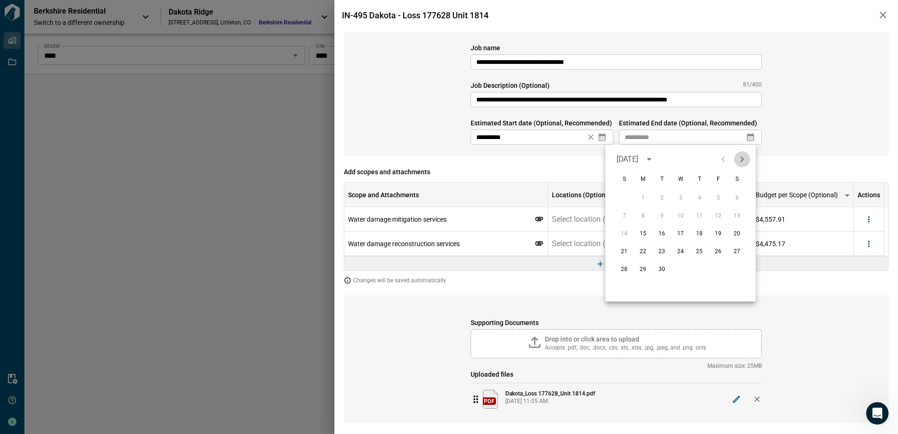
click at [741, 157] on icon "Next month" at bounding box center [742, 159] width 3 height 6
click at [681, 195] on button "1" at bounding box center [680, 198] width 17 height 17
type input "**********"
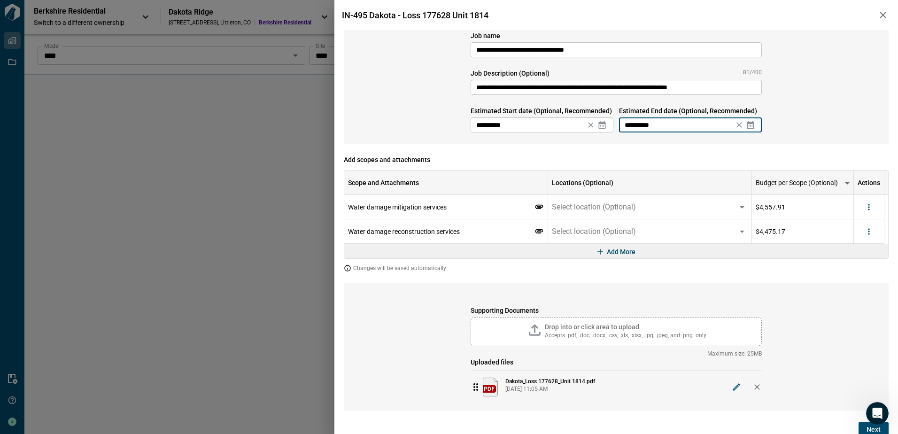
scroll to position [15, 0]
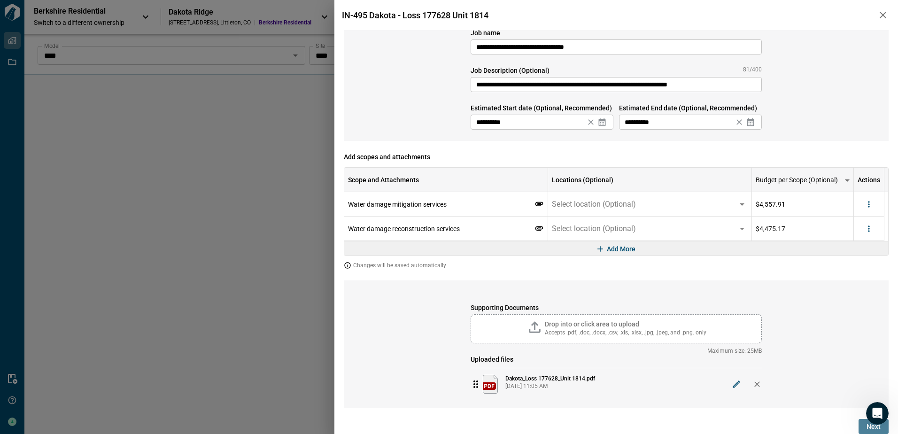
drag, startPoint x: 865, startPoint y: 430, endPoint x: 809, endPoint y: 413, distance: 58.3
click at [867, 430] on span "Next" at bounding box center [874, 426] width 14 height 9
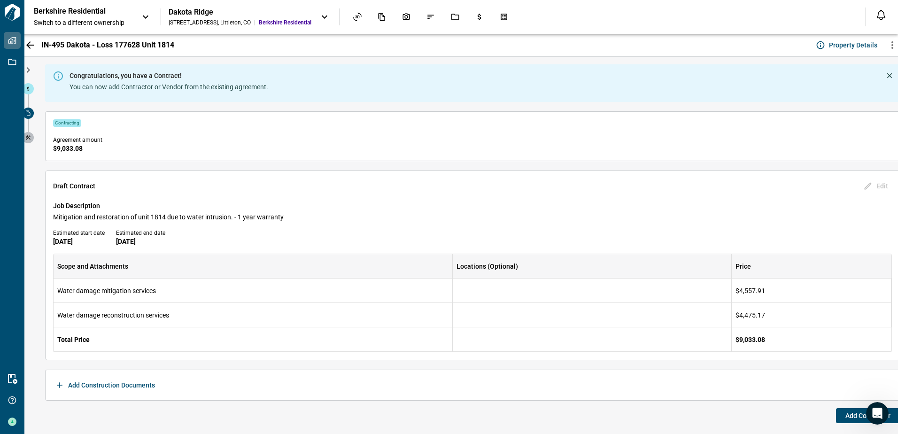
drag, startPoint x: 846, startPoint y: 417, endPoint x: 840, endPoint y: 413, distance: 7.2
click at [846, 417] on span "Add Contractor" at bounding box center [868, 415] width 45 height 9
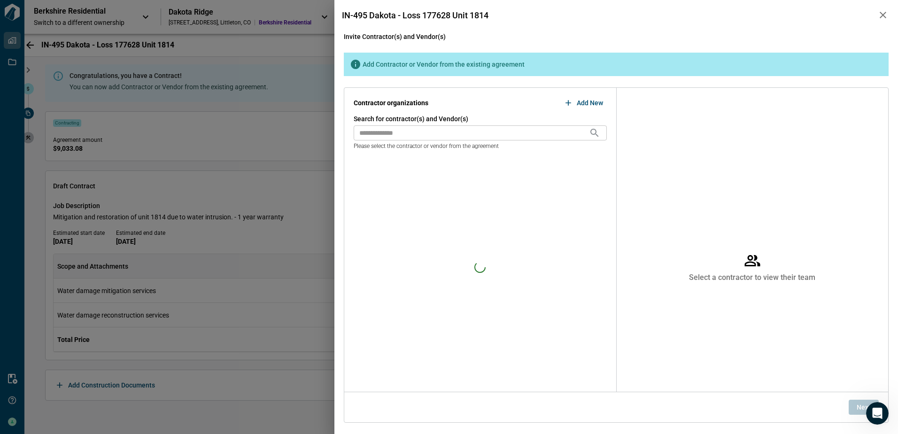
click at [428, 130] on input "text" at bounding box center [471, 132] width 235 height 15
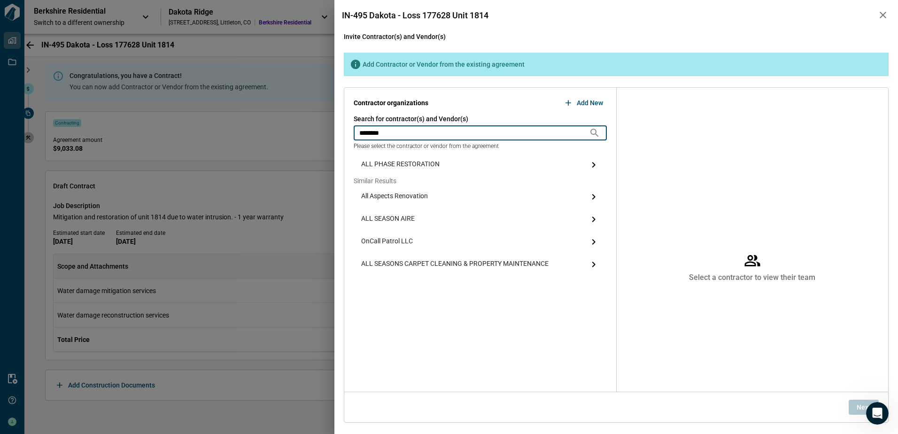
type input "********"
click at [414, 164] on span "ALL PHASE RESTORATION" at bounding box center [400, 164] width 78 height 11
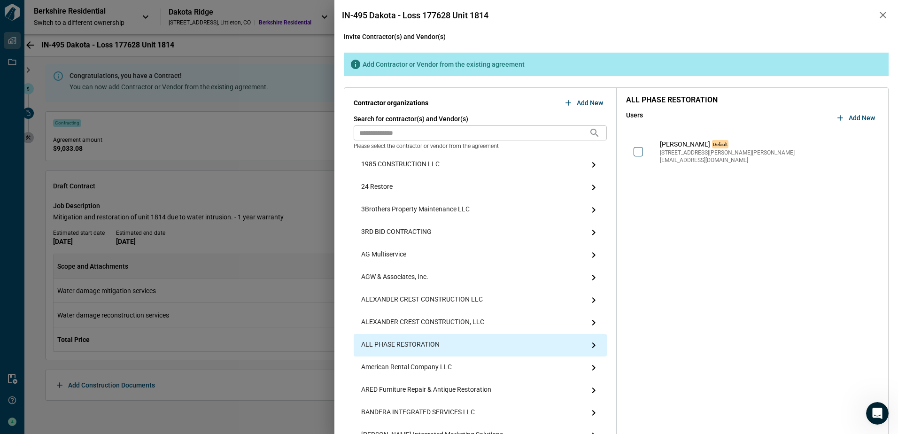
click at [644, 151] on div at bounding box center [647, 151] width 26 height 9
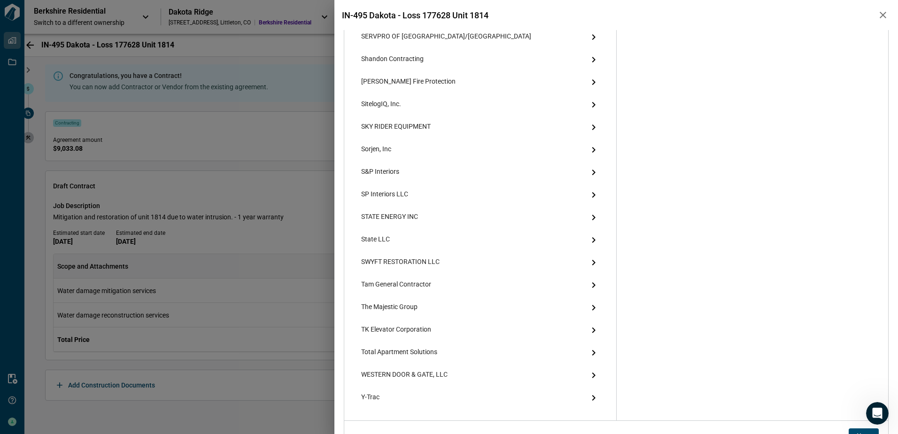
scroll to position [1757, 0]
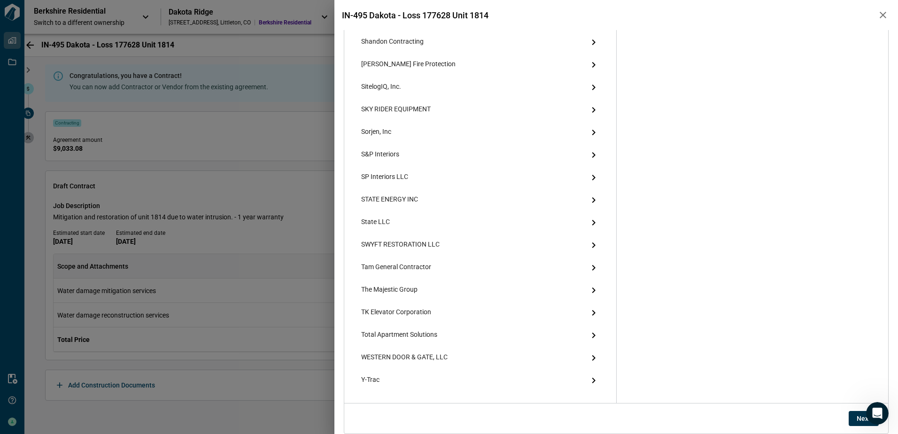
click at [857, 419] on span "Next" at bounding box center [864, 418] width 14 height 9
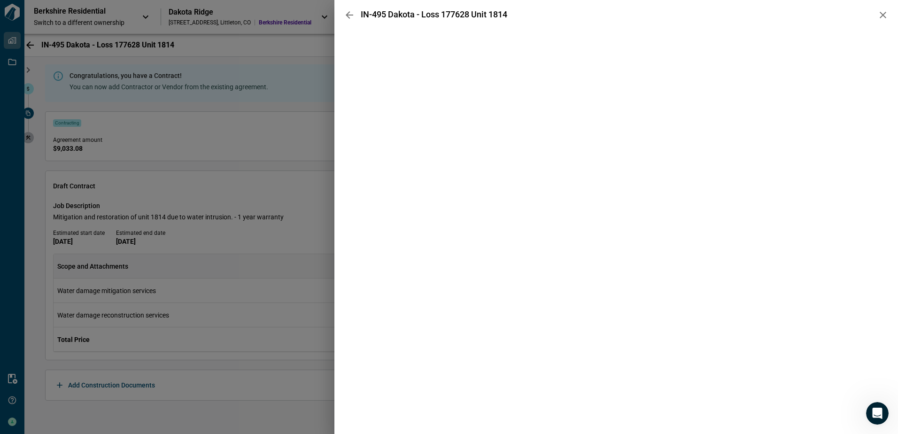
scroll to position [0, 0]
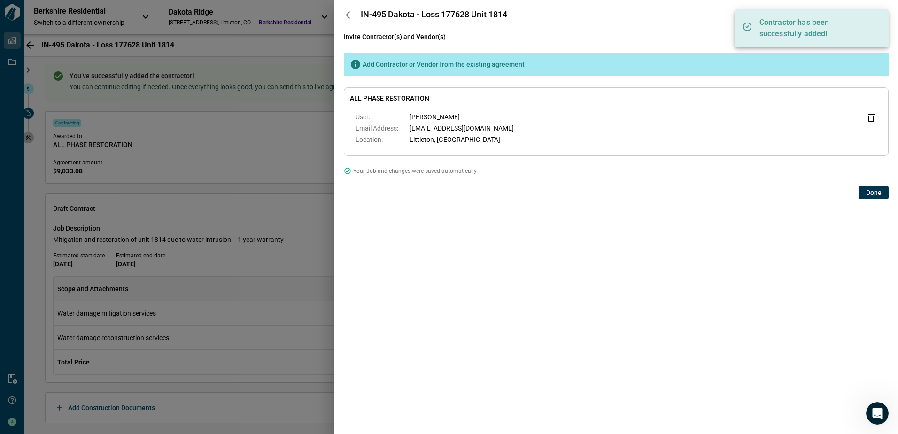
click at [860, 196] on button "Done" at bounding box center [874, 192] width 30 height 13
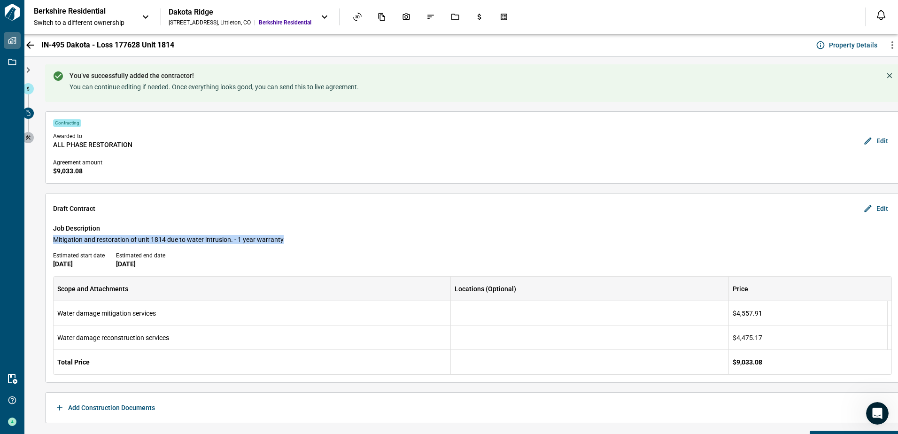
drag, startPoint x: 54, startPoint y: 239, endPoint x: 320, endPoint y: 234, distance: 265.9
click at [320, 234] on div "Job Description Mitigation and restoration of unit 1814 due to water intrusion.…" at bounding box center [472, 234] width 839 height 21
copy span "Mitigation and restoration of unit 1814 due to water intrusion. - 1 year warran…"
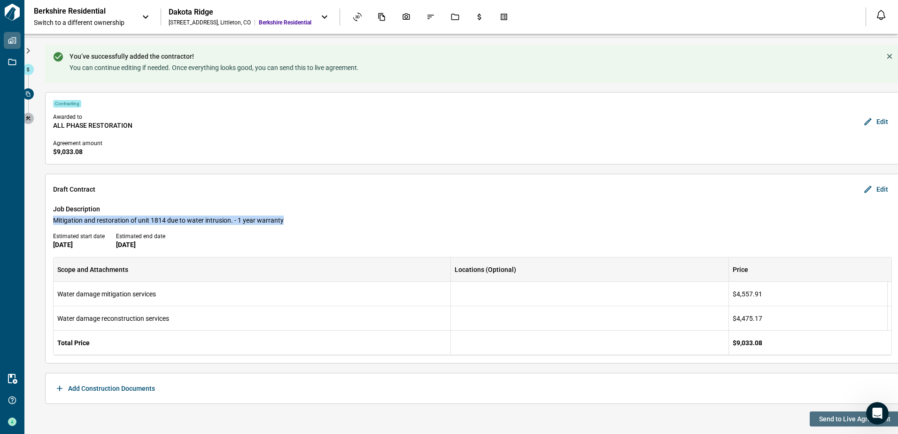
click at [837, 415] on span "Send to Live Agreement" at bounding box center [854, 418] width 71 height 9
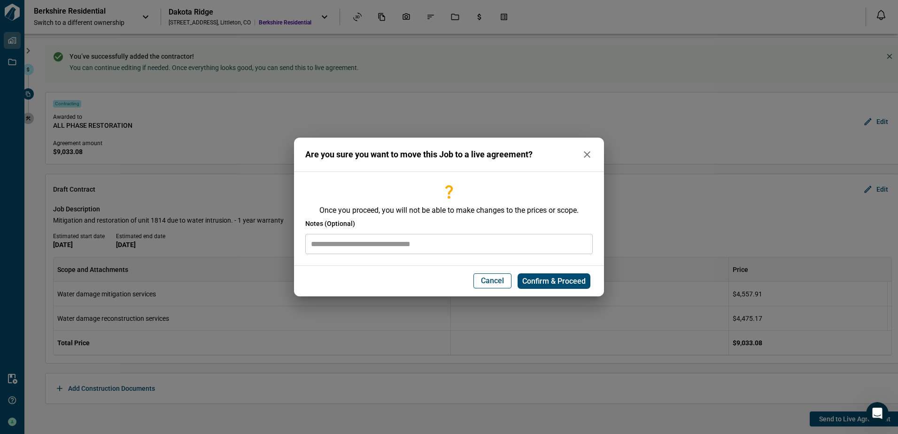
click at [411, 243] on input "text" at bounding box center [448, 244] width 287 height 20
paste input "**********"
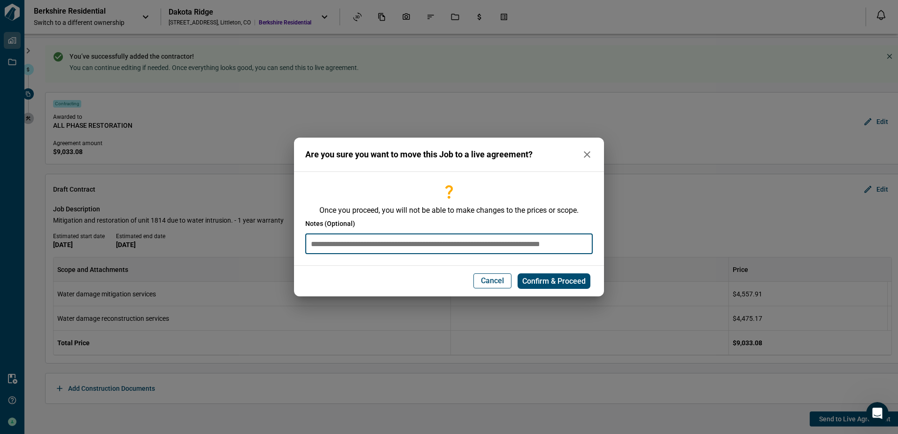
type input "**********"
click at [553, 282] on span "Confirm & Proceed" at bounding box center [553, 281] width 63 height 9
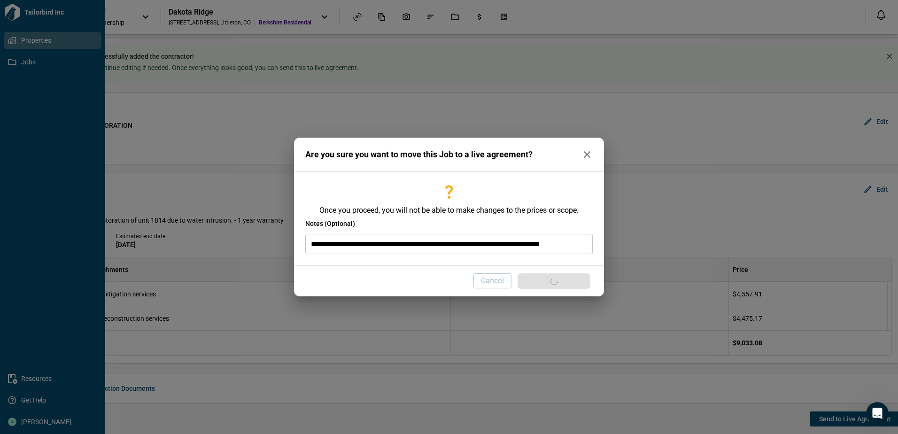
scroll to position [0, 0]
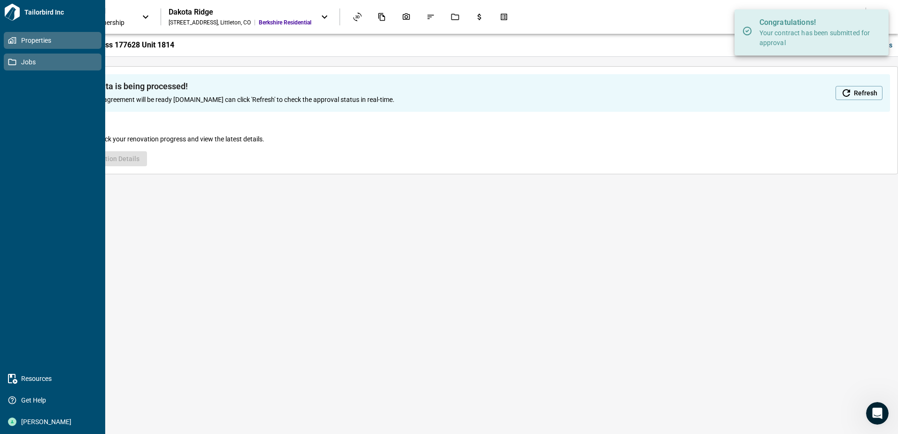
click at [15, 58] on icon at bounding box center [12, 62] width 8 height 8
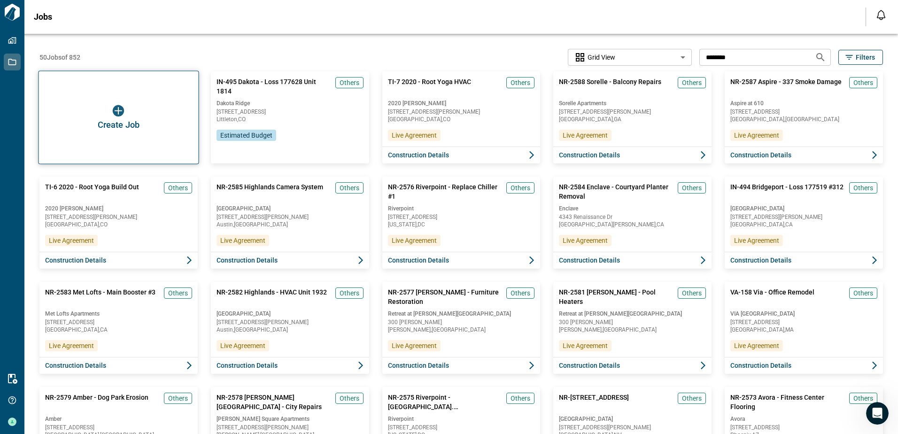
click at [130, 132] on div "Create Job" at bounding box center [118, 117] width 161 height 93
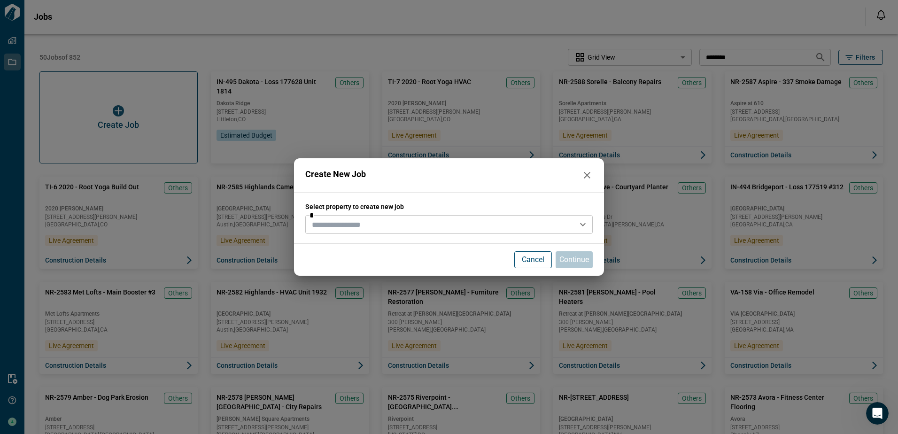
click at [373, 223] on input "text" at bounding box center [441, 224] width 266 height 13
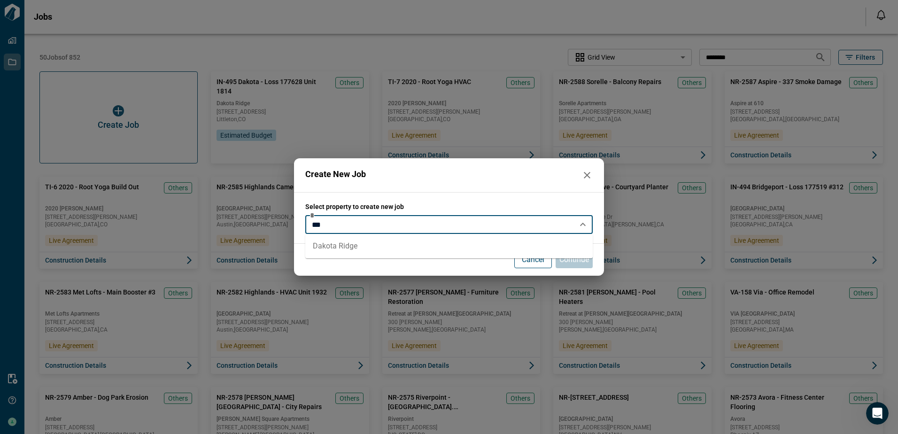
click at [337, 247] on li "Dakota Ridge" at bounding box center [448, 246] width 287 height 17
type input "**********"
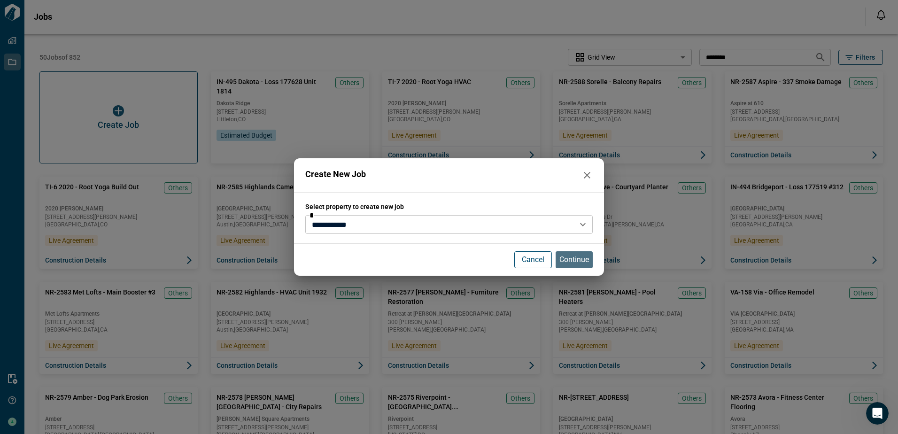
click at [565, 261] on p "Continue" at bounding box center [574, 259] width 30 height 11
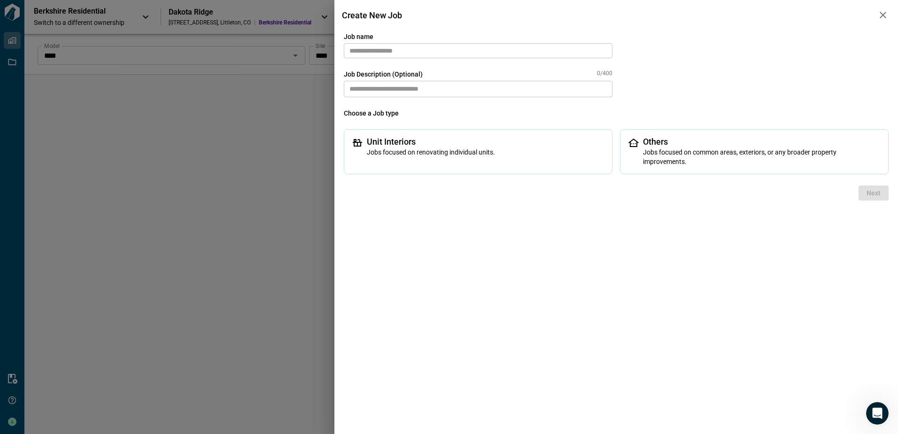
click at [462, 54] on input "text" at bounding box center [478, 50] width 269 height 15
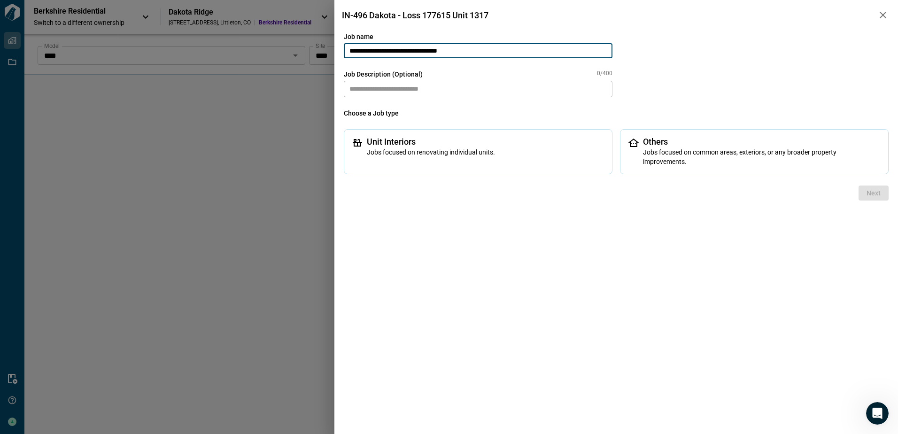
type input "**********"
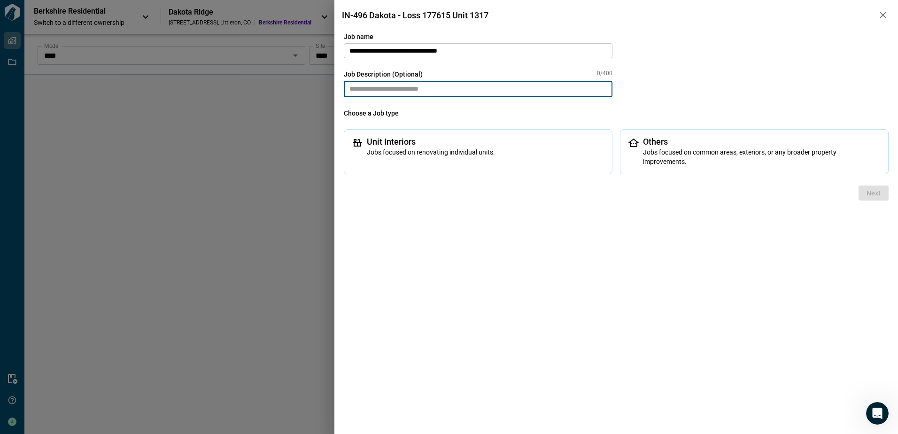
paste textarea "**********"
type textarea "**********"
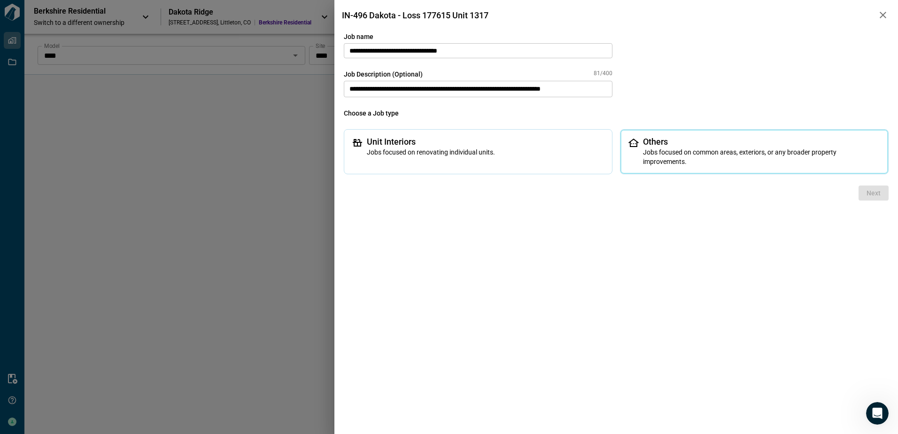
click at [700, 141] on span "Others" at bounding box center [762, 141] width 238 height 9
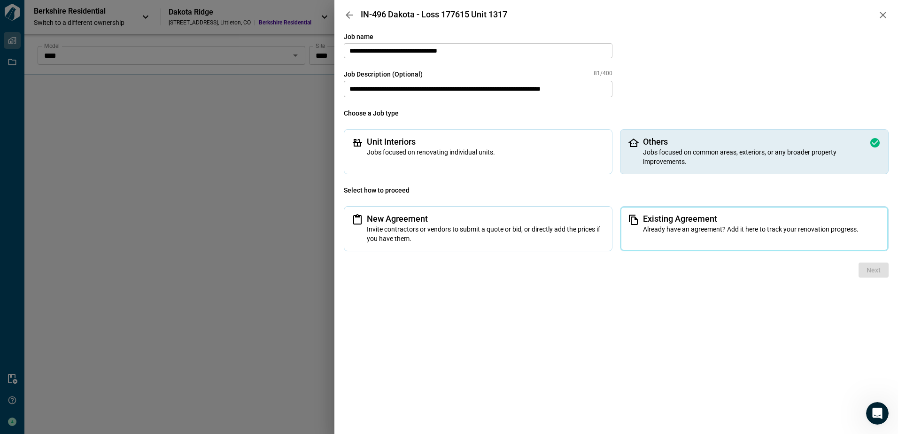
click at [688, 225] on span "Already have an agreement? Add it here to track your renovation progress." at bounding box center [762, 229] width 238 height 9
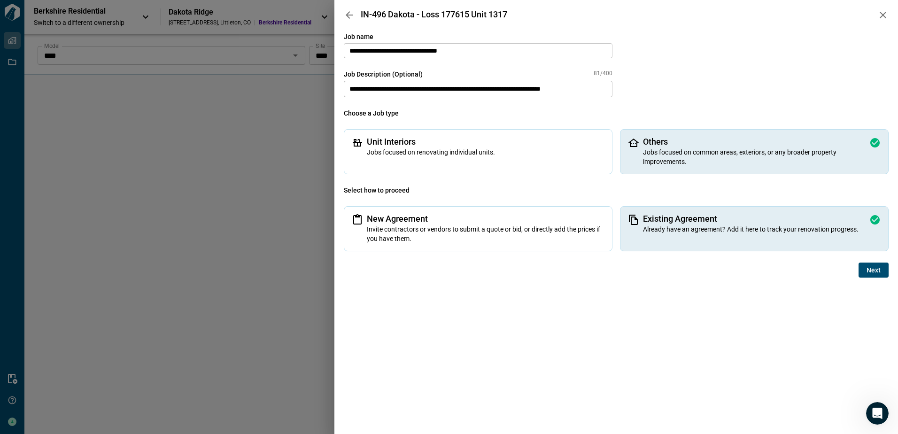
click at [868, 270] on span "Next" at bounding box center [874, 269] width 14 height 9
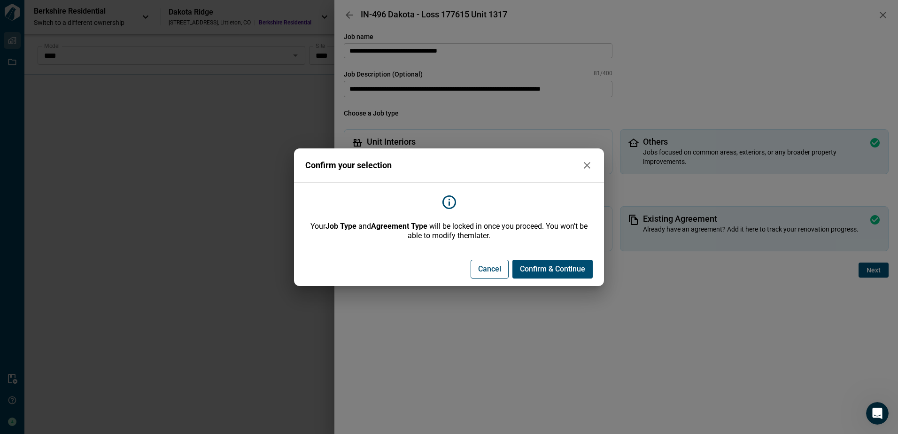
click at [556, 271] on span "Confirm & Continue" at bounding box center [552, 268] width 65 height 9
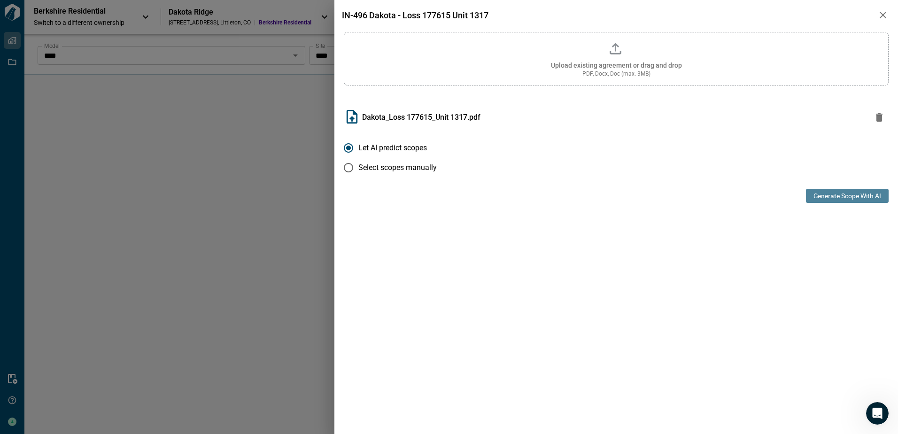
click at [852, 195] on button "Generate Scope with AI" at bounding box center [847, 196] width 83 height 14
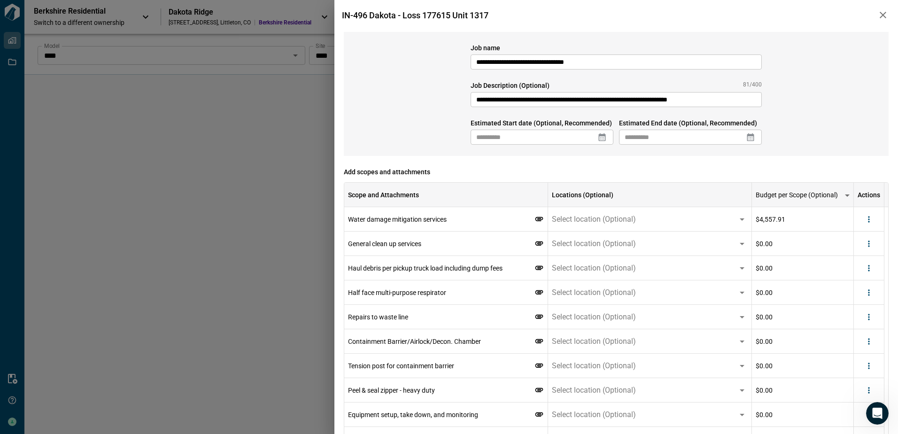
click at [601, 135] on icon at bounding box center [602, 137] width 7 height 8
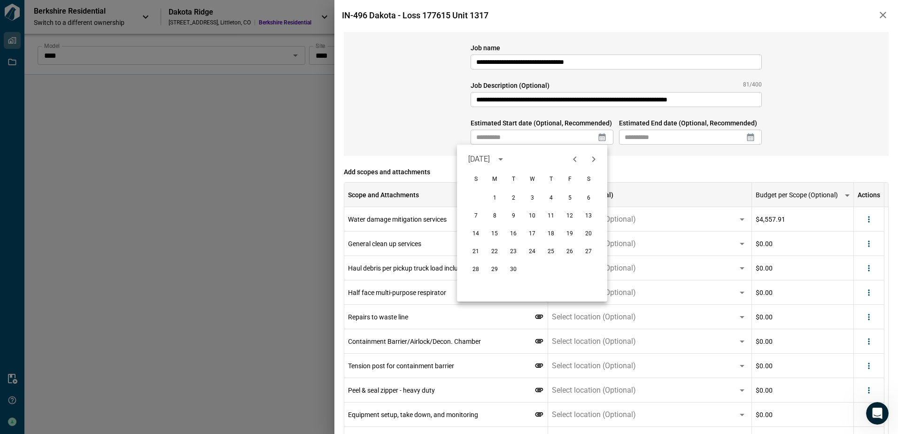
click at [599, 136] on icon at bounding box center [602, 137] width 7 height 8
click at [494, 235] on div "1 2 3 4 5 6 7 8 9 10 11 12 13 14 15 16 17 18 19 20 21 22 23 24 25 26 27 28 29 30" at bounding box center [532, 245] width 150 height 113
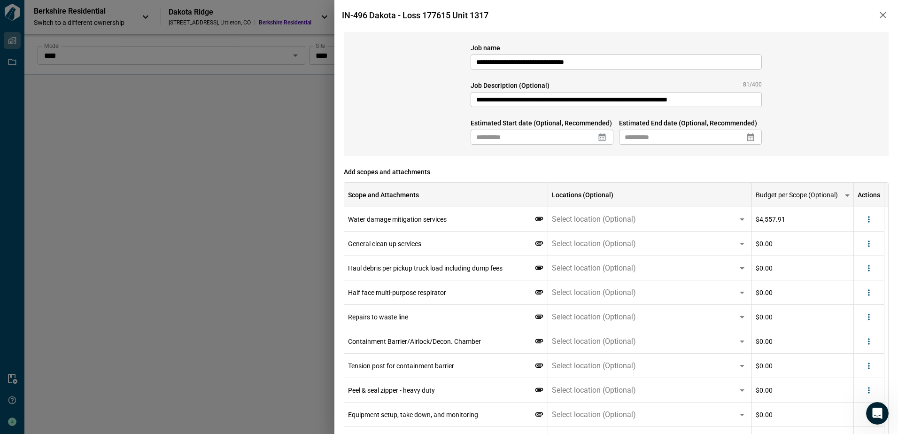
click at [498, 200] on button "15" at bounding box center [504, 194] width 13 height 9
type input "**********"
click at [749, 136] on icon at bounding box center [750, 137] width 7 height 8
click at [744, 157] on icon "Next month" at bounding box center [742, 159] width 11 height 11
click at [683, 199] on button "1" at bounding box center [680, 198] width 17 height 17
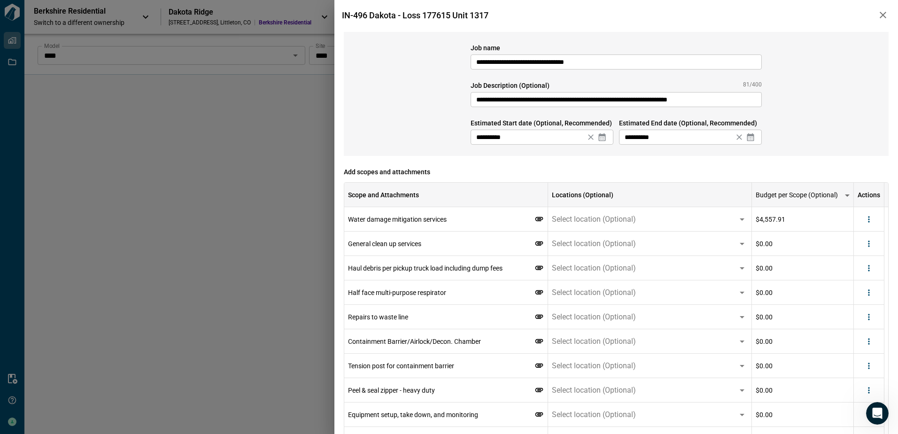
type input "**********"
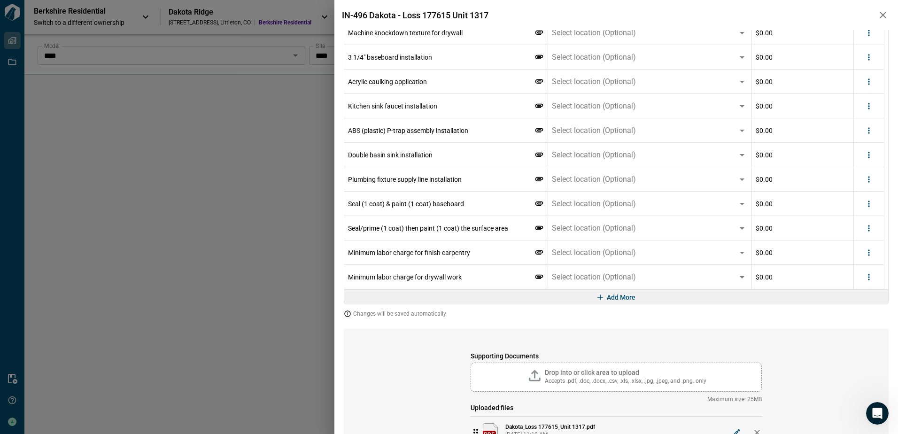
scroll to position [1725, 0]
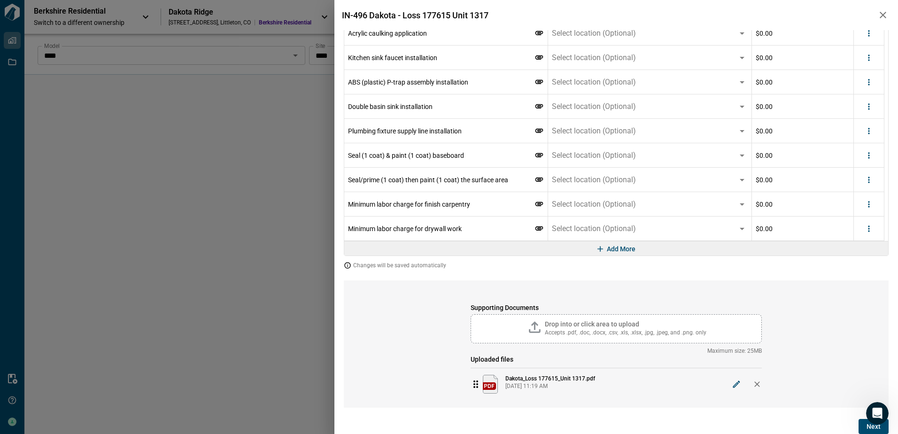
click at [867, 428] on span "Next" at bounding box center [874, 426] width 14 height 9
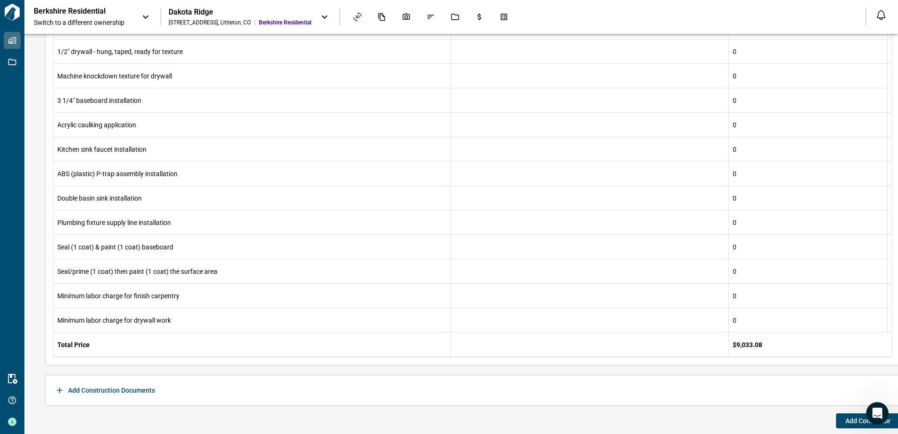
scroll to position [1707, 0]
click at [847, 422] on span "Add Contractor" at bounding box center [868, 418] width 45 height 9
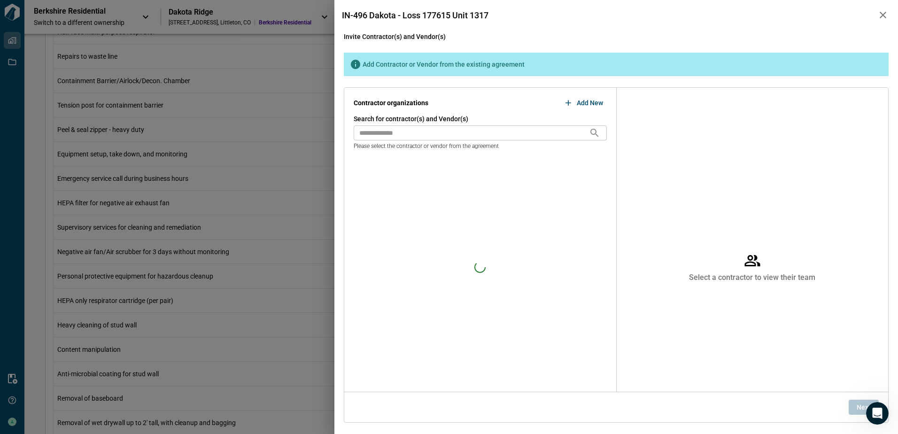
scroll to position [0, 0]
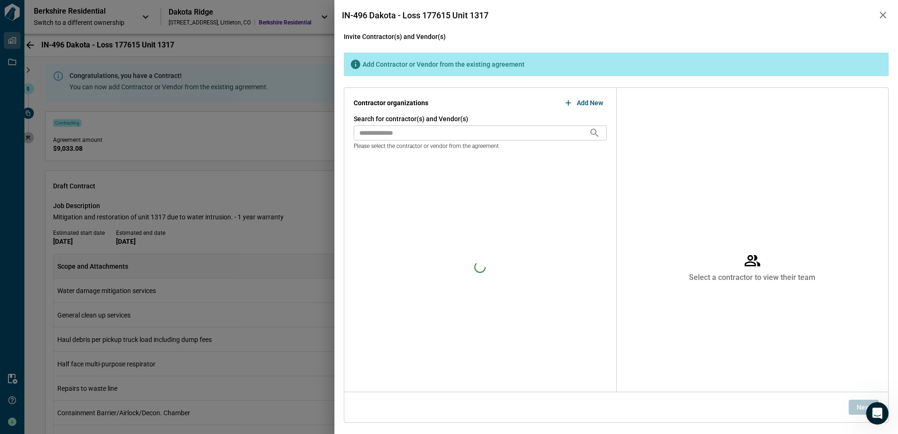
click at [450, 136] on input "text" at bounding box center [471, 132] width 235 height 15
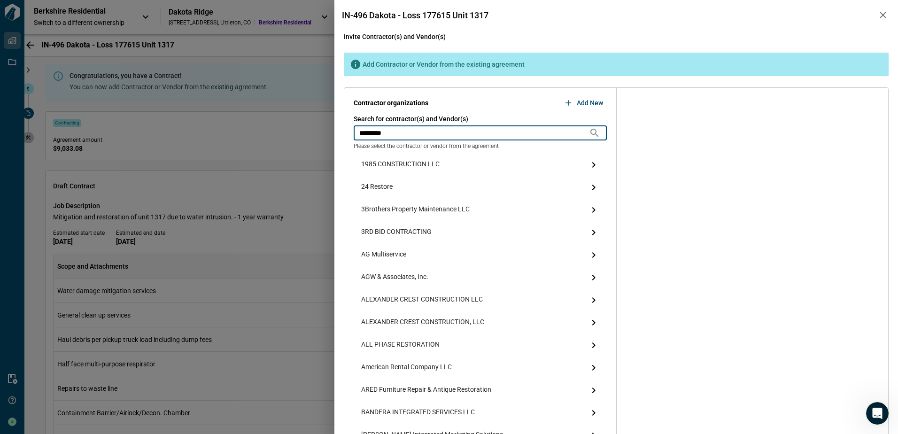
click at [448, 128] on input "*********" at bounding box center [471, 132] width 235 height 15
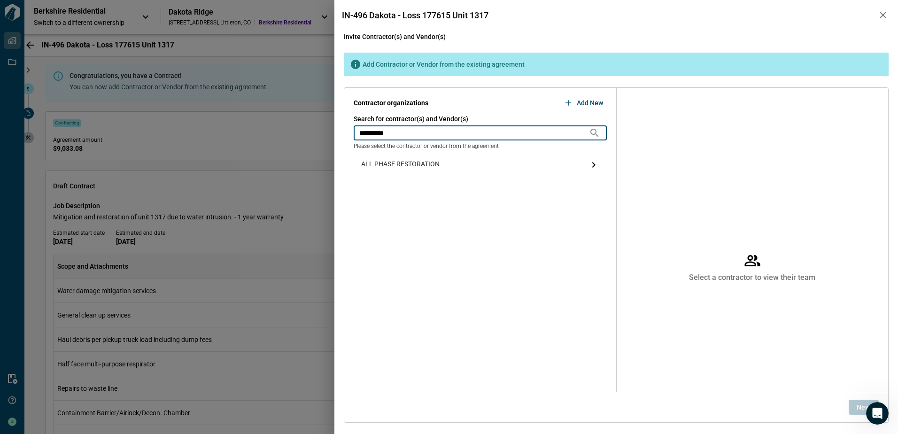
type input "*********"
click at [421, 161] on span "ALL PHASE RESTORATION" at bounding box center [400, 164] width 78 height 11
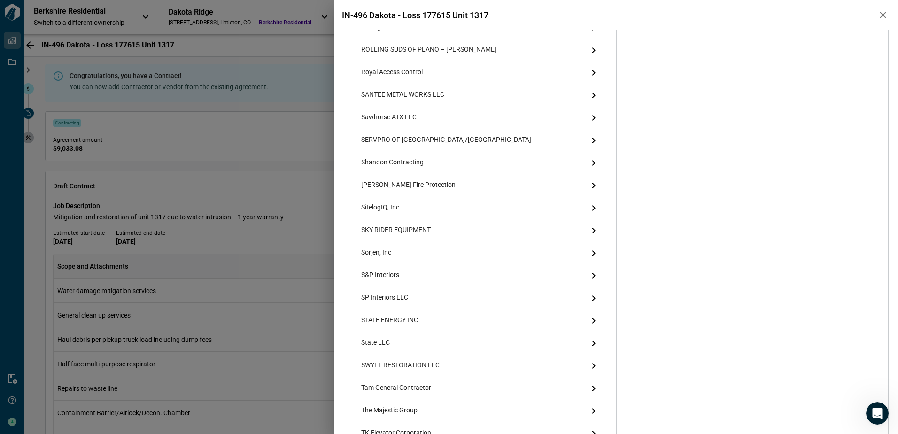
scroll to position [1757, 0]
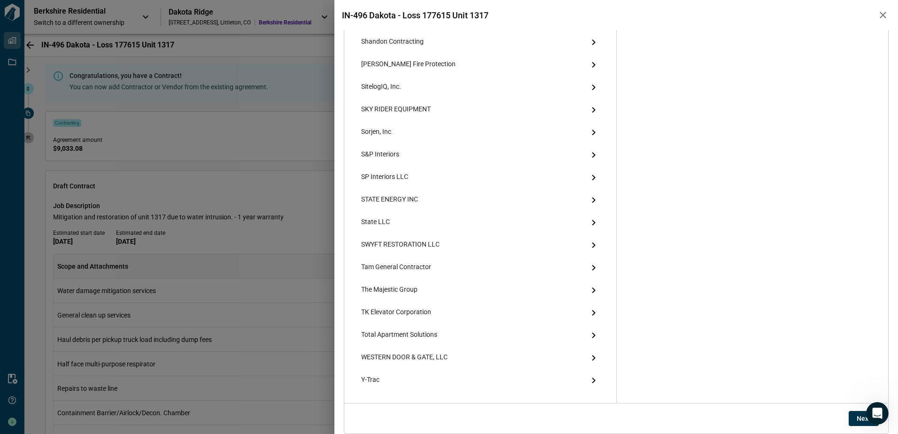
click at [857, 421] on span "Next" at bounding box center [864, 418] width 14 height 9
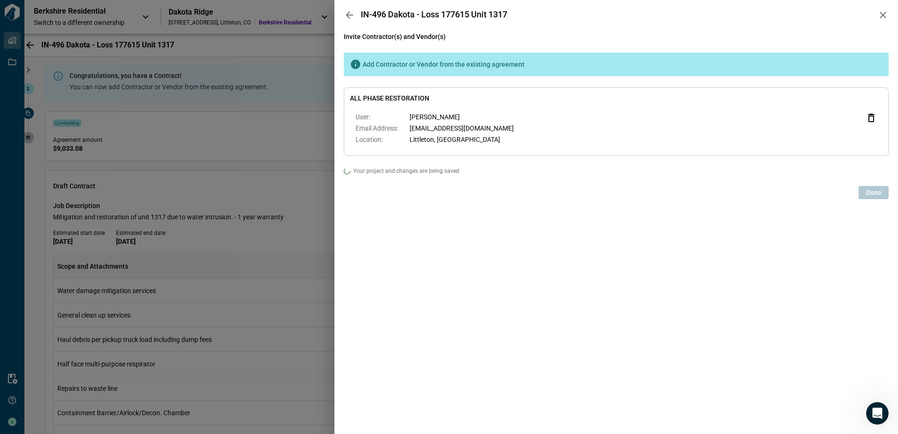
scroll to position [0, 0]
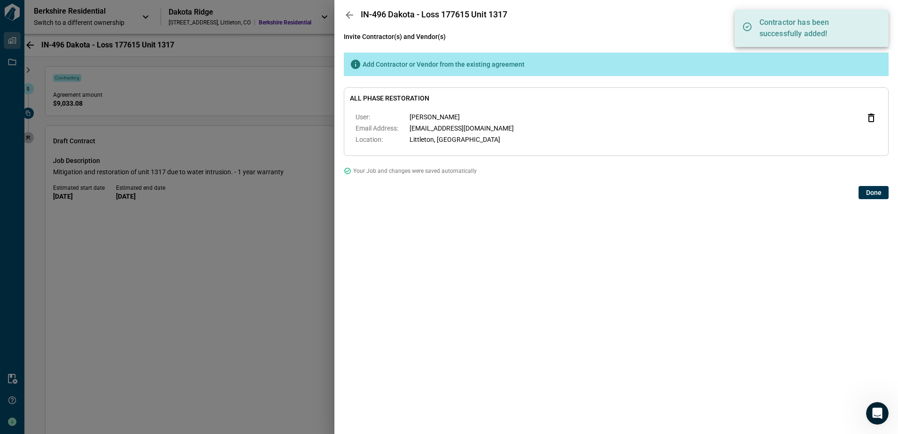
click at [869, 195] on span "Done" at bounding box center [874, 192] width 16 height 9
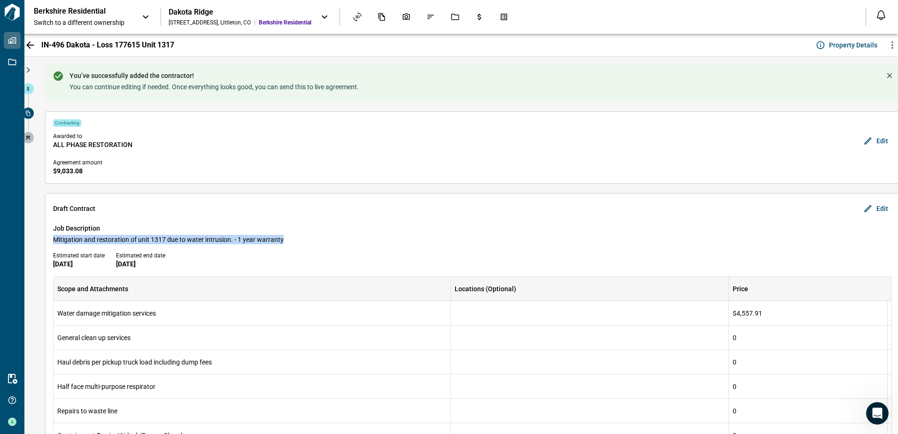
drag, startPoint x: 53, startPoint y: 238, endPoint x: 310, endPoint y: 244, distance: 257.0
copy span "Mitigation and restoration of unit 1317 due to water intrusion. - 1 year warran…"
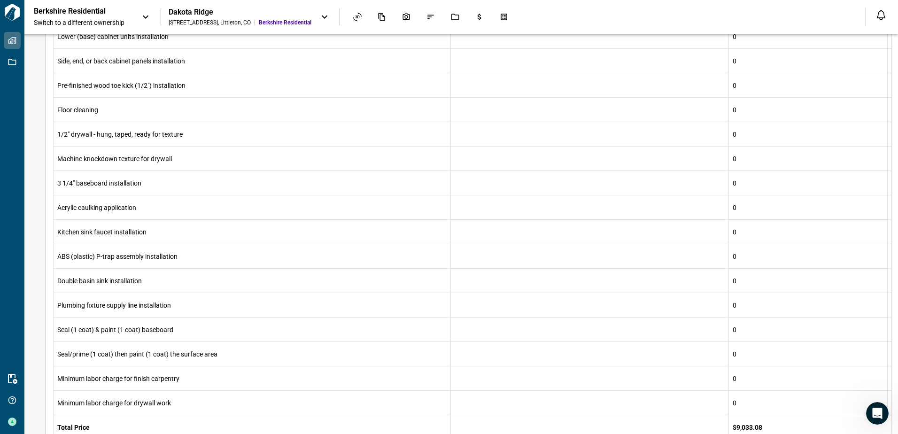
scroll to position [1729, 0]
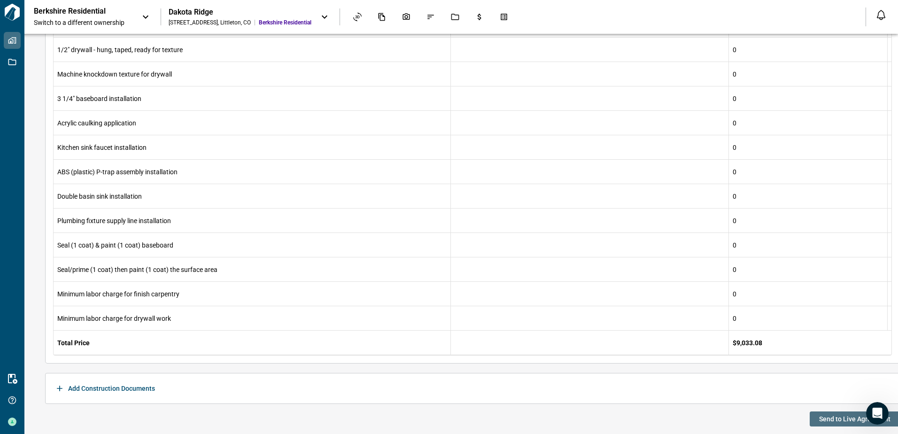
click at [822, 418] on span "Send to Live Agreement" at bounding box center [854, 418] width 71 height 9
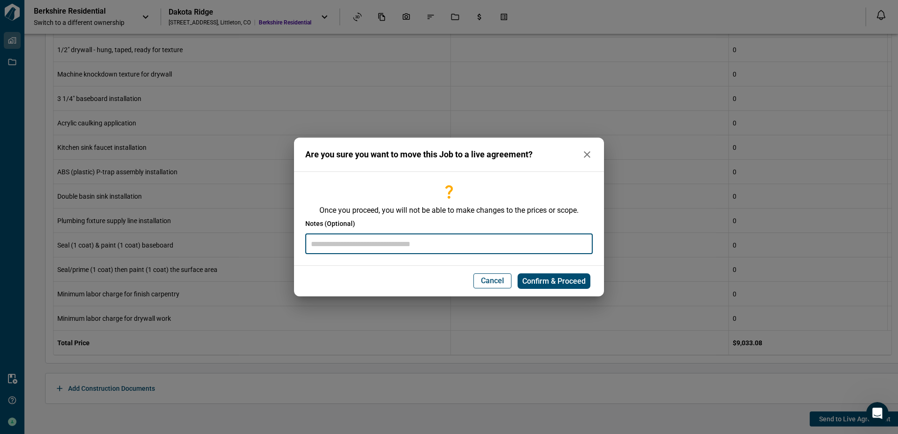
click at [396, 247] on input "text" at bounding box center [448, 244] width 287 height 20
paste input "**********"
type input "**********"
click at [531, 281] on span "Confirm & Proceed" at bounding box center [553, 281] width 63 height 9
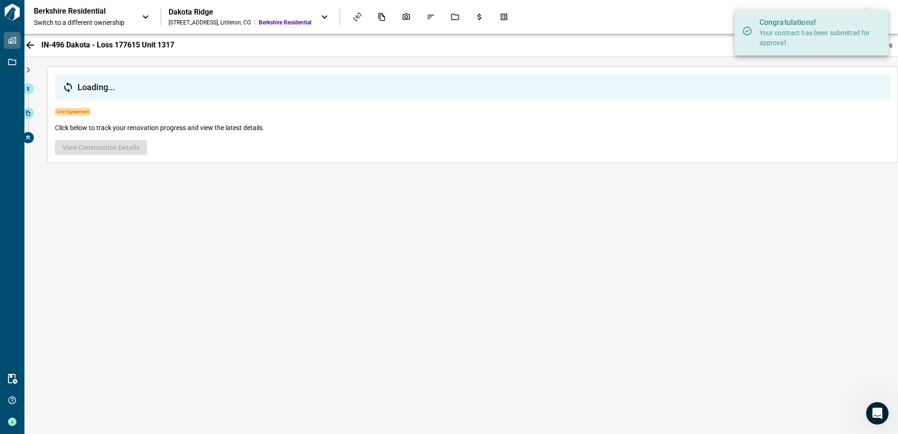
scroll to position [0, 0]
